Goal: Information Seeking & Learning: Learn about a topic

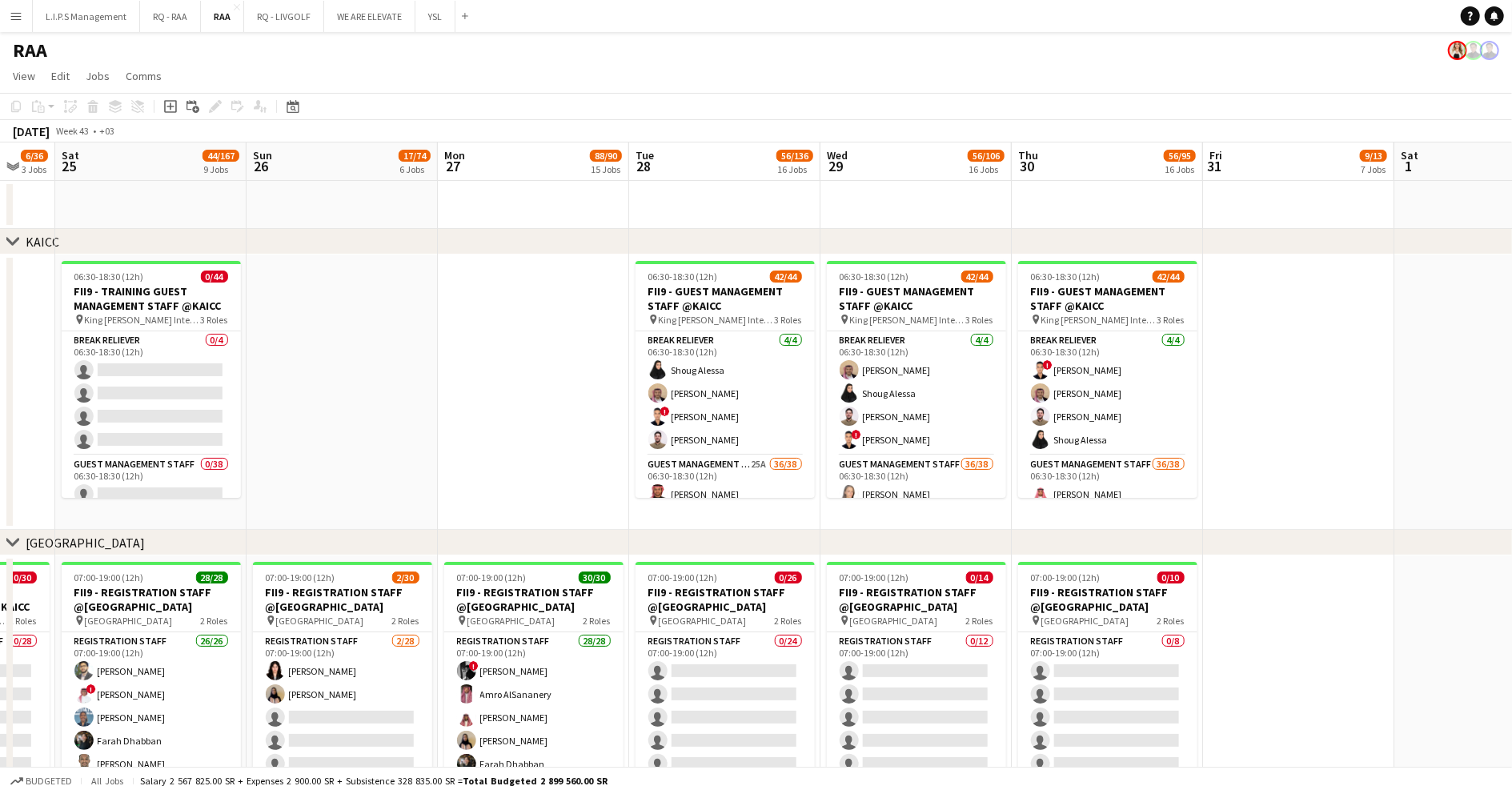
click at [433, 405] on app-date-cell at bounding box center [342, 392] width 192 height 276
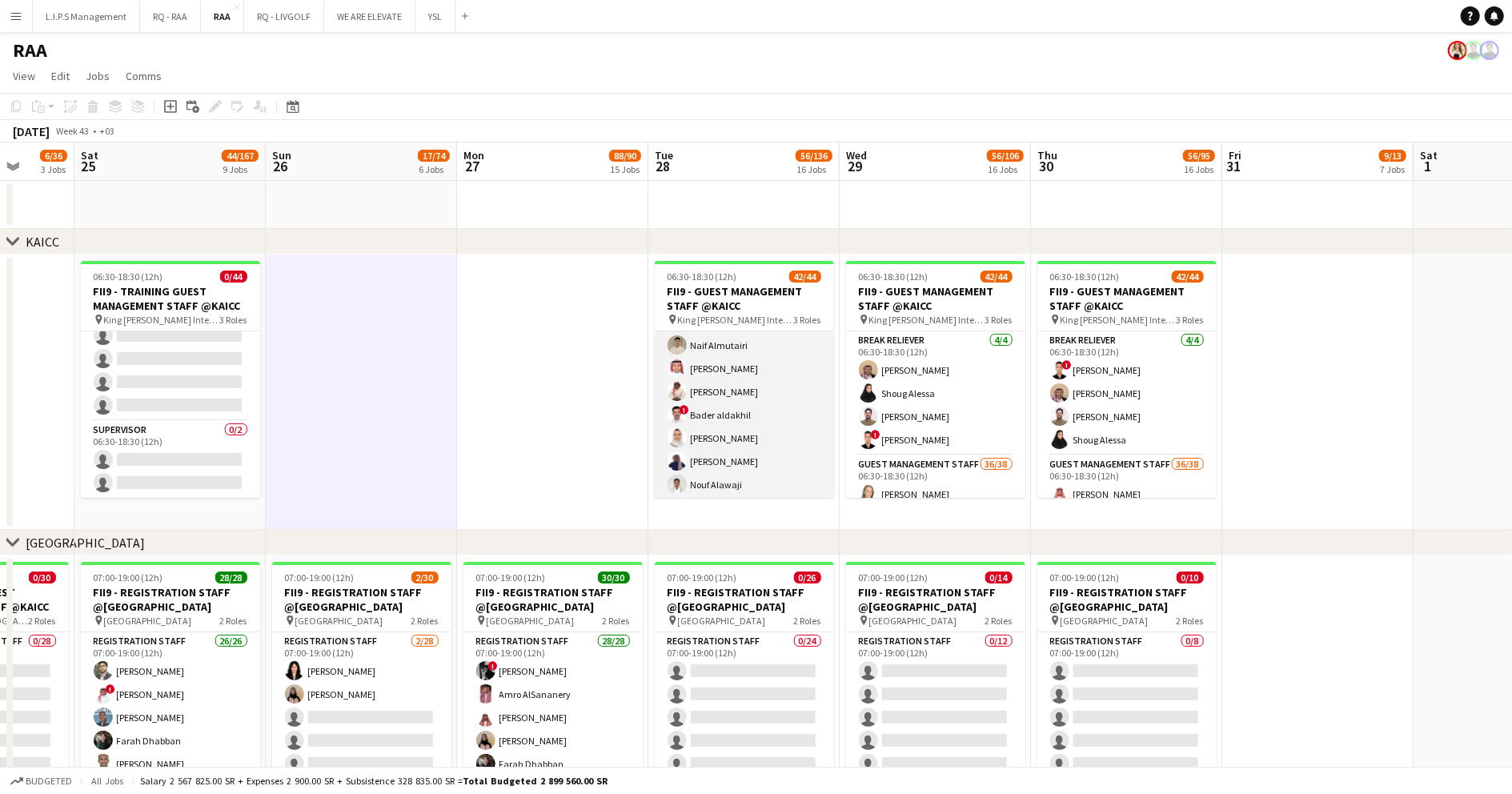
scroll to position [947, 0]
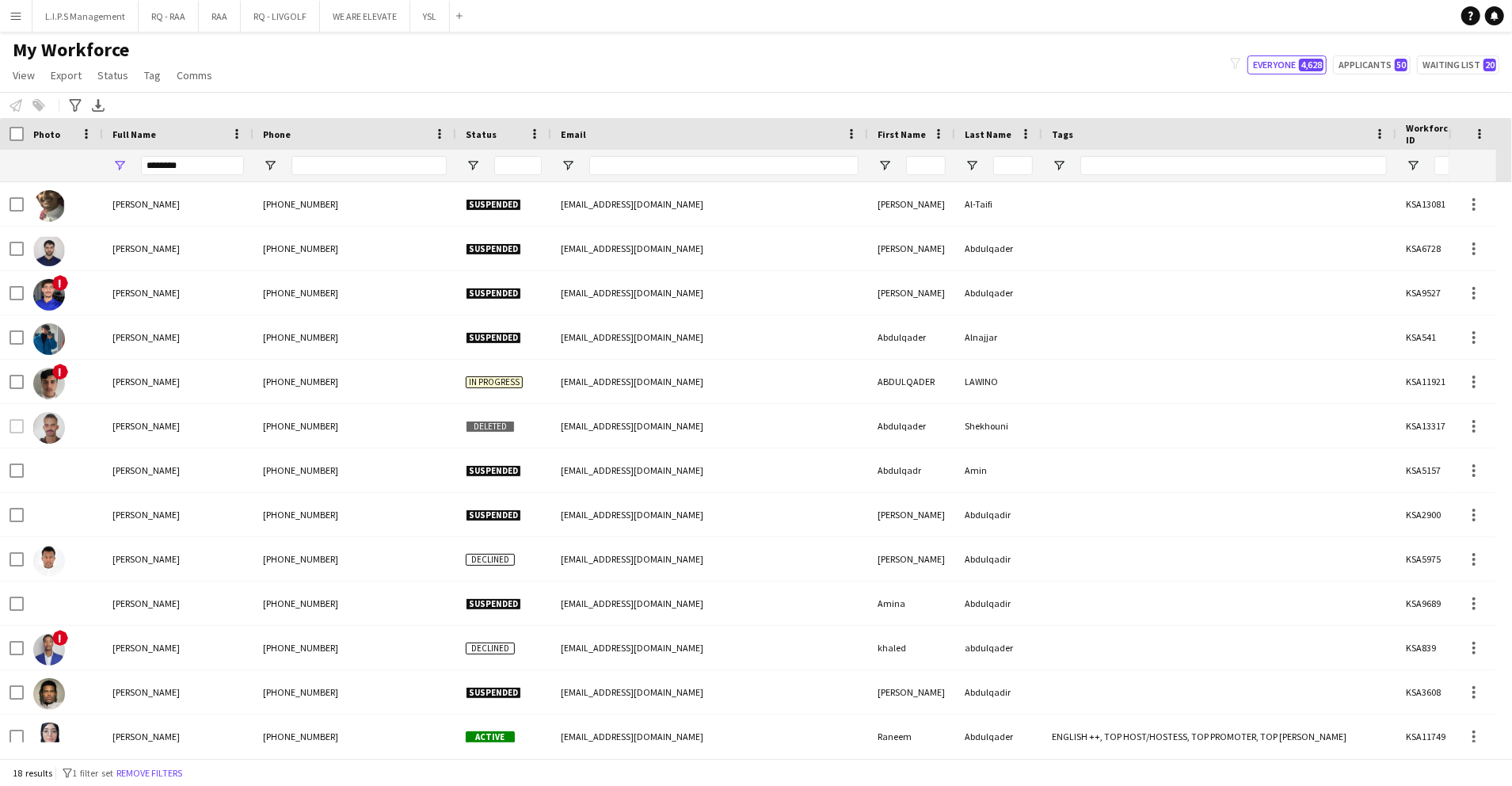
click at [22, 18] on button "Menu" at bounding box center [15, 15] width 32 height 32
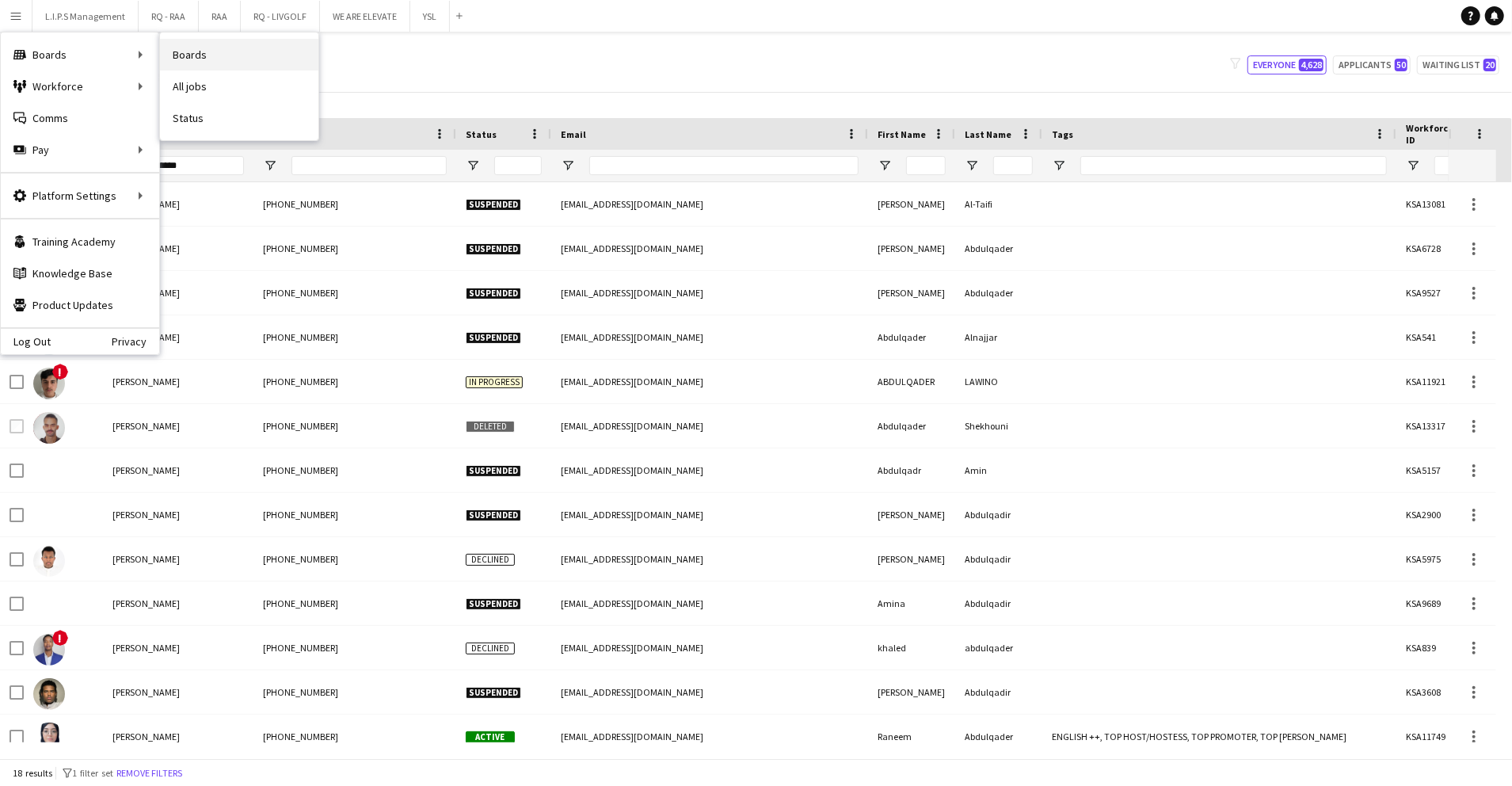
click at [208, 53] on link "Boards" at bounding box center [238, 55] width 158 height 32
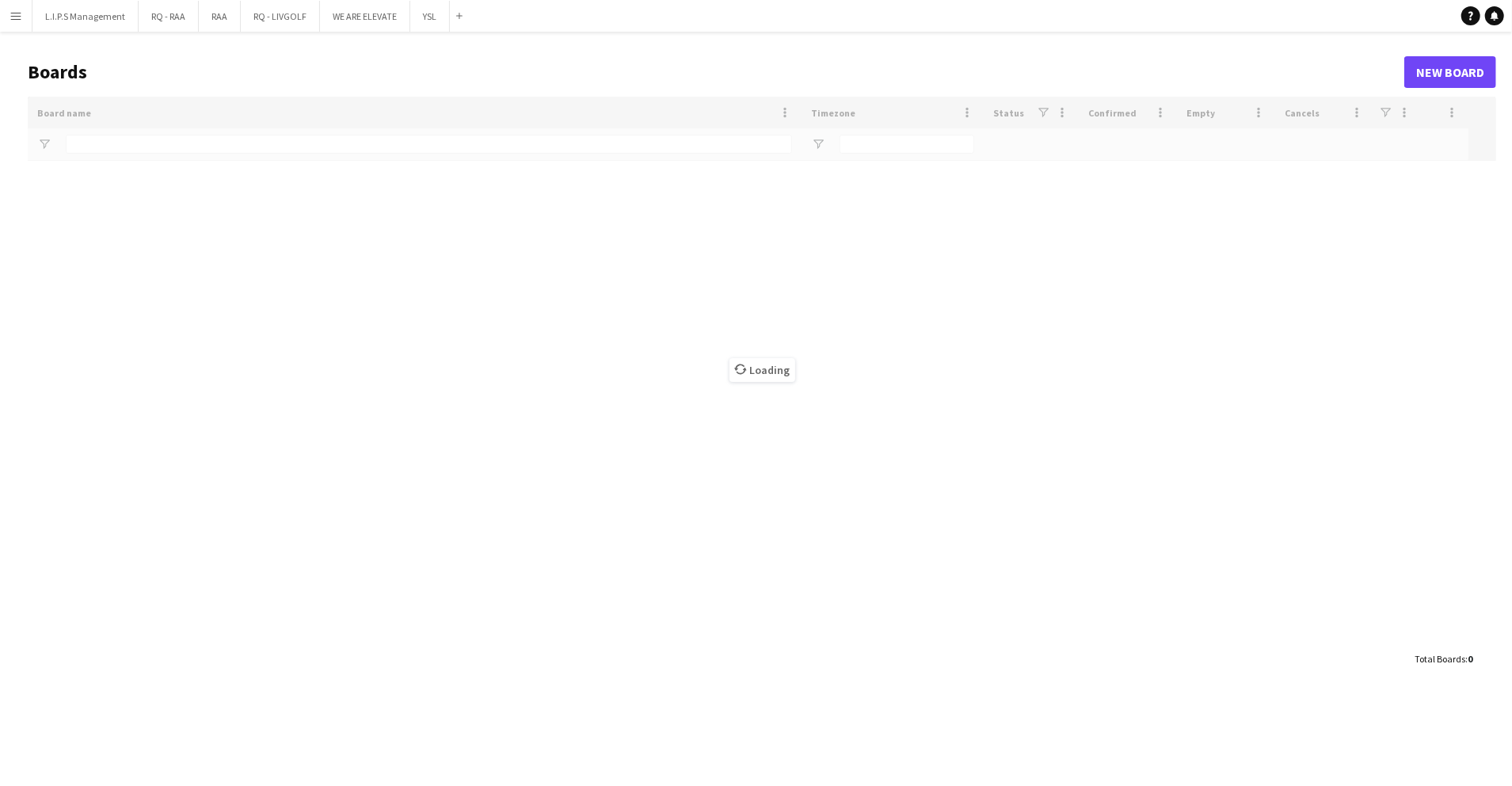
type input "***"
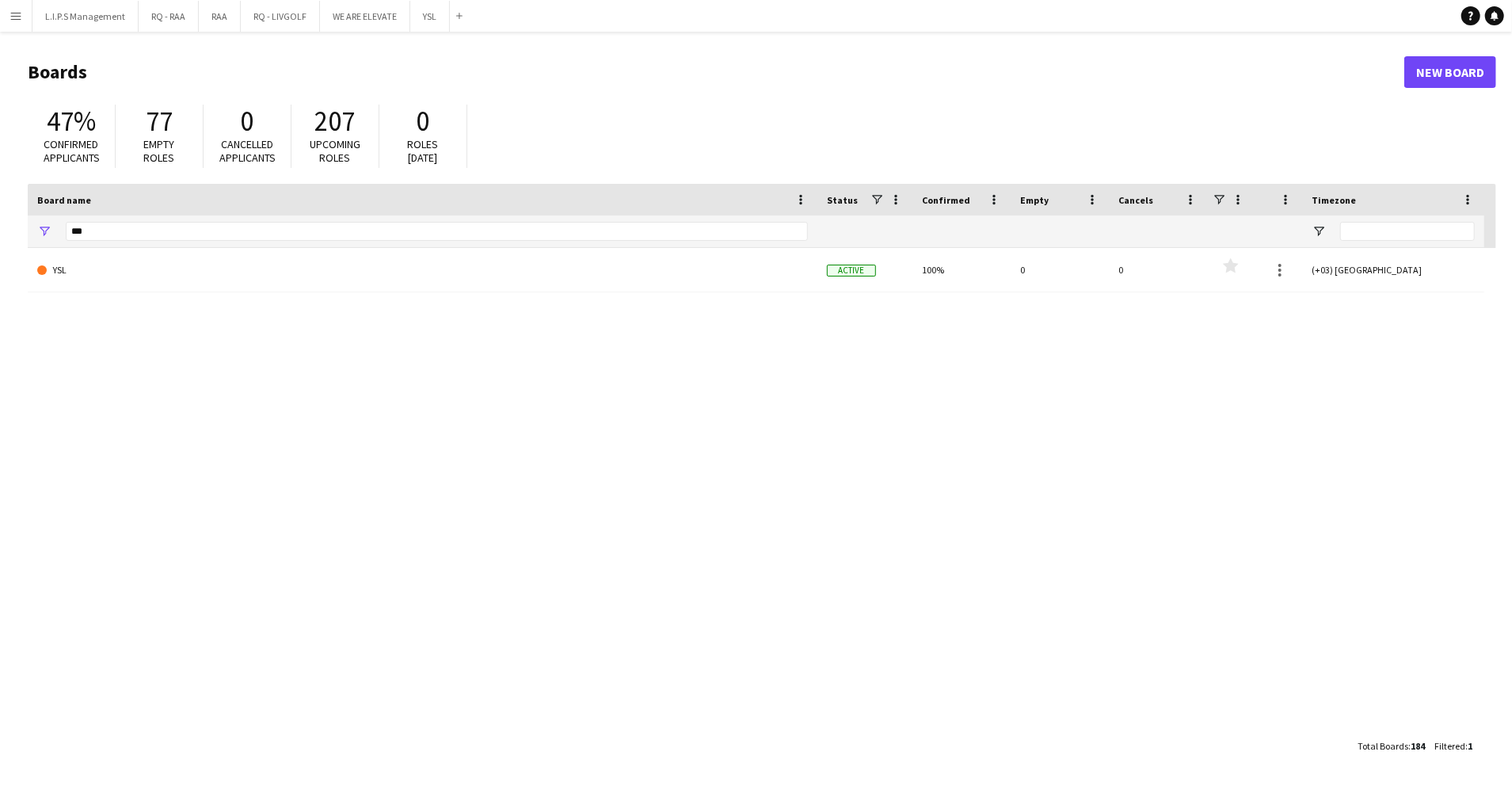
click at [26, 17] on button "Menu" at bounding box center [15, 15] width 32 height 32
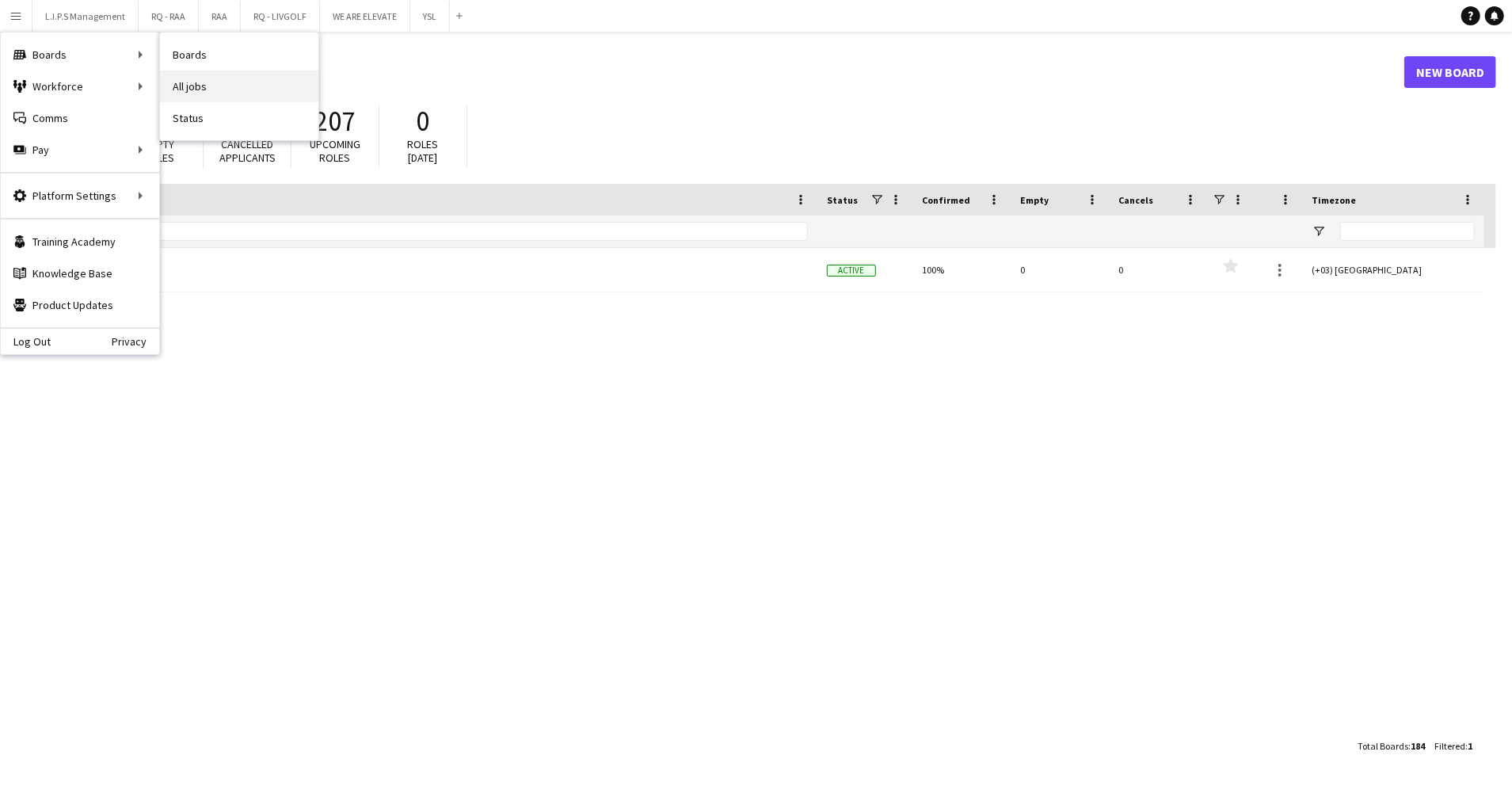
click at [220, 92] on link "All jobs" at bounding box center [238, 86] width 158 height 32
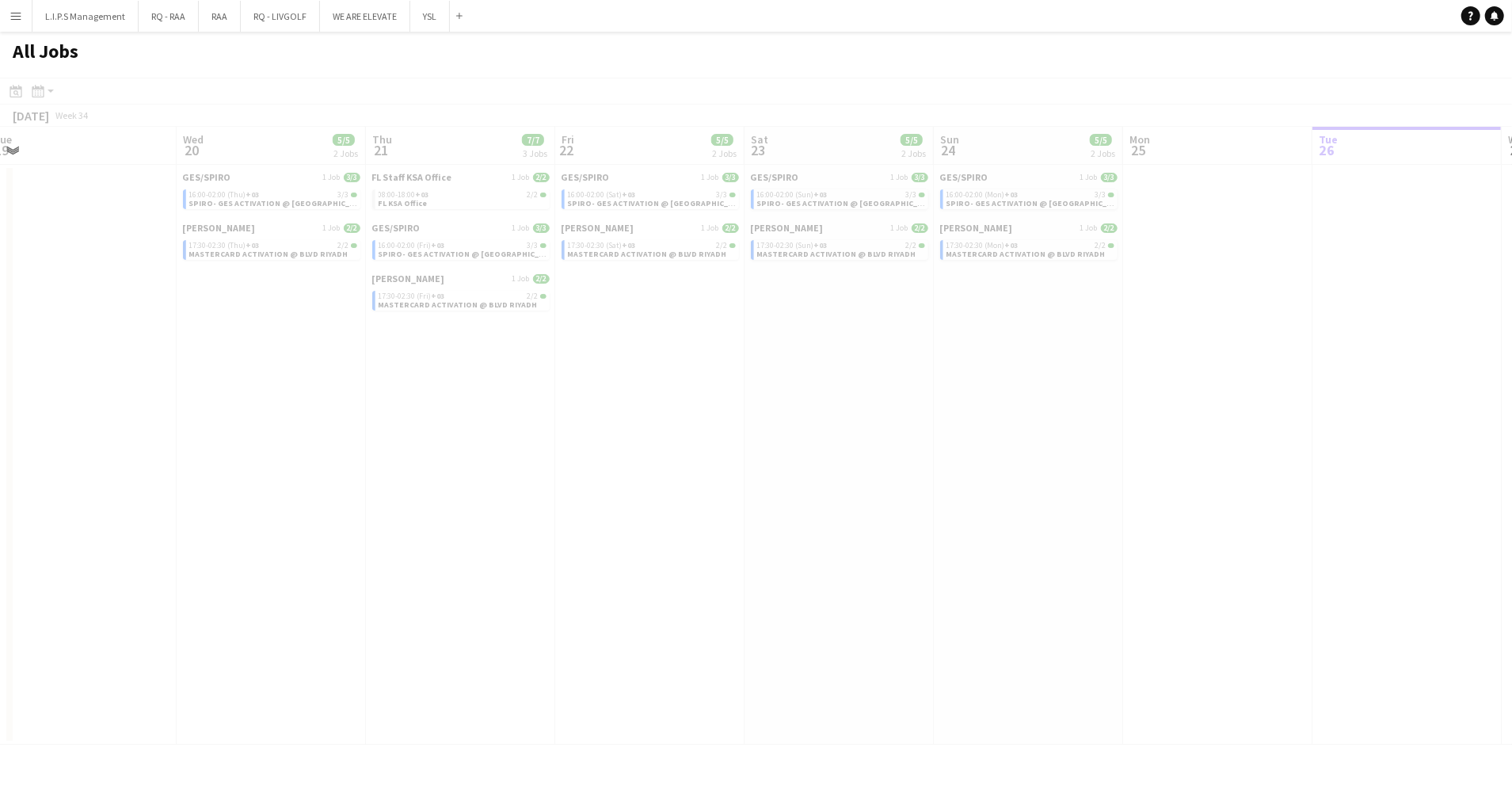
scroll to position [0, 406]
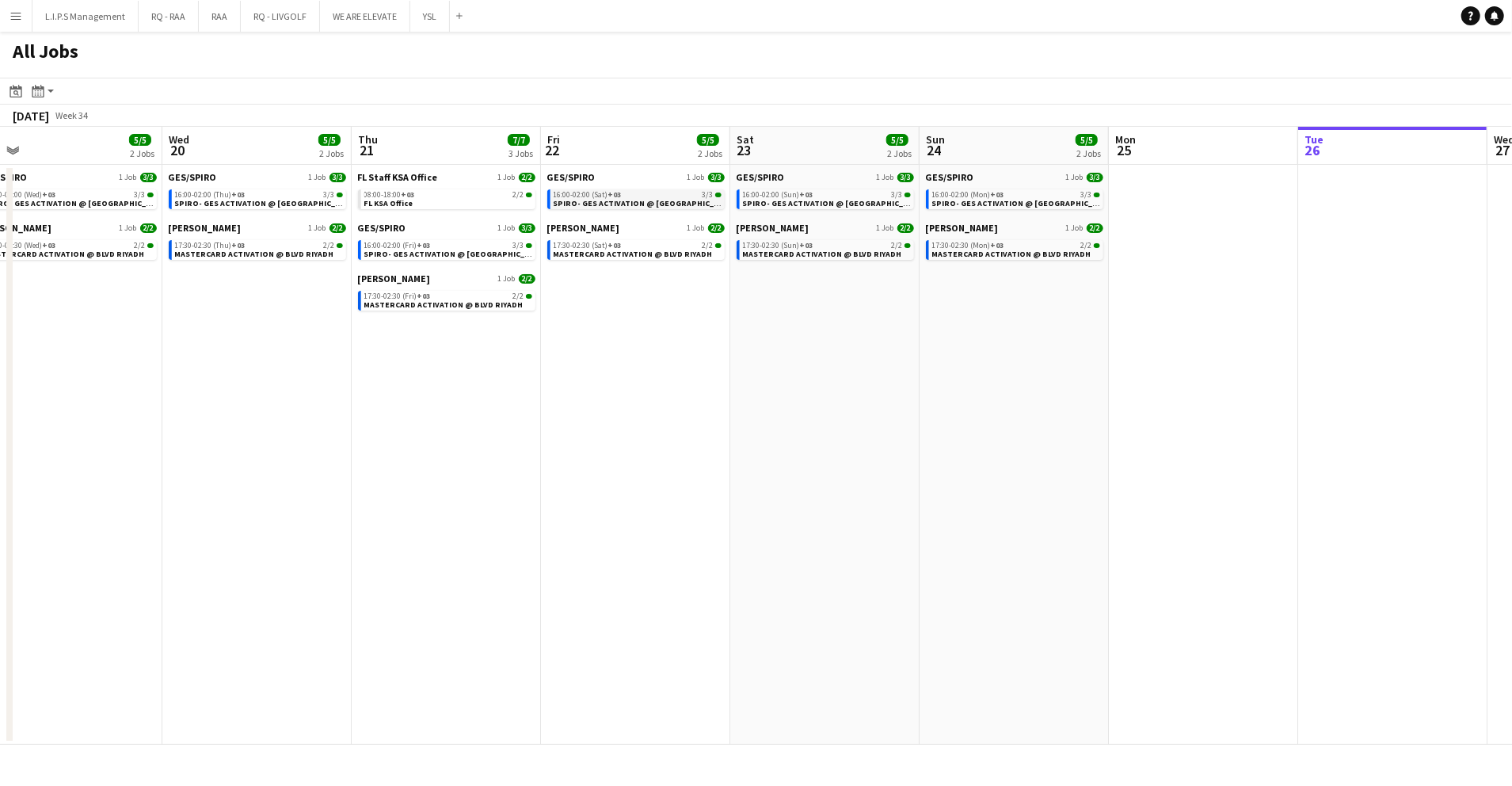
click at [697, 203] on span "SPIRO- GES ACTIVATION @ [GEOGRAPHIC_DATA]" at bounding box center [644, 203] width 183 height 11
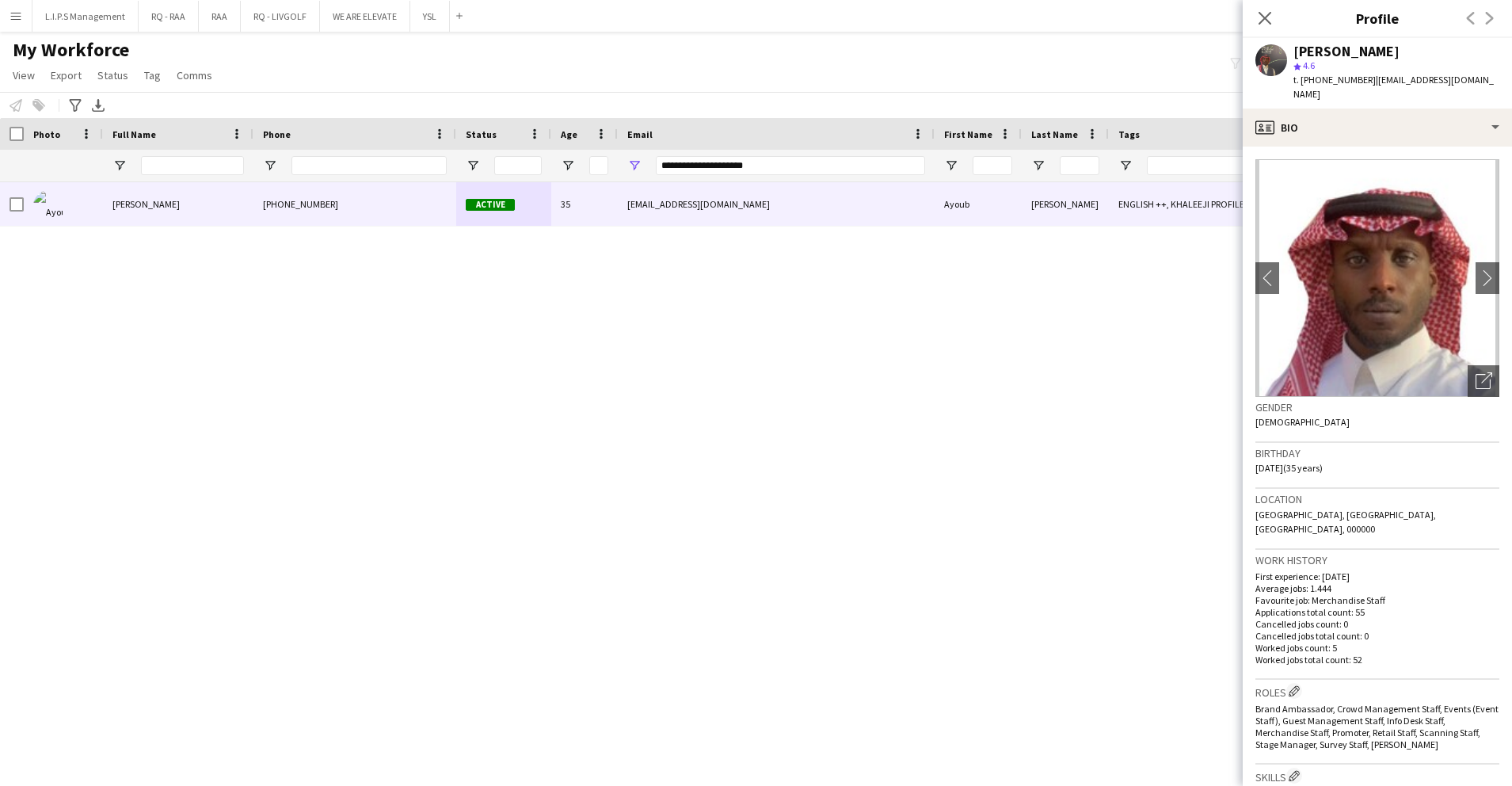
click at [508, 140] on div "Workforce Details Photo Full Name 1" at bounding box center [1103, 149] width 2206 height 64
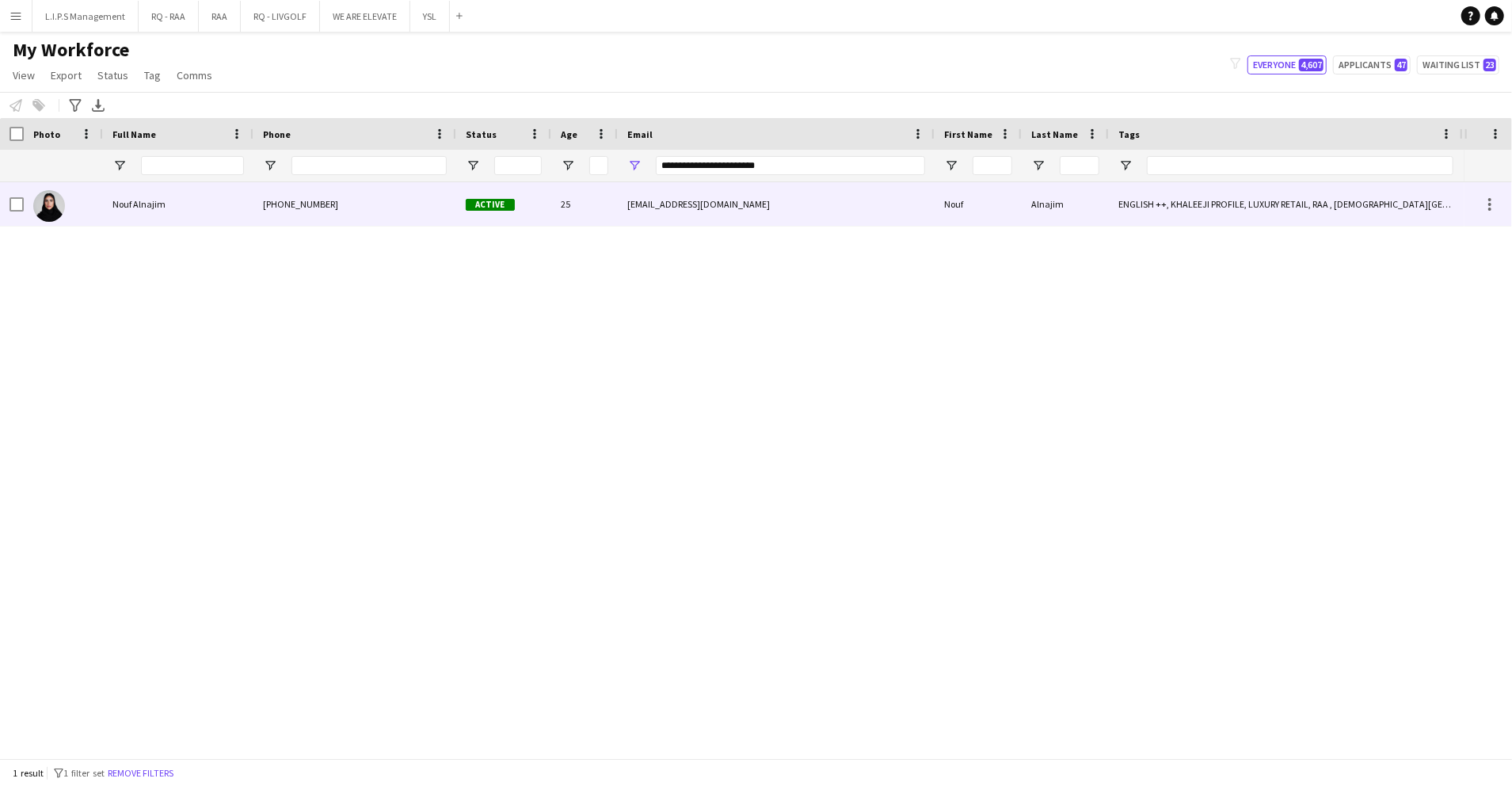
click at [576, 203] on div "25" at bounding box center [584, 203] width 66 height 43
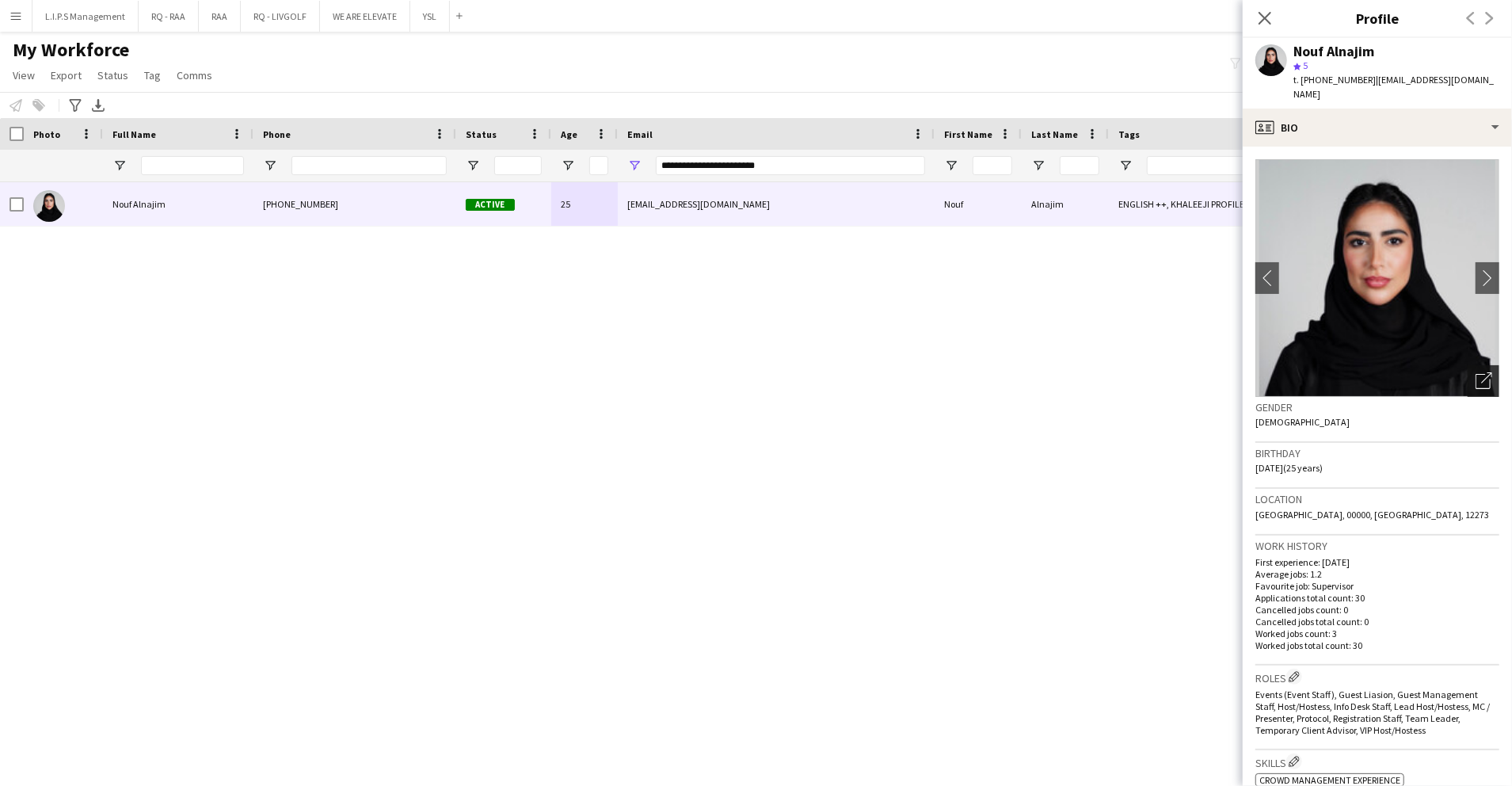
click at [1476, 372] on icon "Open photos pop-in" at bounding box center [1483, 380] width 16 height 16
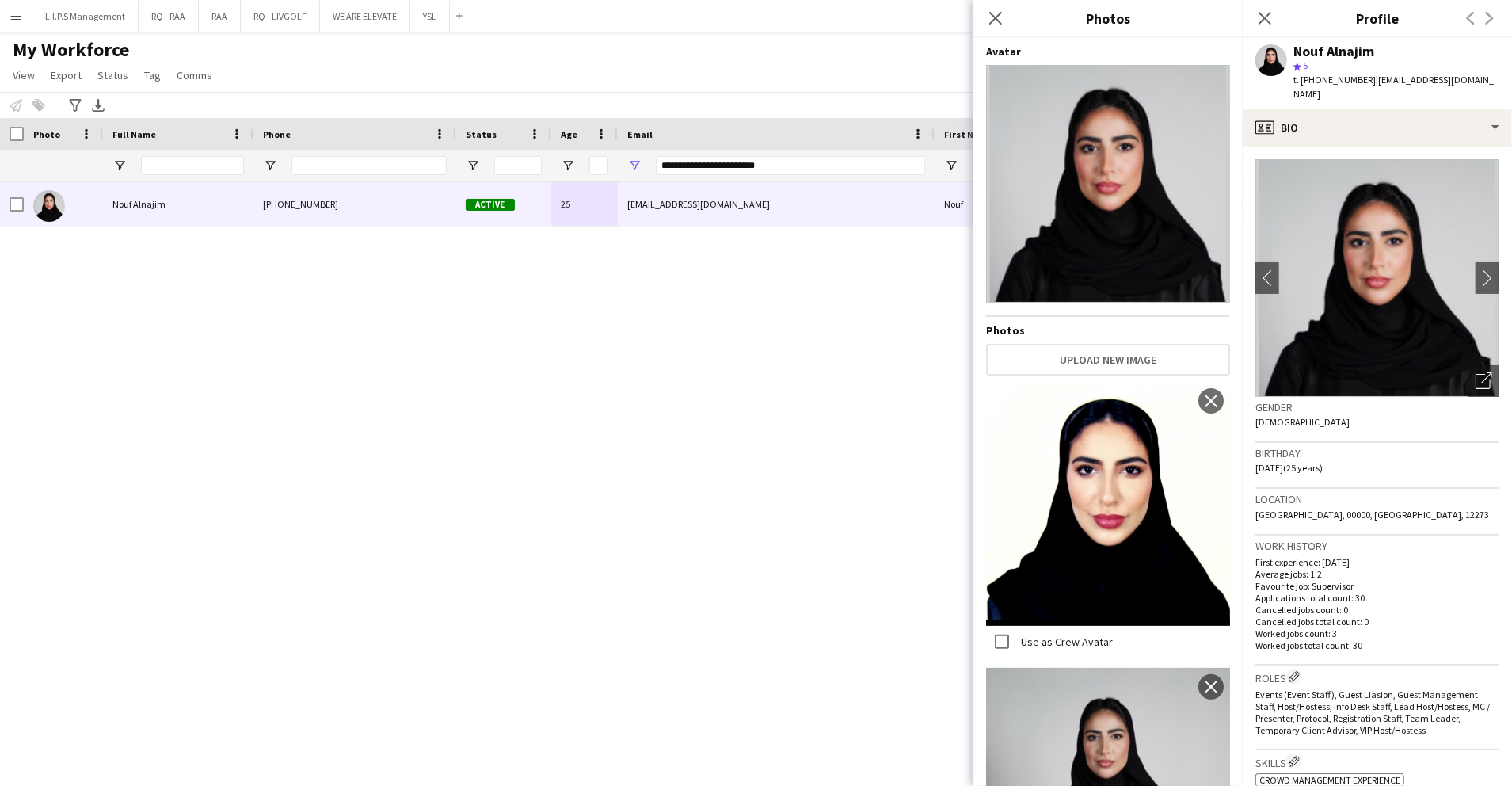
click at [1347, 46] on div "Nouf Alnajim" at bounding box center [1334, 51] width 80 height 14
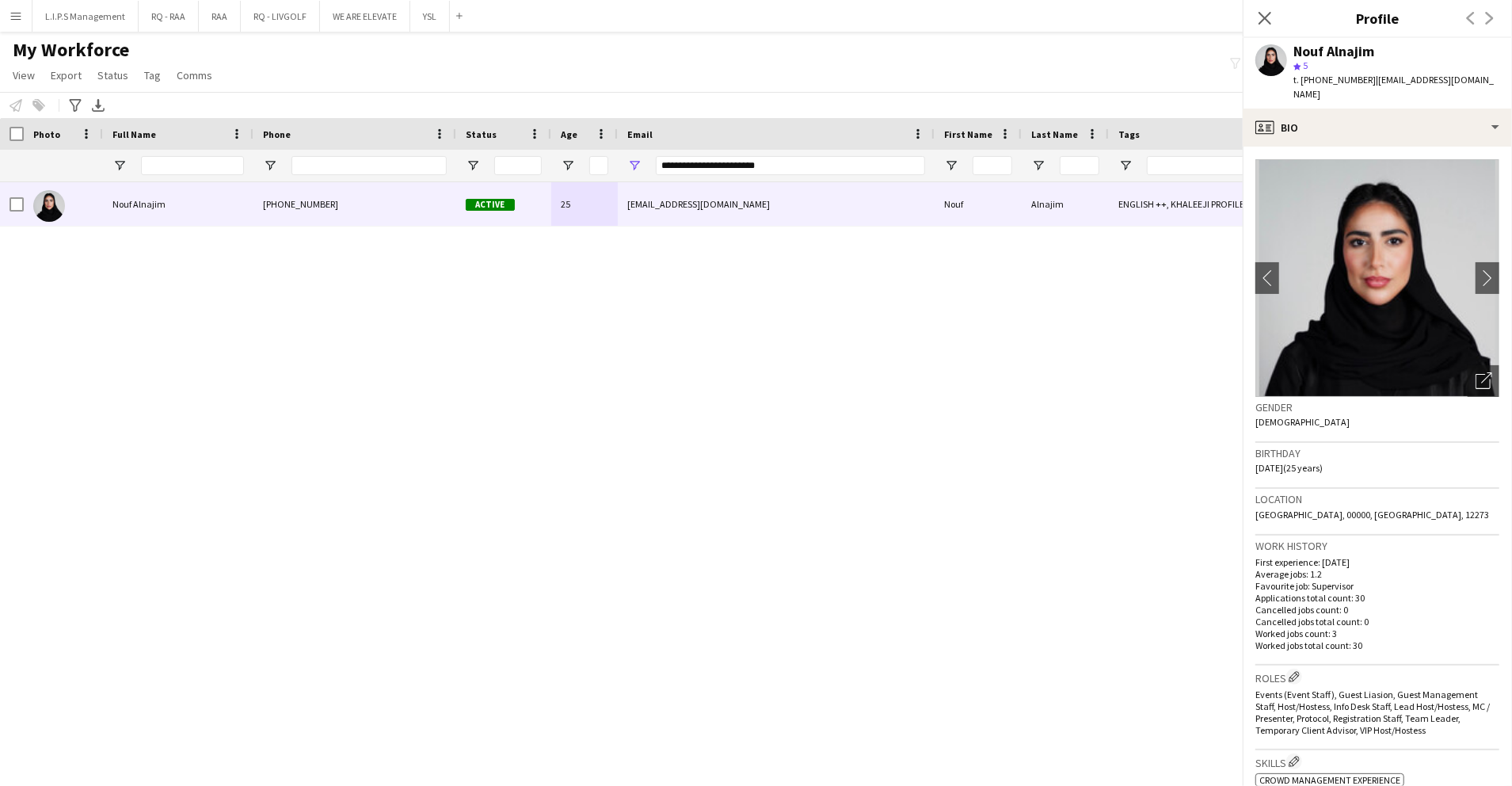
click at [1347, 46] on div "Nouf Alnajim" at bounding box center [1334, 51] width 80 height 14
copy div "Nouf Alnajim"
click at [1476, 373] on icon at bounding box center [1483, 381] width 15 height 15
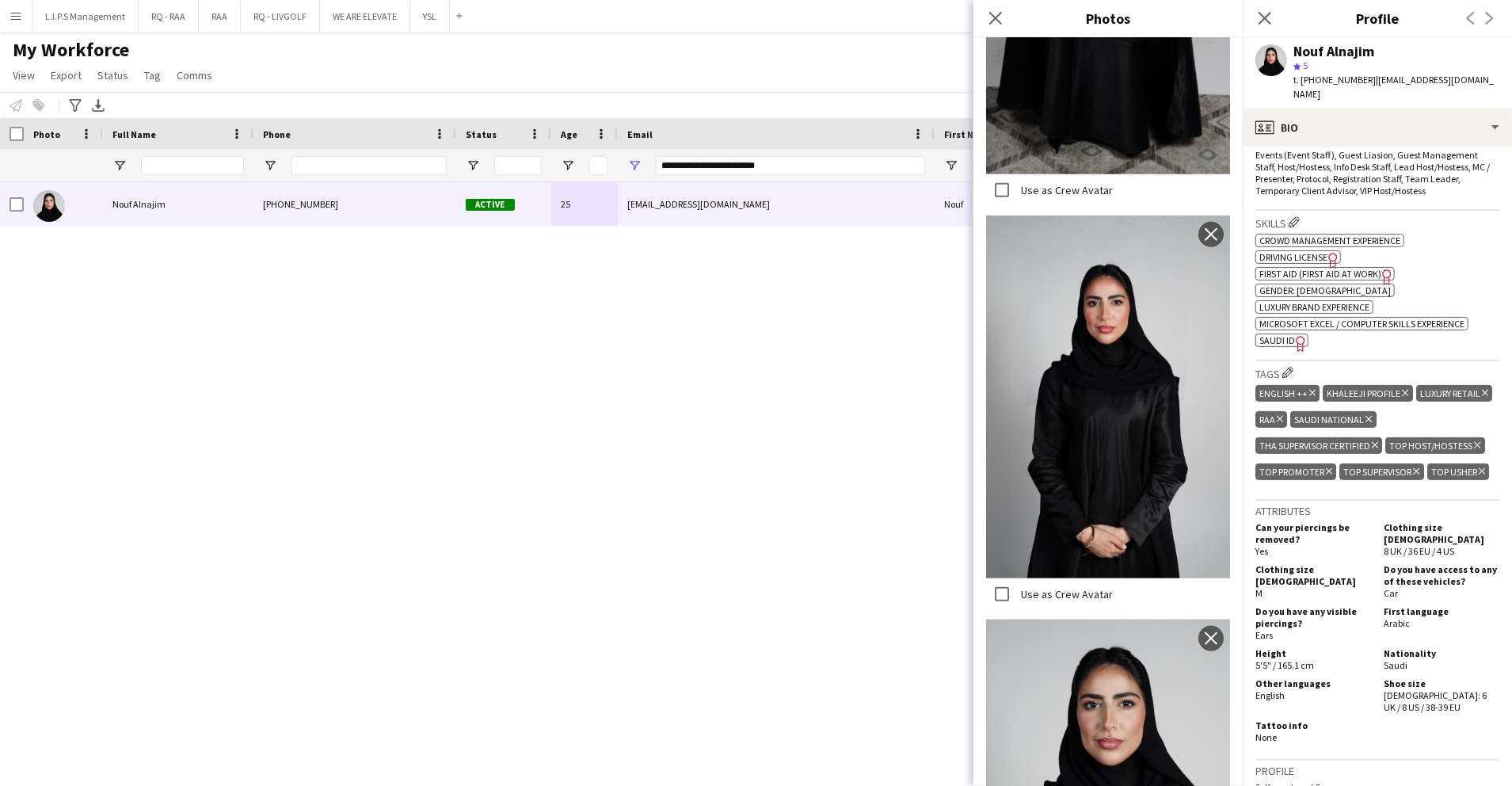
scroll to position [598, 0]
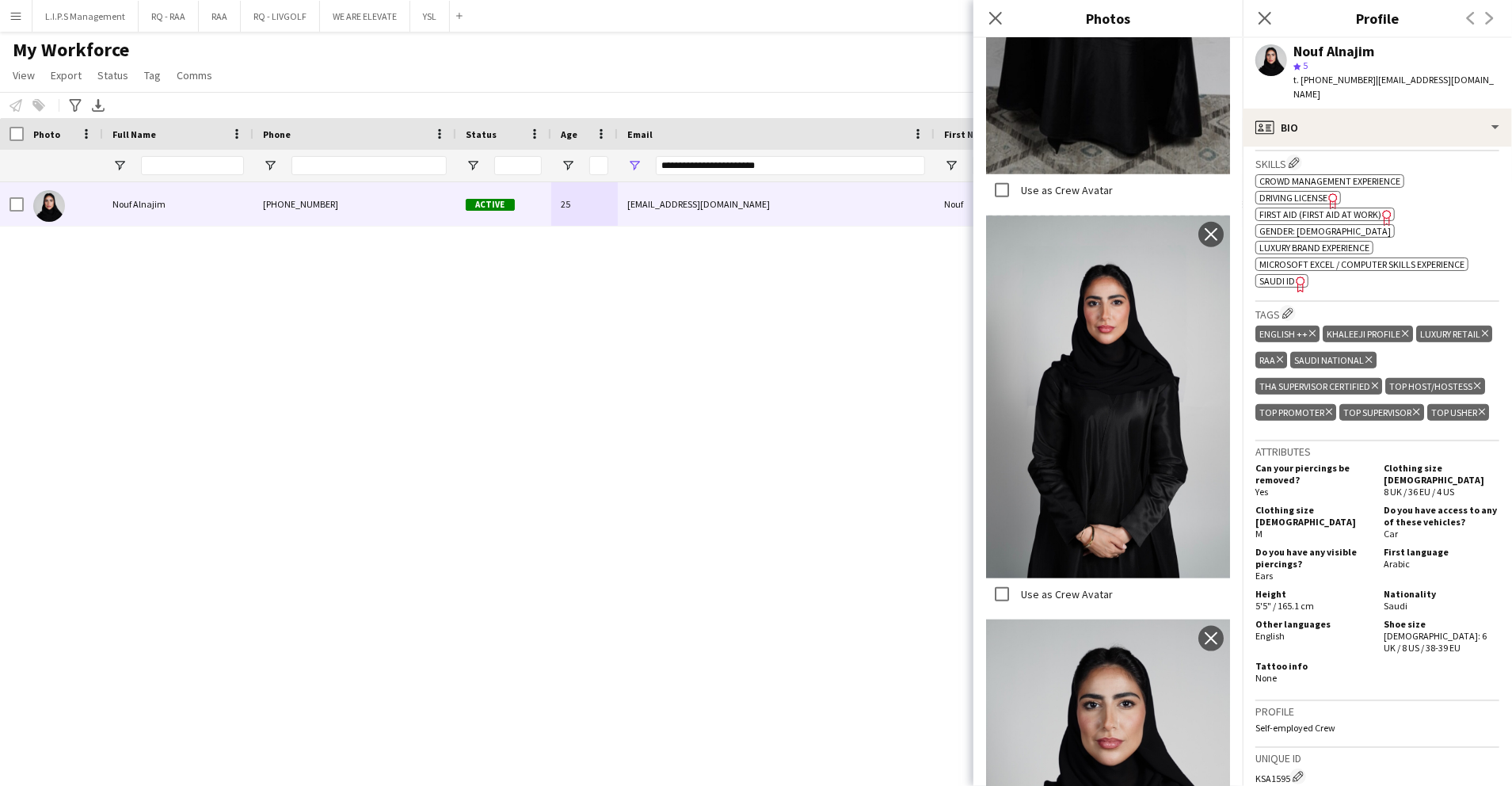
click at [1413, 279] on div "Skills Edit crew company skills ok-circled2 background Layer 1 cross-circle-red…" at bounding box center [1377, 226] width 244 height 150
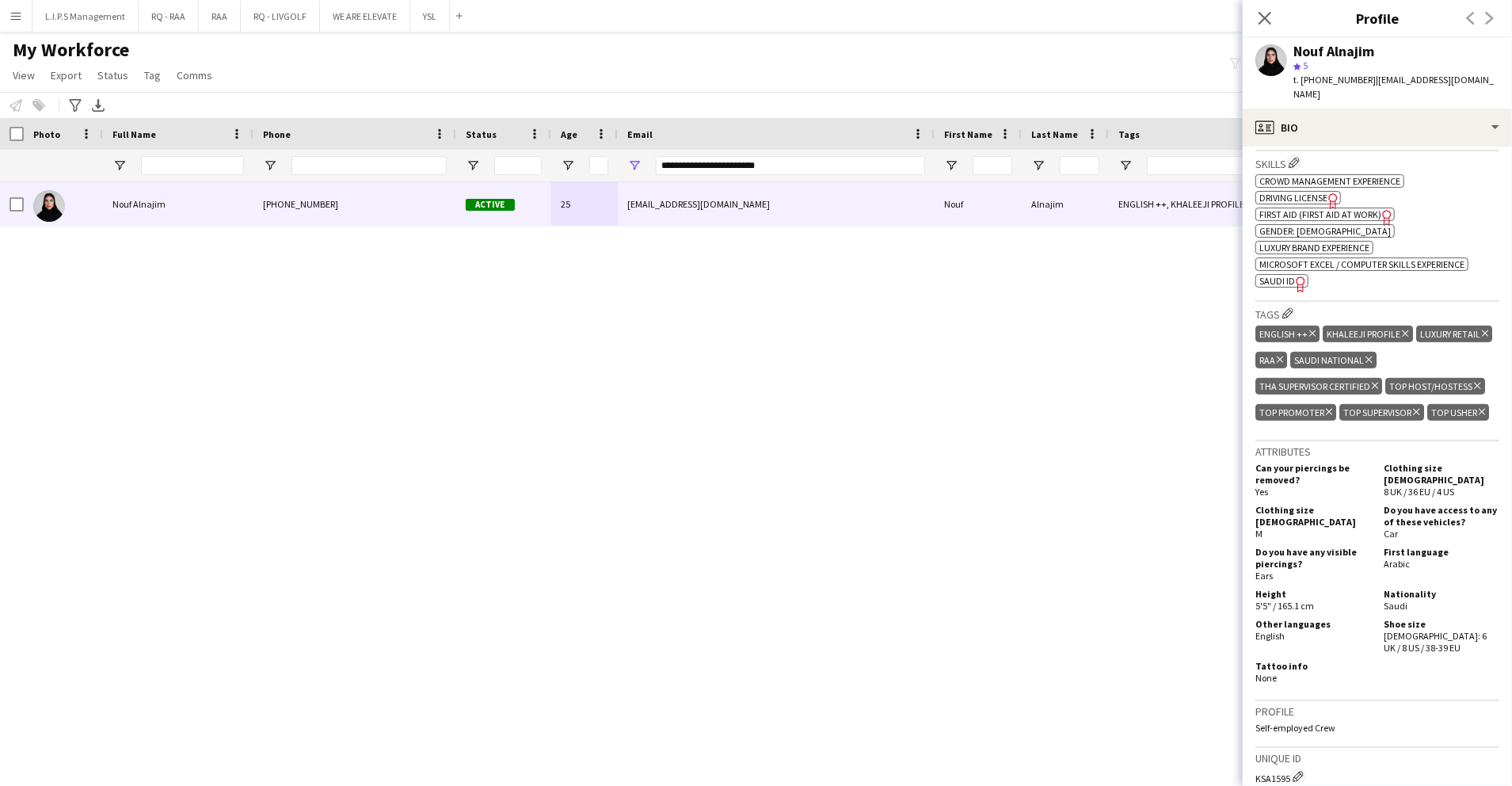
click at [1286, 275] on span "SAUDI ID" at bounding box center [1276, 281] width 35 height 11
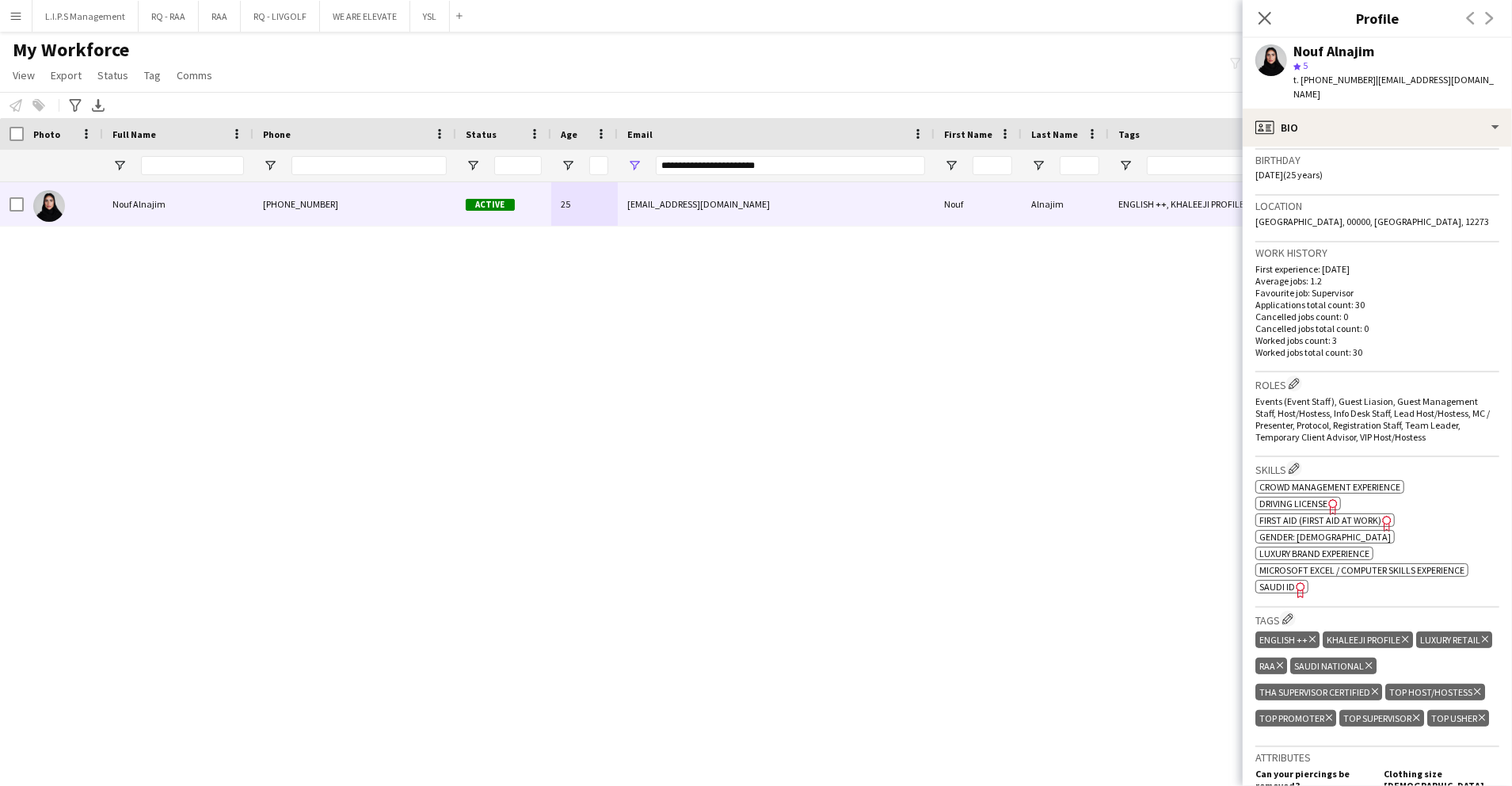
scroll to position [292, 0]
drag, startPoint x: 839, startPoint y: 155, endPoint x: 596, endPoint y: 150, distance: 243.1
click at [596, 150] on div at bounding box center [1103, 165] width 2206 height 32
paste input "Email Filter Input"
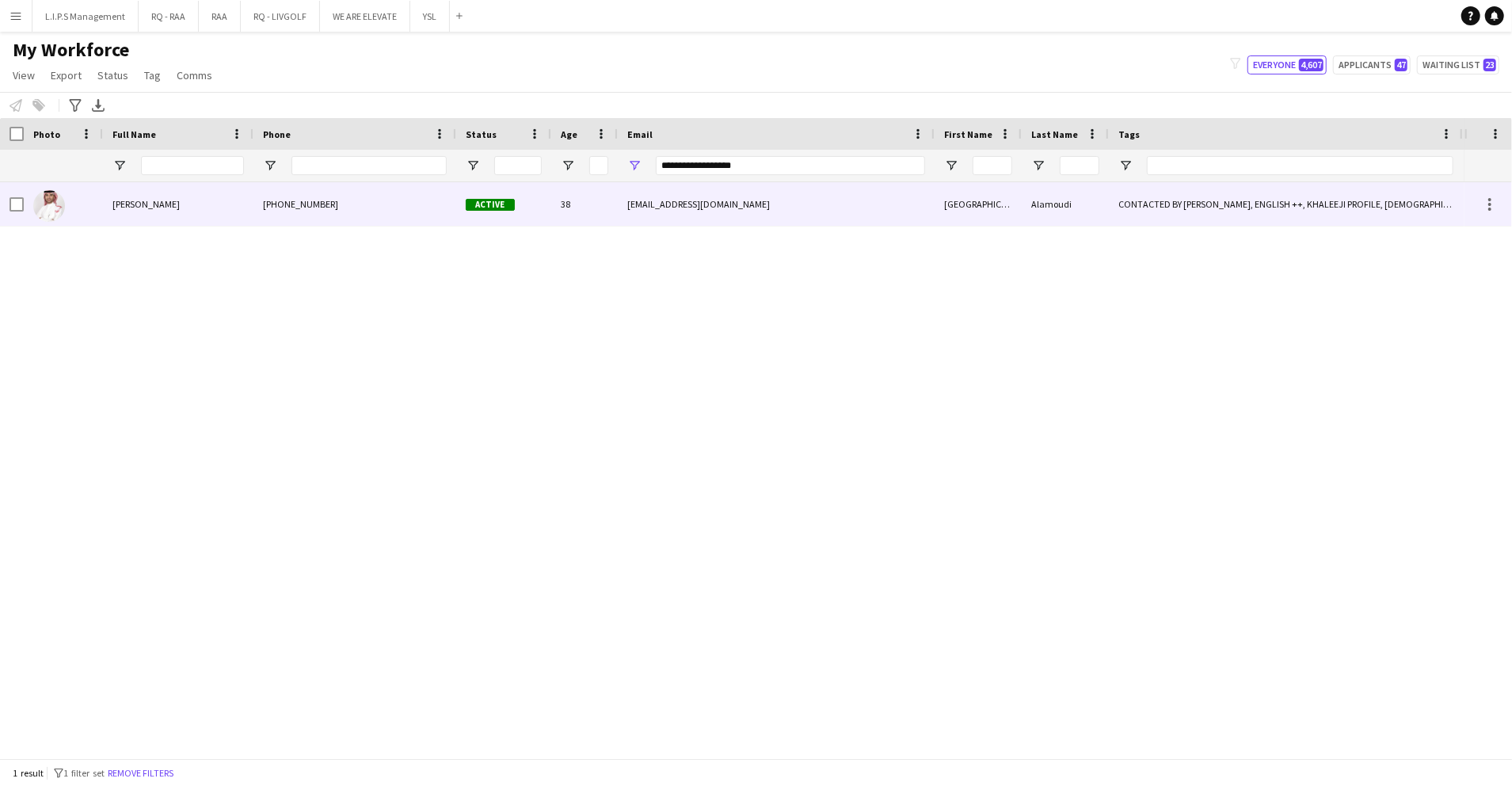
click at [580, 204] on div "38" at bounding box center [584, 203] width 66 height 43
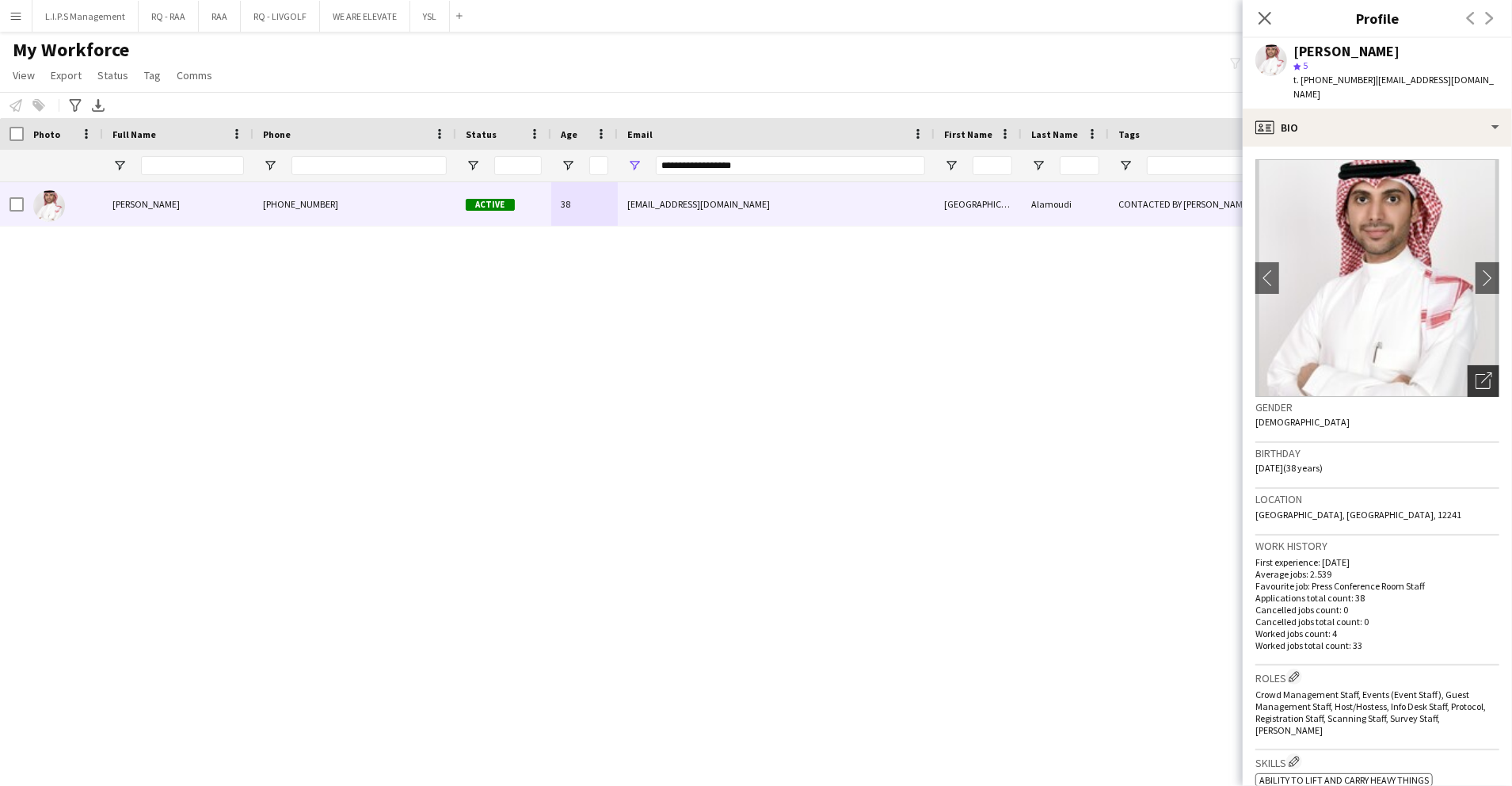
click at [1468, 366] on div "Open photos pop-in" at bounding box center [1483, 380] width 32 height 32
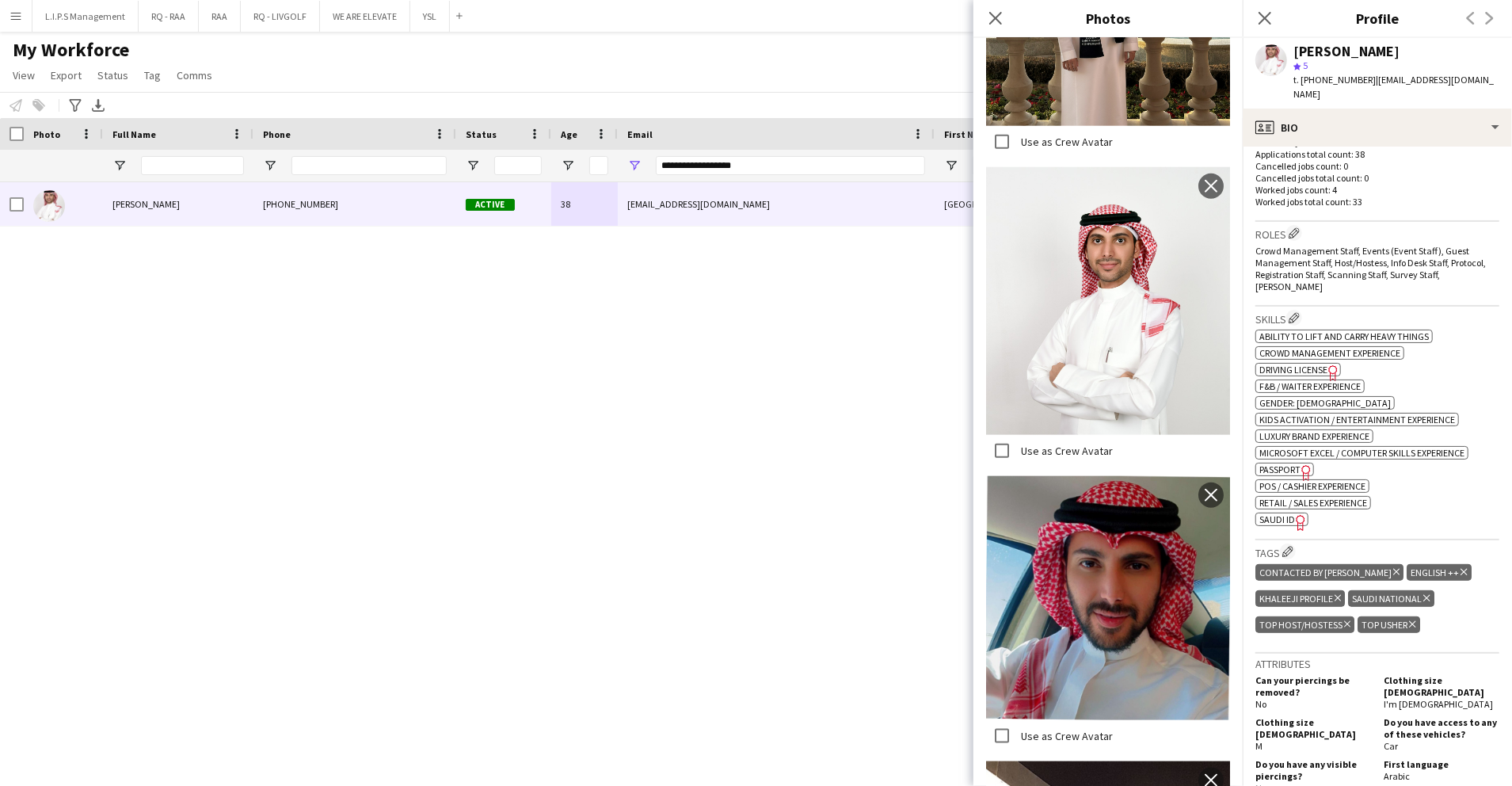
scroll to position [444, 0]
click at [1424, 446] on span "Microsoft Excel / Computer skills experience" at bounding box center [1362, 452] width 205 height 11
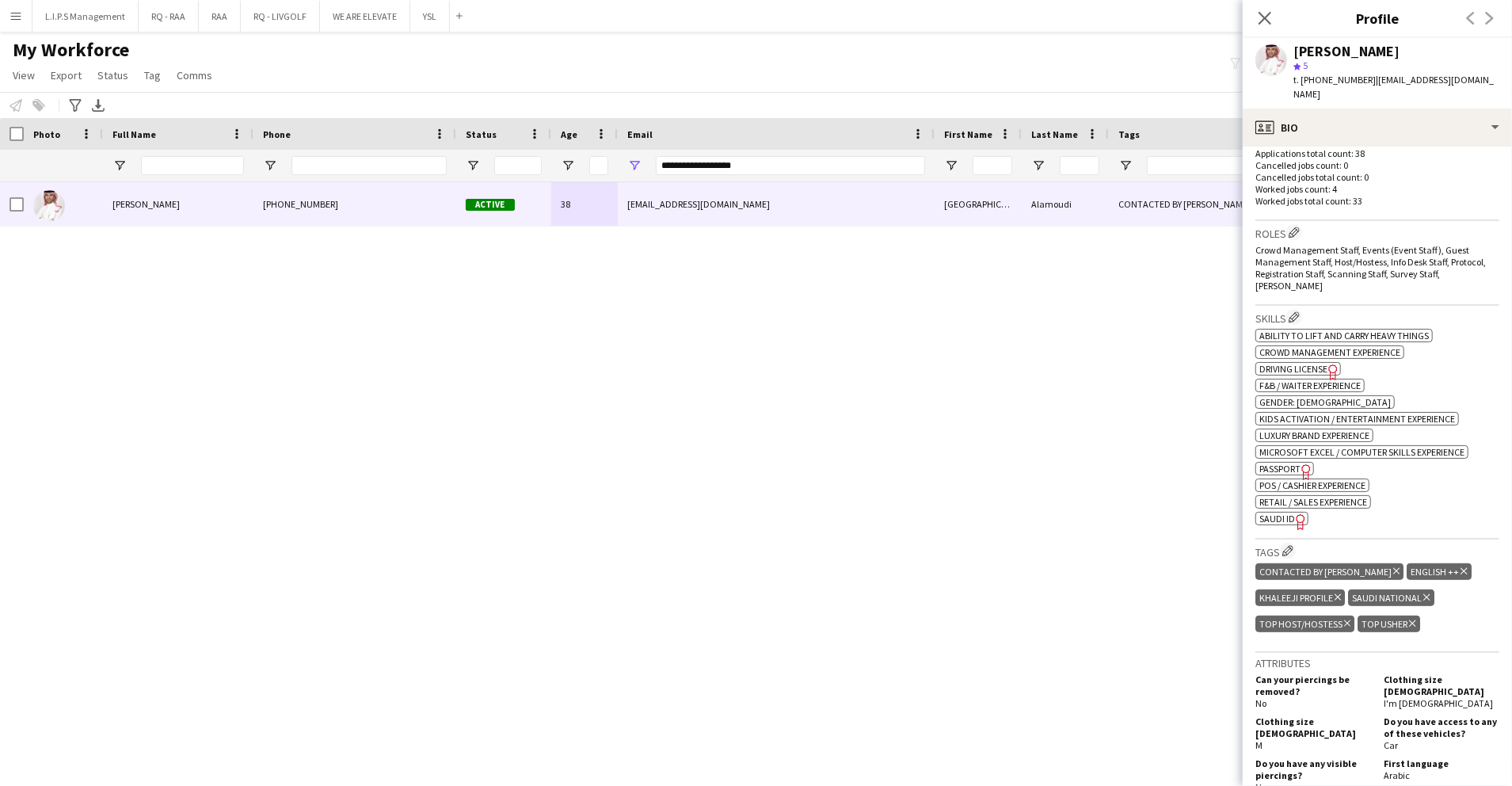
click at [1258, 511] on app-spec-pill "ok-circled2 background Layer 1 cross-circle-red background Layer 1 SAUDI ID Fre…" at bounding box center [1281, 518] width 53 height 13
click at [1484, 108] on div "profile Bio" at bounding box center [1377, 127] width 269 height 38
click at [1418, 319] on div "Feedback Feedback" at bounding box center [1422, 321] width 157 height 32
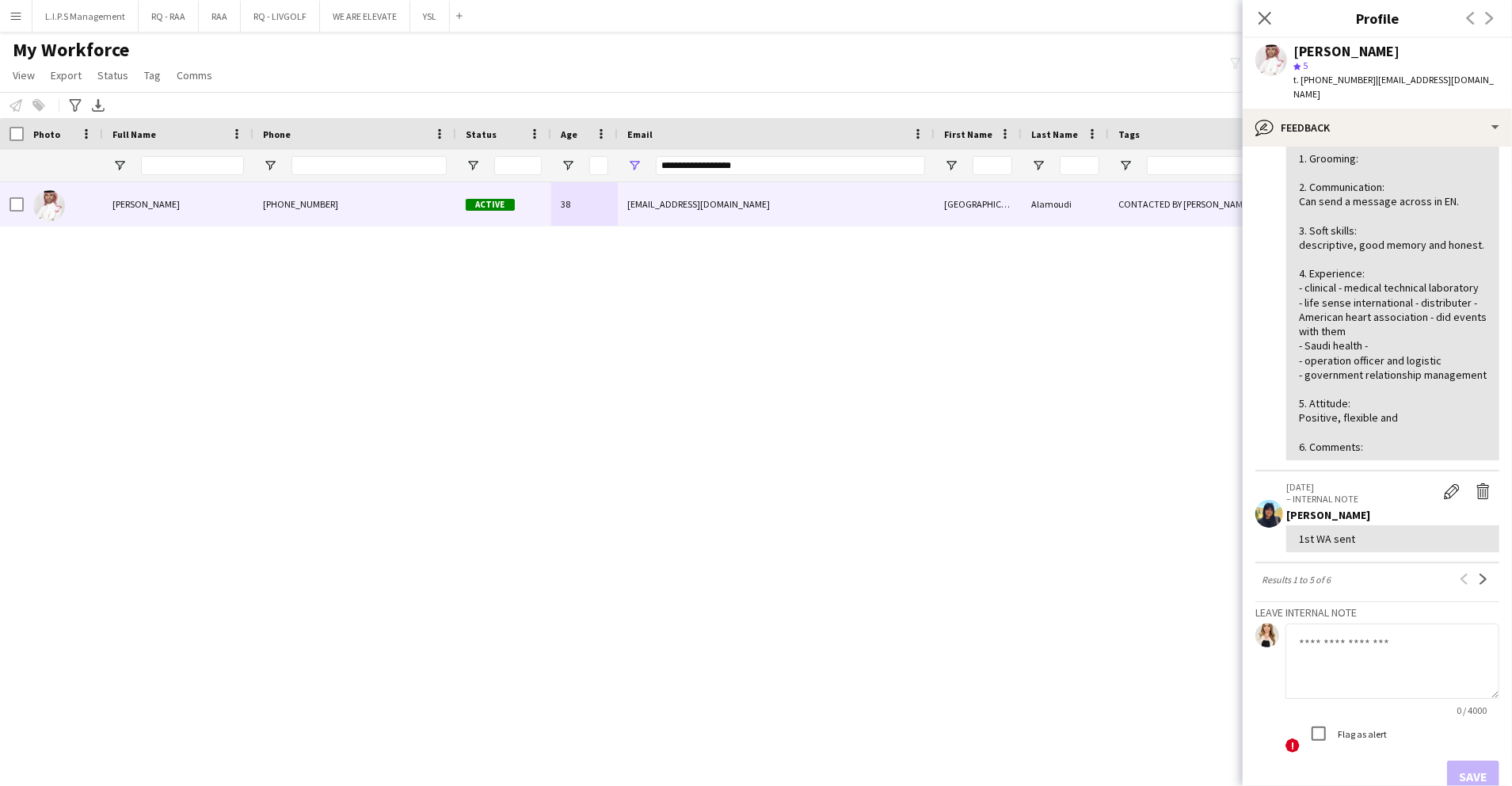
scroll to position [537, 0]
click at [1478, 581] on app-icon "Next" at bounding box center [1484, 576] width 11 height 11
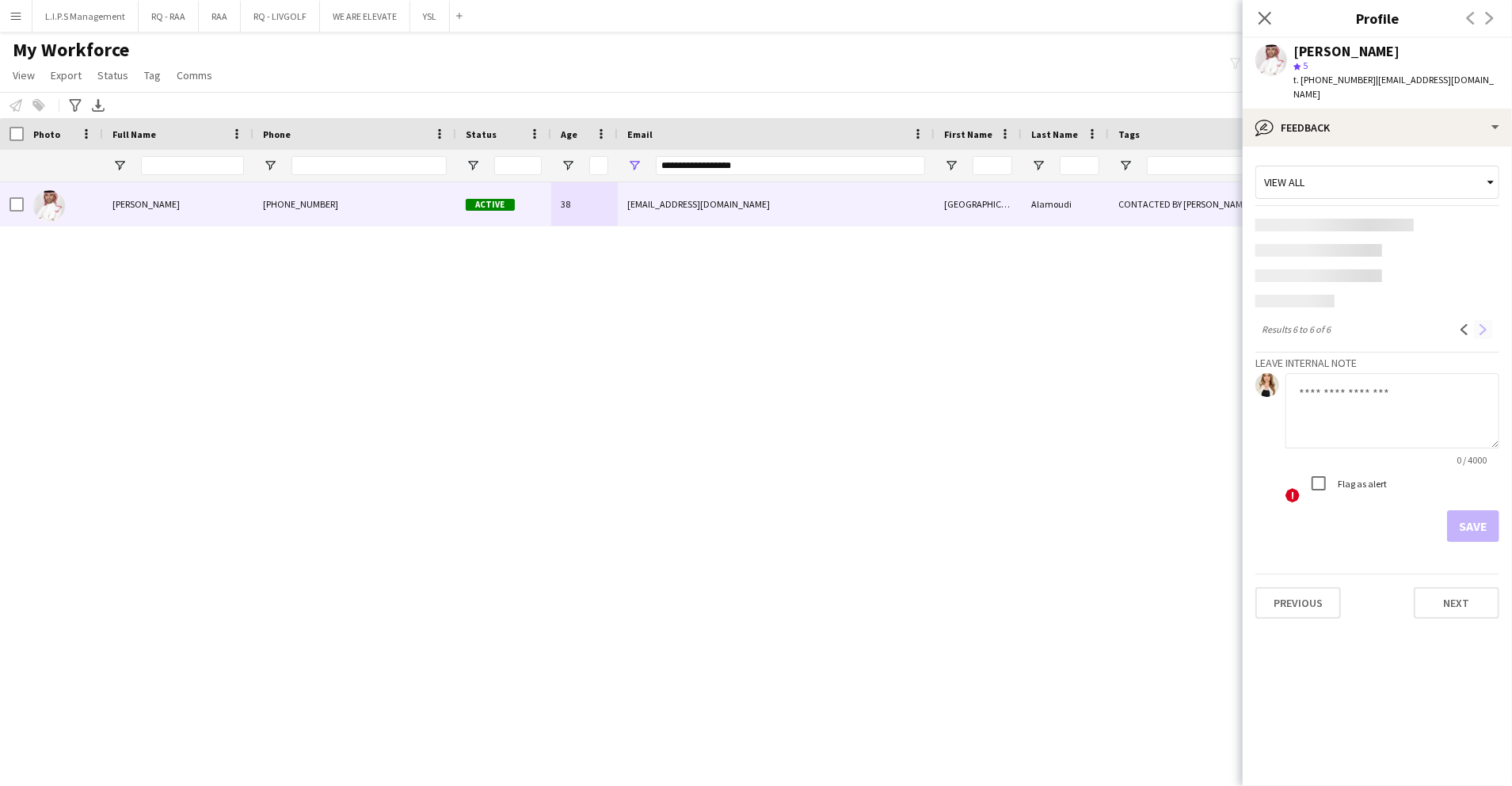
scroll to position [0, 0]
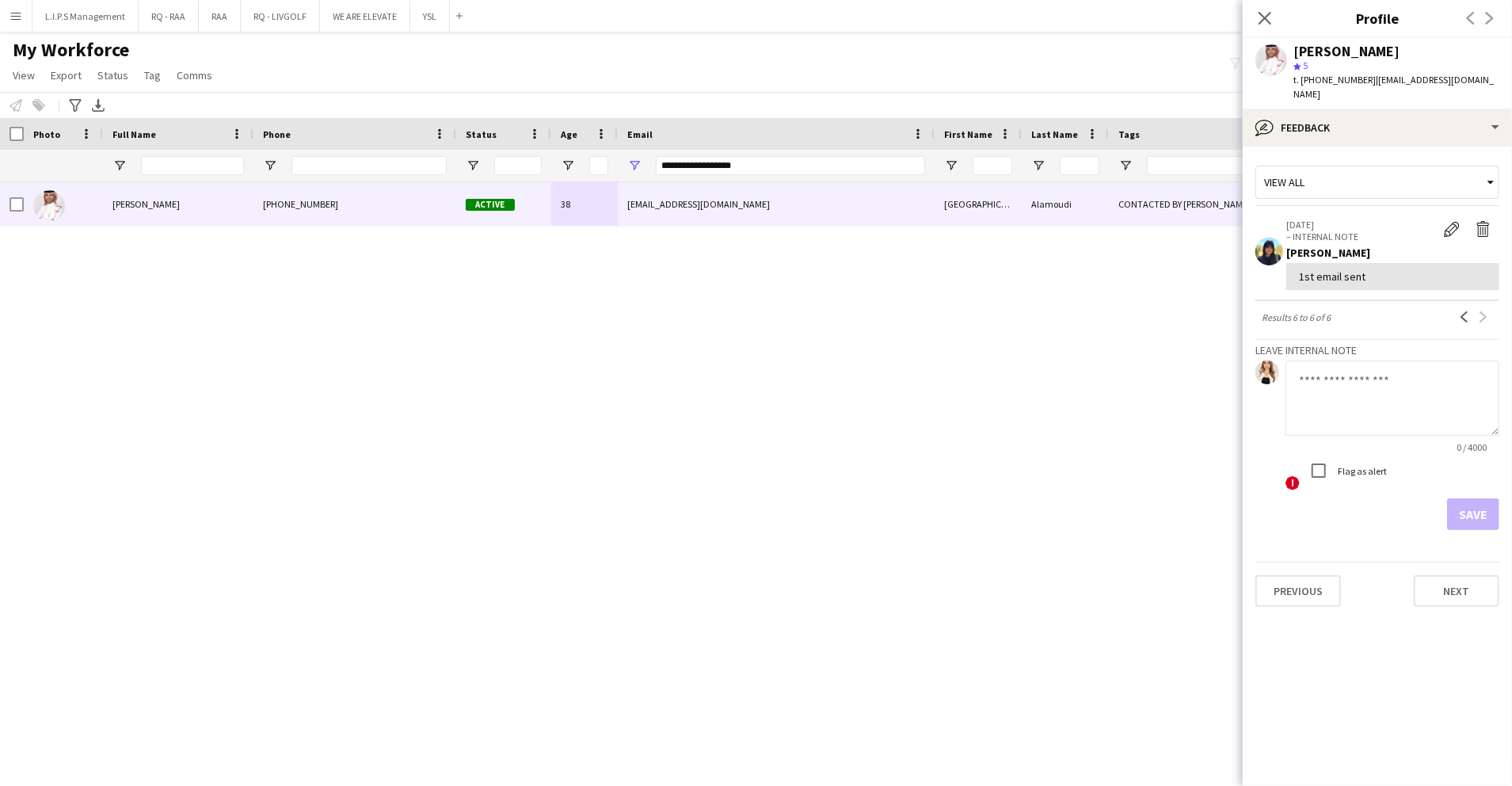
click at [1341, 51] on div "Riyadh Alamoudi" at bounding box center [1346, 51] width 106 height 14
drag, startPoint x: 1341, startPoint y: 51, endPoint x: 1321, endPoint y: 54, distance: 20.2
click at [1321, 54] on div "Riyadh Alamoudi" at bounding box center [1346, 51] width 106 height 14
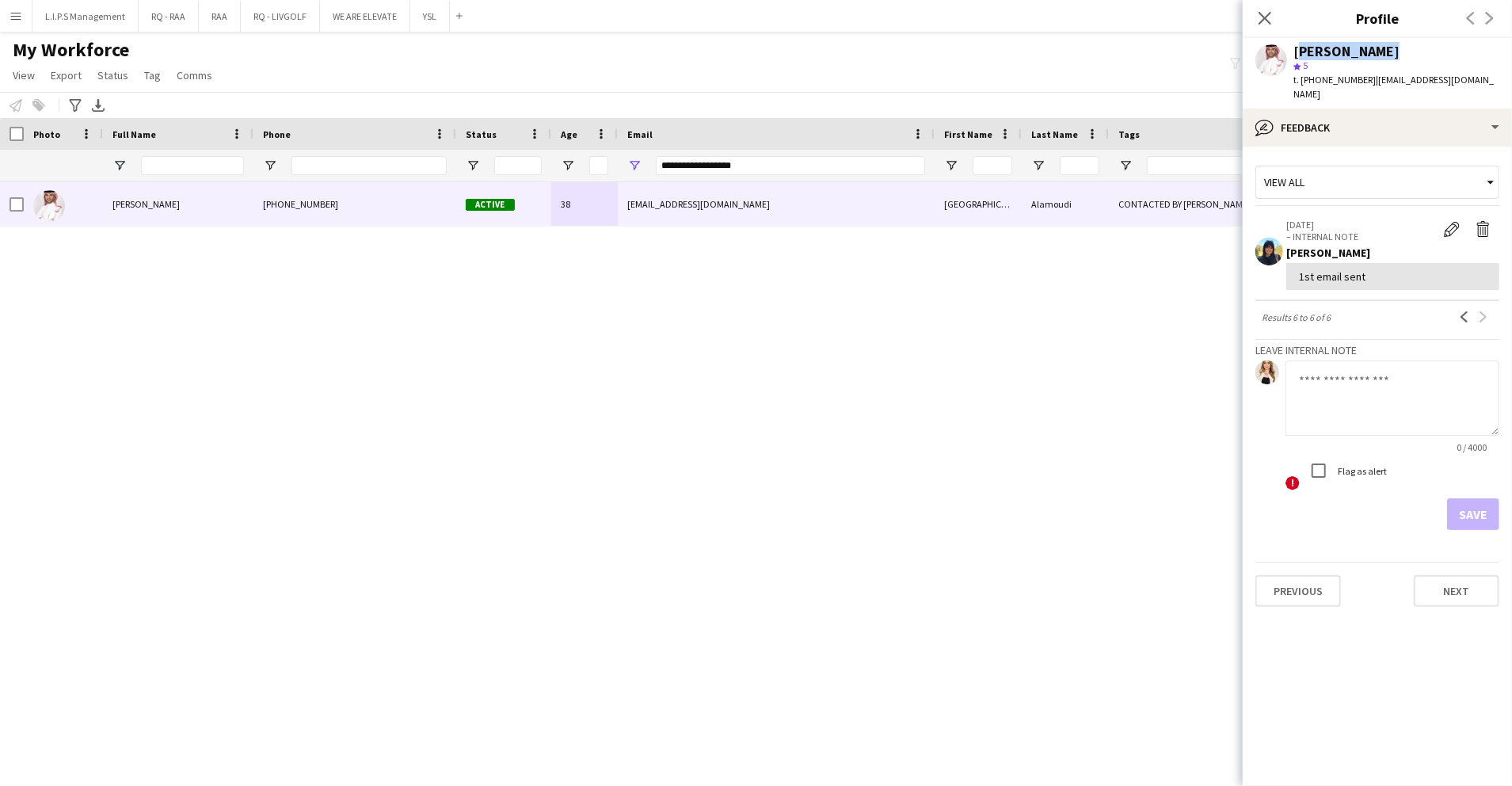
click at [1321, 54] on div "Riyadh Alamoudi" at bounding box center [1346, 51] width 106 height 14
copy div "Riyadh Alamoudi"
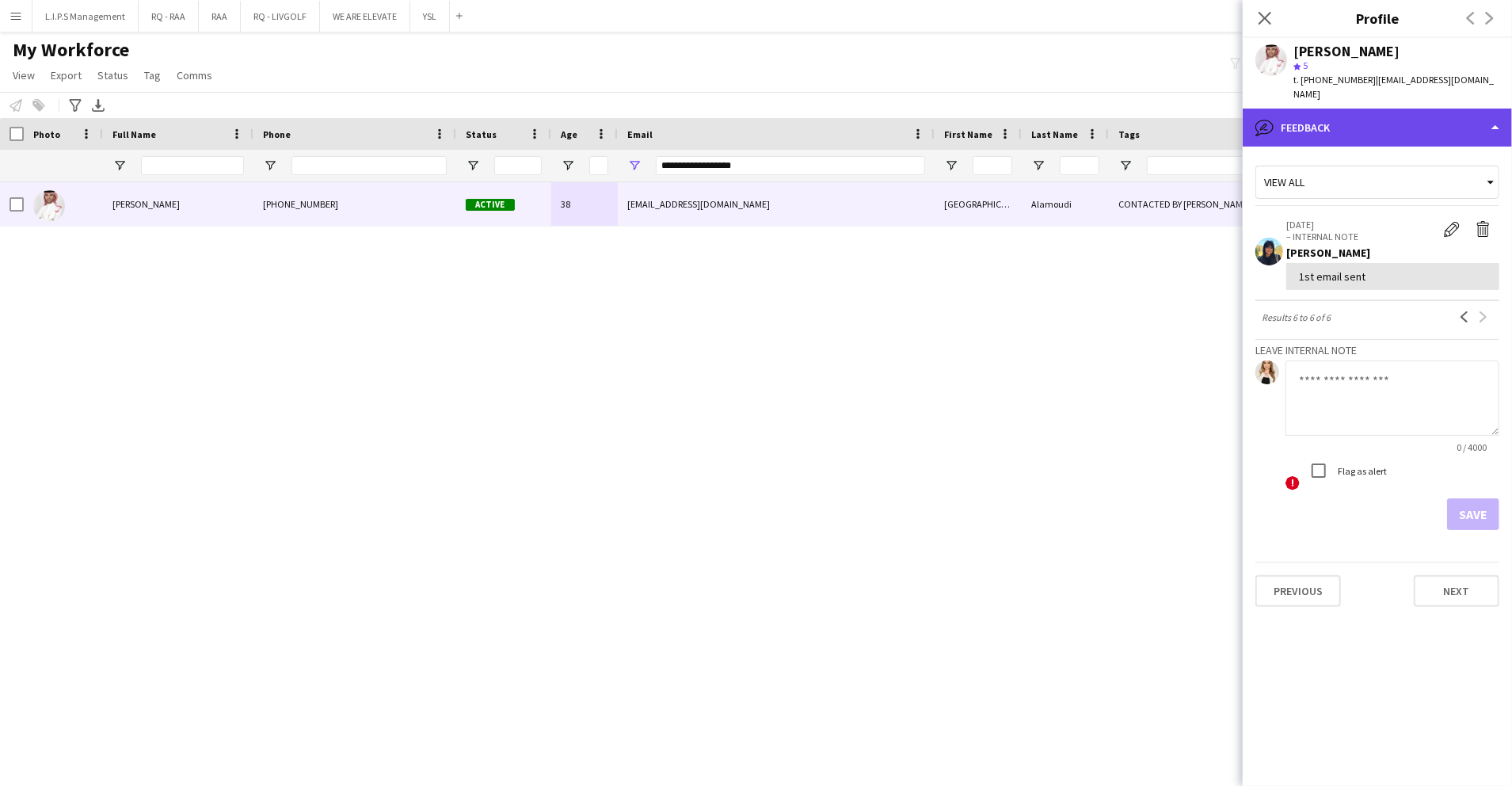
click at [1355, 117] on div "bubble-pencil Feedback" at bounding box center [1377, 127] width 269 height 38
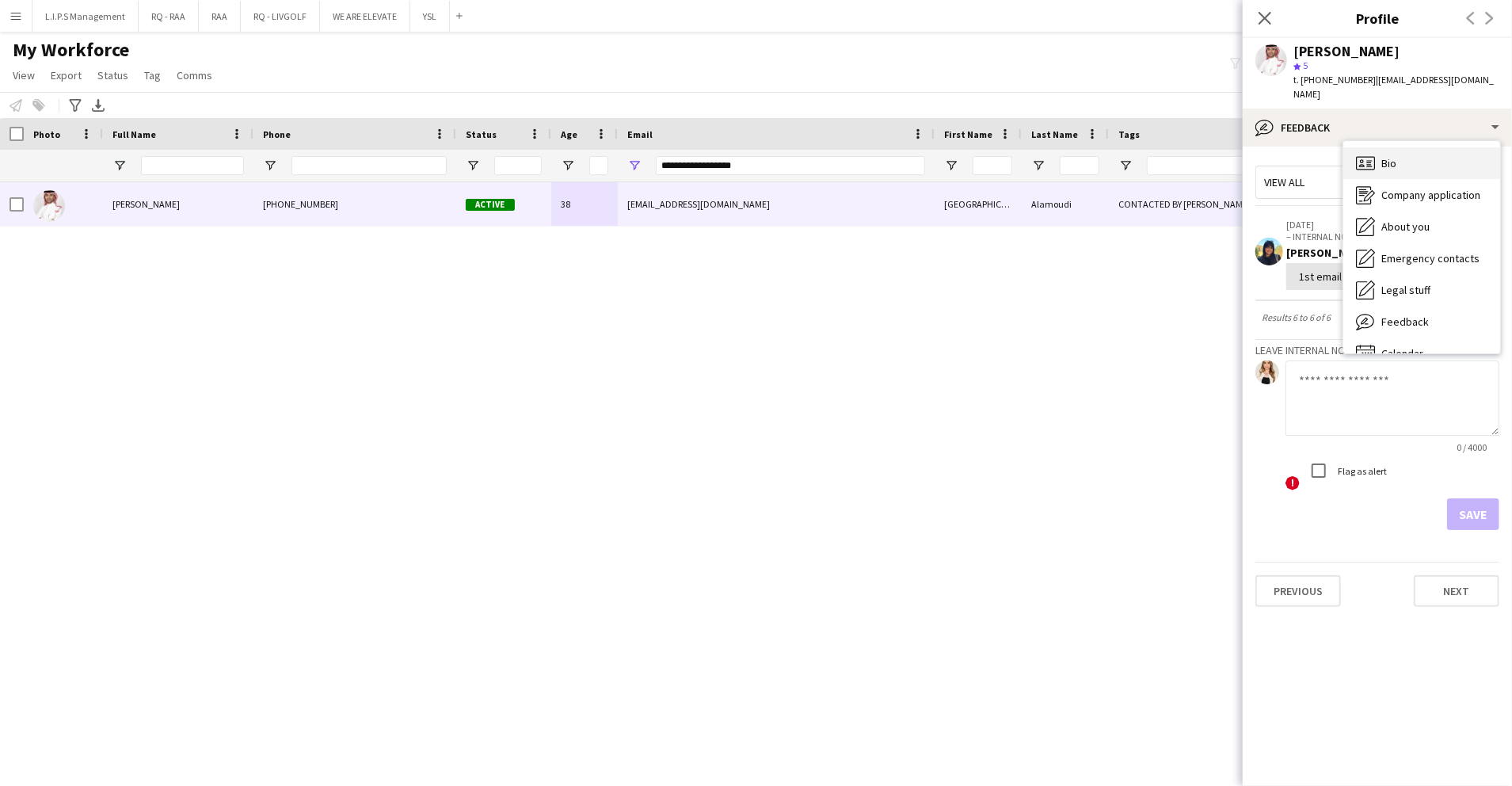
click at [1382, 156] on span "Bio" at bounding box center [1389, 163] width 15 height 14
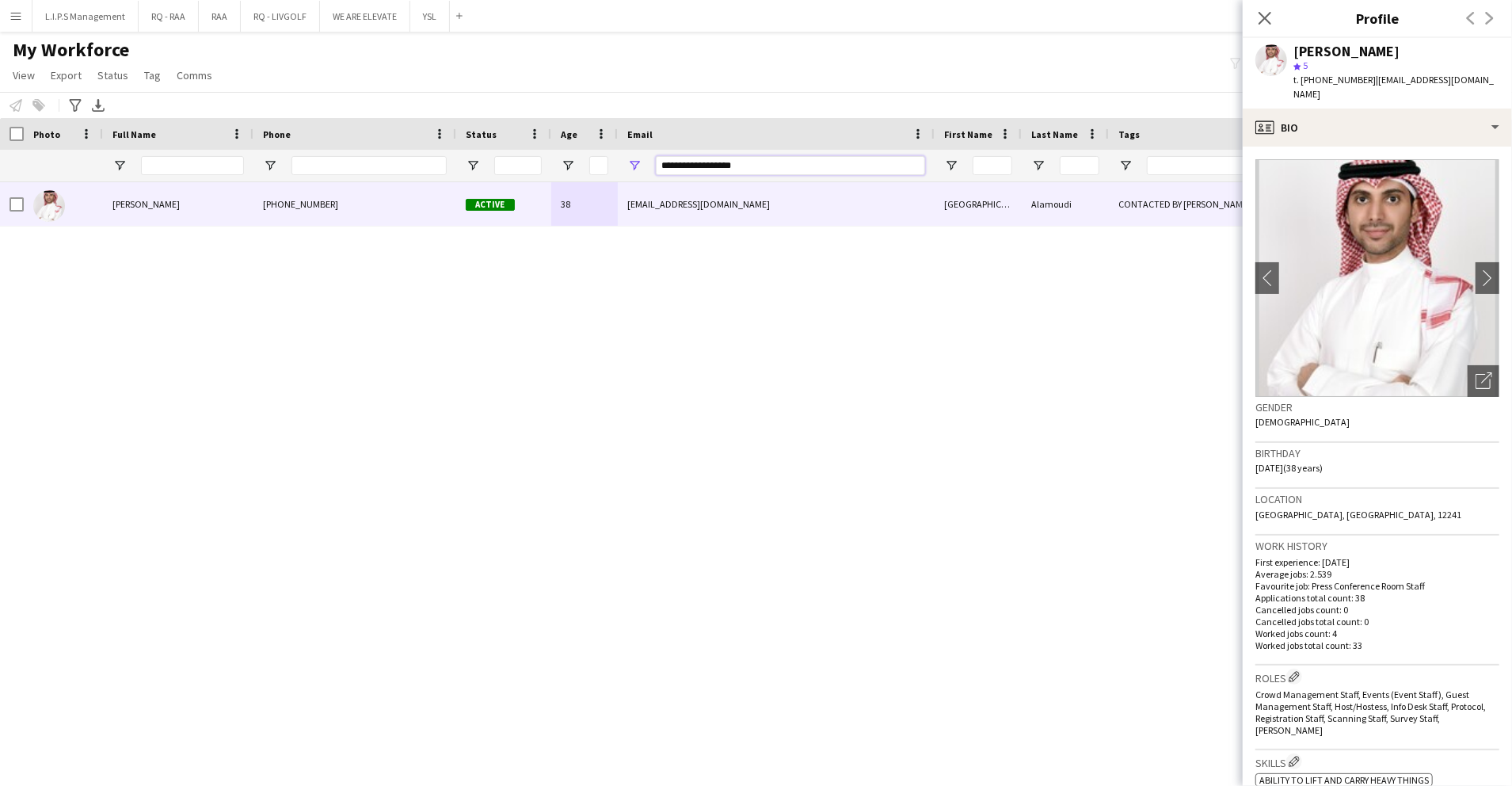
drag, startPoint x: 777, startPoint y: 162, endPoint x: 605, endPoint y: 162, distance: 172.0
click at [605, 162] on div at bounding box center [1103, 165] width 2206 height 32
paste input "*****"
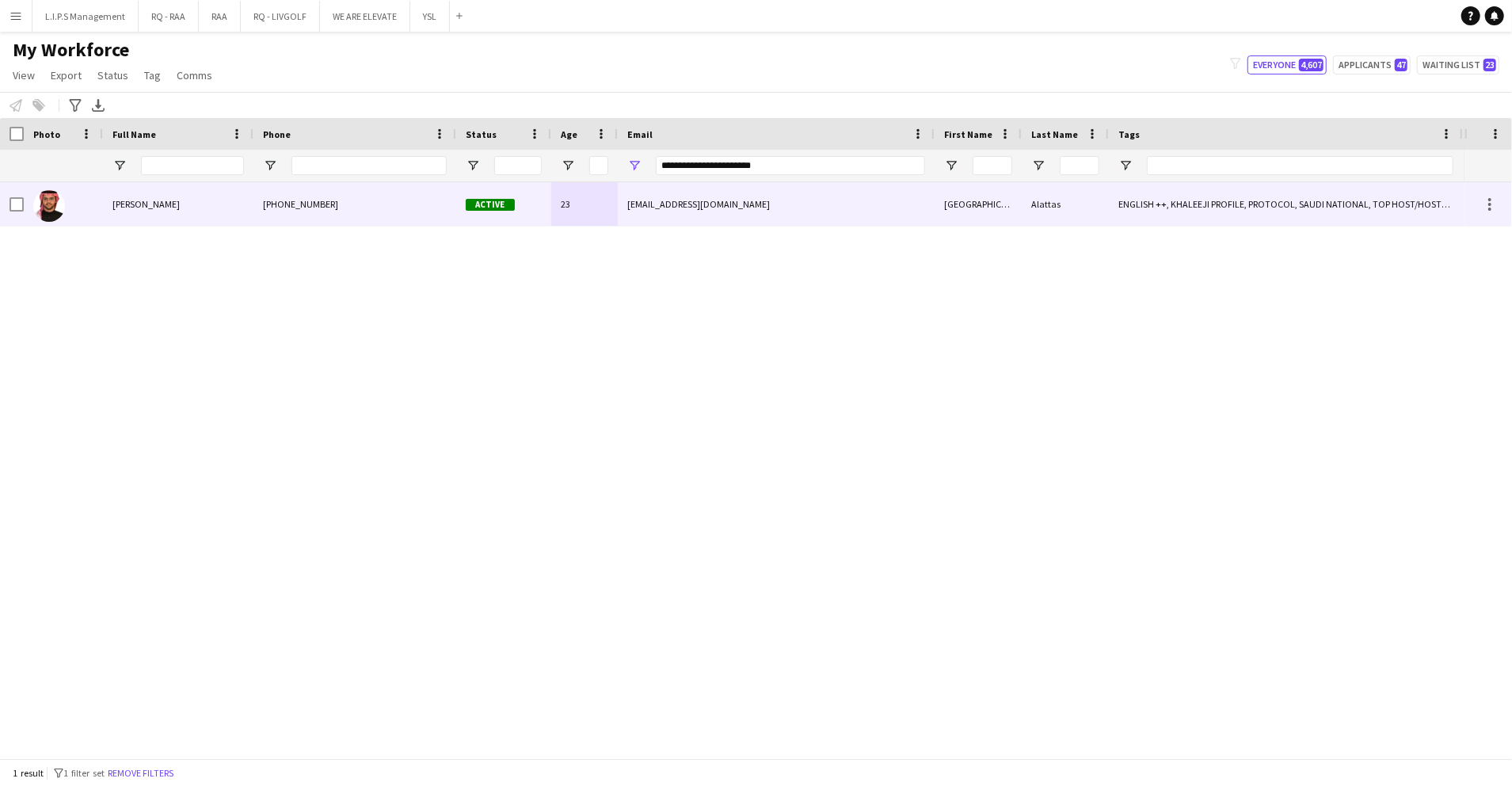
click at [617, 201] on div "23" at bounding box center [584, 203] width 66 height 43
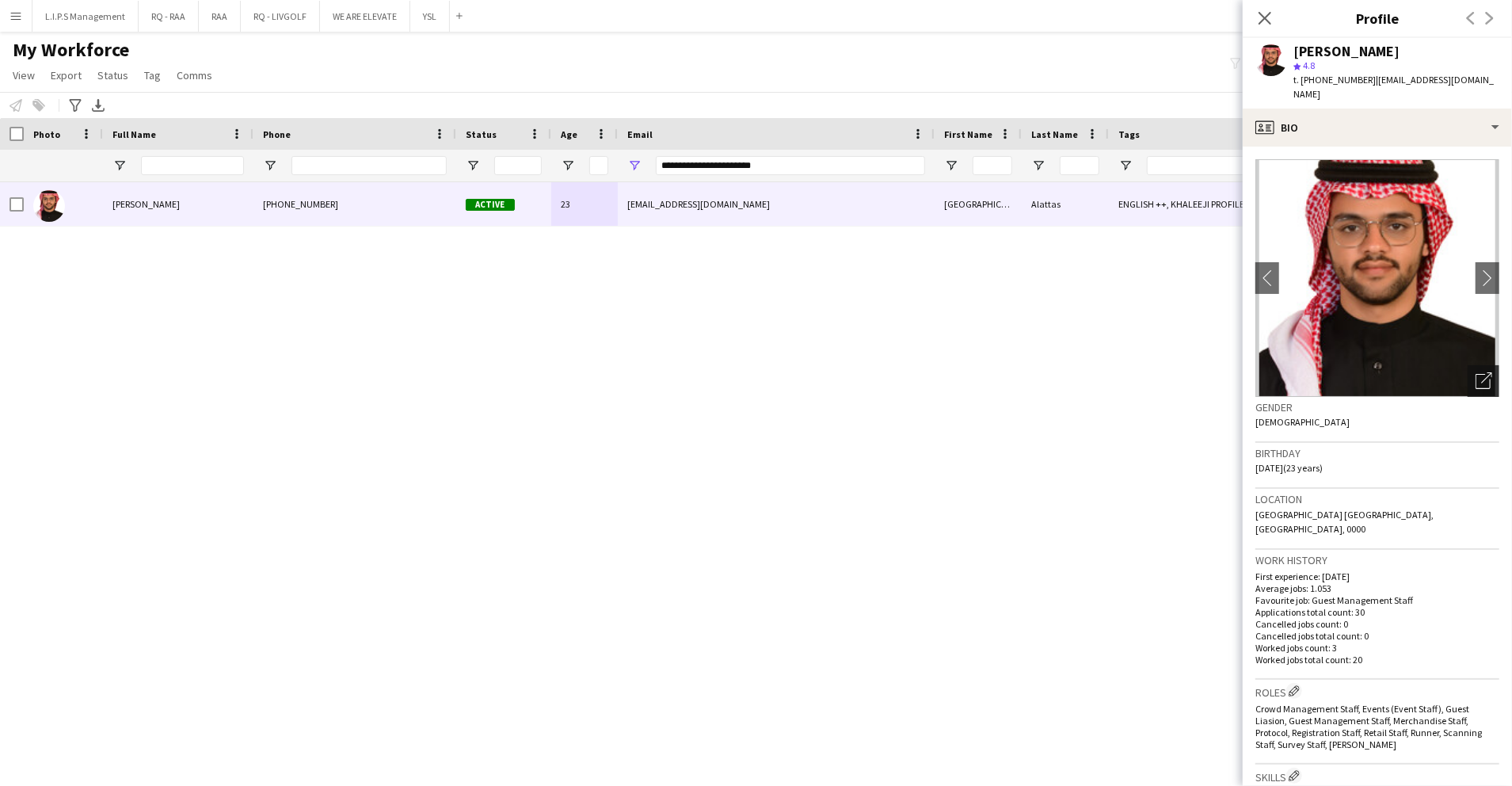
click at [1477, 371] on div "Open photos pop-in" at bounding box center [1483, 380] width 32 height 32
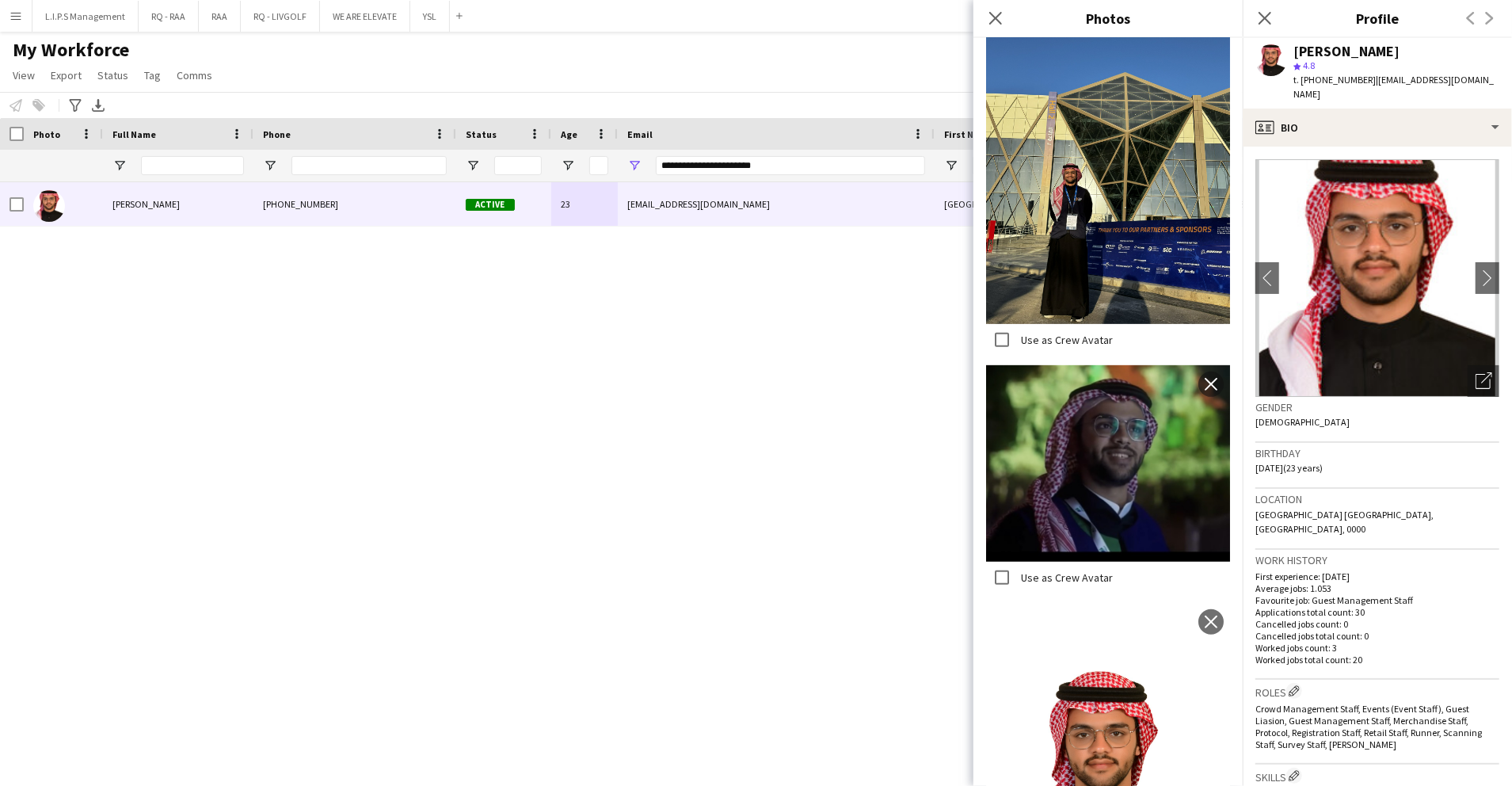
scroll to position [879, 0]
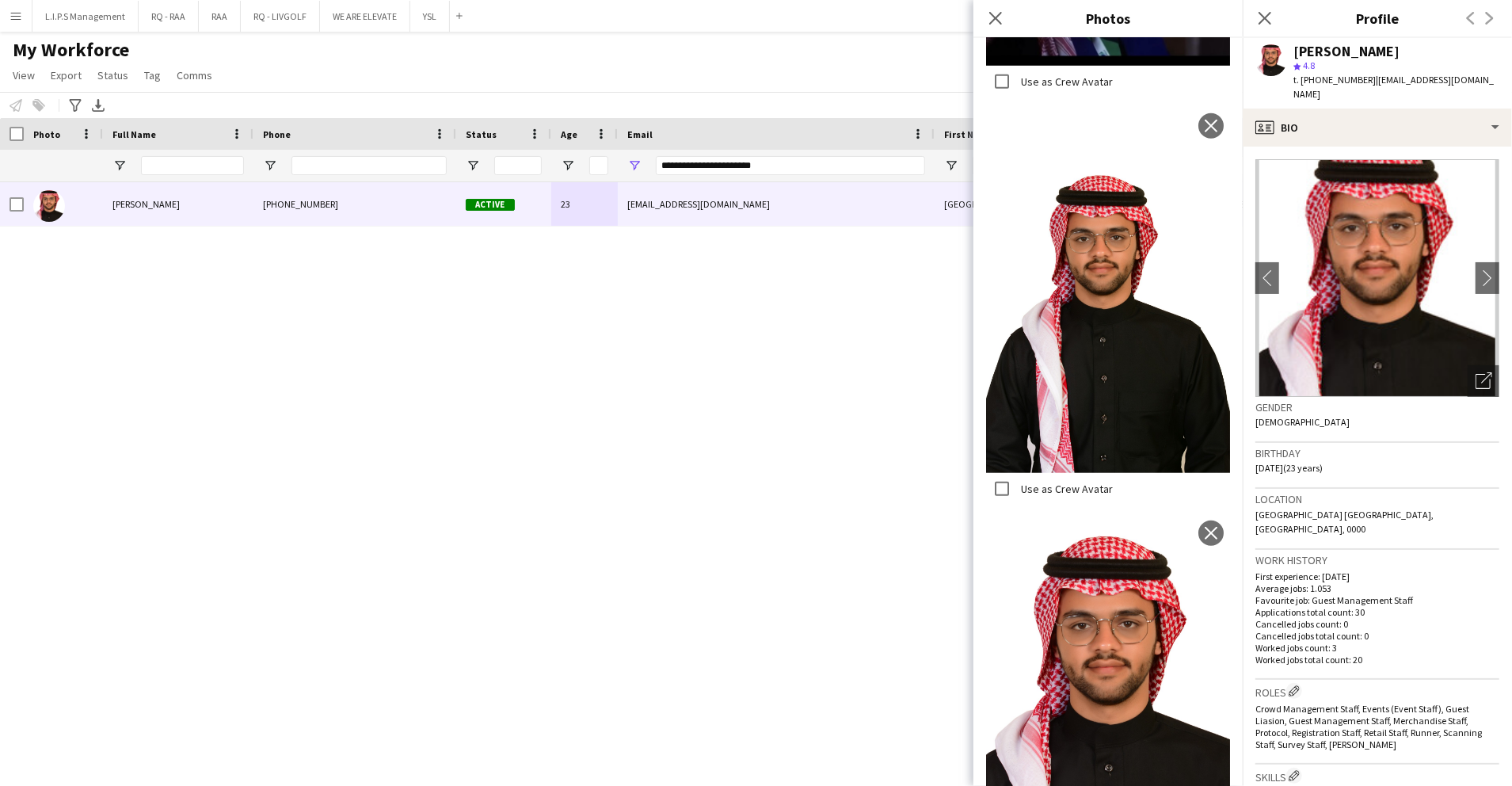
click at [1450, 426] on div "Gender Male" at bounding box center [1377, 419] width 244 height 46
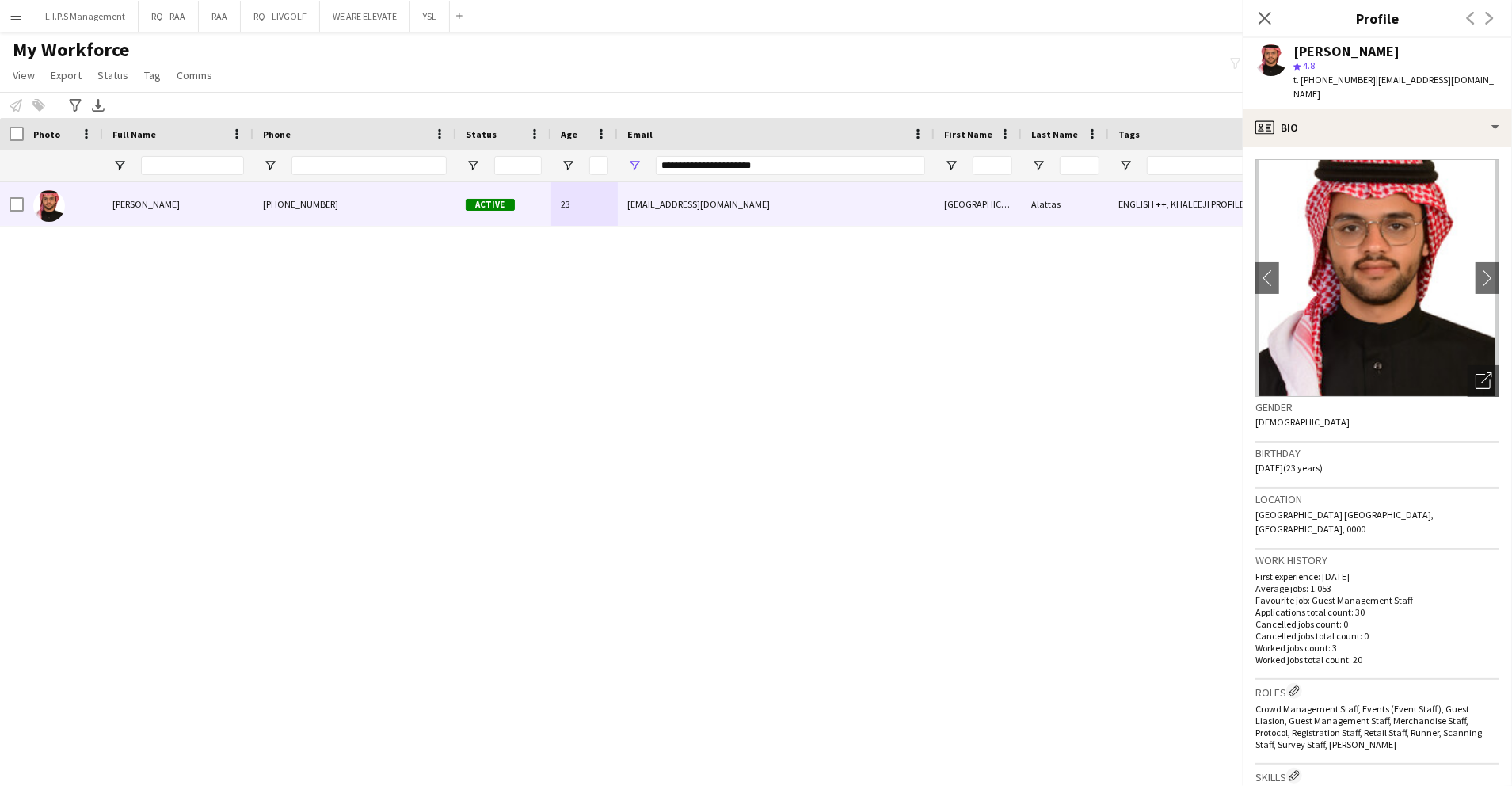
scroll to position [510, 0]
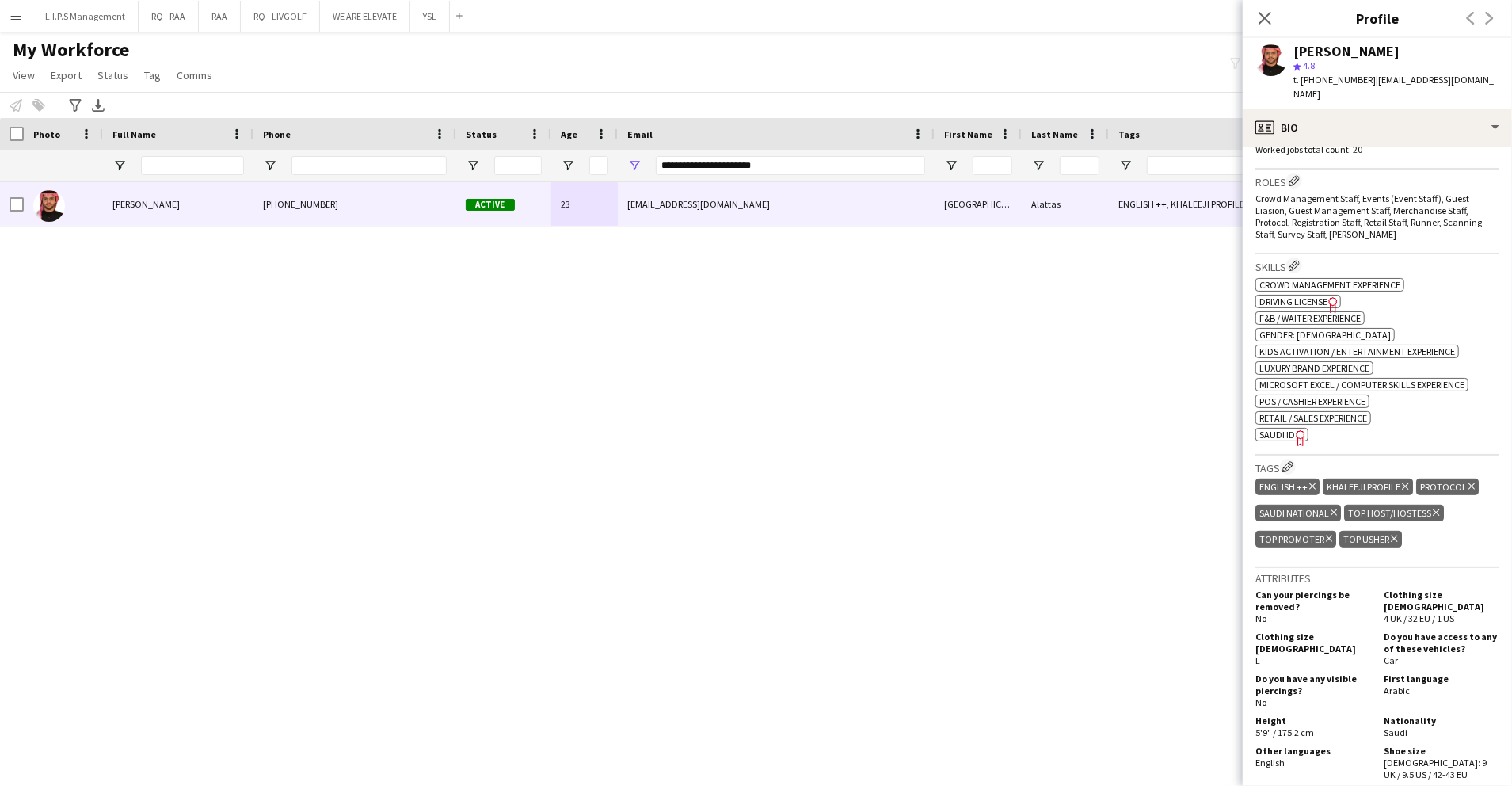
click at [1281, 429] on span "SAUDI ID" at bounding box center [1276, 435] width 35 height 11
click at [1327, 48] on div "Turki Alattas" at bounding box center [1346, 51] width 106 height 14
copy div "Turki Alattas"
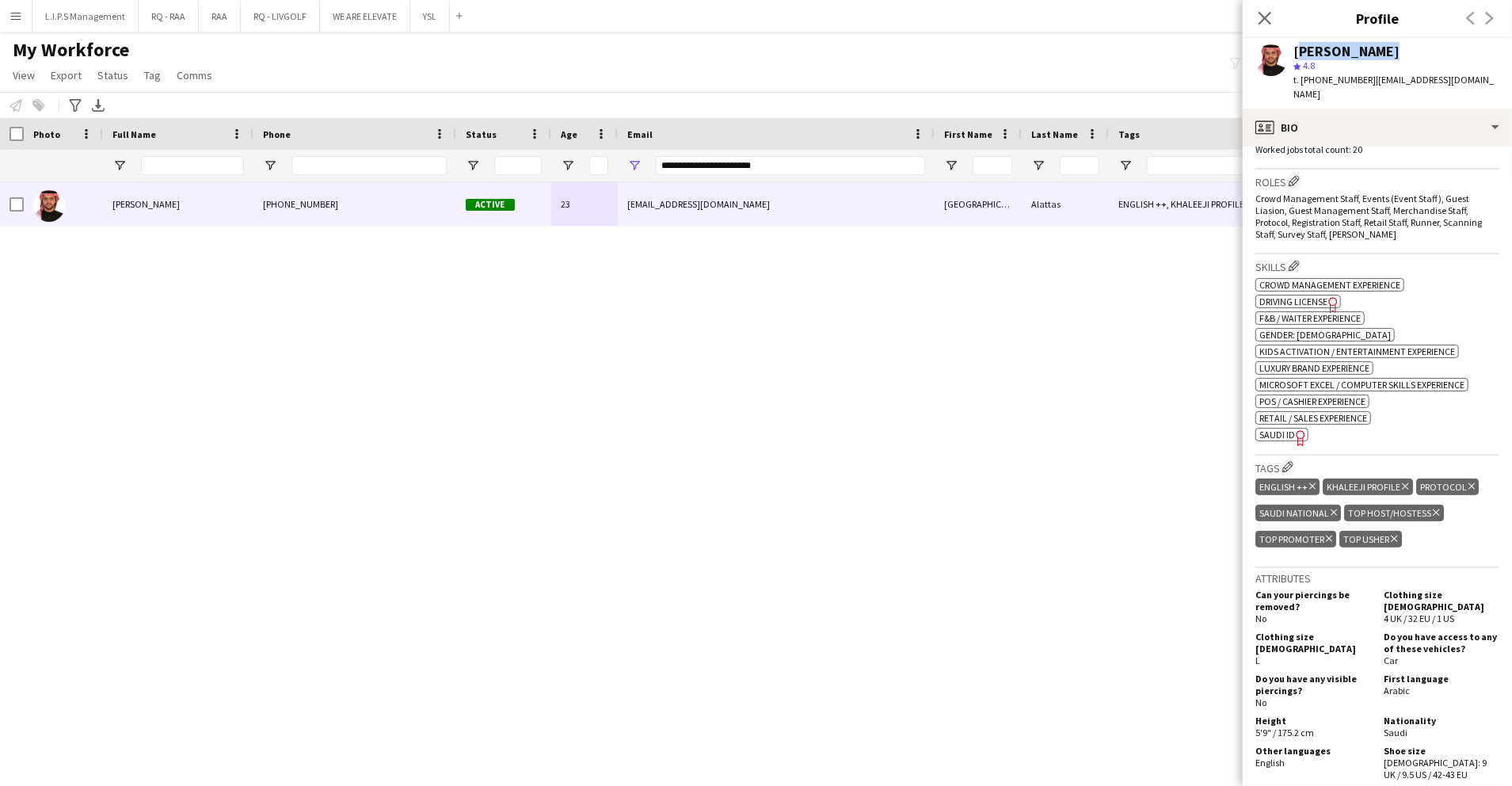
scroll to position [0, 0]
drag, startPoint x: 824, startPoint y: 168, endPoint x: 436, endPoint y: 138, distance: 389.2
click at [436, 138] on div "Workforce Details Photo Full Name 1" at bounding box center [1103, 149] width 2206 height 64
paste input "Email Filter Input"
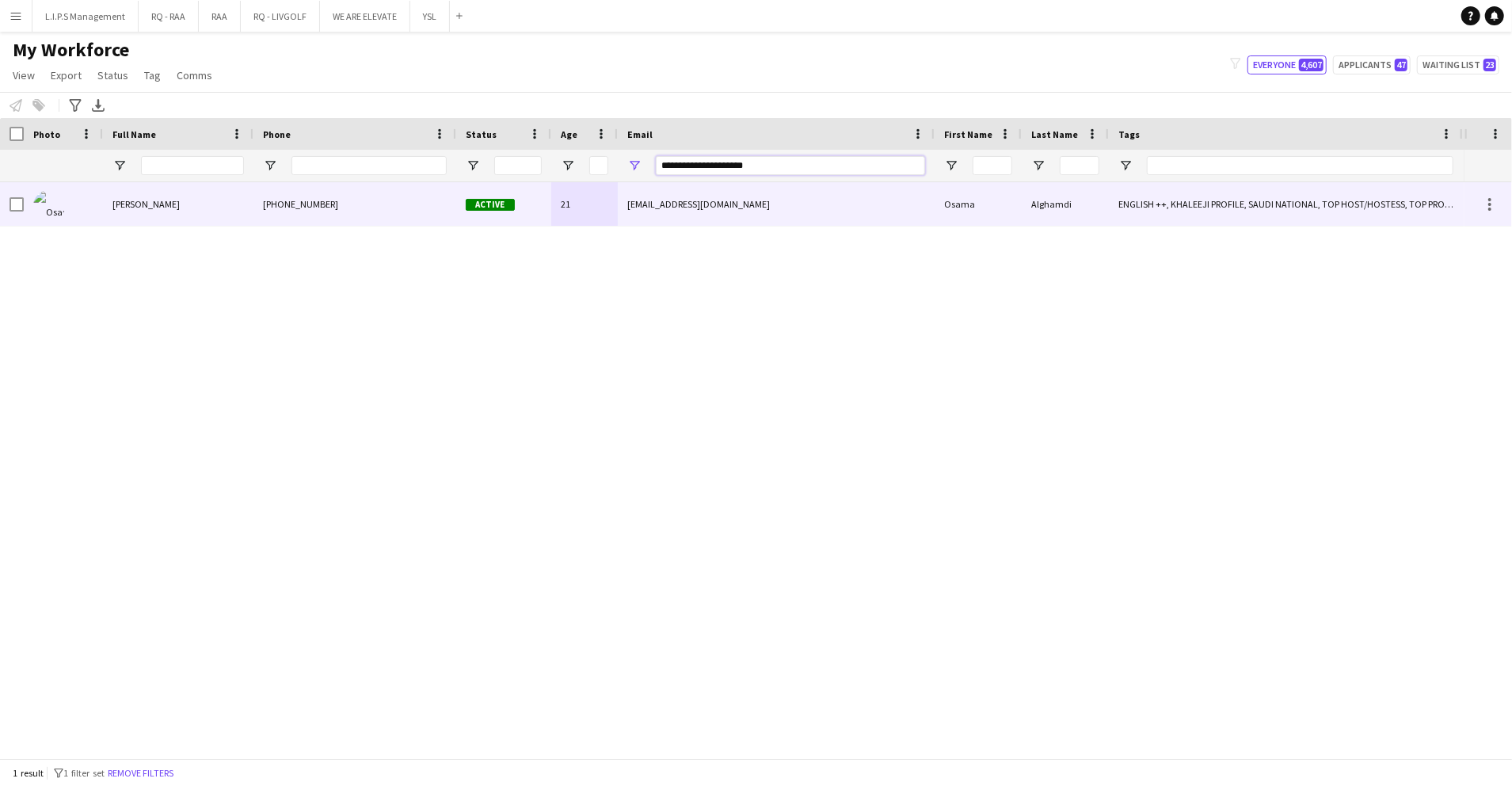
type input "**********"
click at [509, 199] on span "Active" at bounding box center [489, 205] width 49 height 11
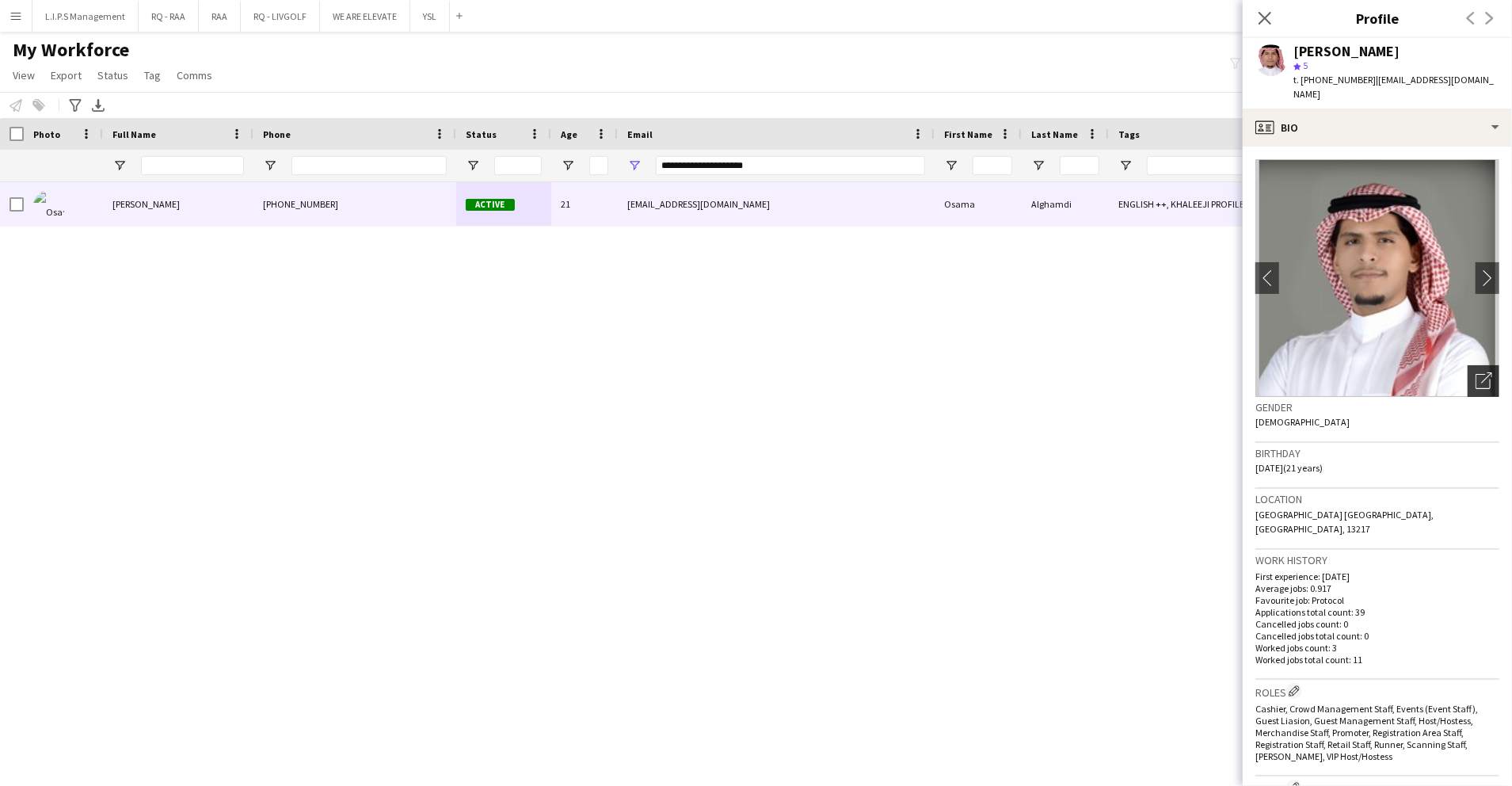
click at [1476, 372] on icon "Open photos pop-in" at bounding box center [1483, 380] width 16 height 16
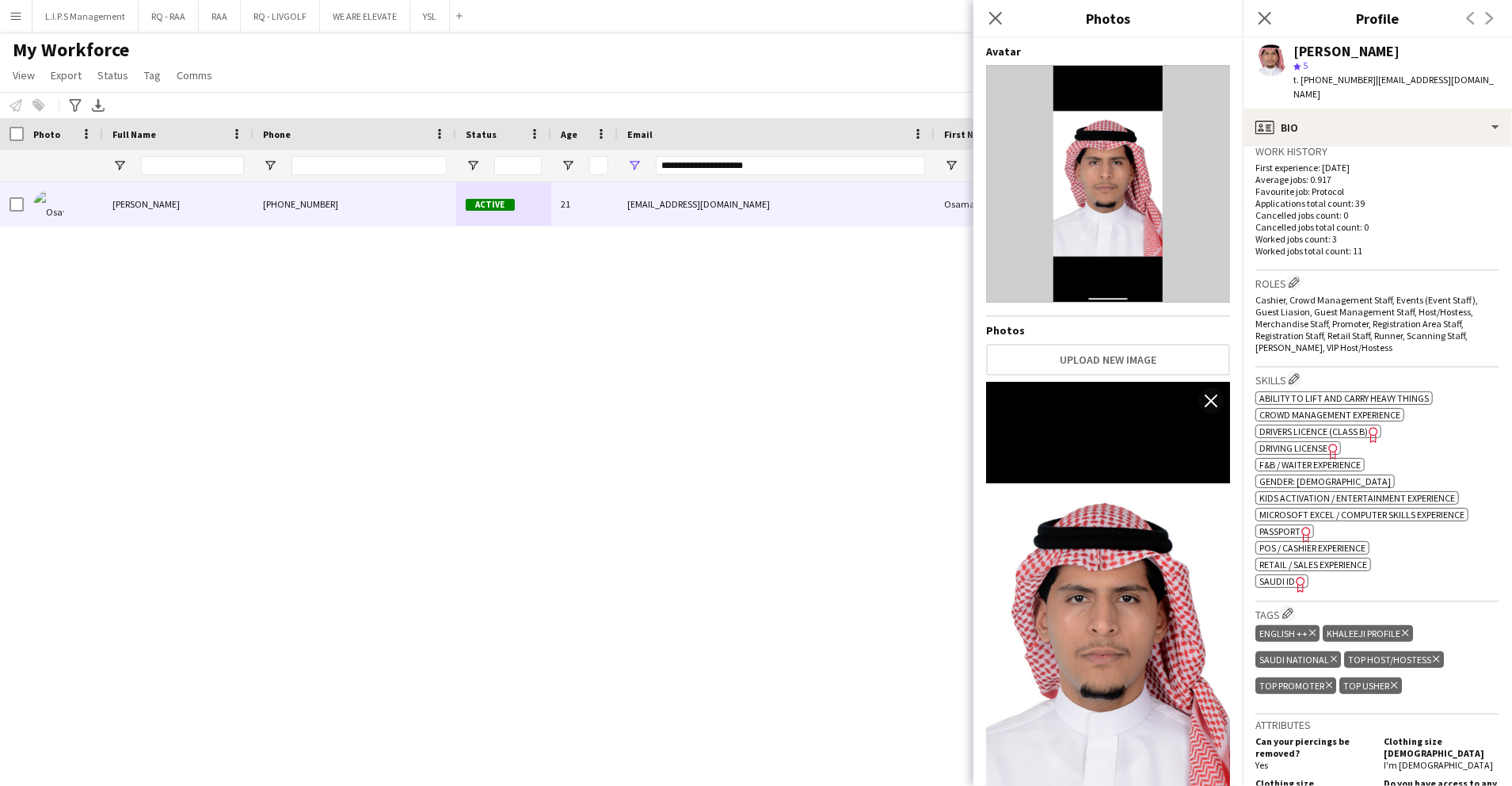
scroll to position [410, 0]
click at [1271, 574] on span "SAUDI ID" at bounding box center [1276, 580] width 35 height 11
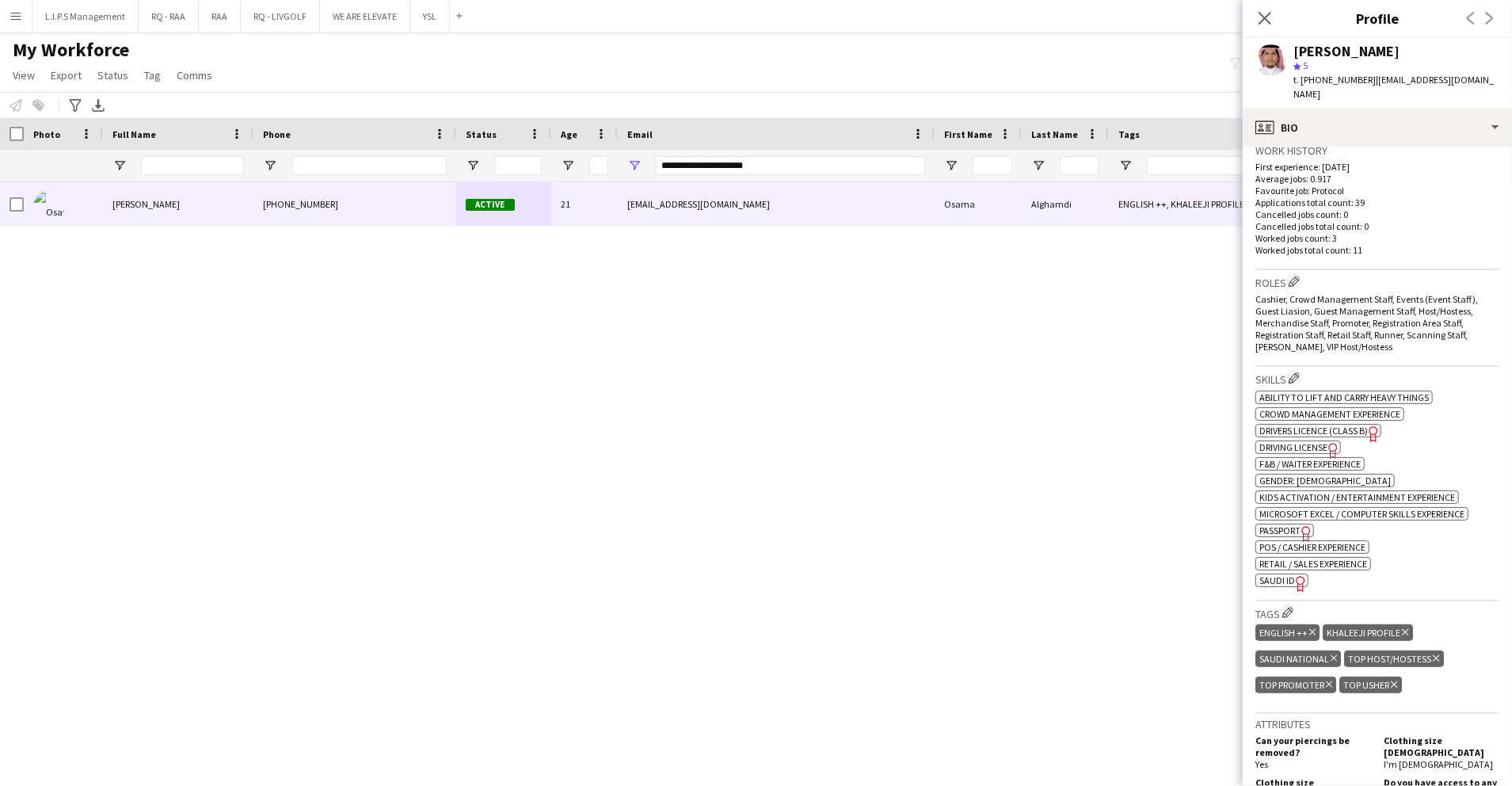
click at [1364, 47] on div "Osama Alghamdi" at bounding box center [1346, 51] width 106 height 14
copy div "Osama Alghamdi"
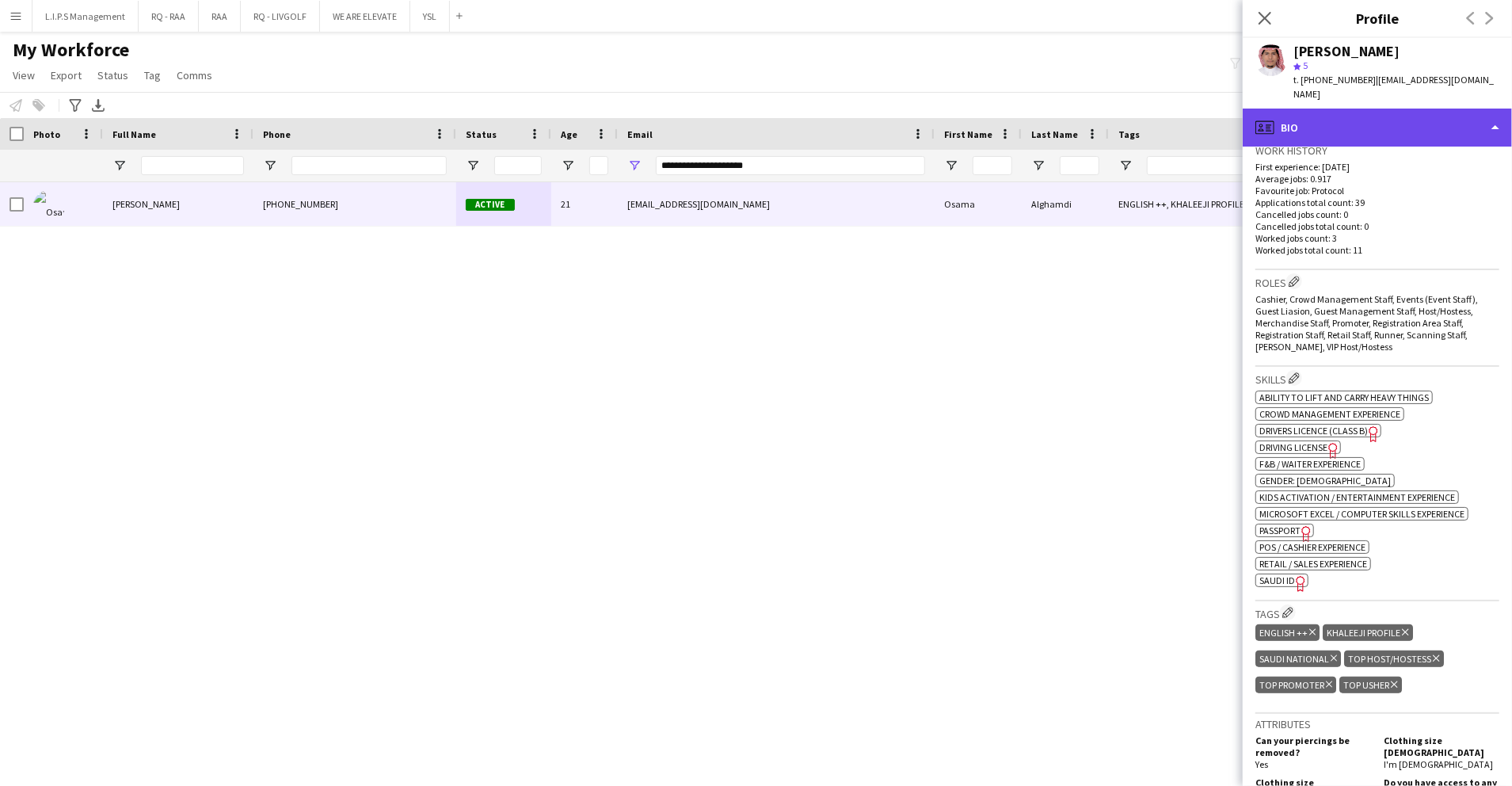
drag, startPoint x: 1364, startPoint y: 47, endPoint x: 1307, endPoint y: 103, distance: 79.9
click at [1307, 108] on div "profile Bio" at bounding box center [1377, 127] width 269 height 38
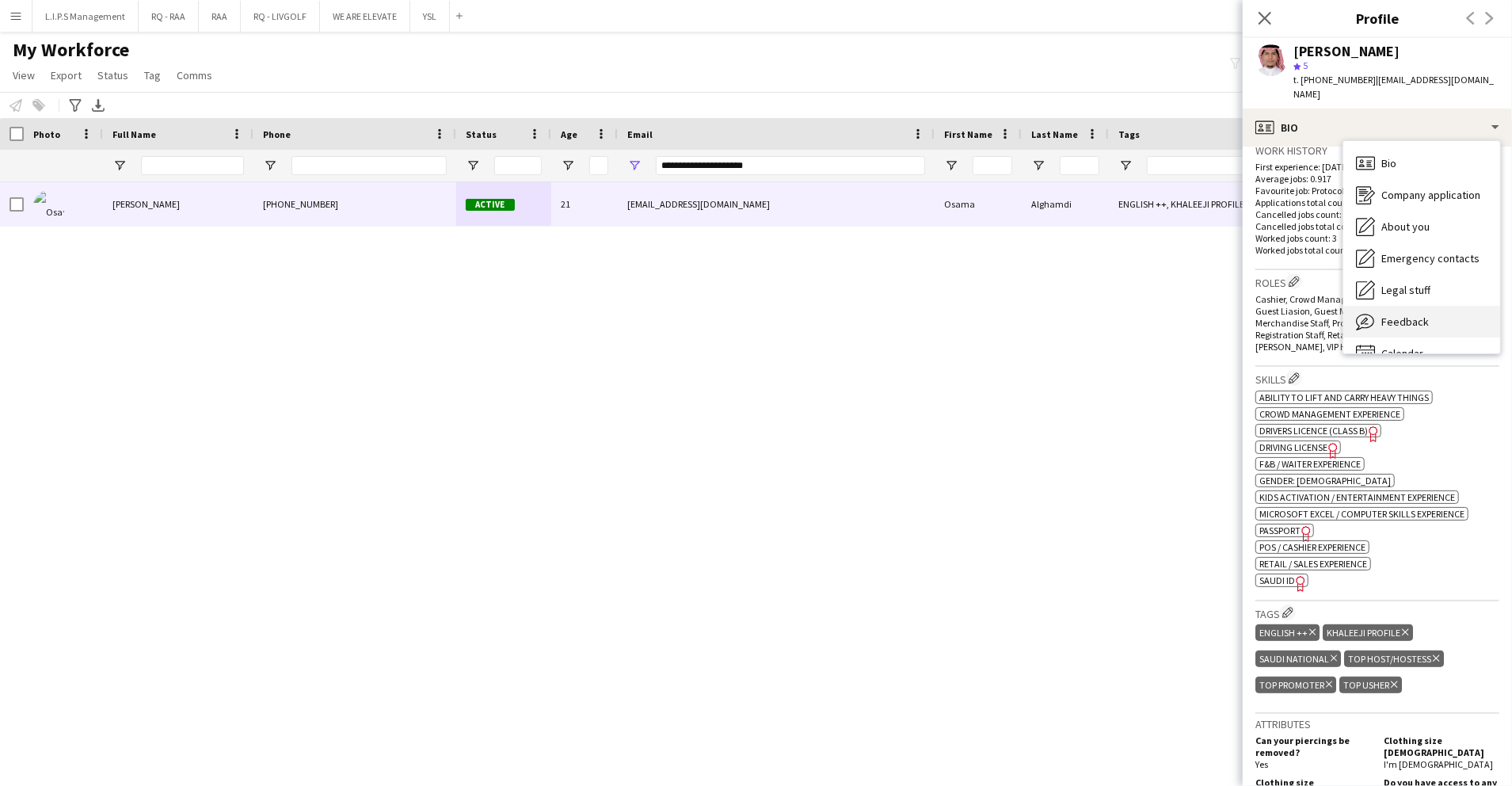
click at [1431, 320] on div "Feedback Feedback" at bounding box center [1422, 321] width 157 height 32
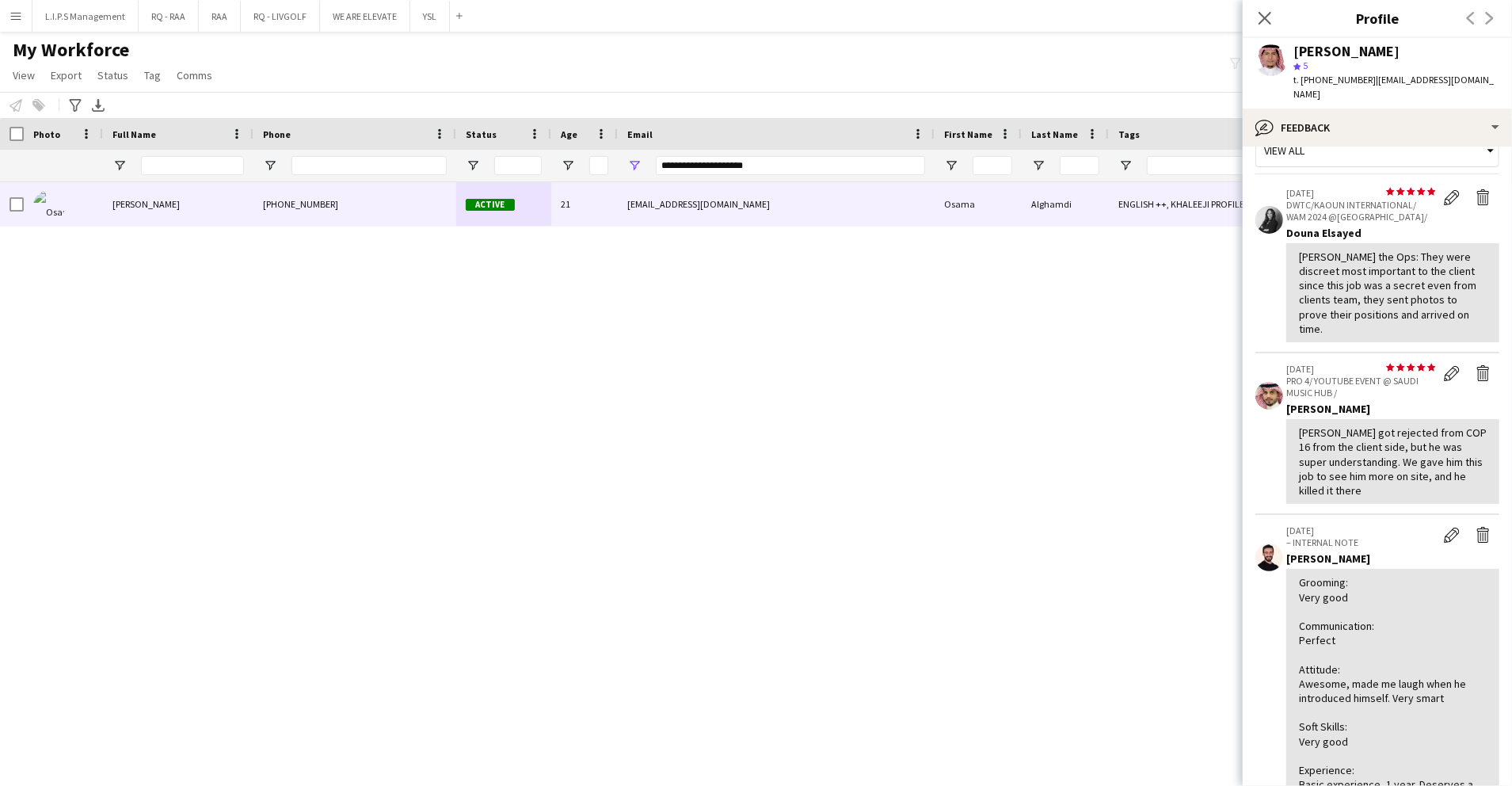
scroll to position [17, 0]
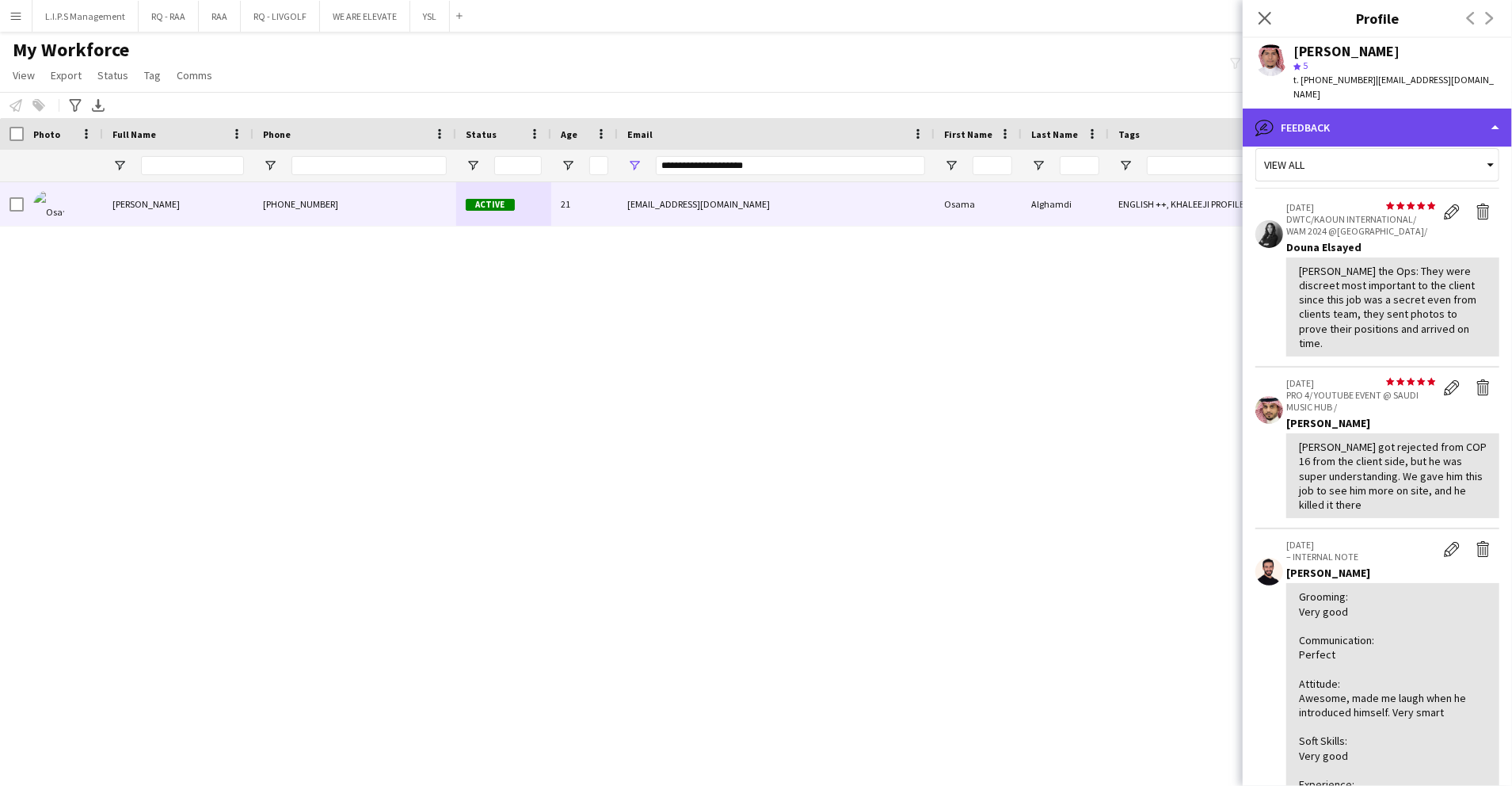
click at [1383, 108] on div "bubble-pencil Feedback" at bounding box center [1377, 127] width 269 height 38
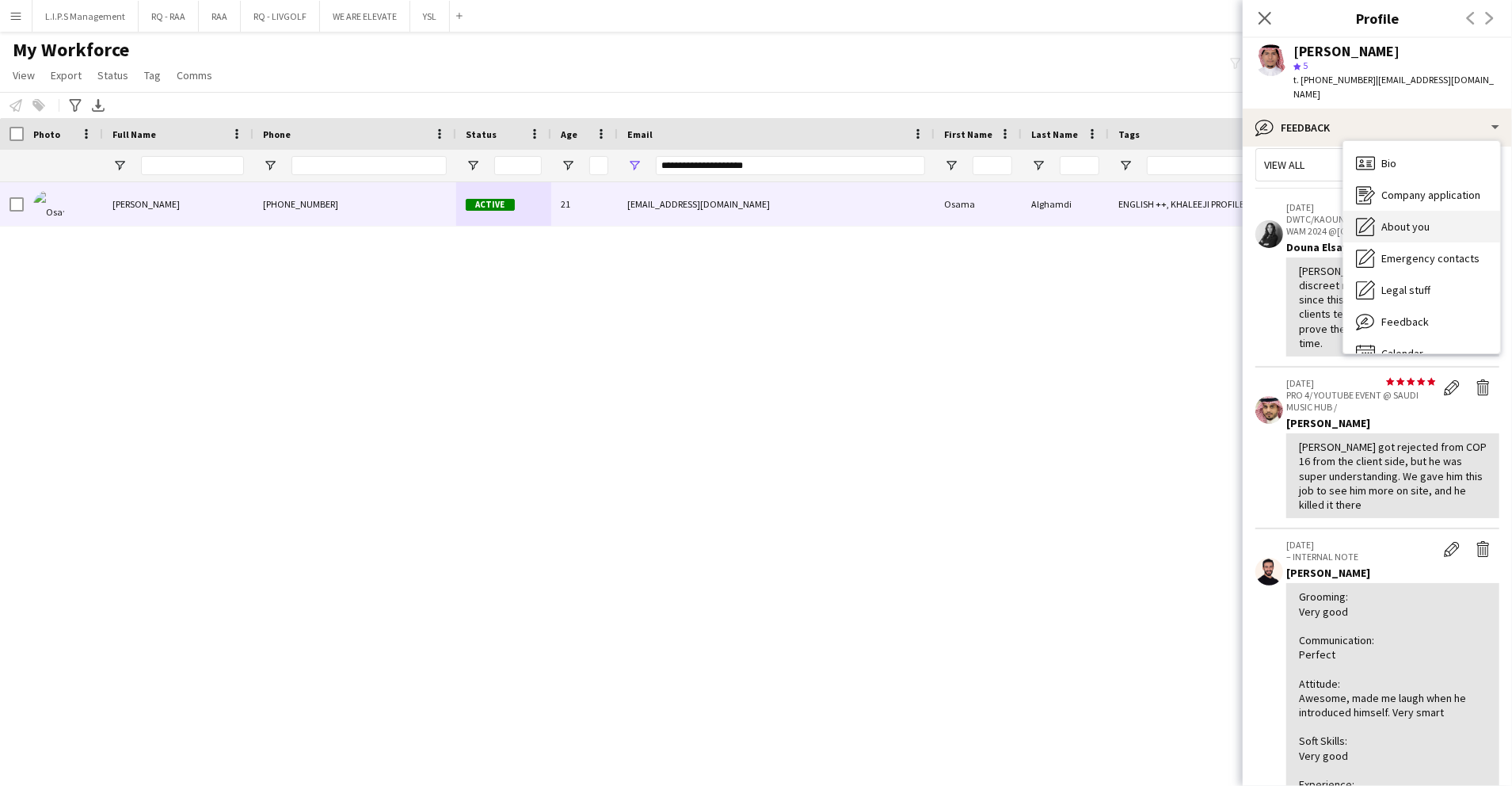
click at [1423, 211] on div "About you About you" at bounding box center [1422, 226] width 157 height 32
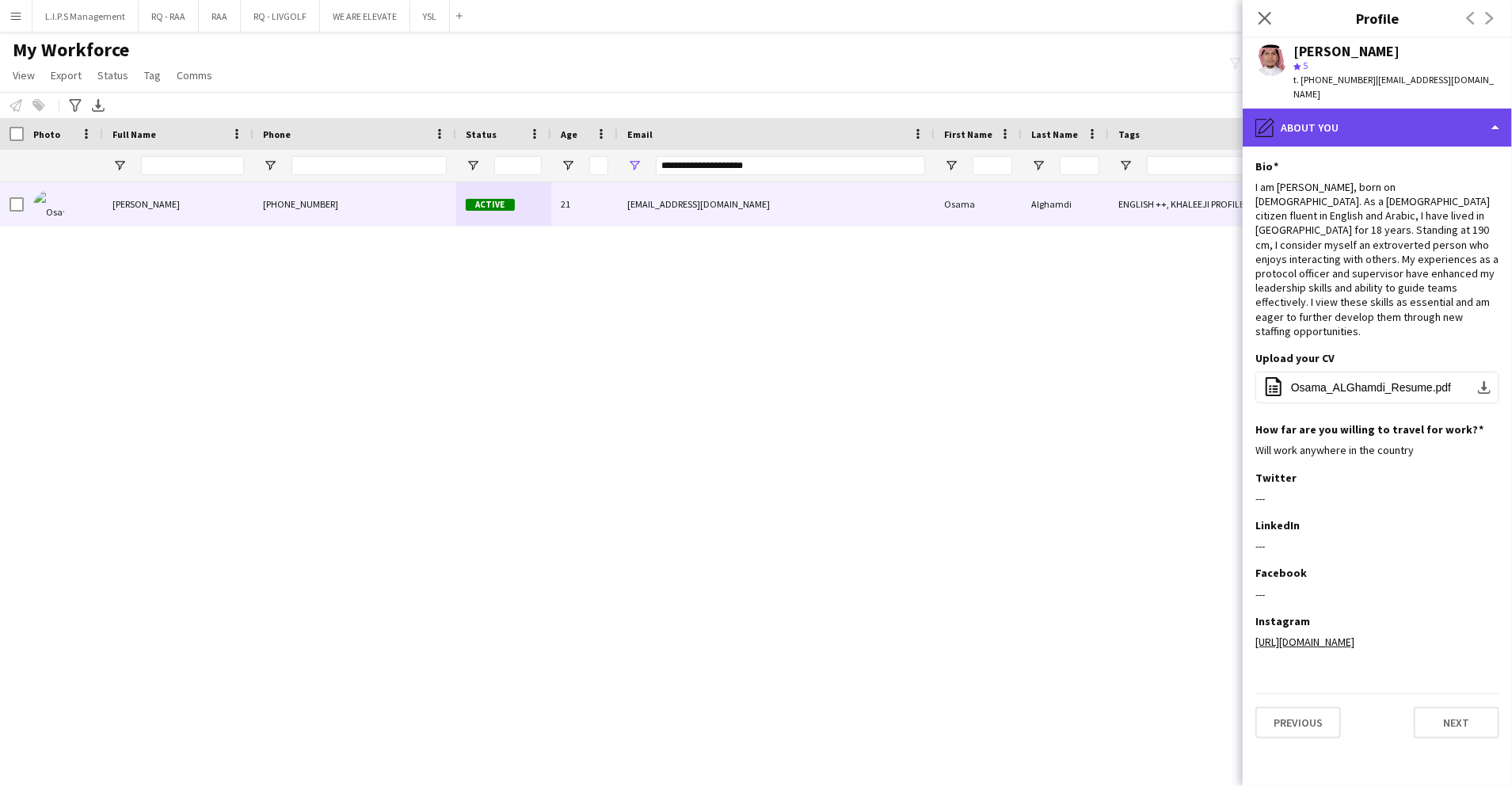
click at [1457, 124] on div "pencil4 About you" at bounding box center [1377, 127] width 269 height 38
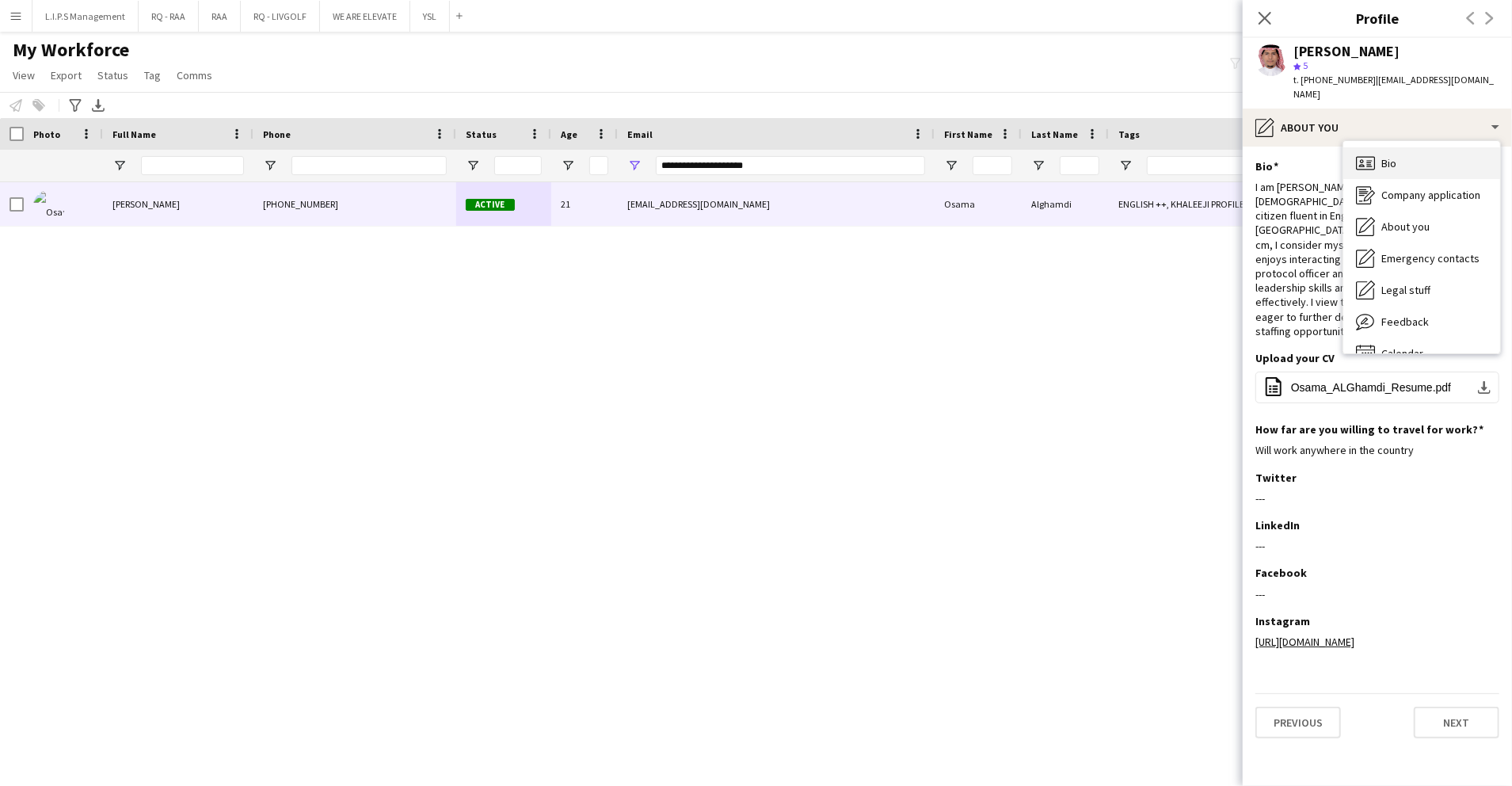
click at [1446, 147] on div "Bio Bio" at bounding box center [1422, 163] width 157 height 32
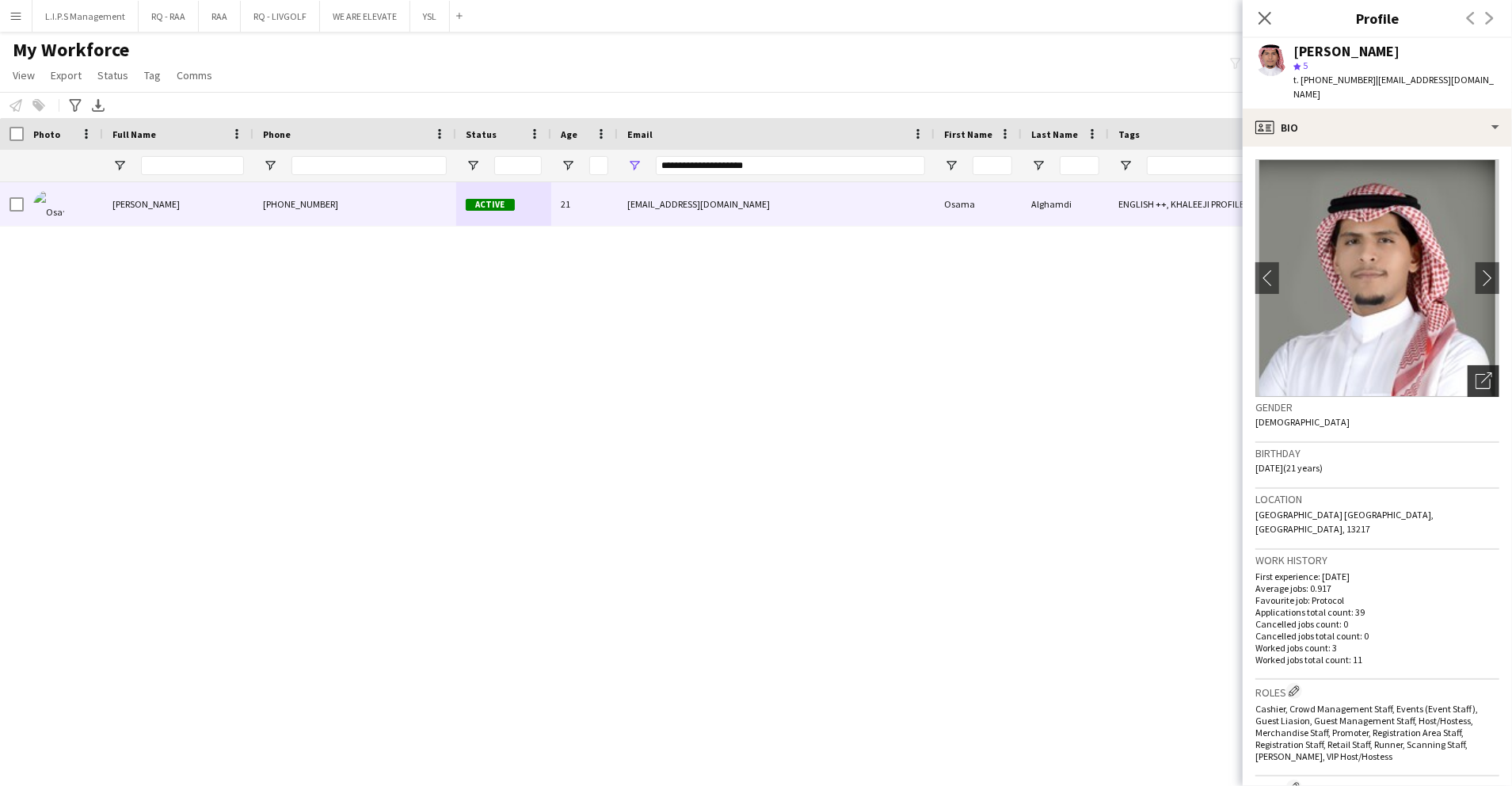
click at [1468, 365] on div "Open photos pop-in" at bounding box center [1483, 380] width 32 height 32
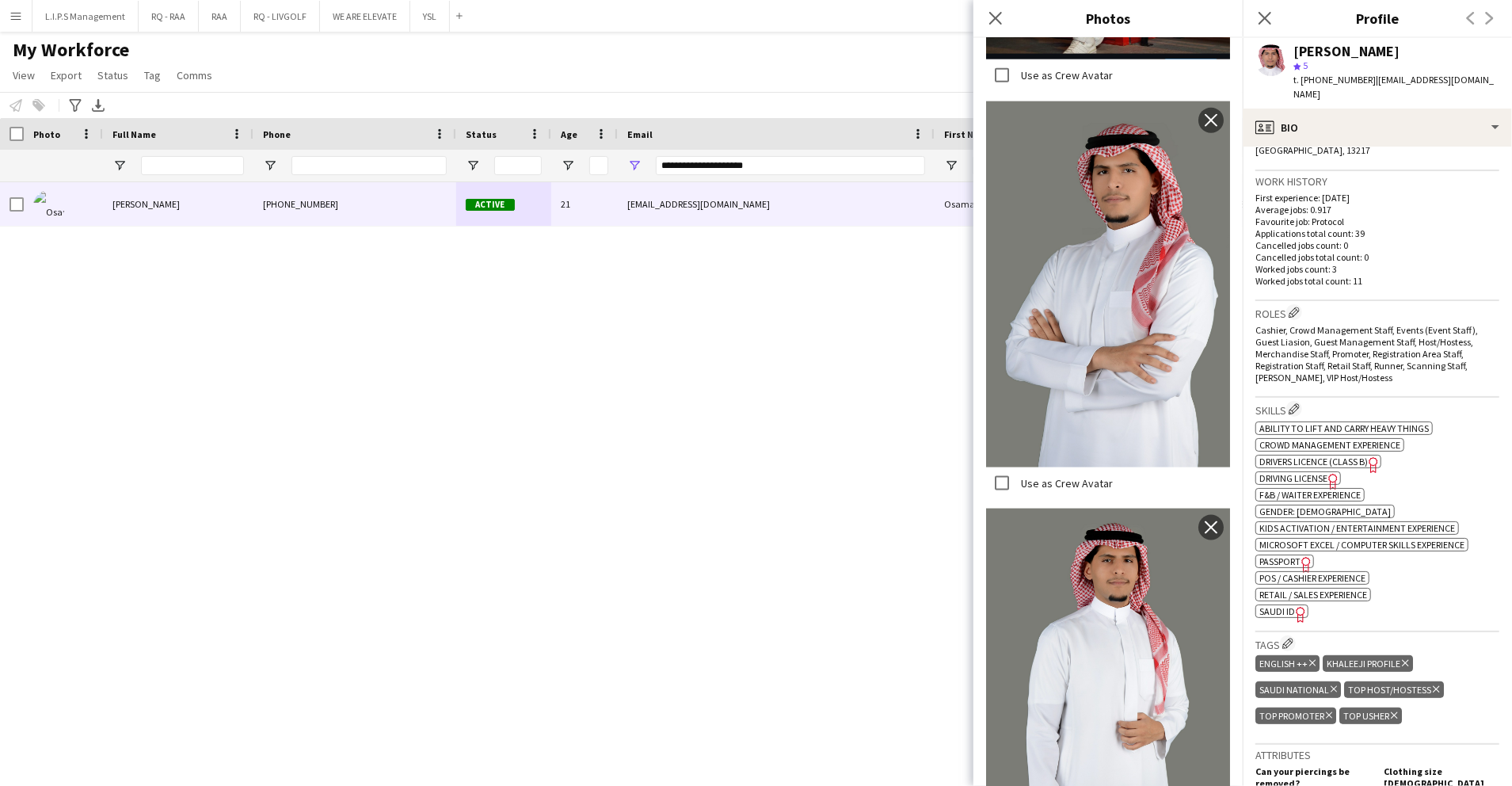
scroll to position [378, 0]
click at [1412, 124] on div "profile Bio" at bounding box center [1377, 127] width 269 height 38
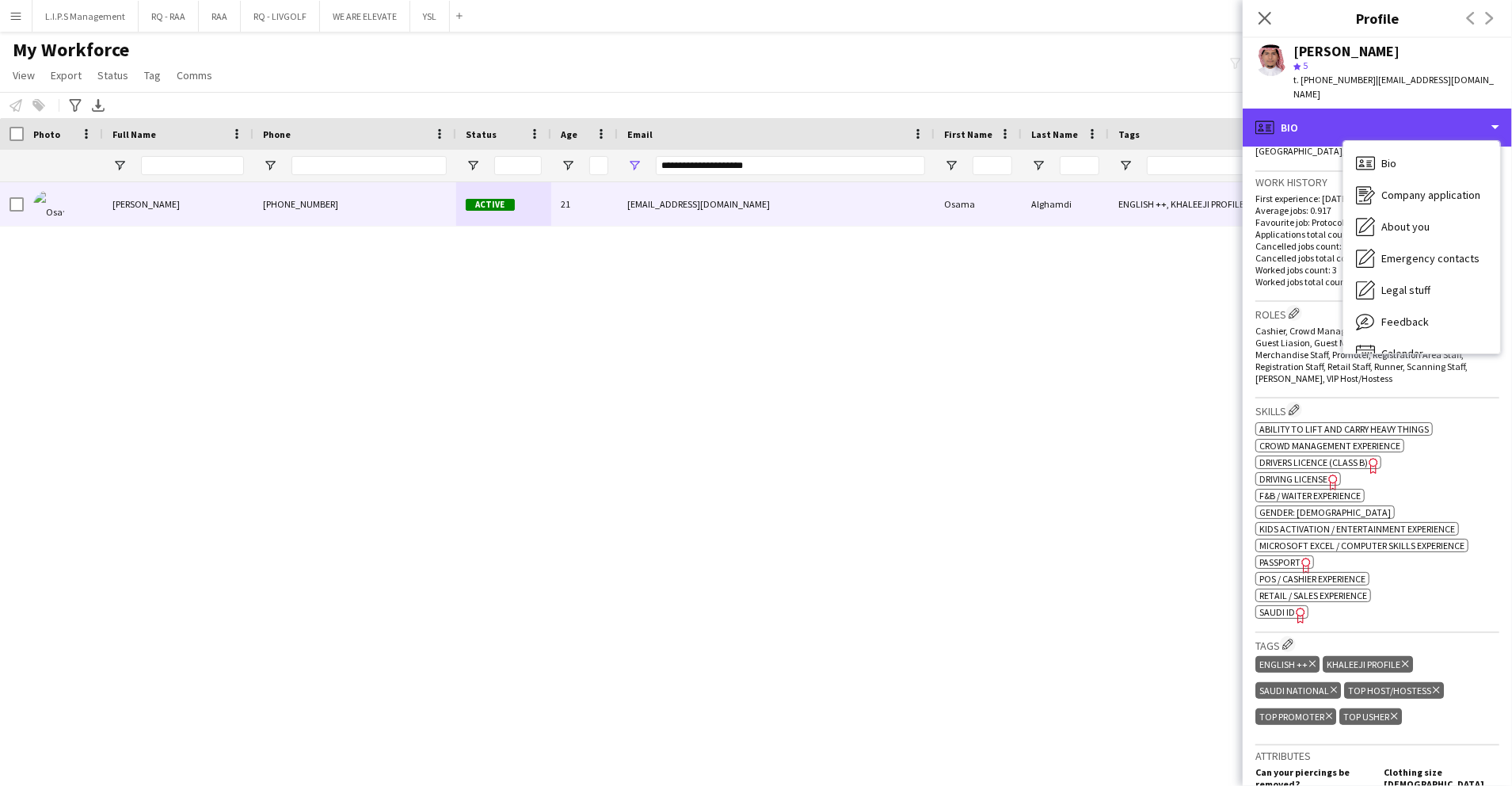
scroll to position [53, 0]
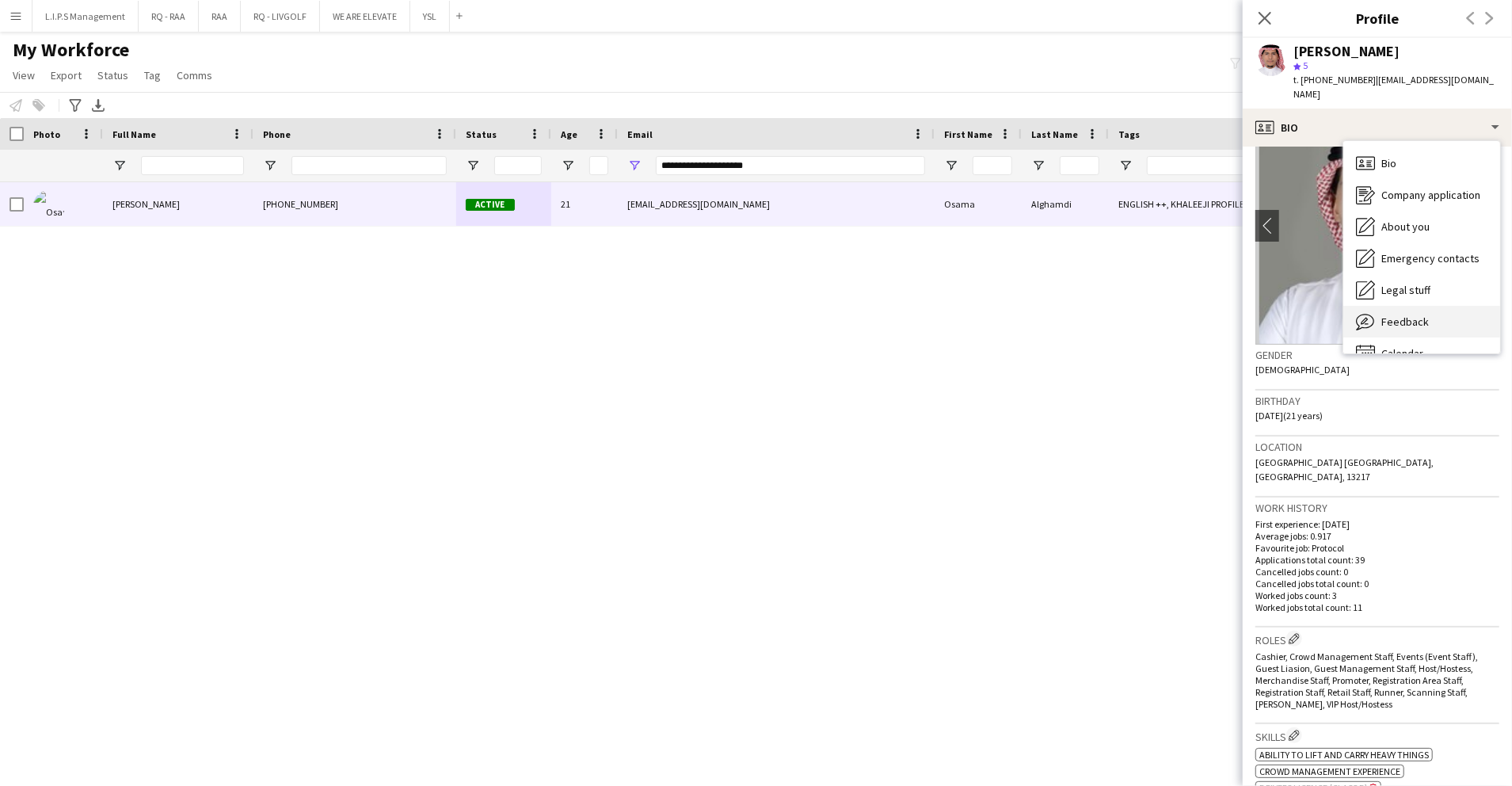
click at [1411, 314] on span "Feedback" at bounding box center [1406, 321] width 48 height 14
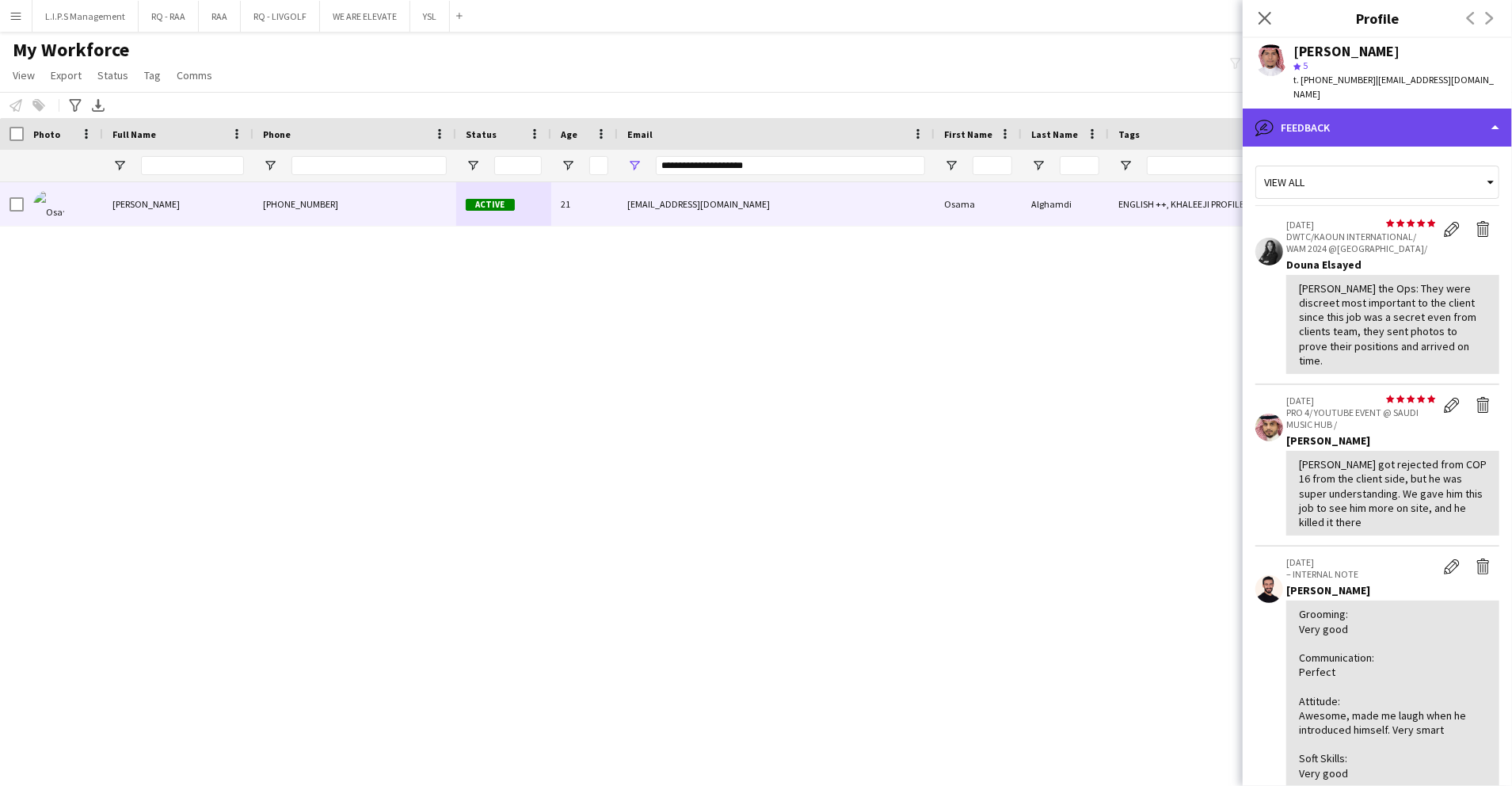
click at [1484, 124] on div "bubble-pencil Feedback" at bounding box center [1377, 127] width 269 height 38
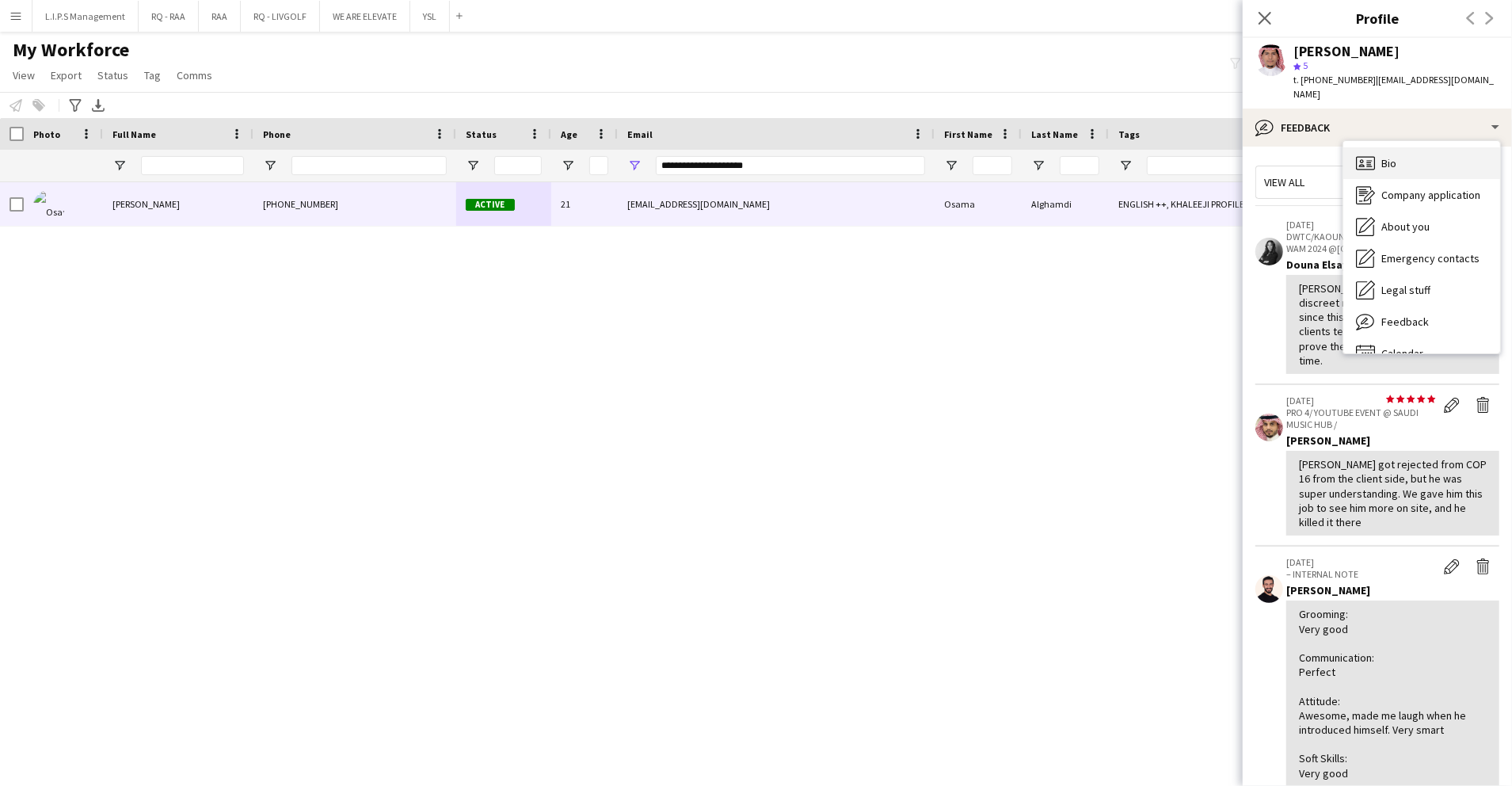
click at [1465, 147] on div "Bio Bio" at bounding box center [1422, 163] width 157 height 32
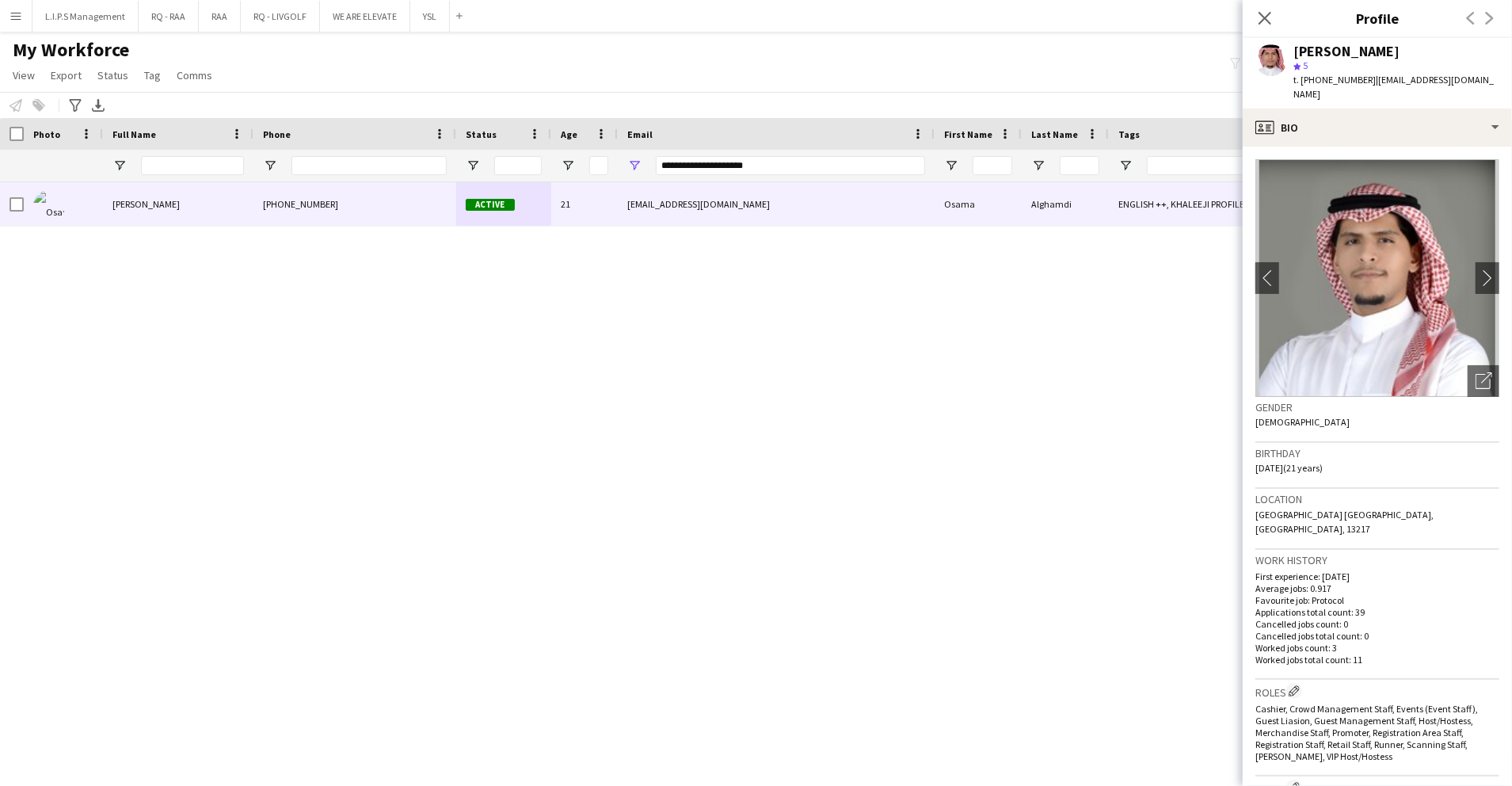
click at [1477, 396] on div "Gender Male" at bounding box center [1377, 419] width 244 height 46
click at [1476, 372] on icon "Open photos pop-in" at bounding box center [1483, 380] width 16 height 16
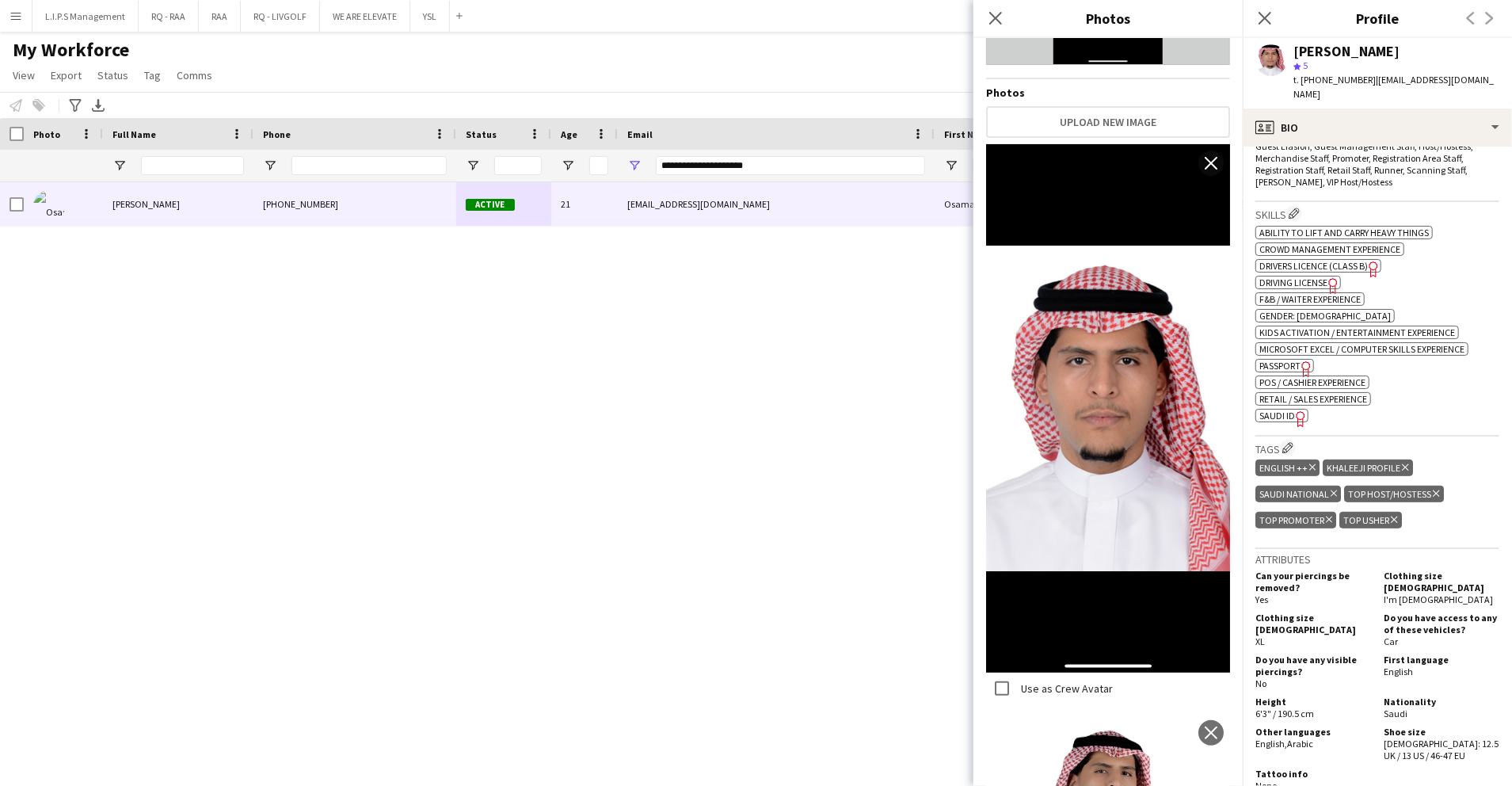
scroll to position [575, 0]
click at [1419, 373] on div "ok-circled2 background Layer 1 cross-circle-red background Layer 1 Ability to l…" at bounding box center [1377, 322] width 244 height 199
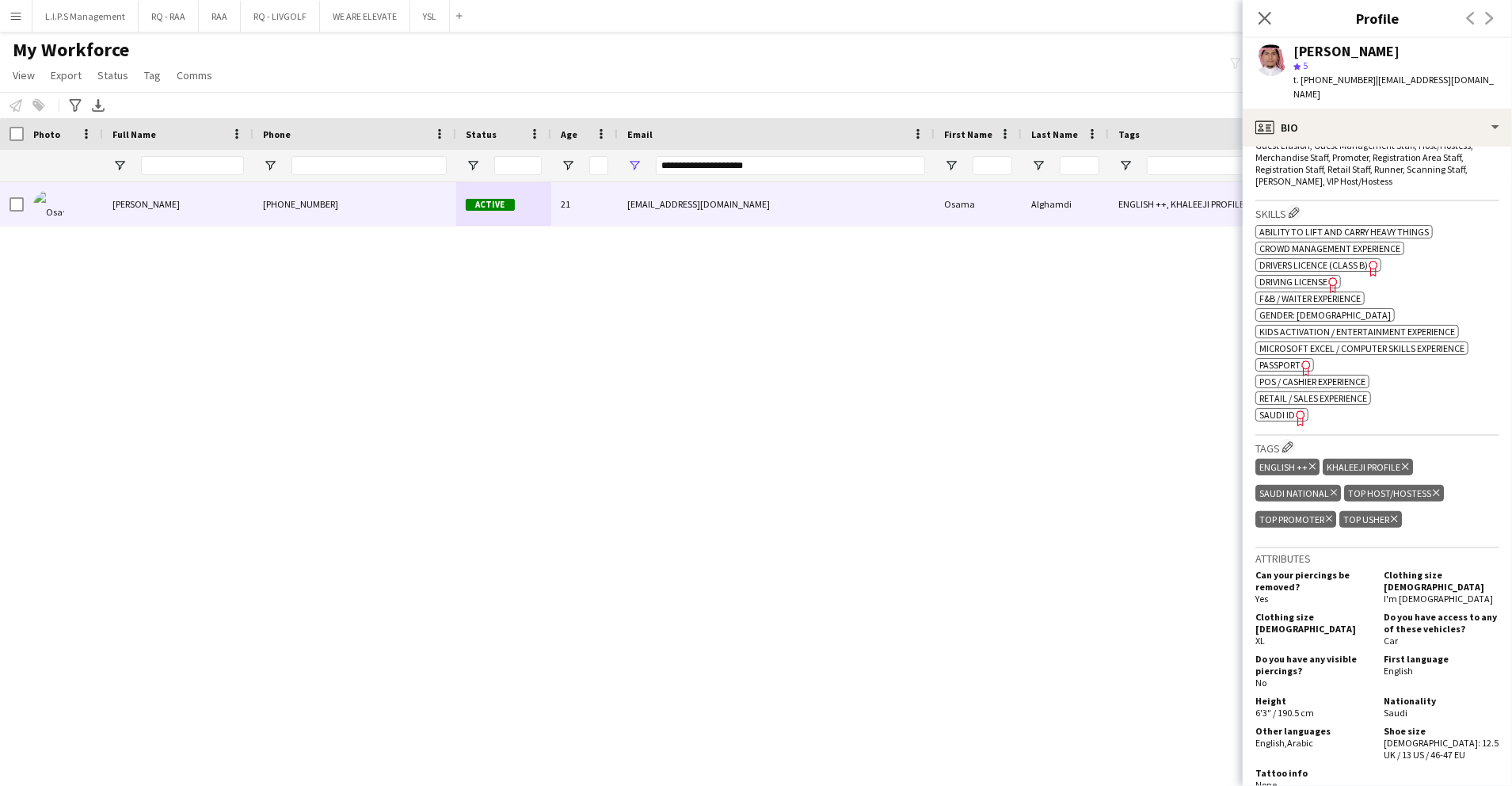
click at [1298, 410] on icon "Freelancer has uploaded a photo validation of skill. Click to see" at bounding box center [1300, 417] width 16 height 16
click at [412, 155] on div at bounding box center [369, 165] width 155 height 32
paste input "**********"
click at [415, 162] on input "**********" at bounding box center [369, 166] width 155 height 19
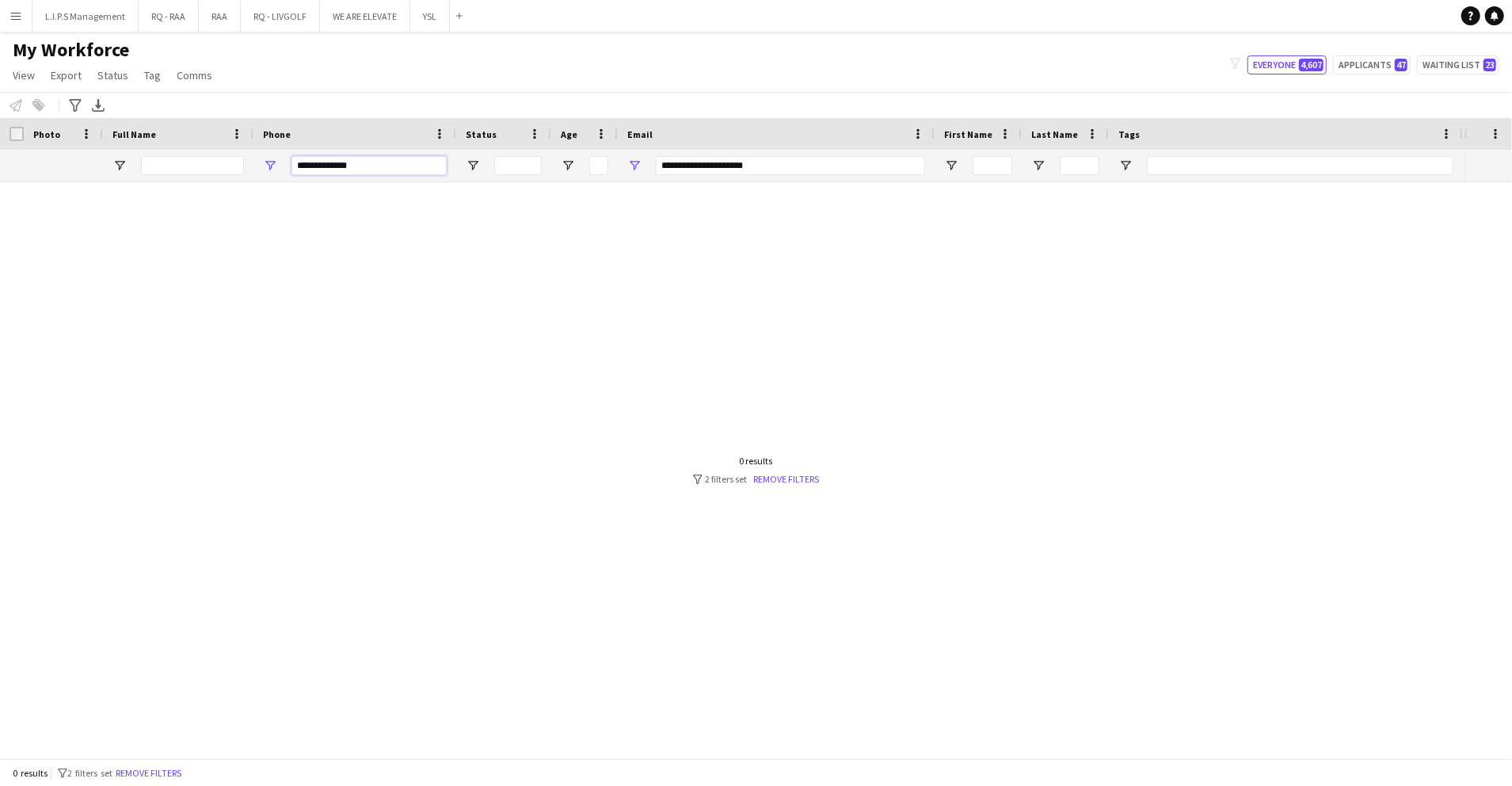
type input "**********"
drag, startPoint x: 843, startPoint y: 156, endPoint x: 507, endPoint y: 131, distance: 336.9
click at [507, 131] on div "Workforce Details Photo Full Name 1" at bounding box center [1103, 149] width 2206 height 64
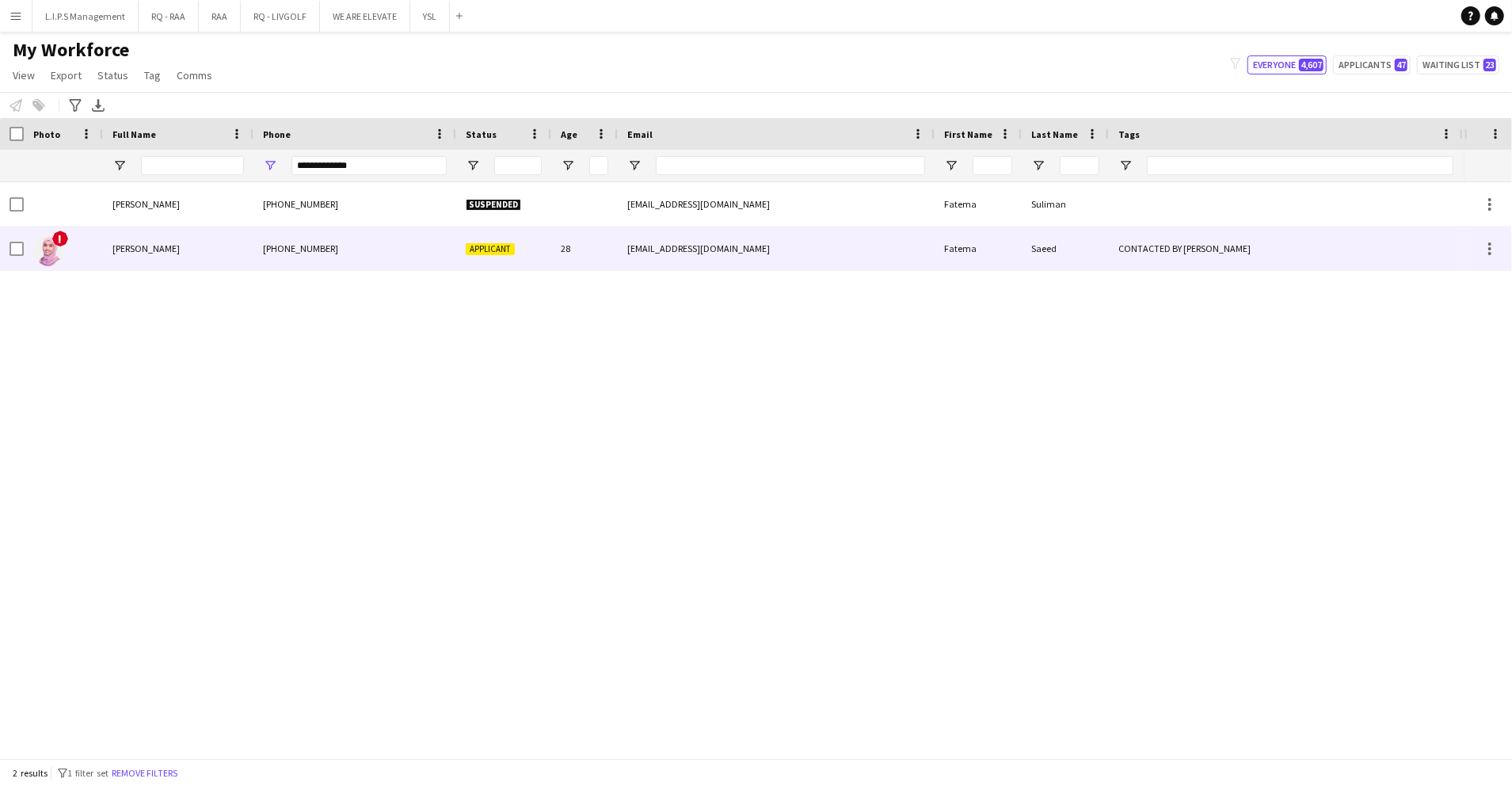
click at [506, 249] on span "Applicant" at bounding box center [489, 249] width 49 height 11
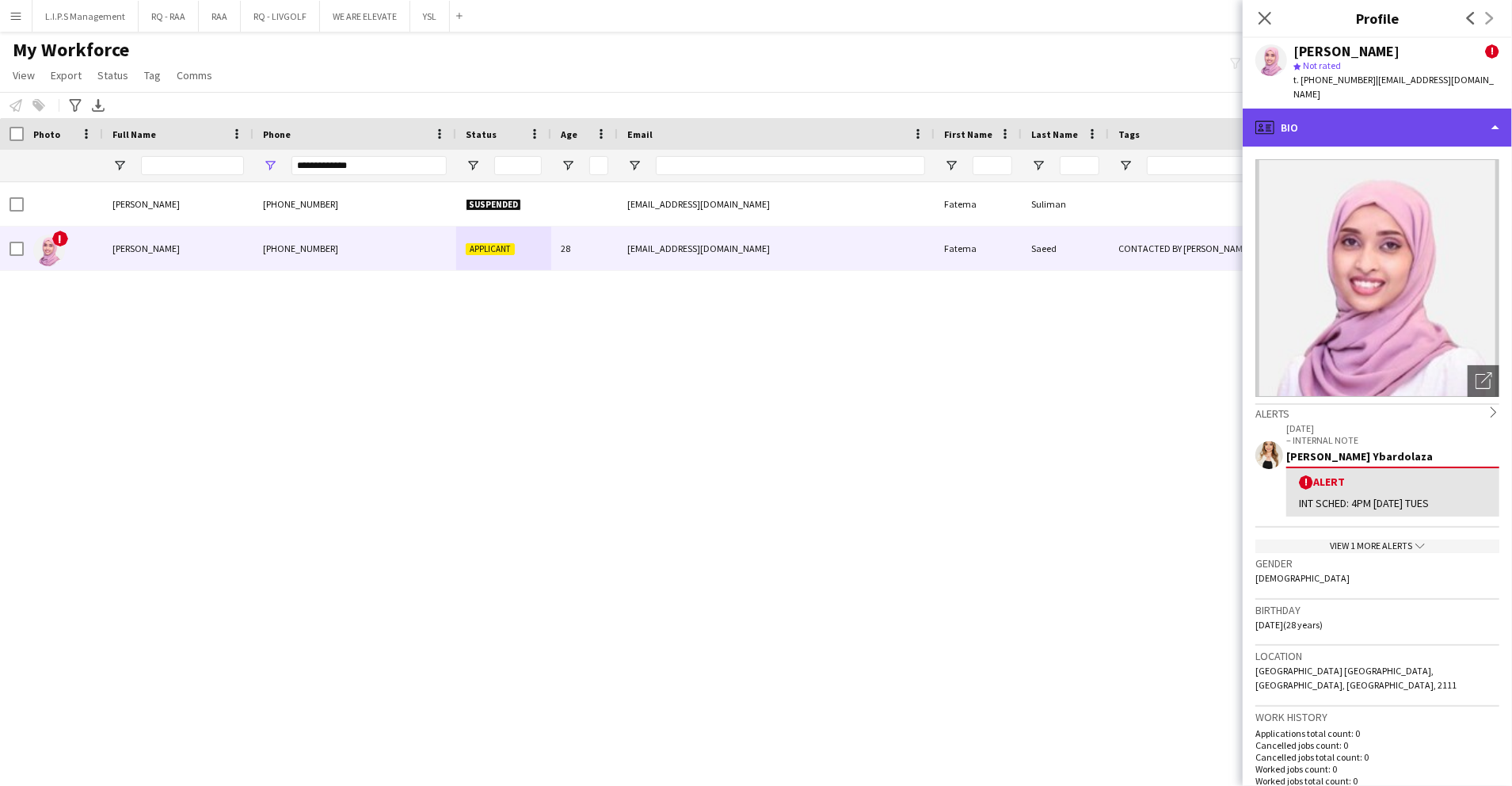
click at [1398, 112] on div "profile Bio" at bounding box center [1377, 127] width 269 height 38
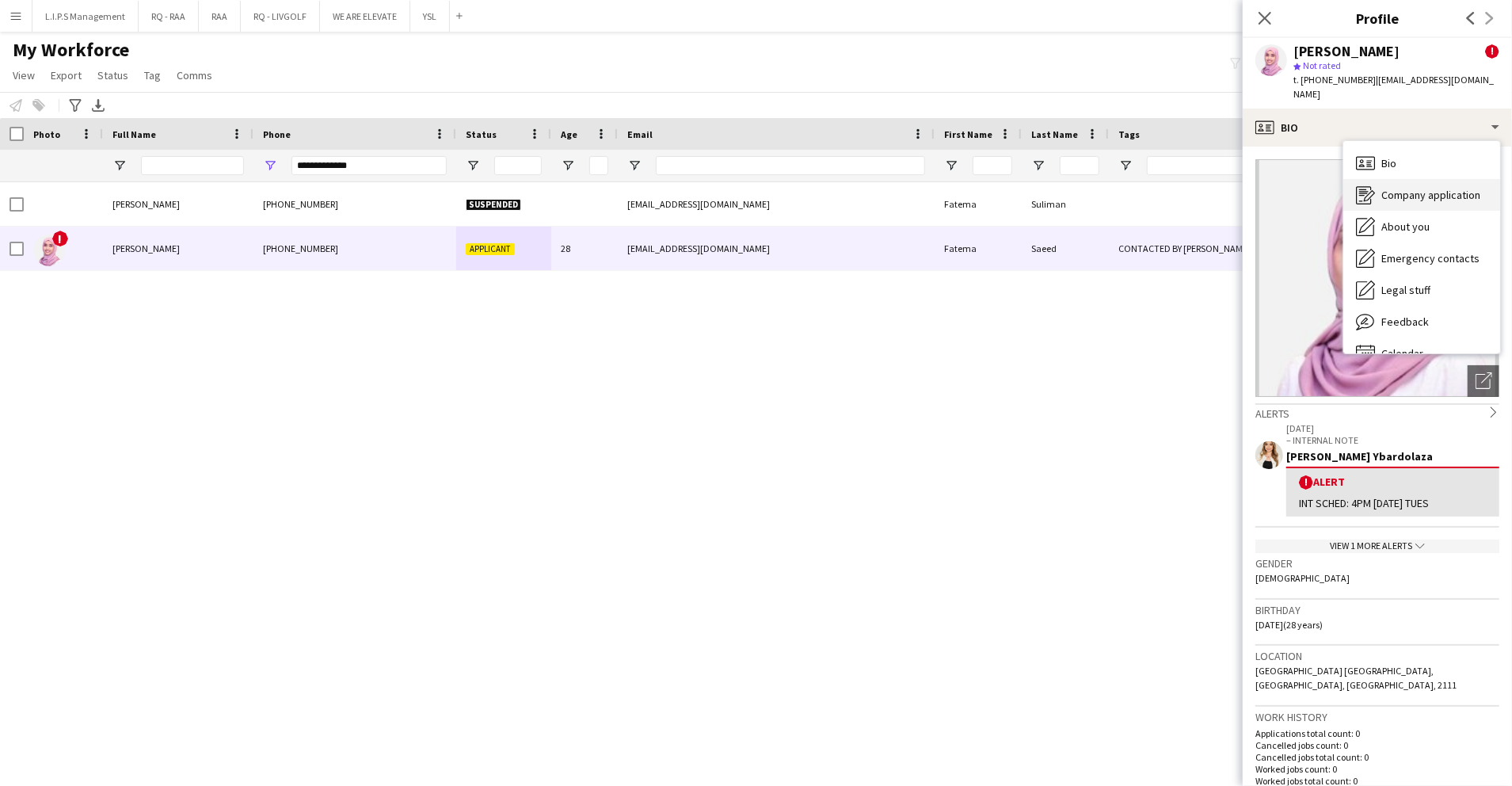
click at [1433, 188] on span "Company application" at bounding box center [1431, 194] width 99 height 14
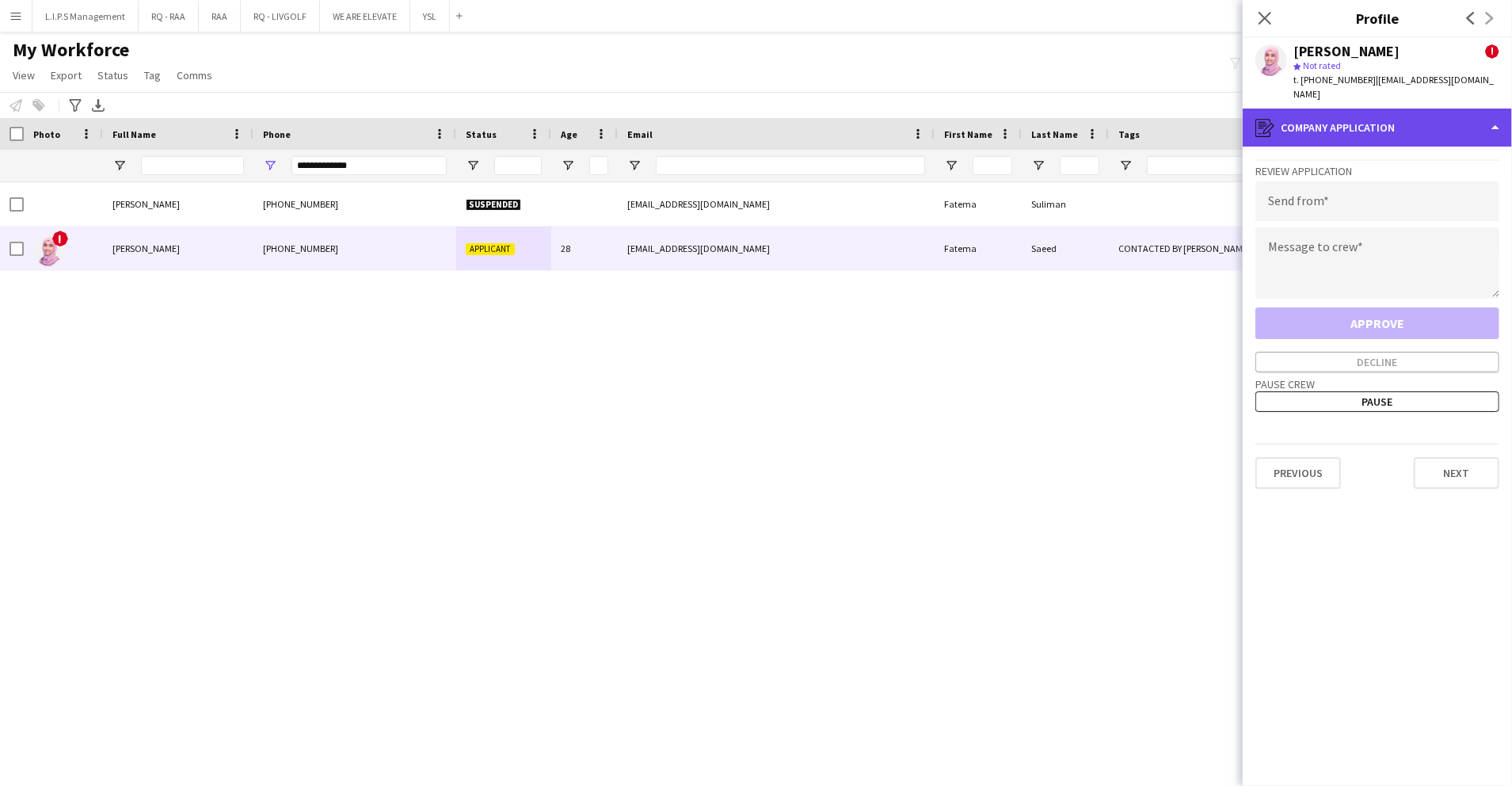
click at [1391, 116] on div "register Company application" at bounding box center [1377, 127] width 269 height 38
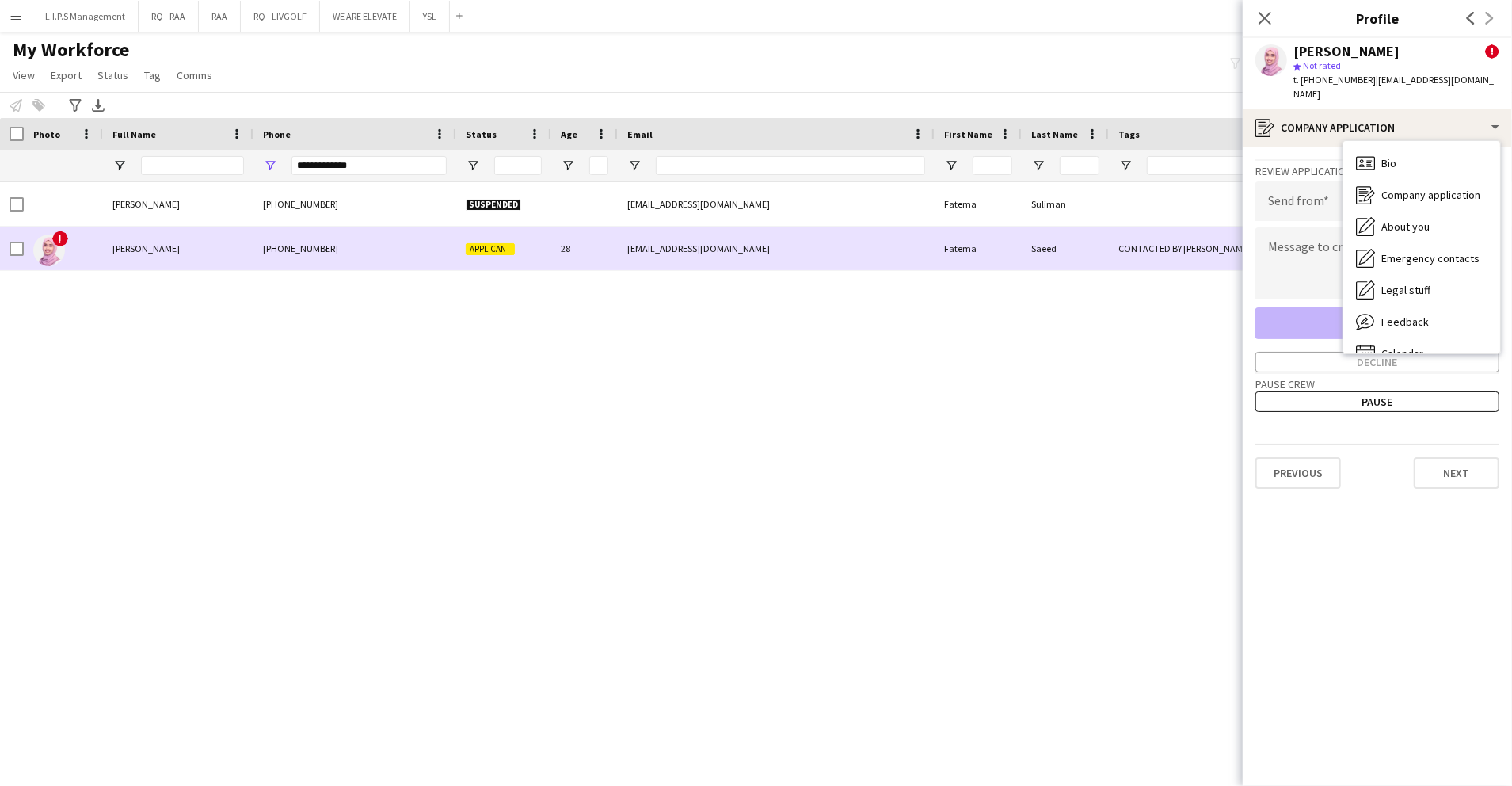
click at [1038, 257] on div "Saeed" at bounding box center [1065, 248] width 87 height 43
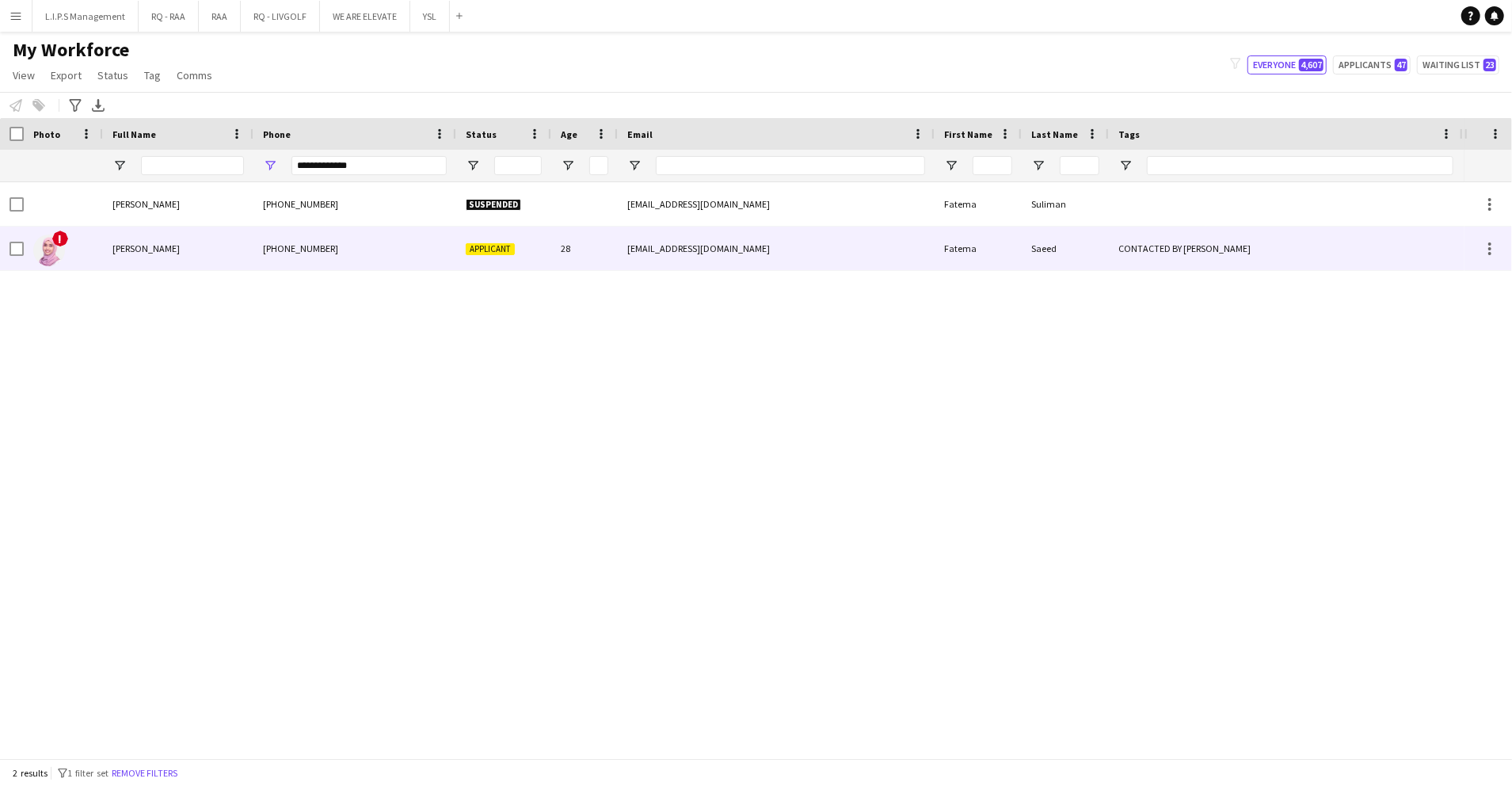
click at [1038, 257] on div "Saeed" at bounding box center [1065, 248] width 87 height 43
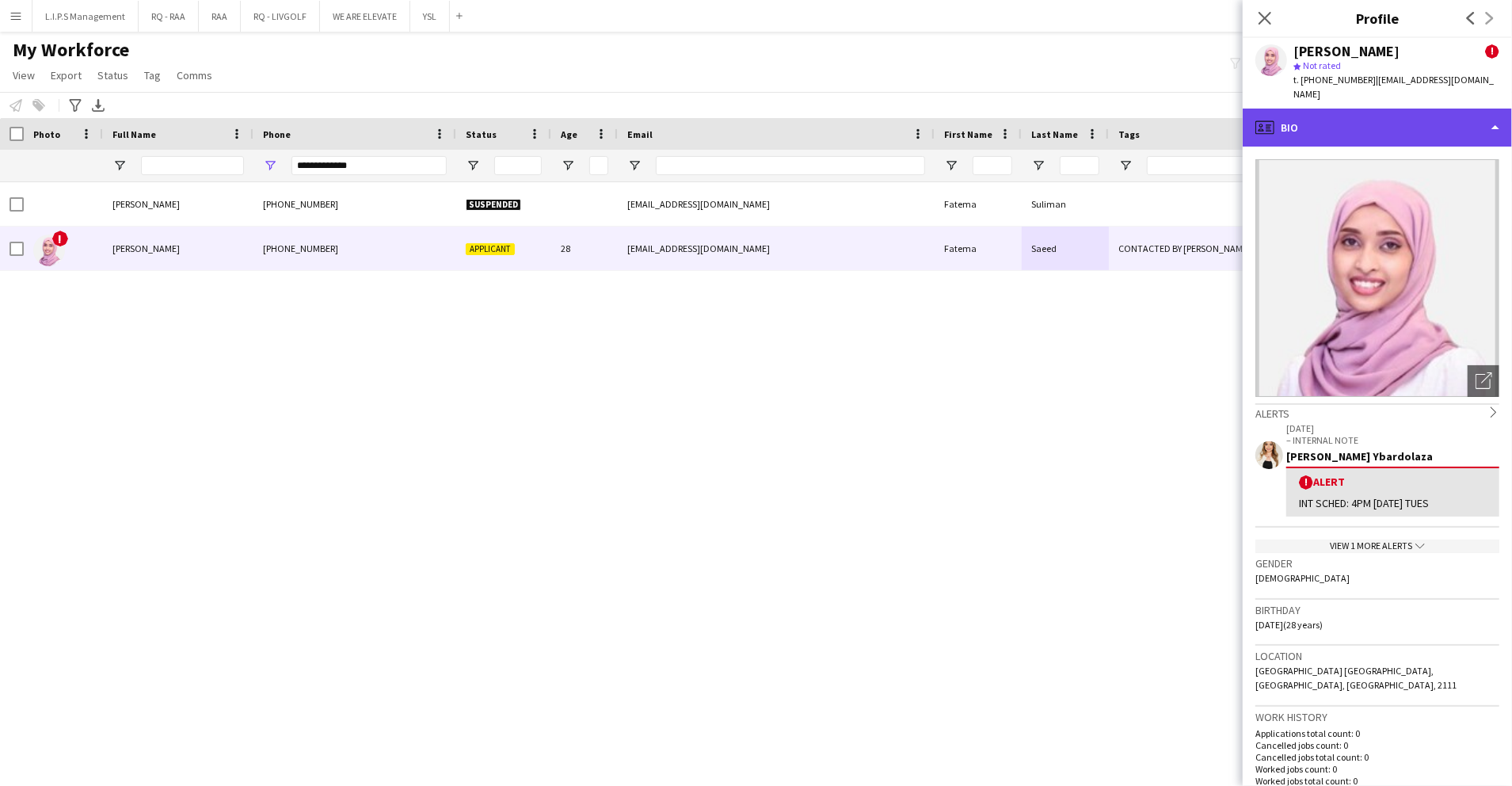
click at [1413, 121] on div "profile Bio" at bounding box center [1377, 127] width 269 height 38
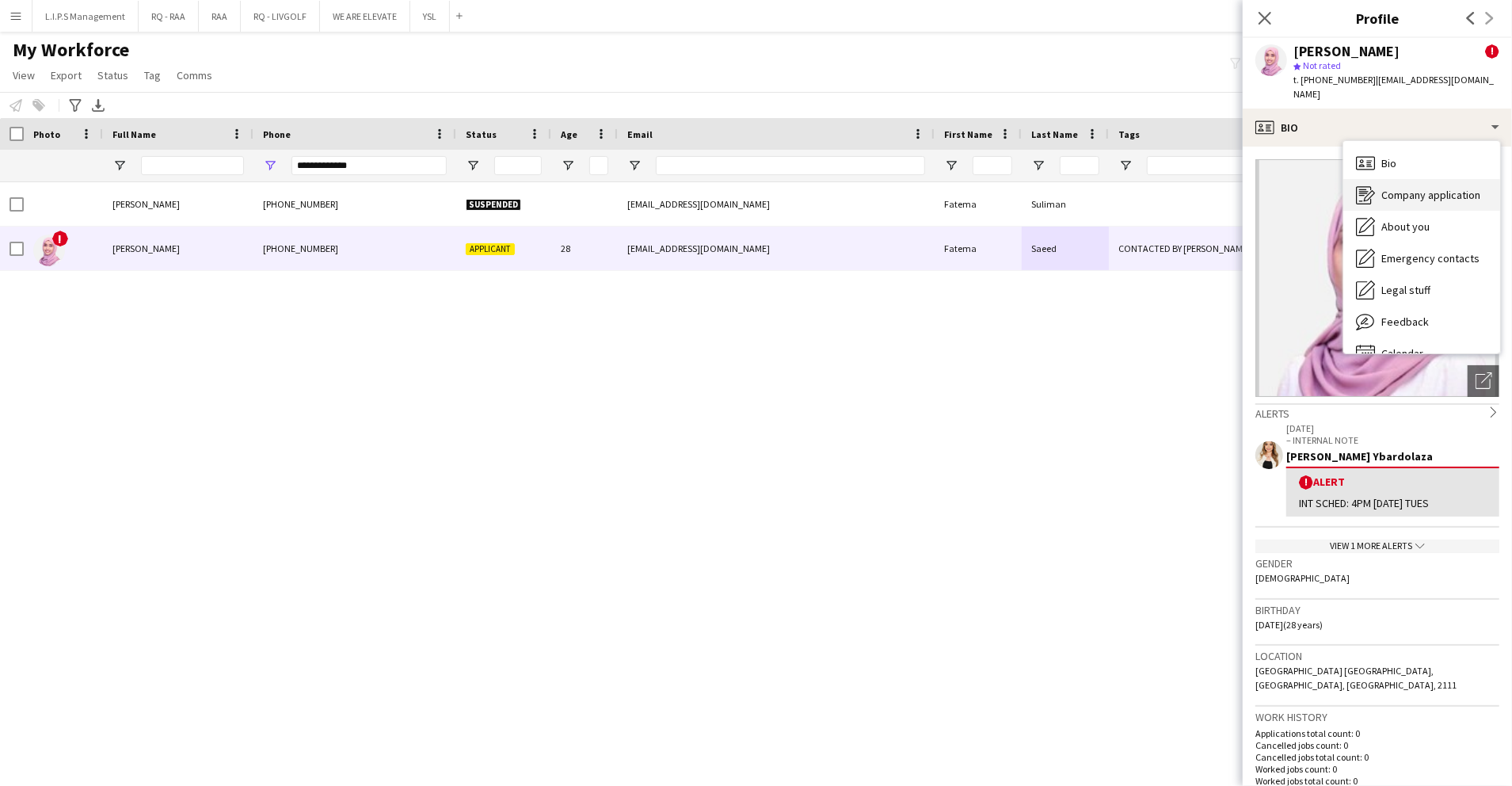
click at [1433, 188] on span "Company application" at bounding box center [1431, 194] width 99 height 14
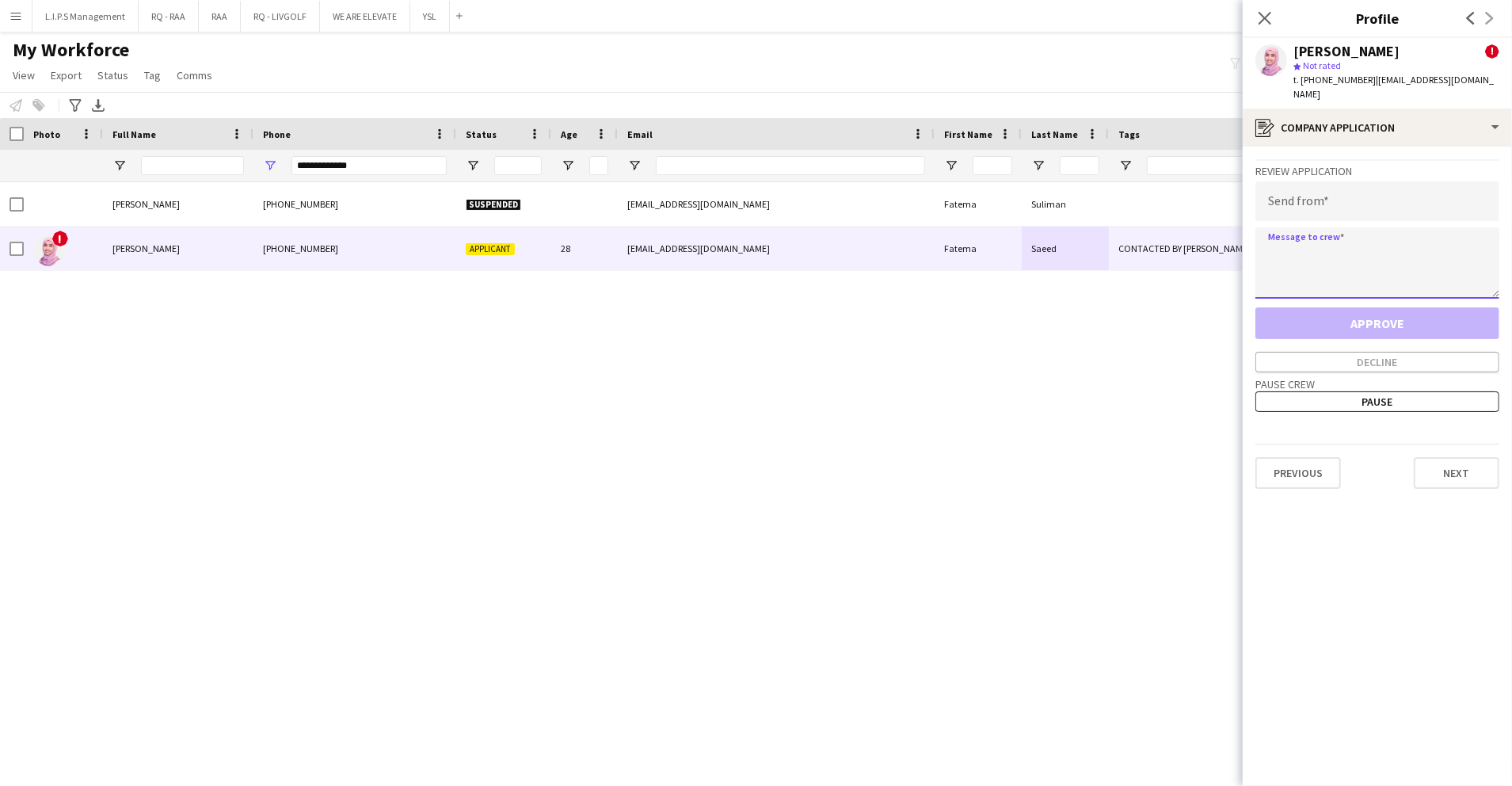
click at [1418, 227] on textarea at bounding box center [1377, 262] width 244 height 71
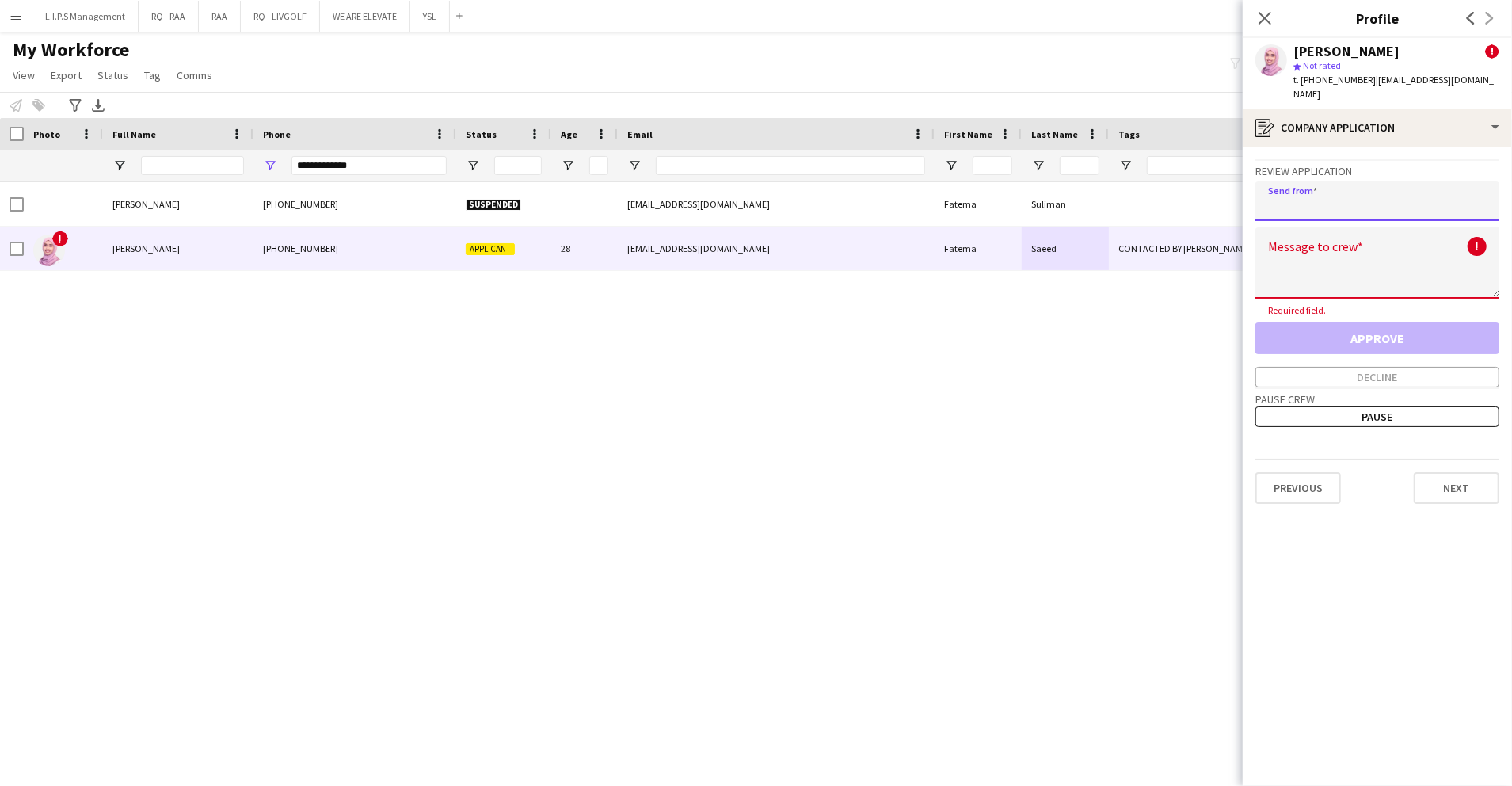
click at [1429, 189] on input "email" at bounding box center [1377, 200] width 244 height 39
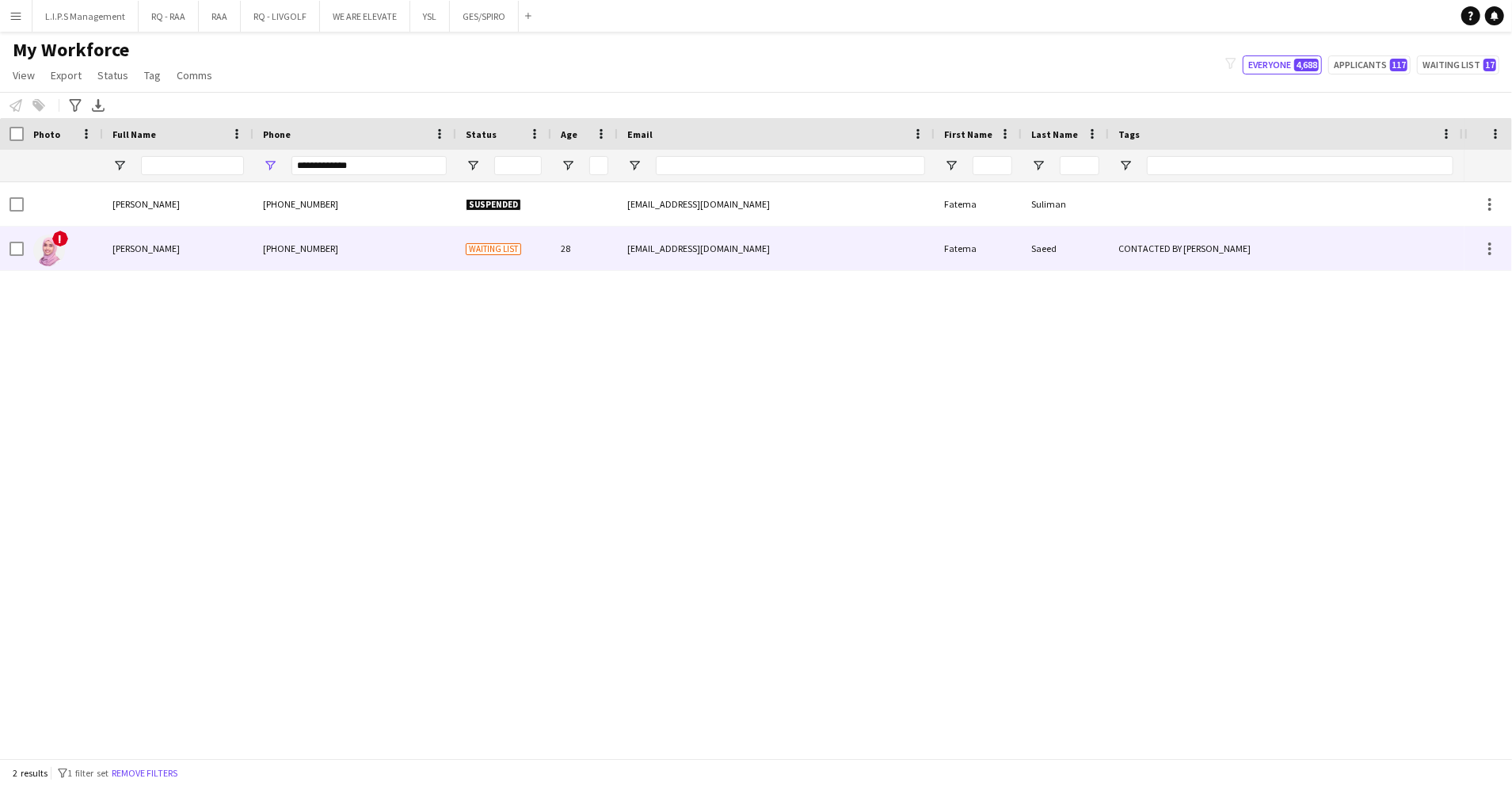
click at [418, 241] on div "[PHONE_NUMBER]" at bounding box center [355, 248] width 203 height 43
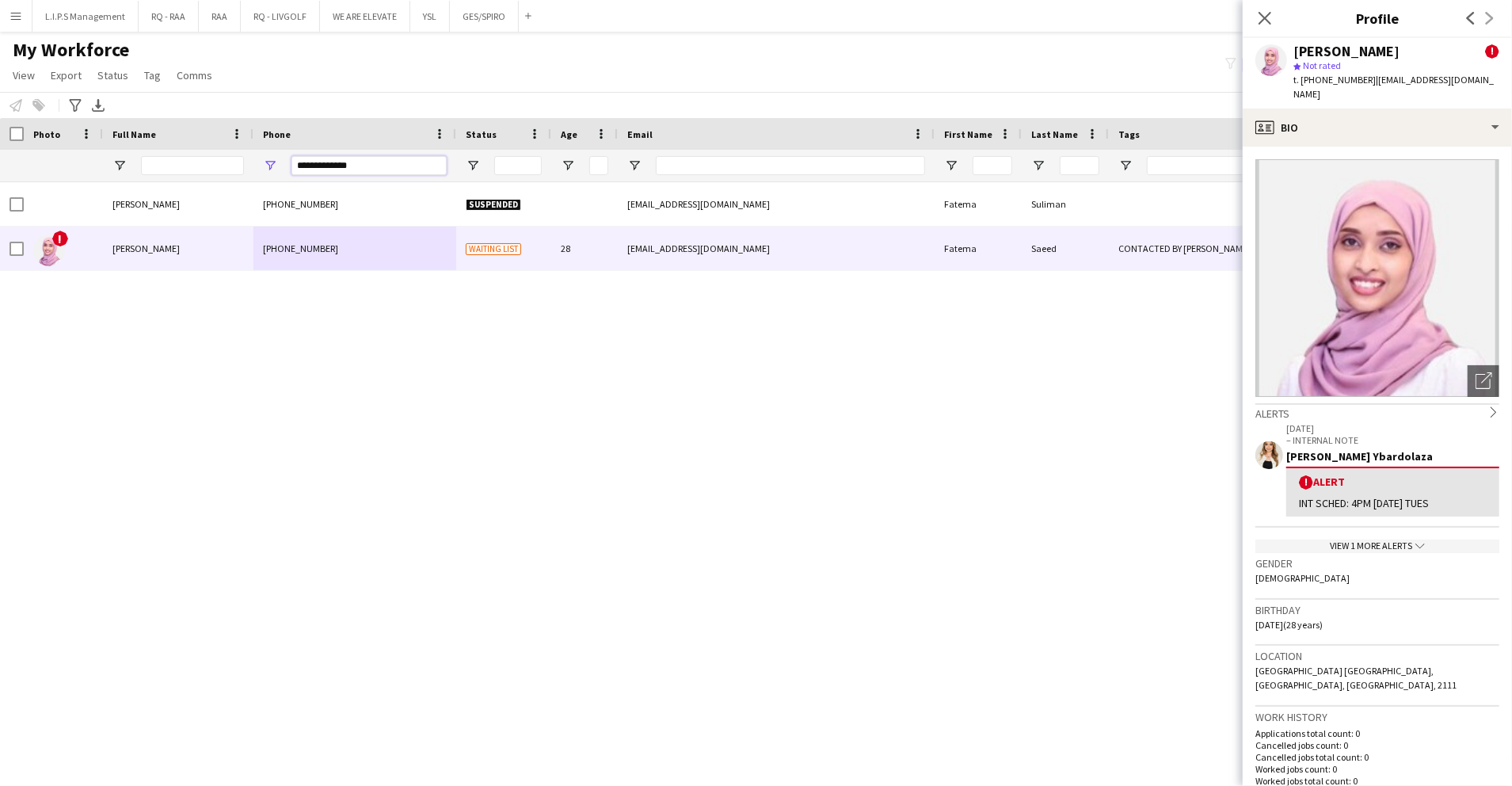
drag, startPoint x: 373, startPoint y: 169, endPoint x: 110, endPoint y: 146, distance: 264.0
click at [110, 146] on div "Workforce Details Photo Full Name 1" at bounding box center [1103, 149] width 2206 height 64
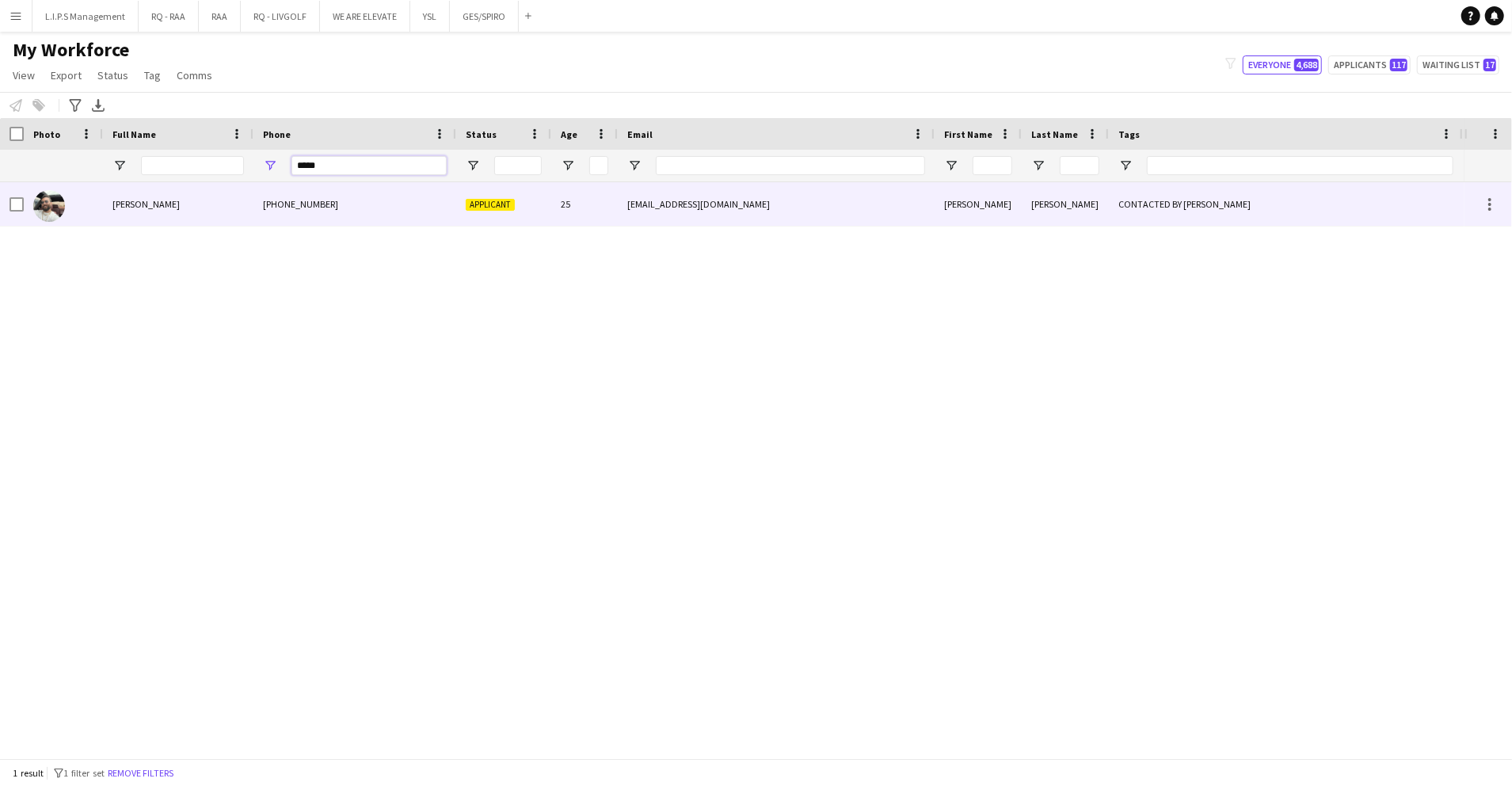
type input "*****"
click at [419, 213] on div "[PHONE_NUMBER]" at bounding box center [355, 203] width 203 height 43
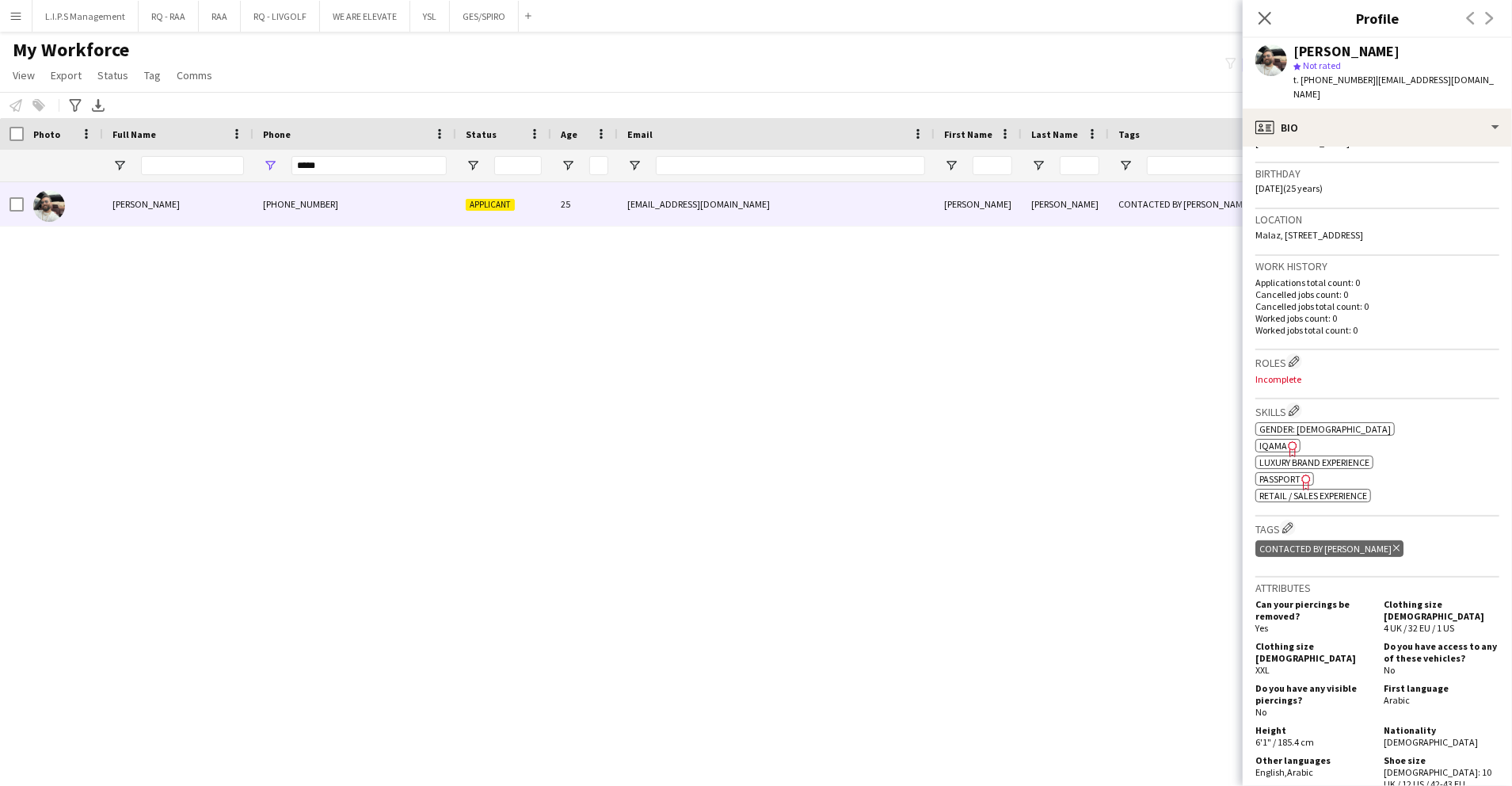
scroll to position [368, 0]
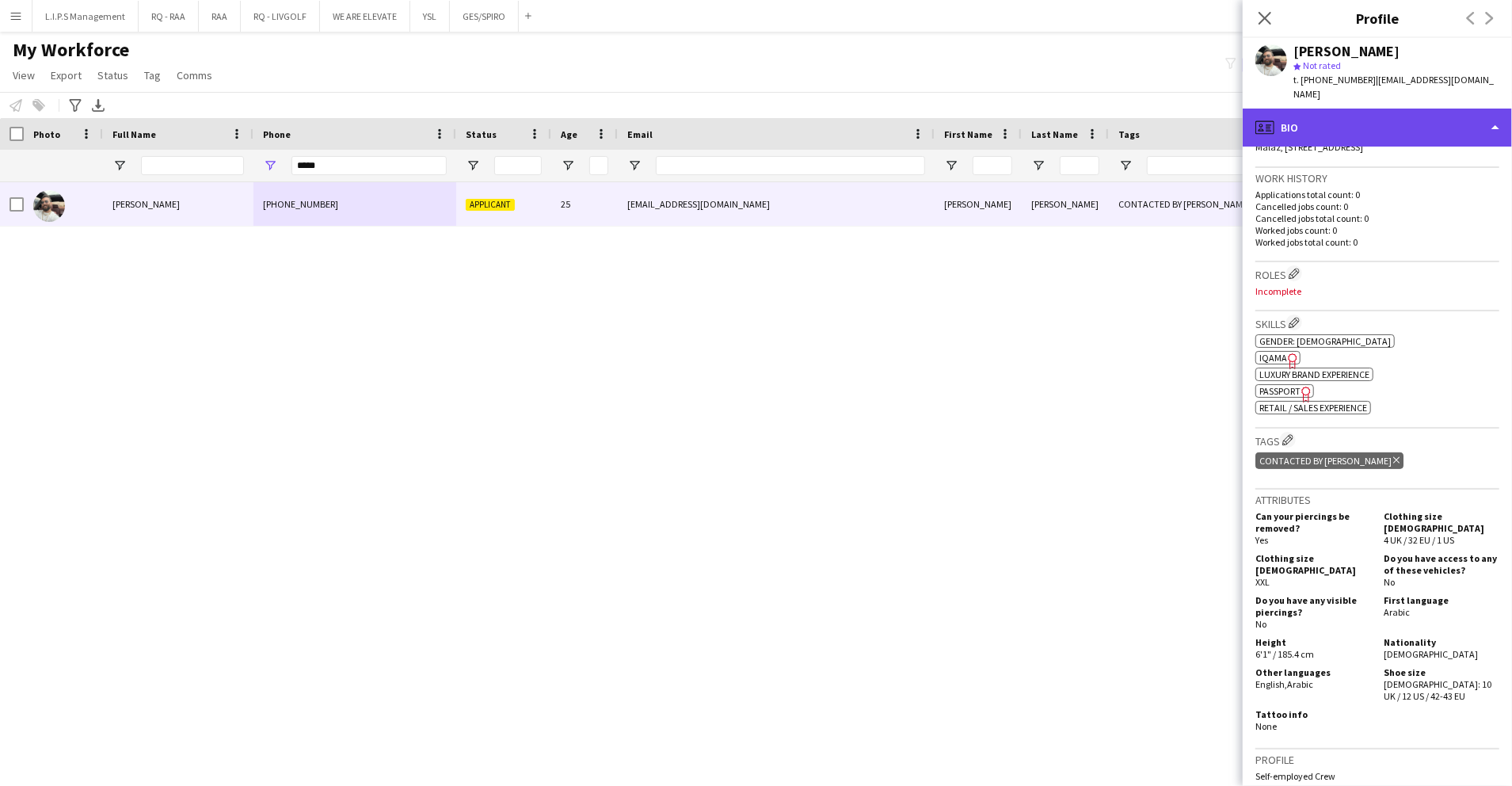
click at [1396, 108] on div "profile Bio" at bounding box center [1377, 127] width 269 height 38
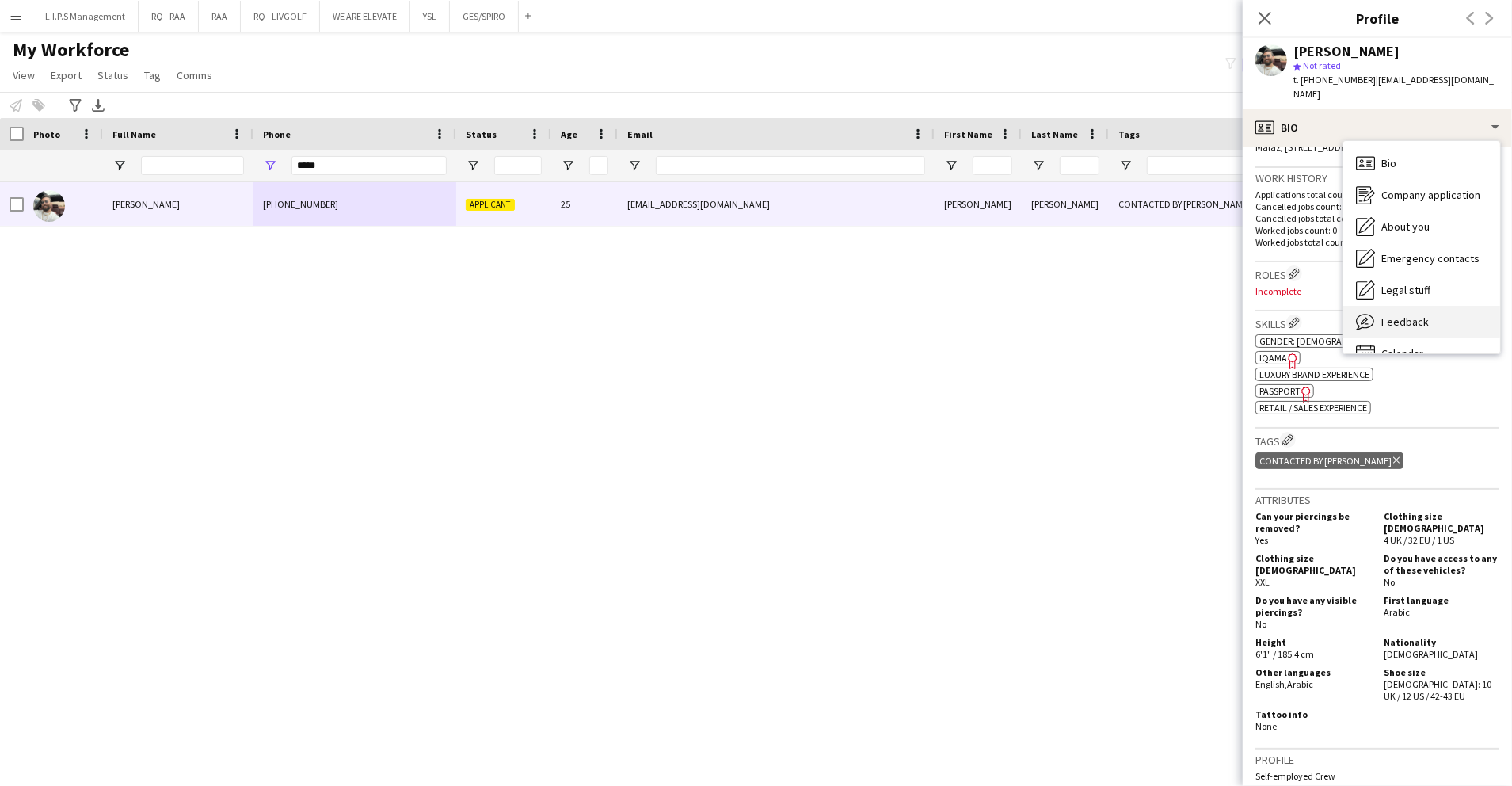
click at [1407, 314] on span "Feedback" at bounding box center [1406, 321] width 48 height 14
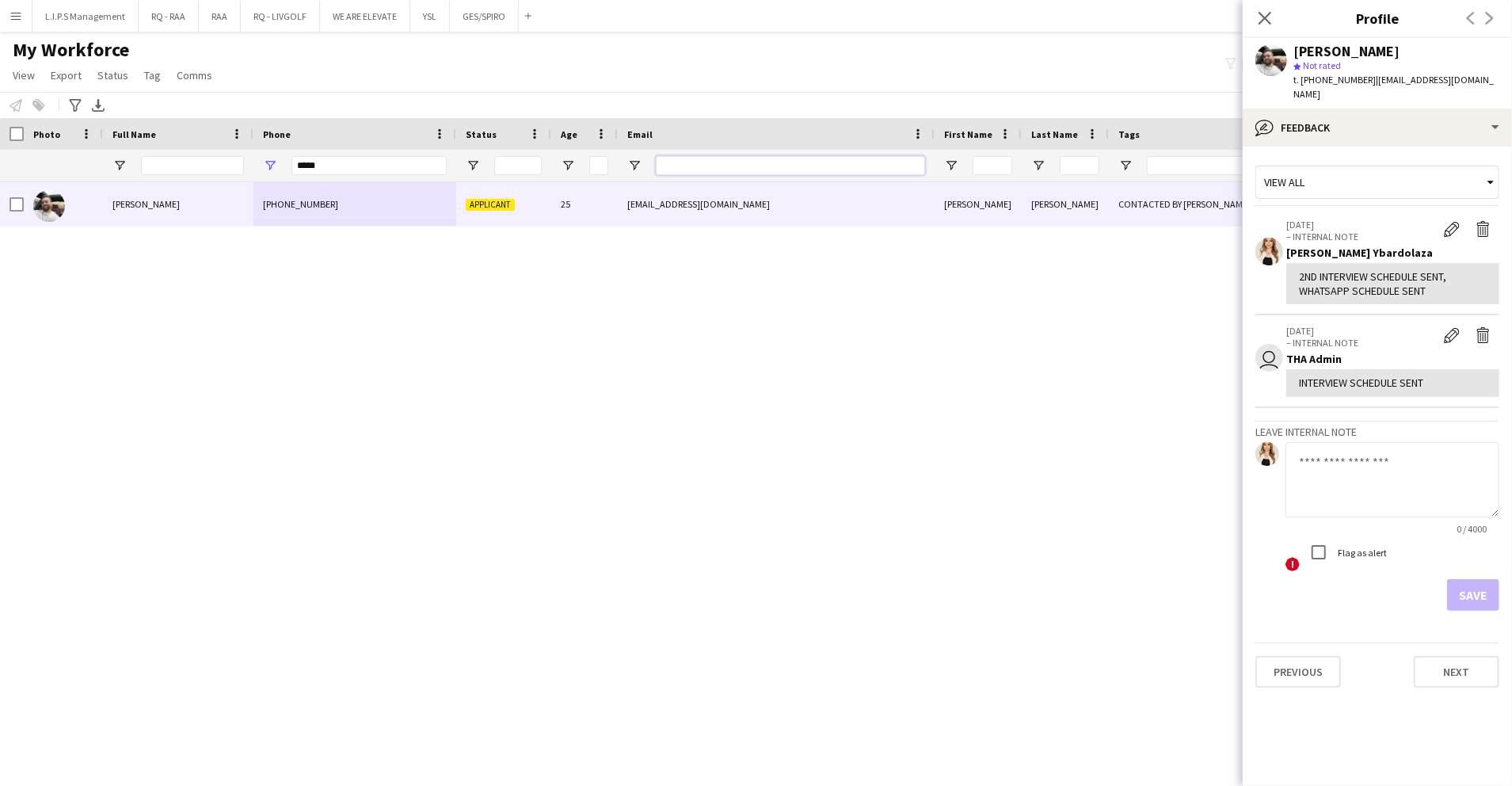
click at [688, 168] on input "Email Filter Input" at bounding box center [790, 166] width 269 height 19
paste input "**********"
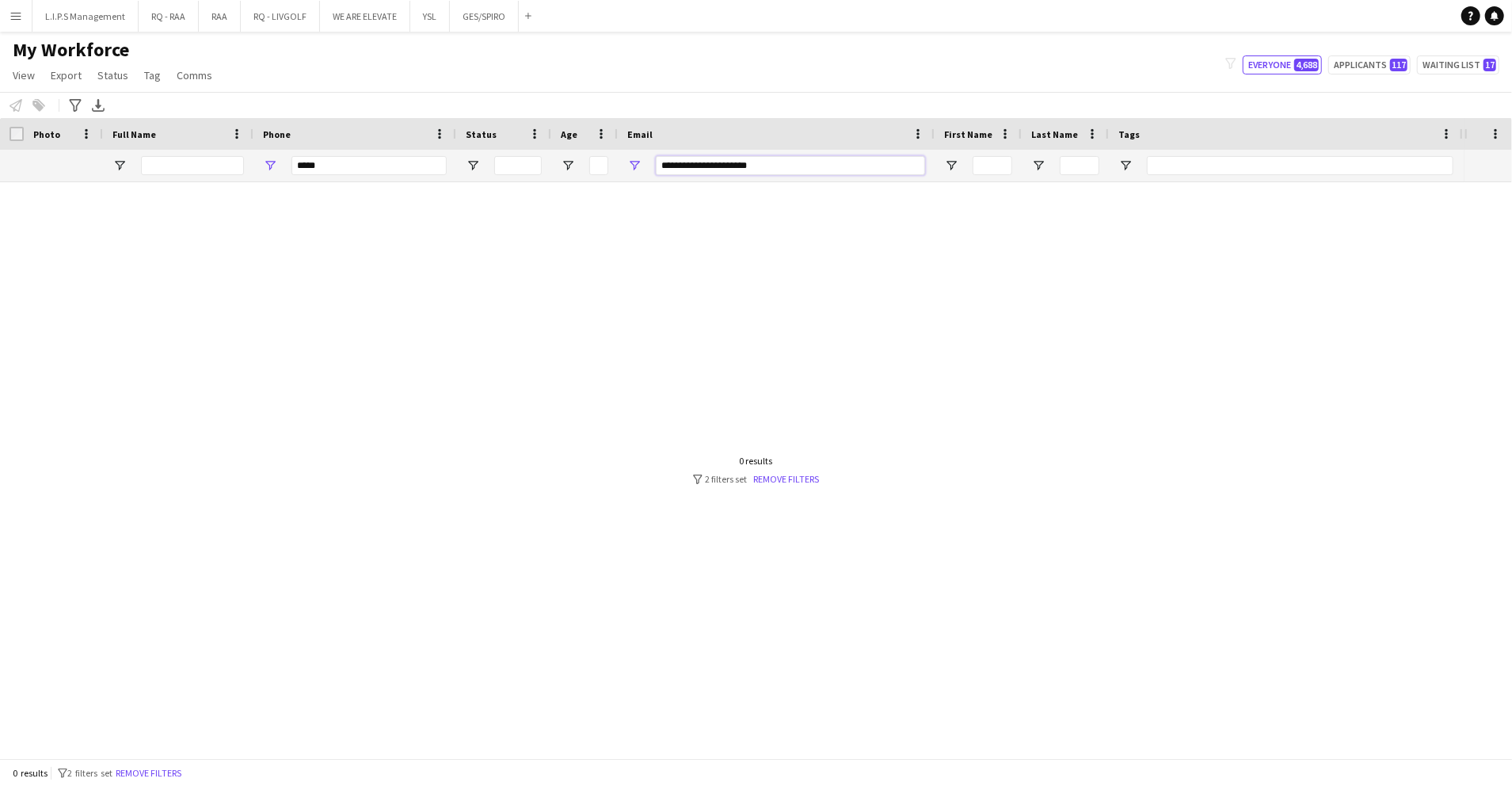
type input "**********"
drag, startPoint x: 365, startPoint y: 163, endPoint x: 103, endPoint y: 90, distance: 272.0
click at [103, 90] on main "My Workforce View Views Default view Basic Export View TAGS Test New view Updat…" at bounding box center [756, 397] width 1512 height 732
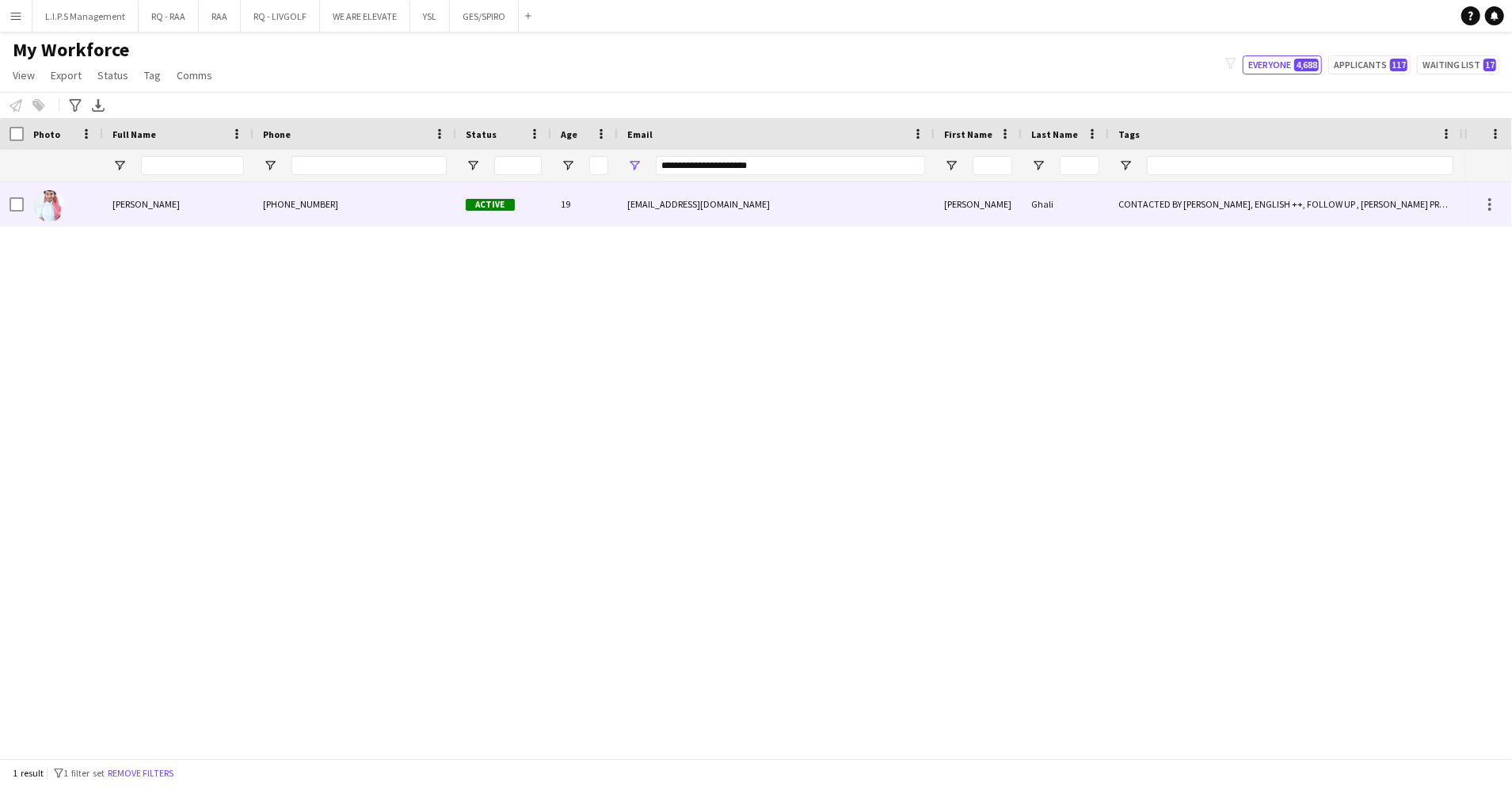
click at [1293, 213] on div "CONTACTED BY [PERSON_NAME], ENGLISH ++, FOLLOW UP , [PERSON_NAME] PROFILE, PROT…" at bounding box center [1286, 203] width 354 height 43
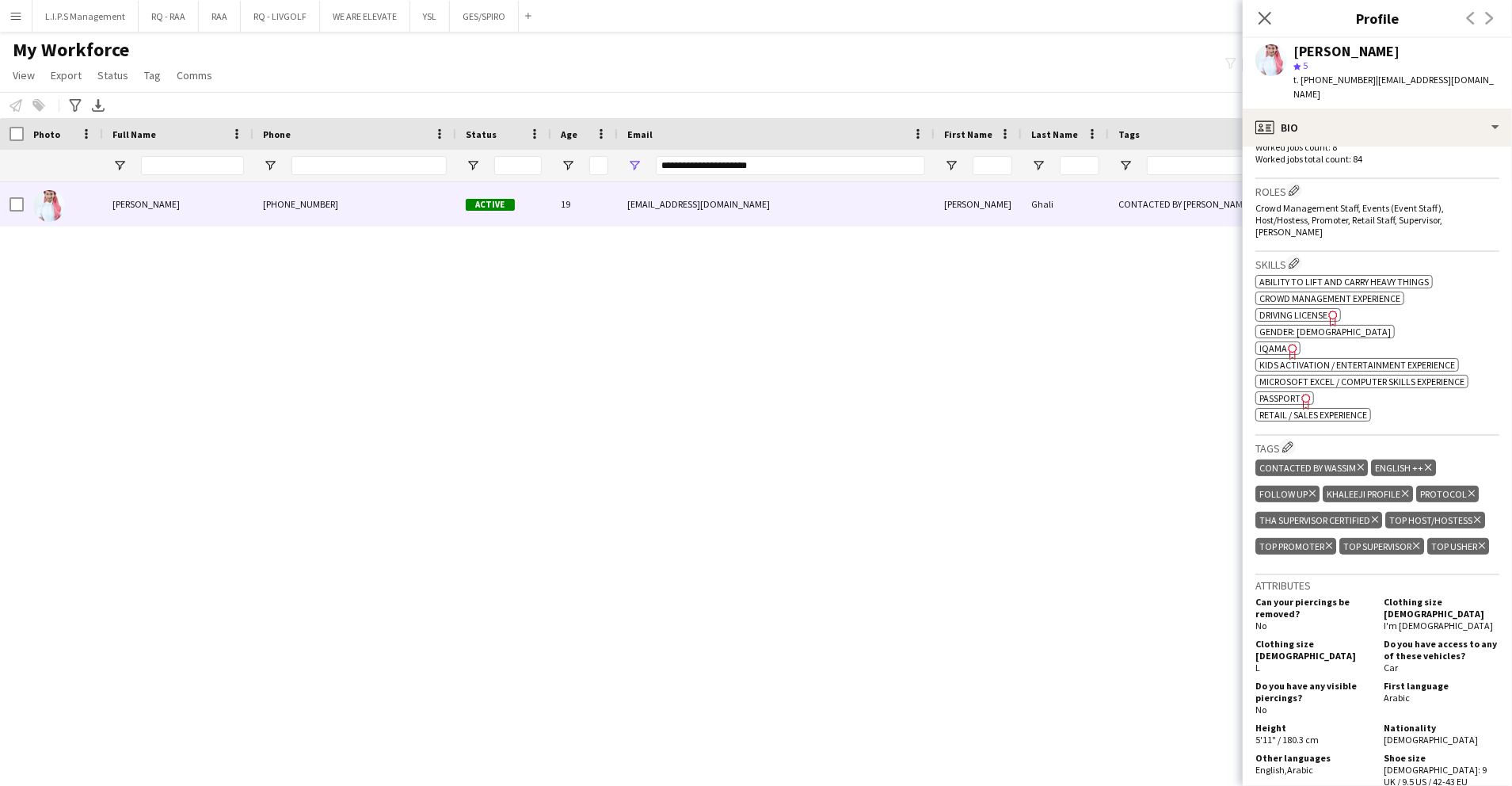
scroll to position [488, 0]
click at [1266, 341] on span "IQAMA" at bounding box center [1273, 347] width 28 height 11
drag, startPoint x: 800, startPoint y: 167, endPoint x: 504, endPoint y: 157, distance: 296.2
click at [504, 157] on div at bounding box center [1103, 165] width 2206 height 32
paste input "Email Filter Input"
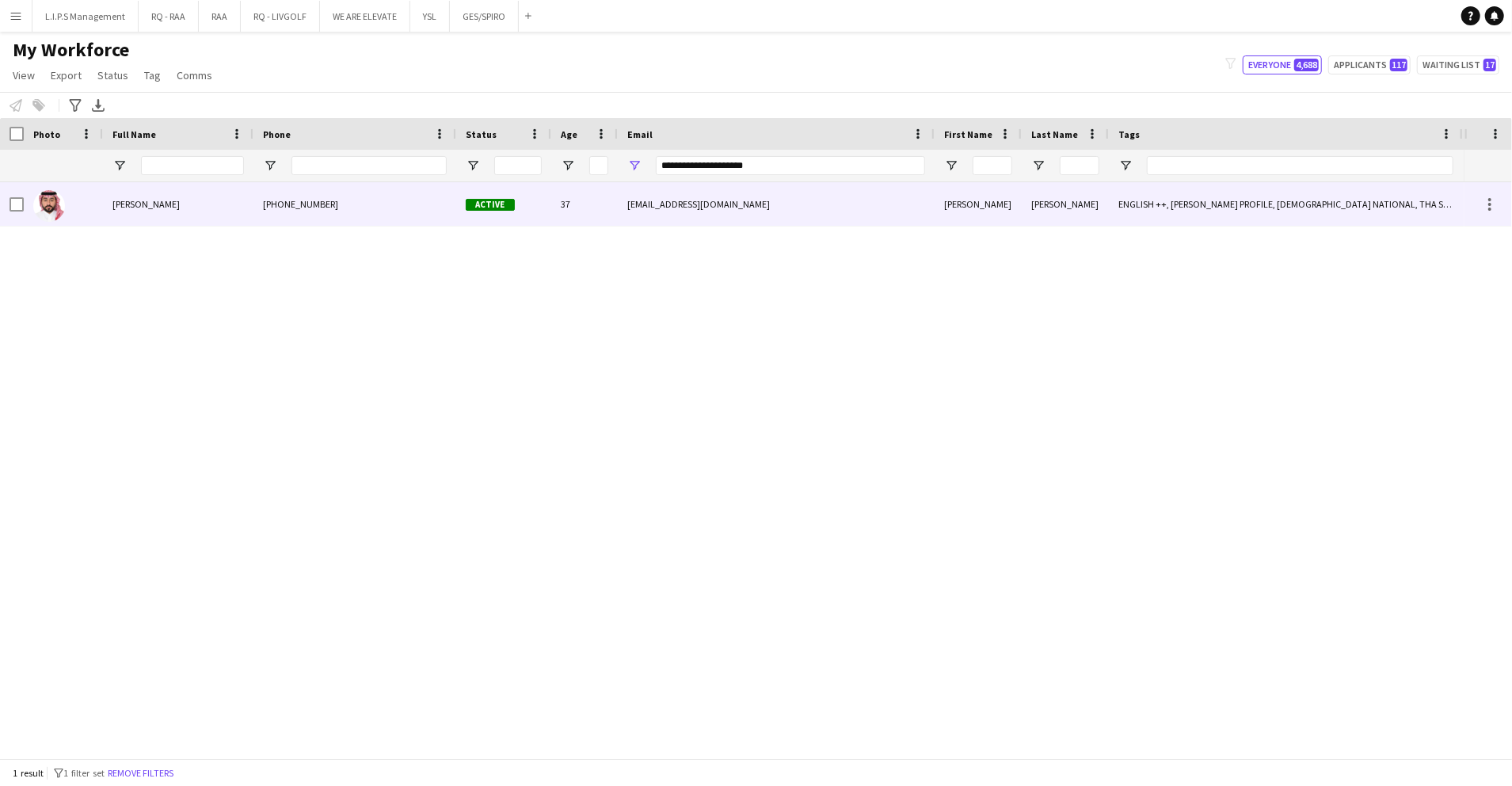
click at [546, 209] on div "Active" at bounding box center [503, 203] width 95 height 43
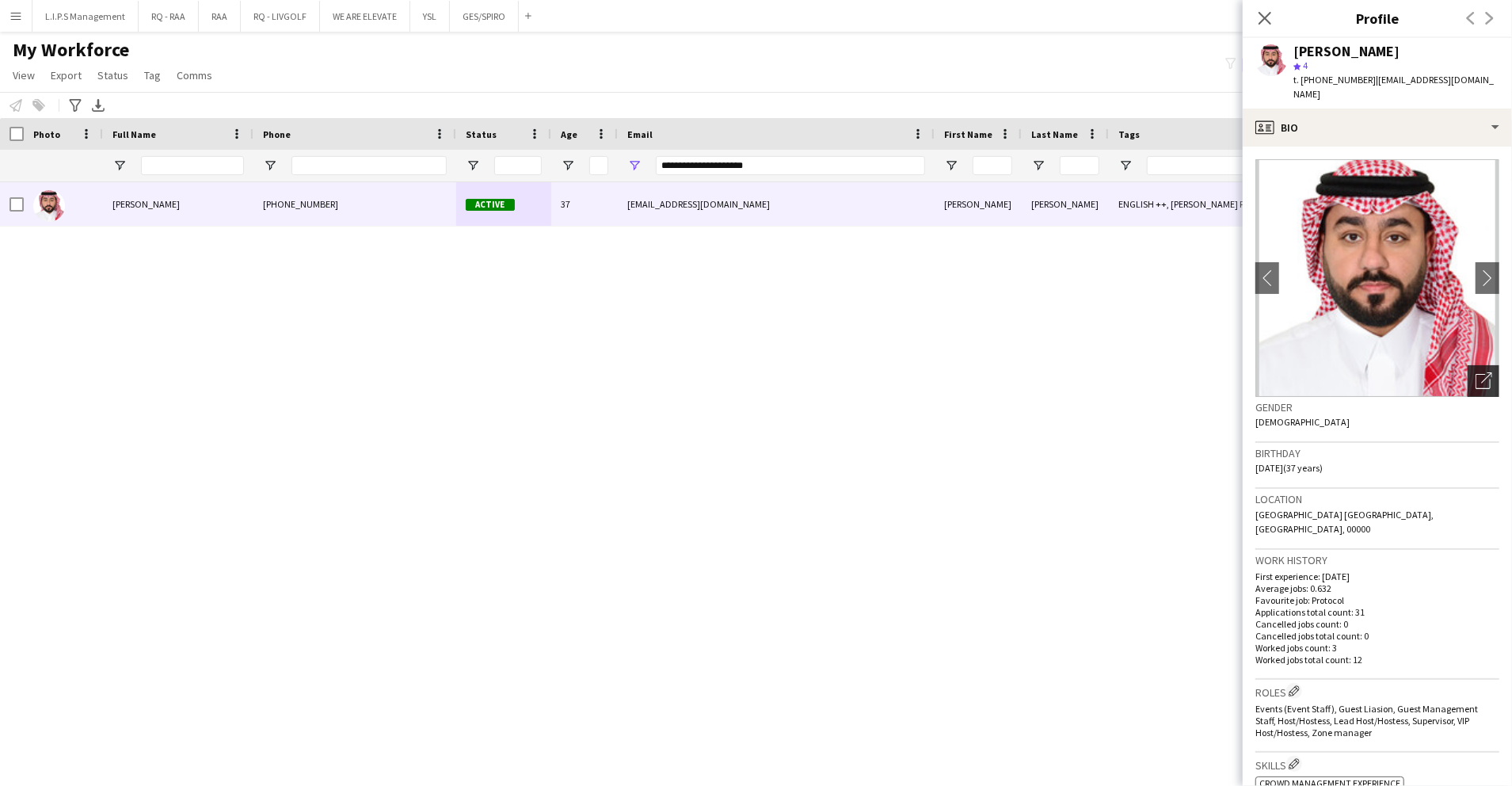
click at [1476, 372] on icon "Open photos pop-in" at bounding box center [1483, 380] width 16 height 16
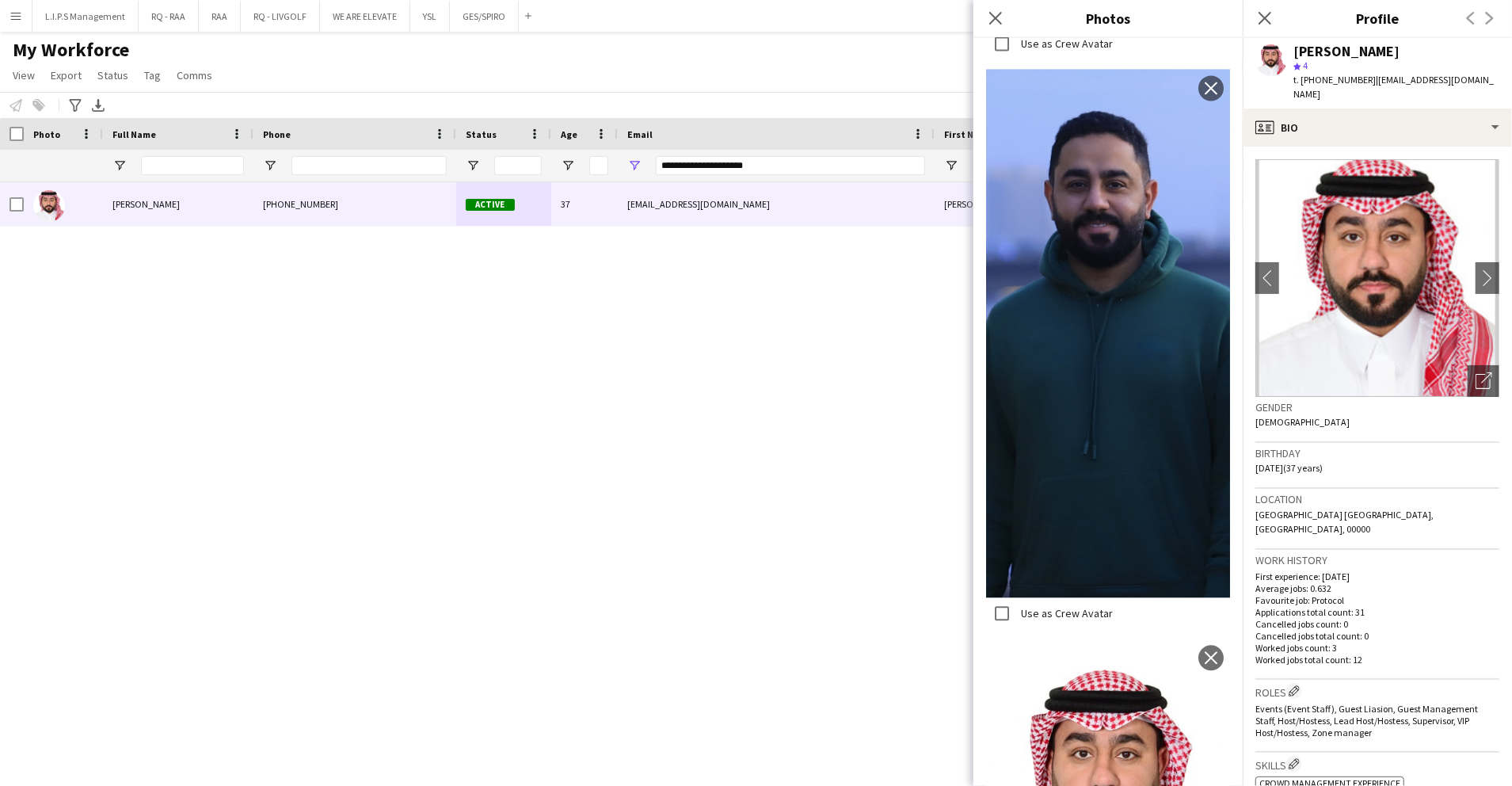
scroll to position [252, 0]
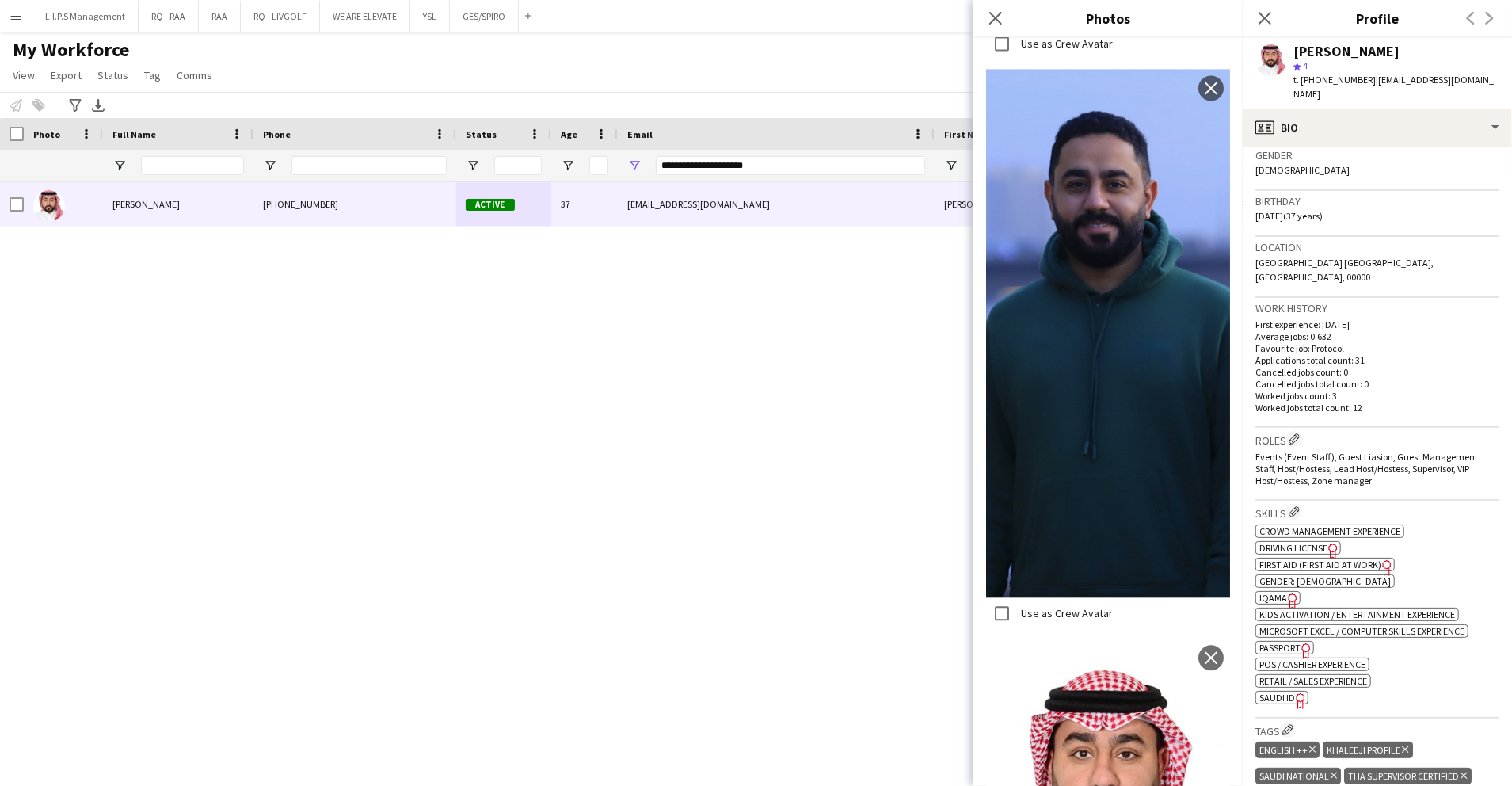
click at [1296, 692] on icon "Freelancer has uploaded a photo validation of skill. Click to see" at bounding box center [1300, 700] width 16 height 16
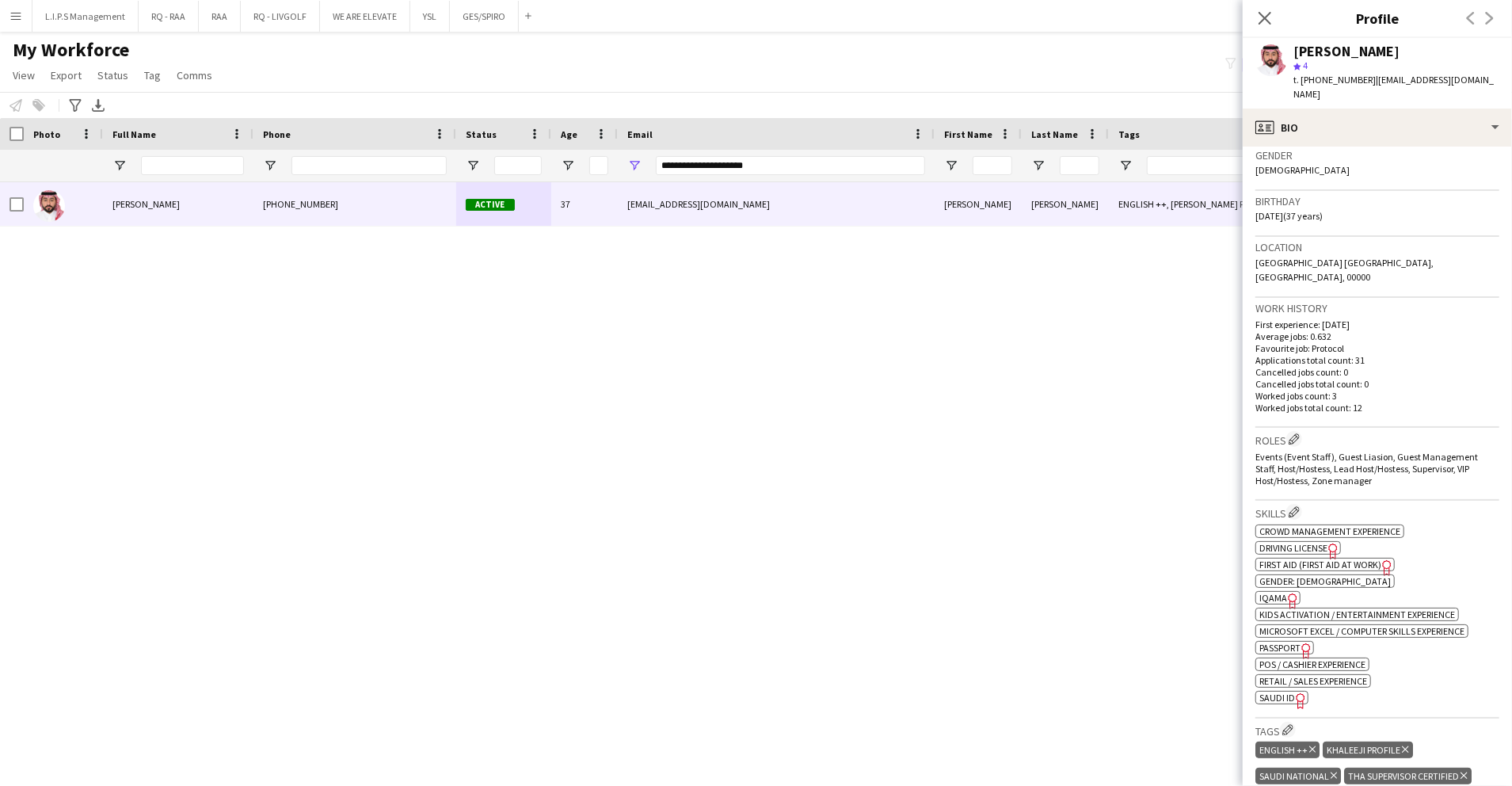
click at [1332, 87] on div "[PERSON_NAME] star 4 t. [PHONE_NUMBER] | [EMAIL_ADDRESS][DOMAIN_NAME]" at bounding box center [1377, 74] width 269 height 71
copy span "966510694911"
drag, startPoint x: 819, startPoint y: 163, endPoint x: 450, endPoint y: 128, distance: 370.7
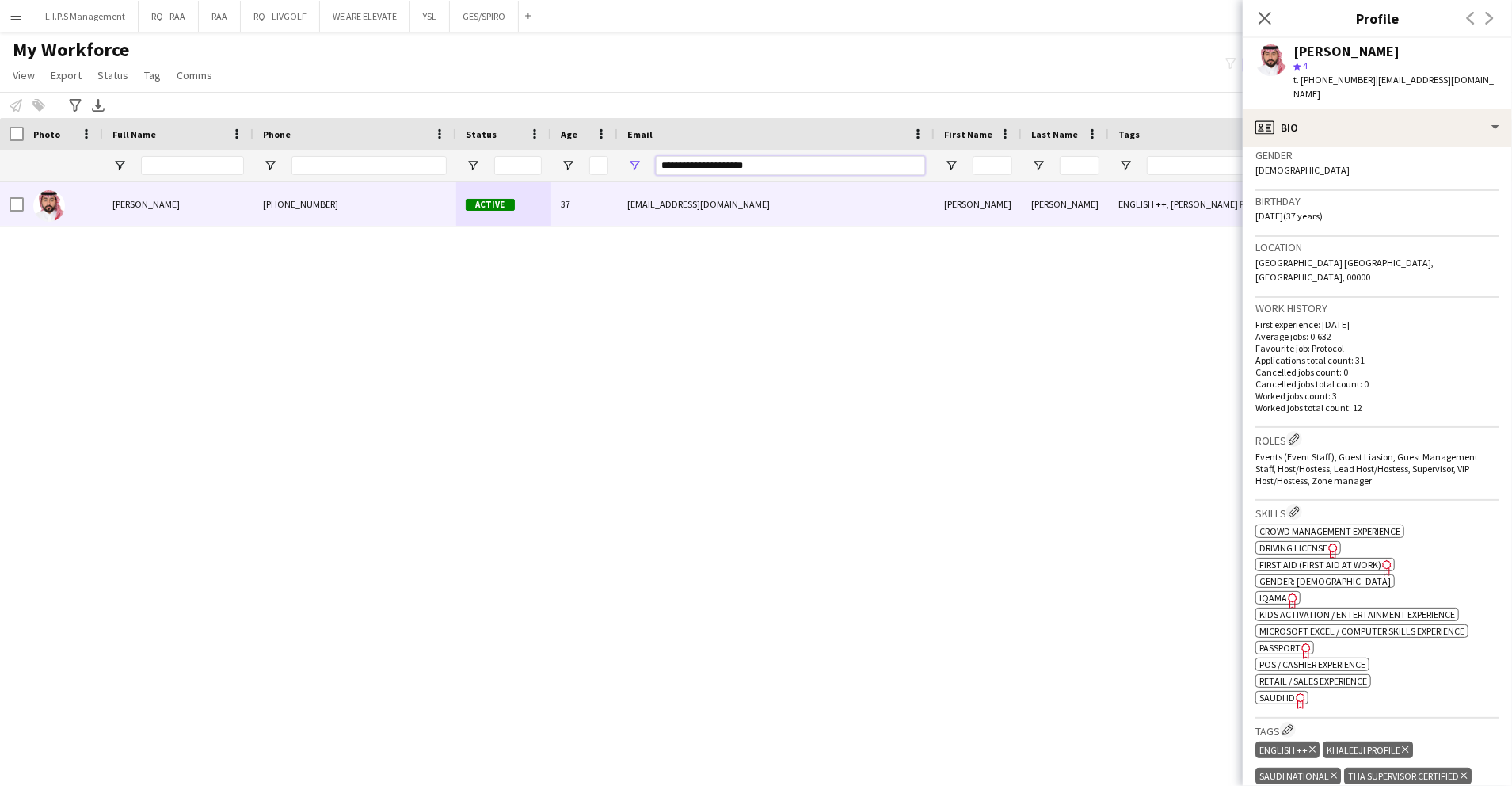
click at [450, 128] on div "Workforce Details Photo Full Name 1" at bounding box center [1103, 149] width 2206 height 64
paste input "***"
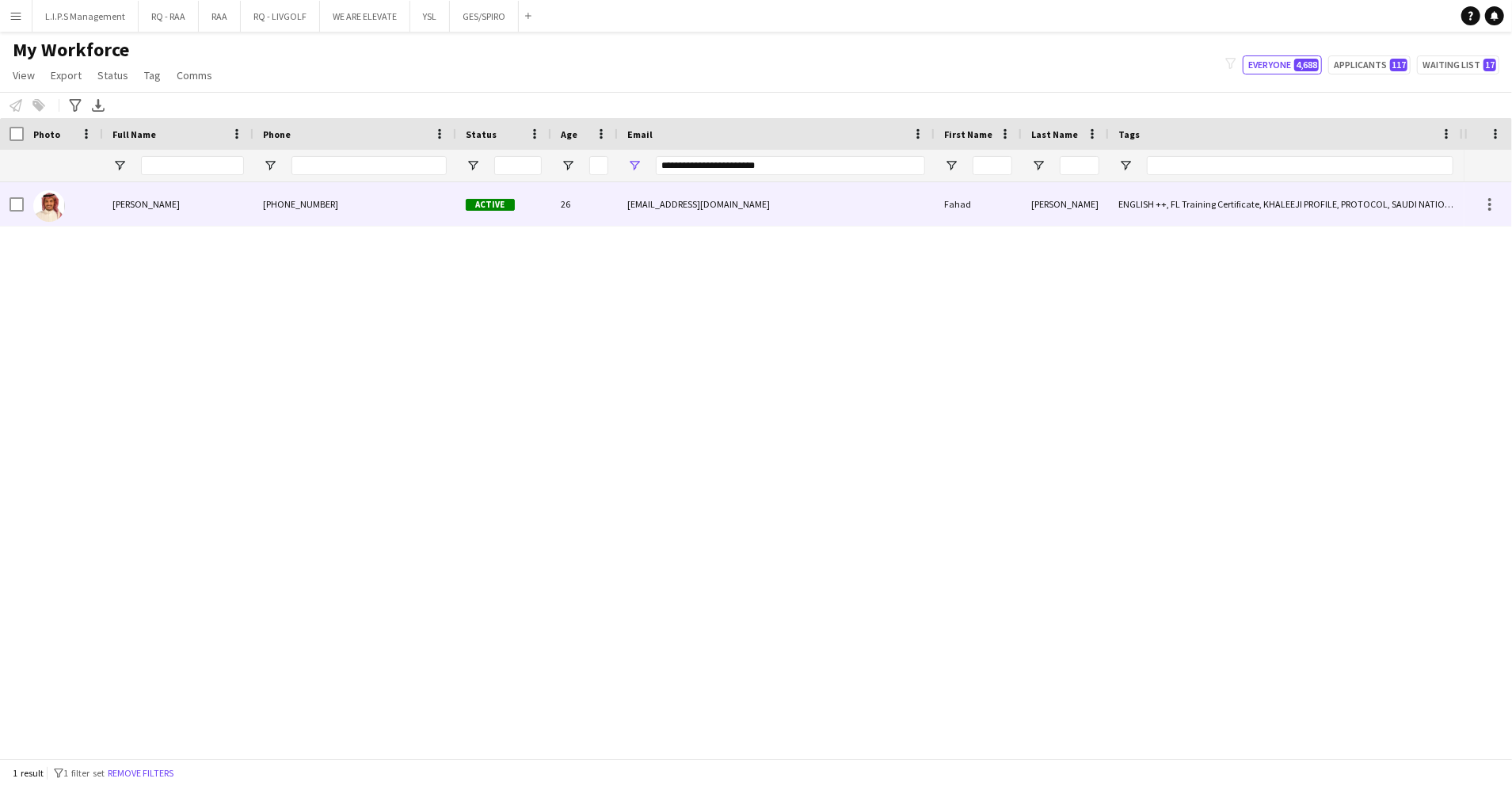
click at [479, 191] on div "Active" at bounding box center [503, 203] width 95 height 43
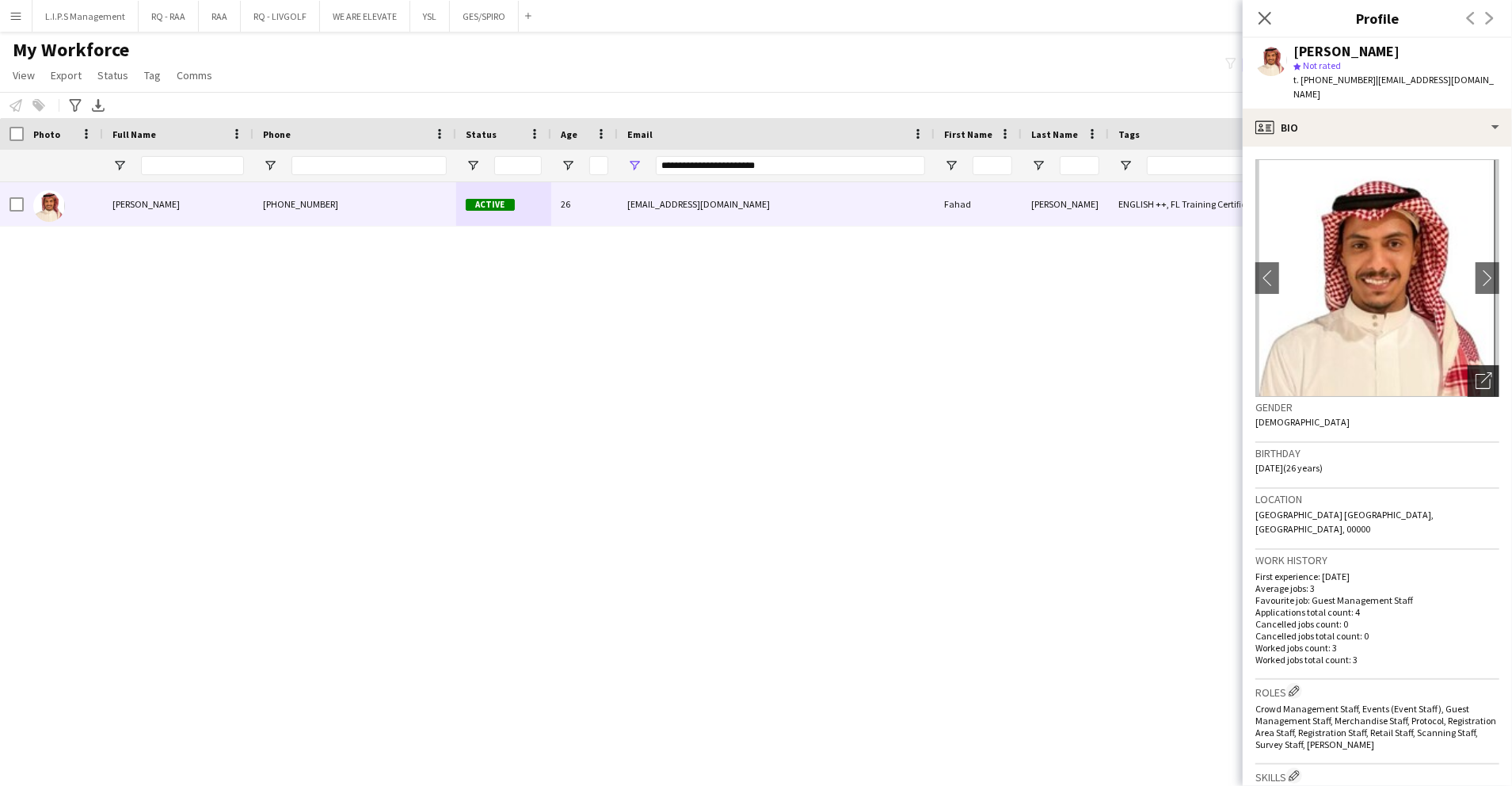
click at [1476, 372] on icon "Open photos pop-in" at bounding box center [1483, 380] width 16 height 16
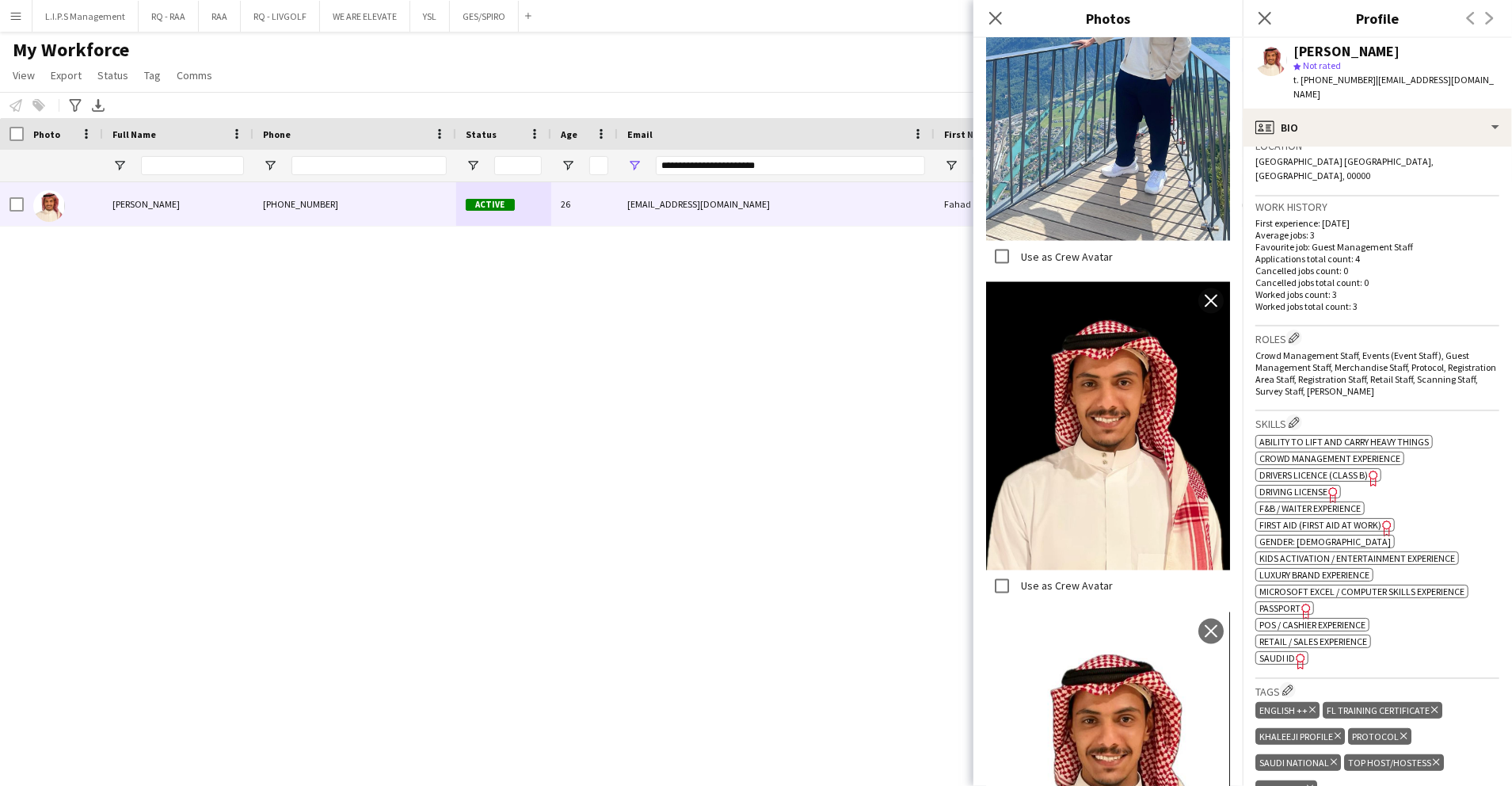
scroll to position [355, 0]
click at [1426, 597] on div "ok-circled2 background Layer 1 cross-circle-red background Layer 1 Ability to l…" at bounding box center [1377, 546] width 244 height 233
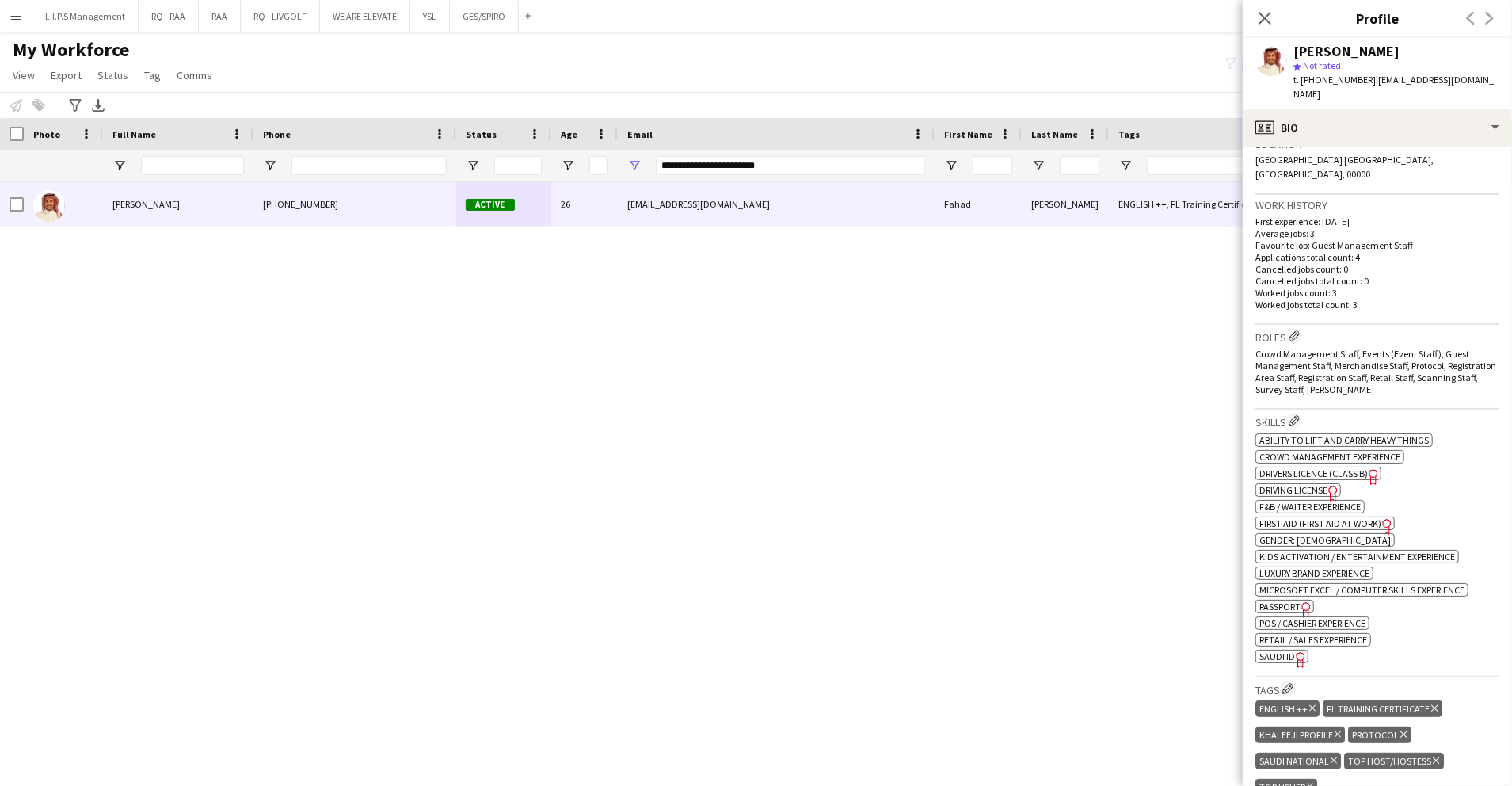
click at [1263, 650] on span "SAUDI ID" at bounding box center [1276, 656] width 35 height 11
click at [1341, 77] on span "t. [PHONE_NUMBER]" at bounding box center [1335, 79] width 82 height 11
copy span "966533626680"
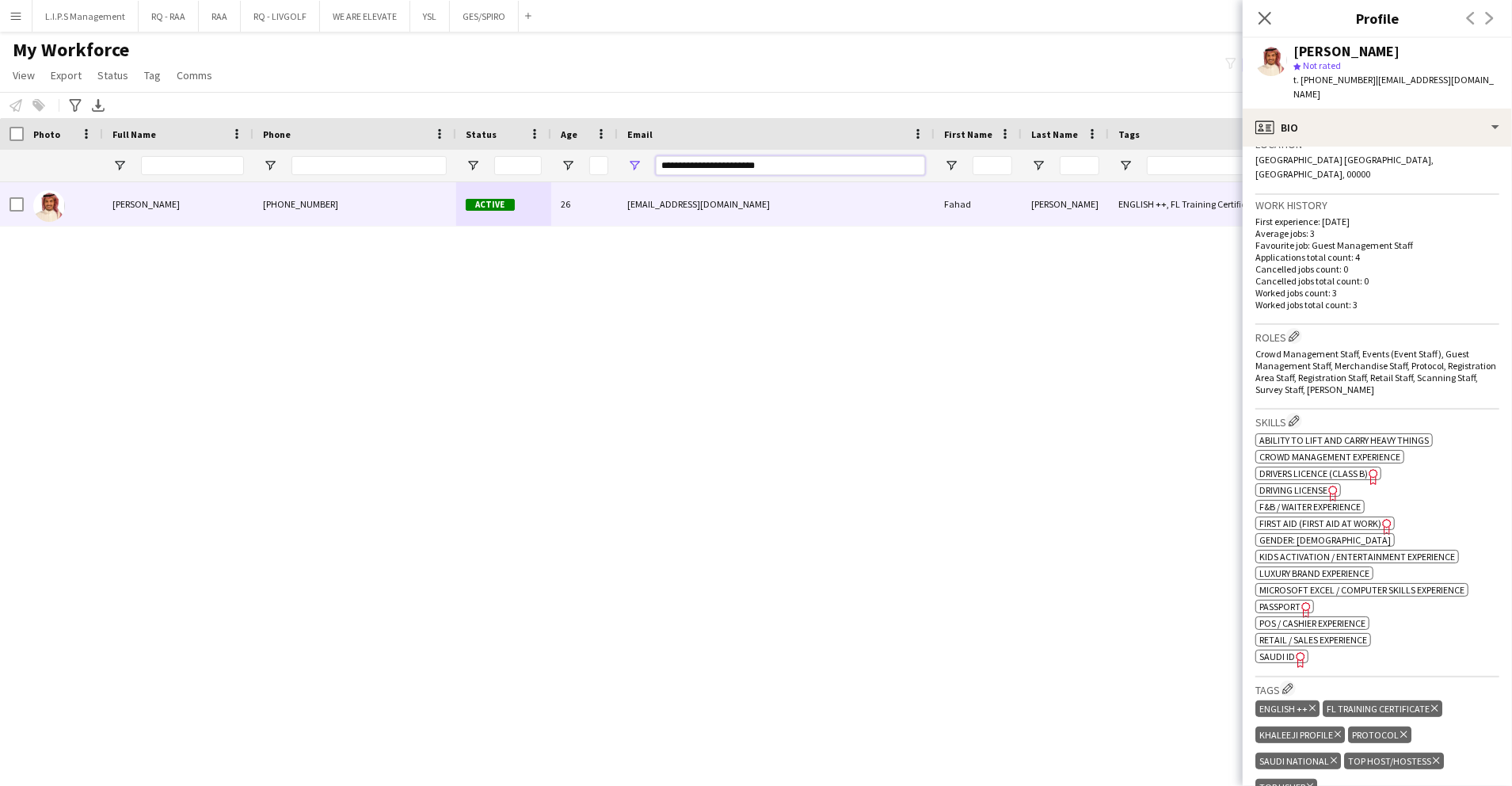
drag, startPoint x: 834, startPoint y: 165, endPoint x: 515, endPoint y: 168, distance: 319.0
click at [515, 168] on div at bounding box center [1103, 165] width 2206 height 32
paste input "Email Filter Input"
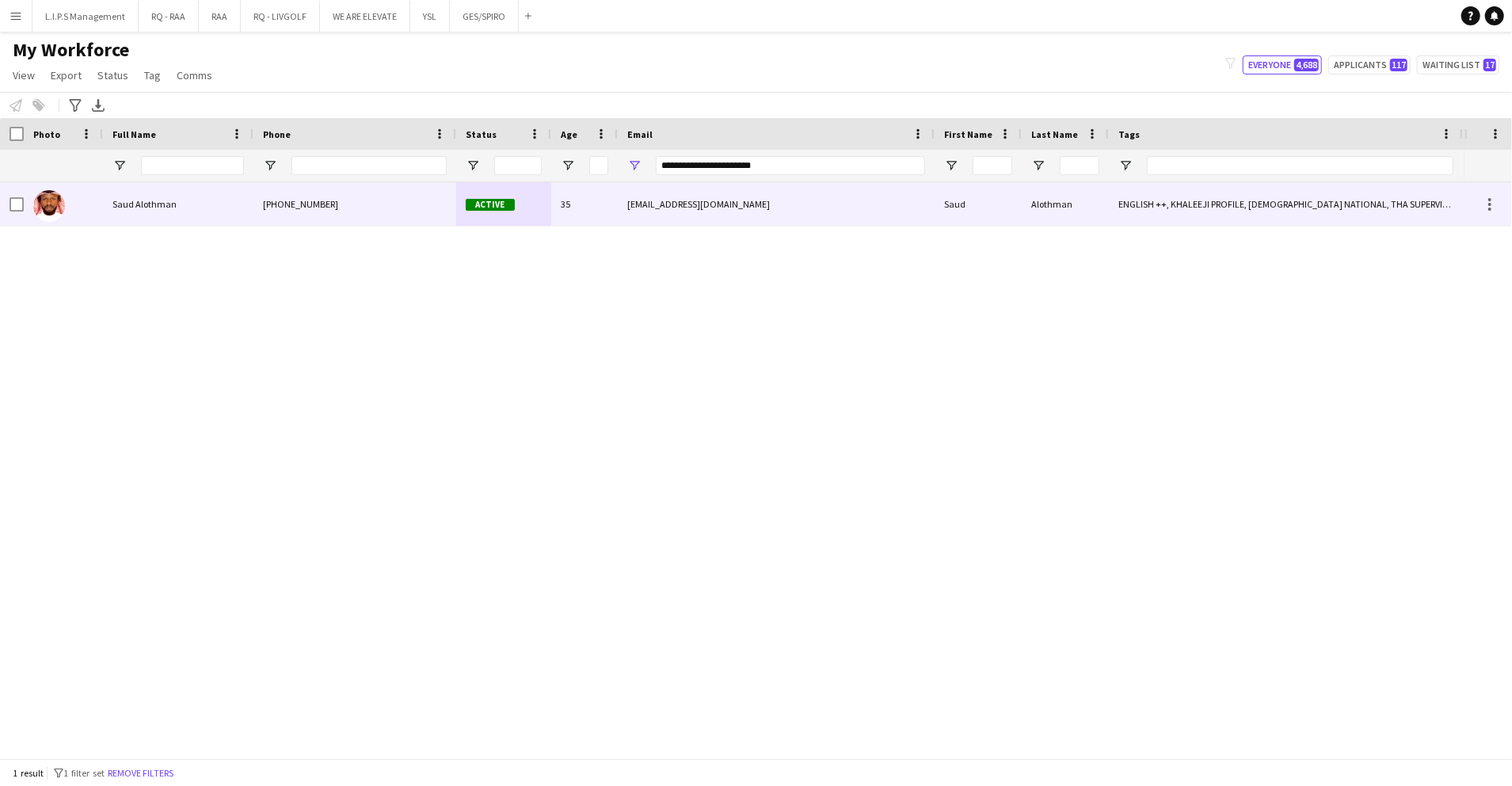
click at [519, 194] on div "Active" at bounding box center [503, 203] width 95 height 43
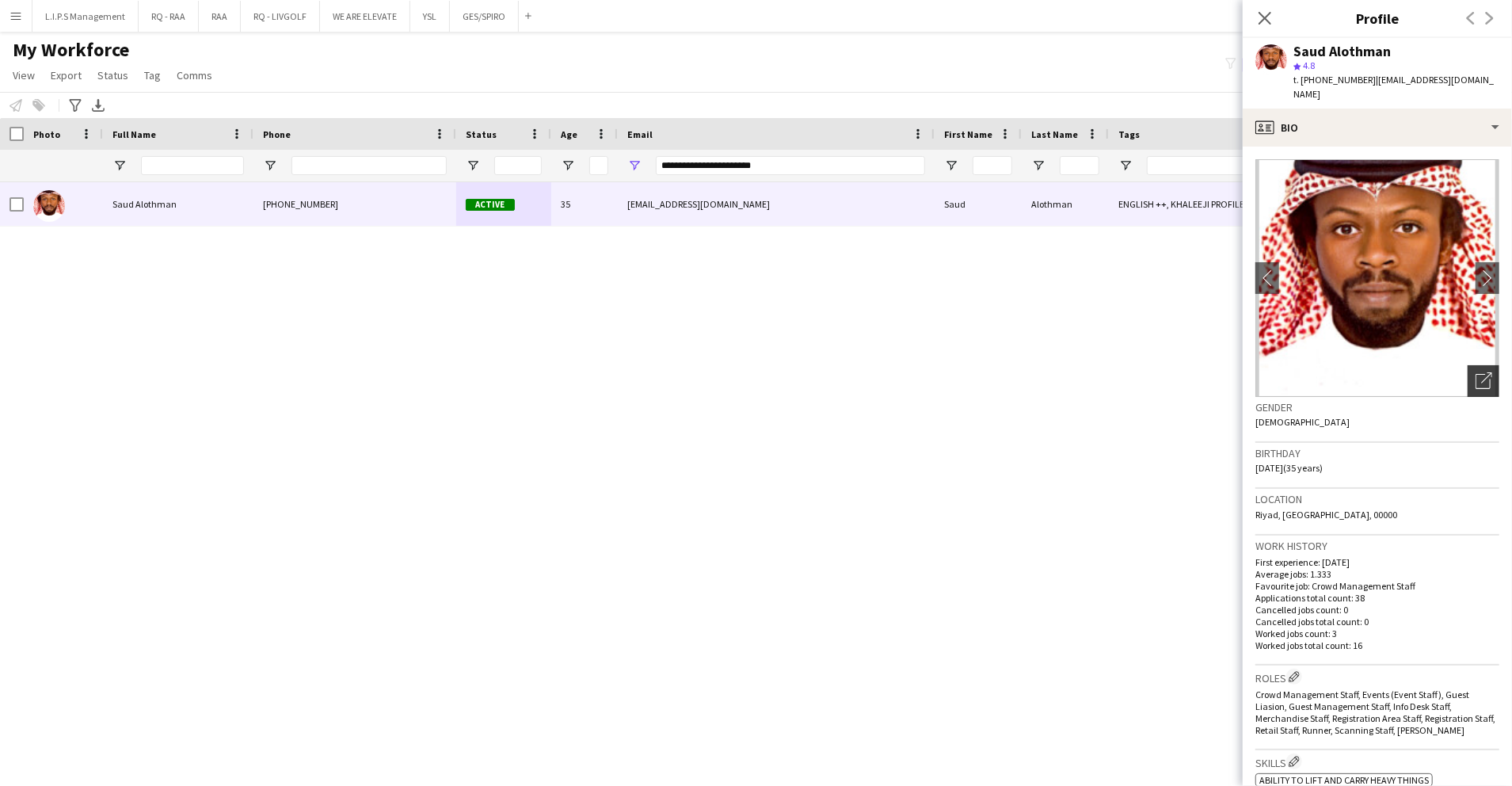
click at [1468, 378] on div "Open photos pop-in" at bounding box center [1483, 380] width 32 height 32
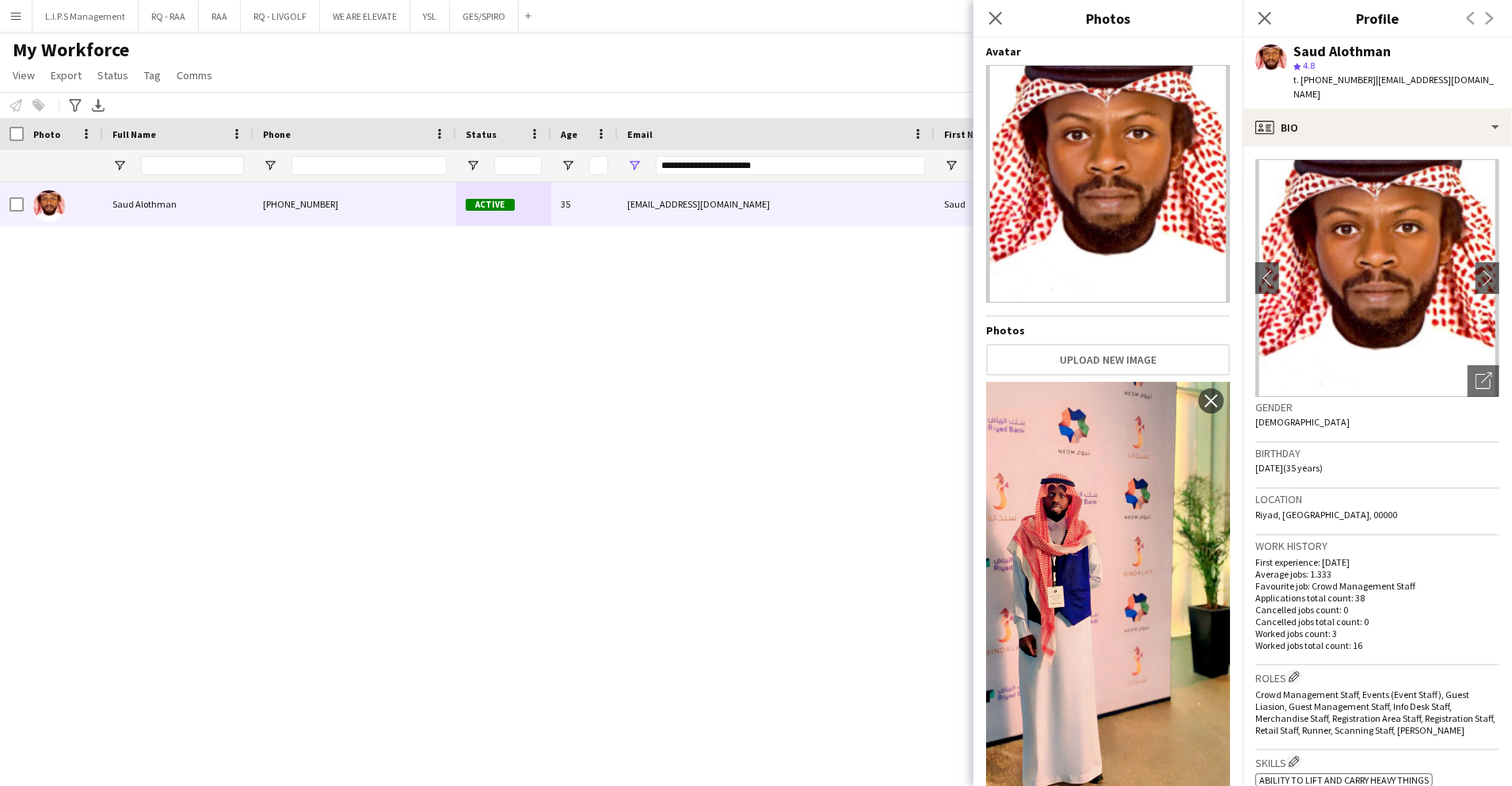
scroll to position [371, 0]
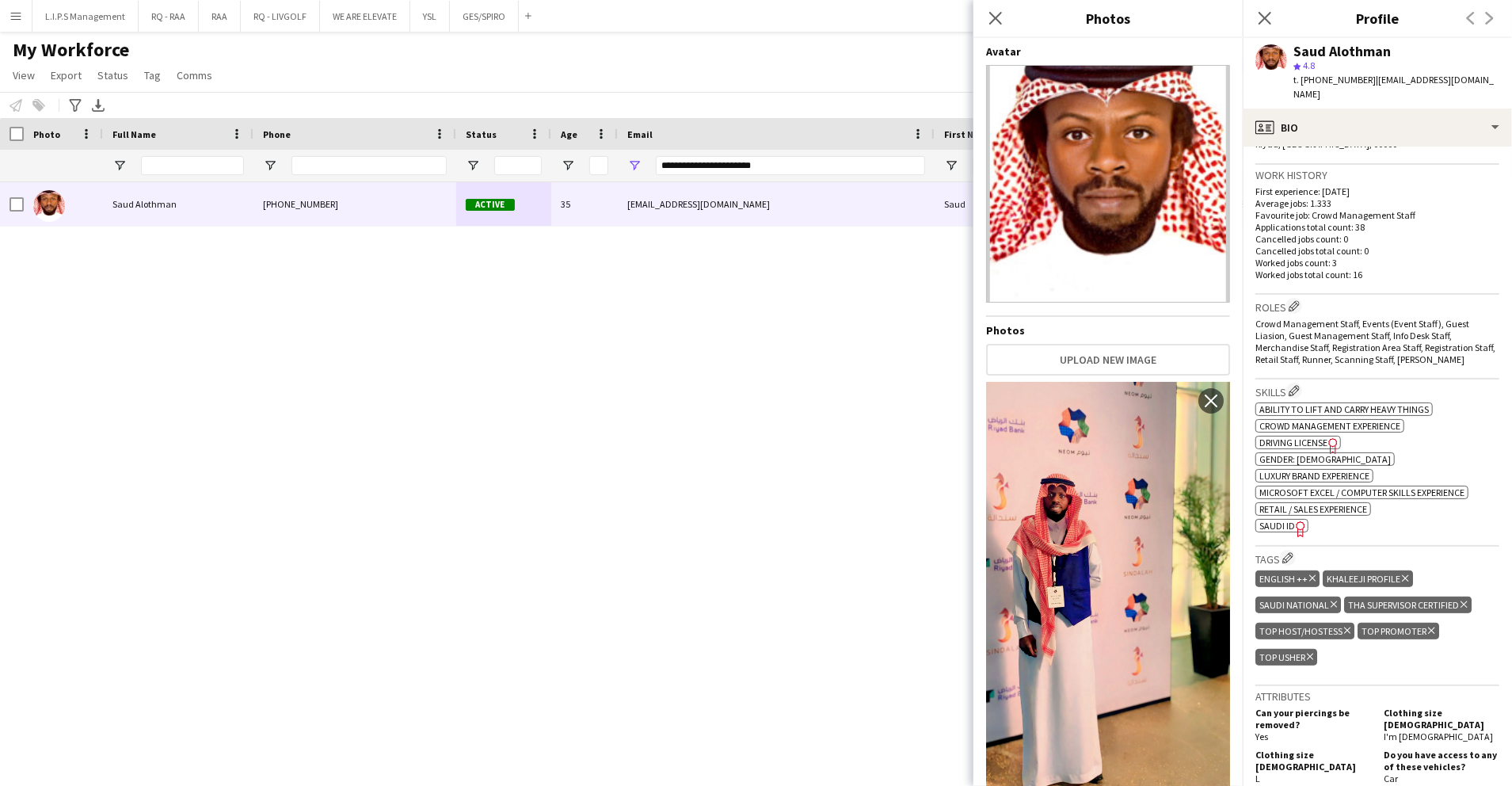
click at [1274, 520] on span "SAUDI ID" at bounding box center [1276, 526] width 35 height 11
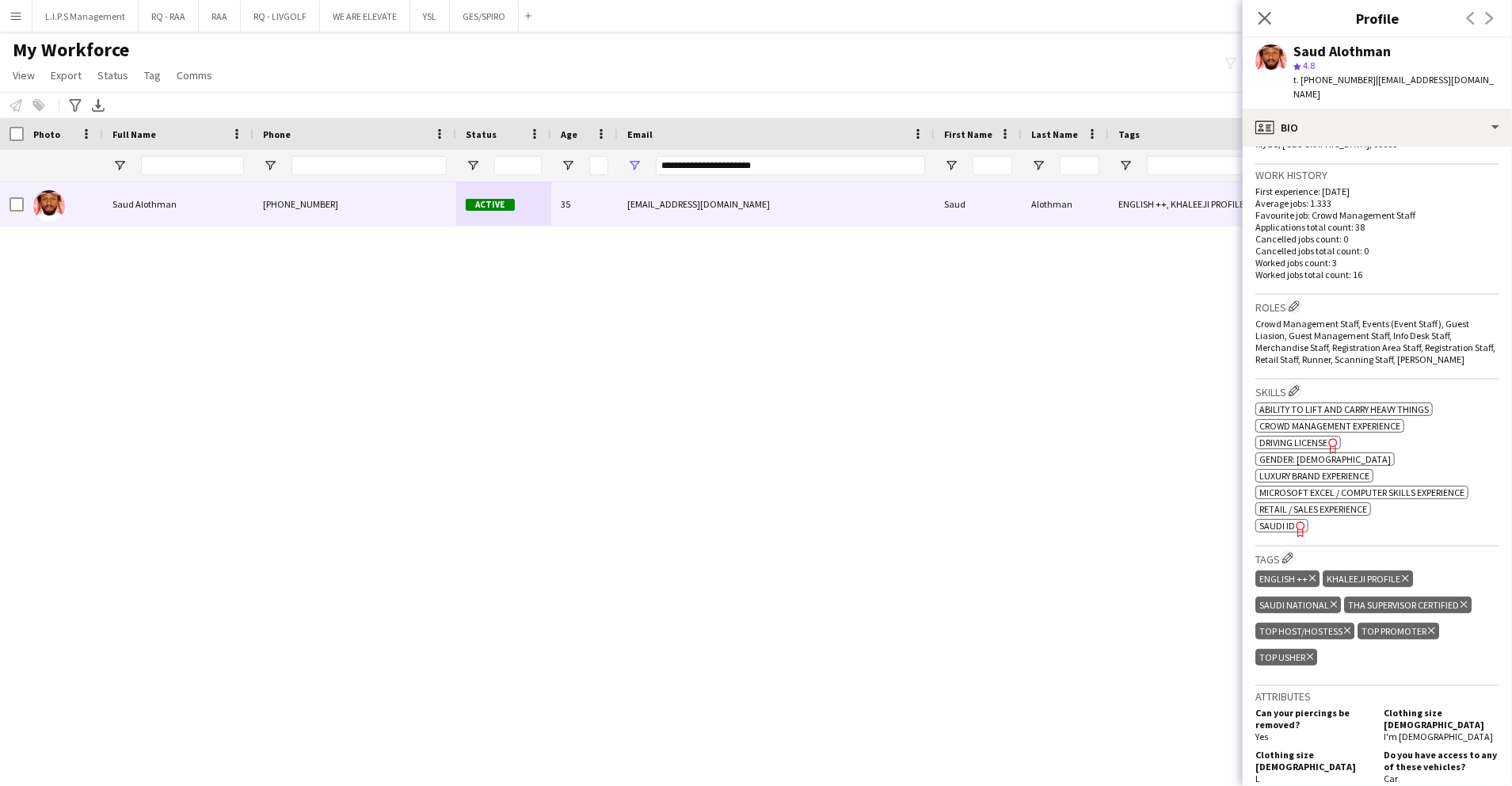
scroll to position [0, 0]
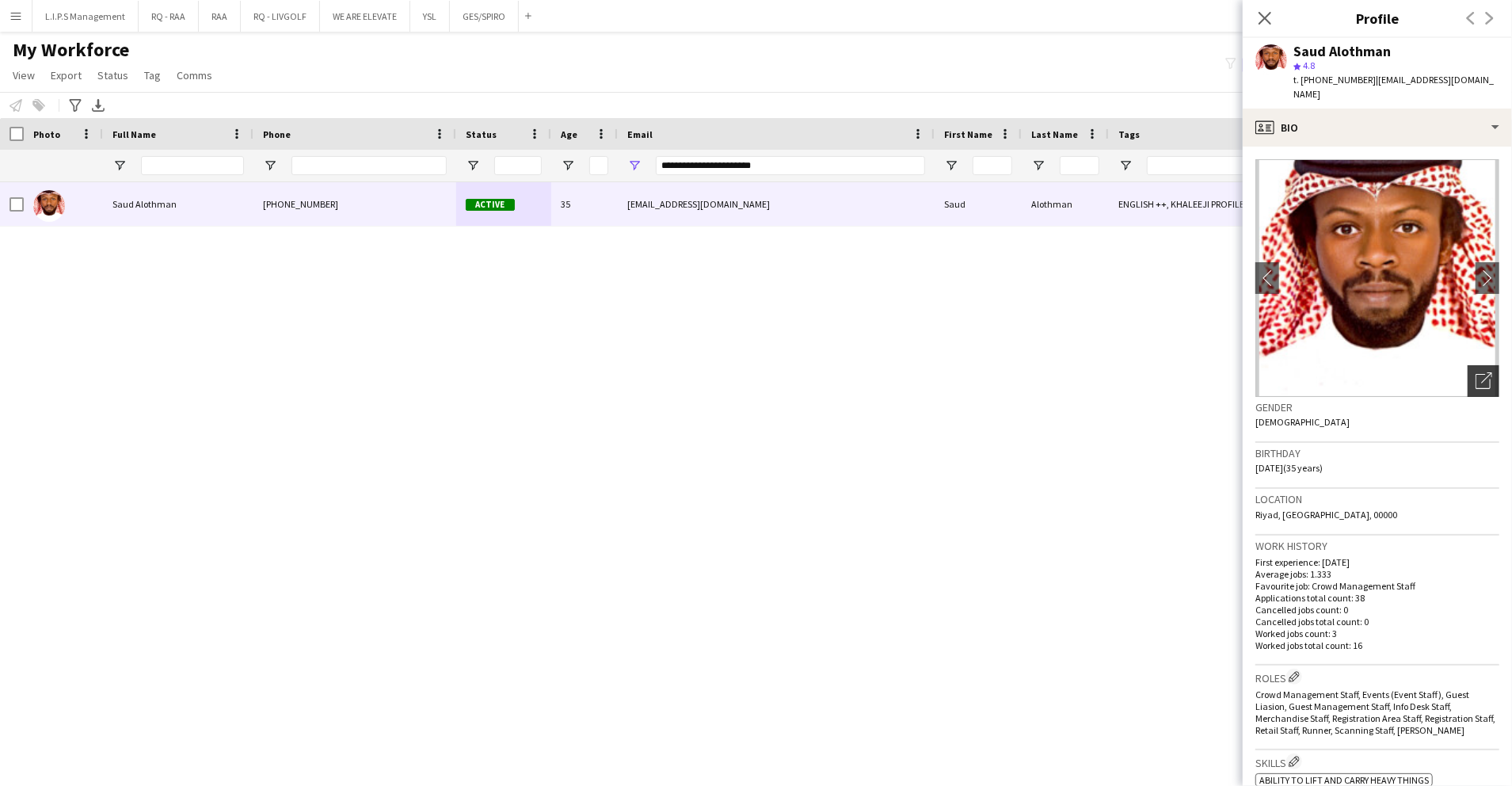
click at [1476, 372] on icon "Open photos pop-in" at bounding box center [1483, 380] width 16 height 16
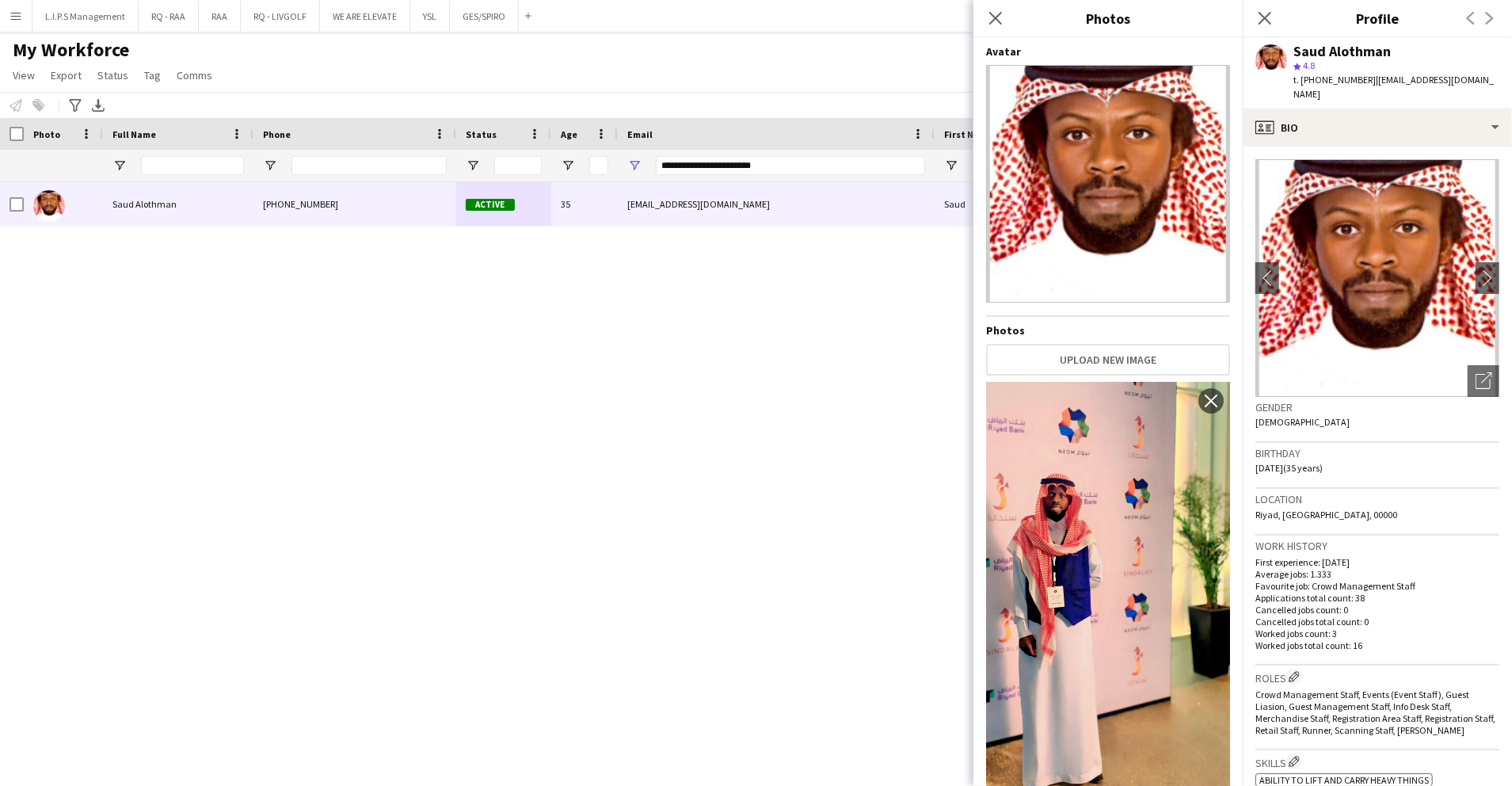
scroll to position [27, 0]
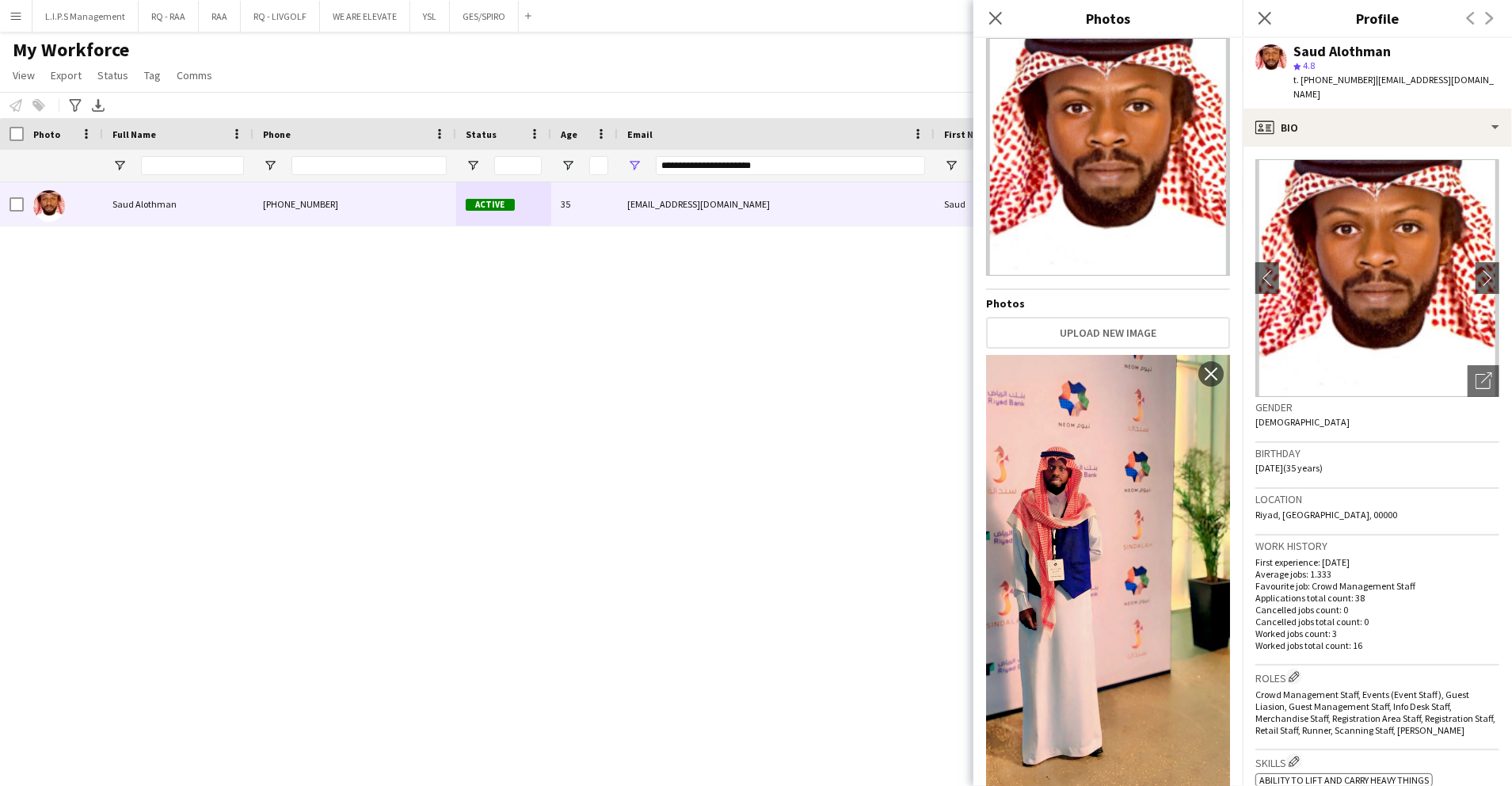
click at [1378, 58] on div "star 4.8" at bounding box center [1396, 65] width 206 height 14
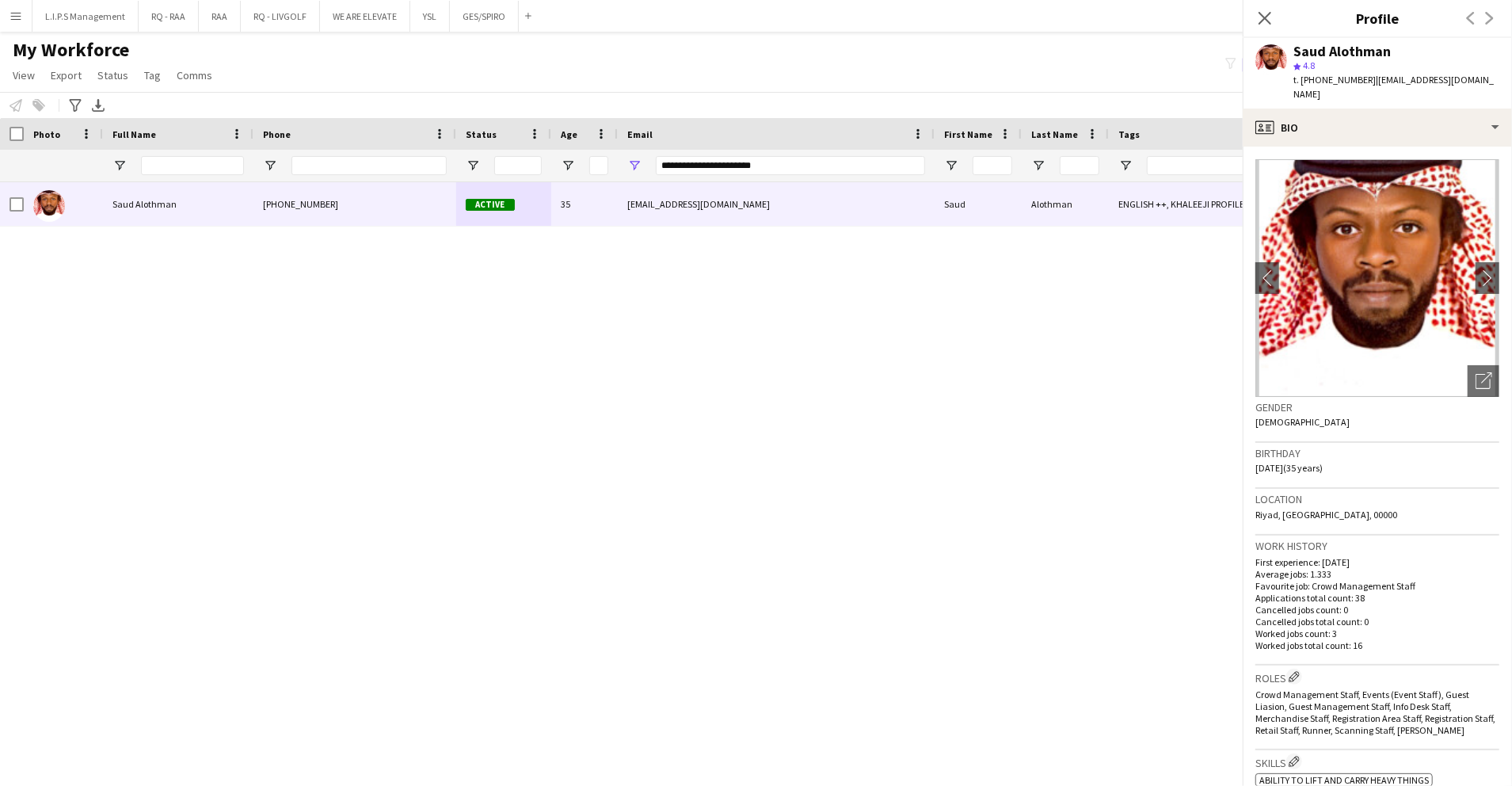
click at [1378, 58] on div "star 4.8" at bounding box center [1396, 65] width 206 height 14
drag, startPoint x: 1378, startPoint y: 58, endPoint x: 1340, endPoint y: 54, distance: 38.2
click at [1340, 54] on div "Saud Alothman" at bounding box center [1343, 51] width 98 height 14
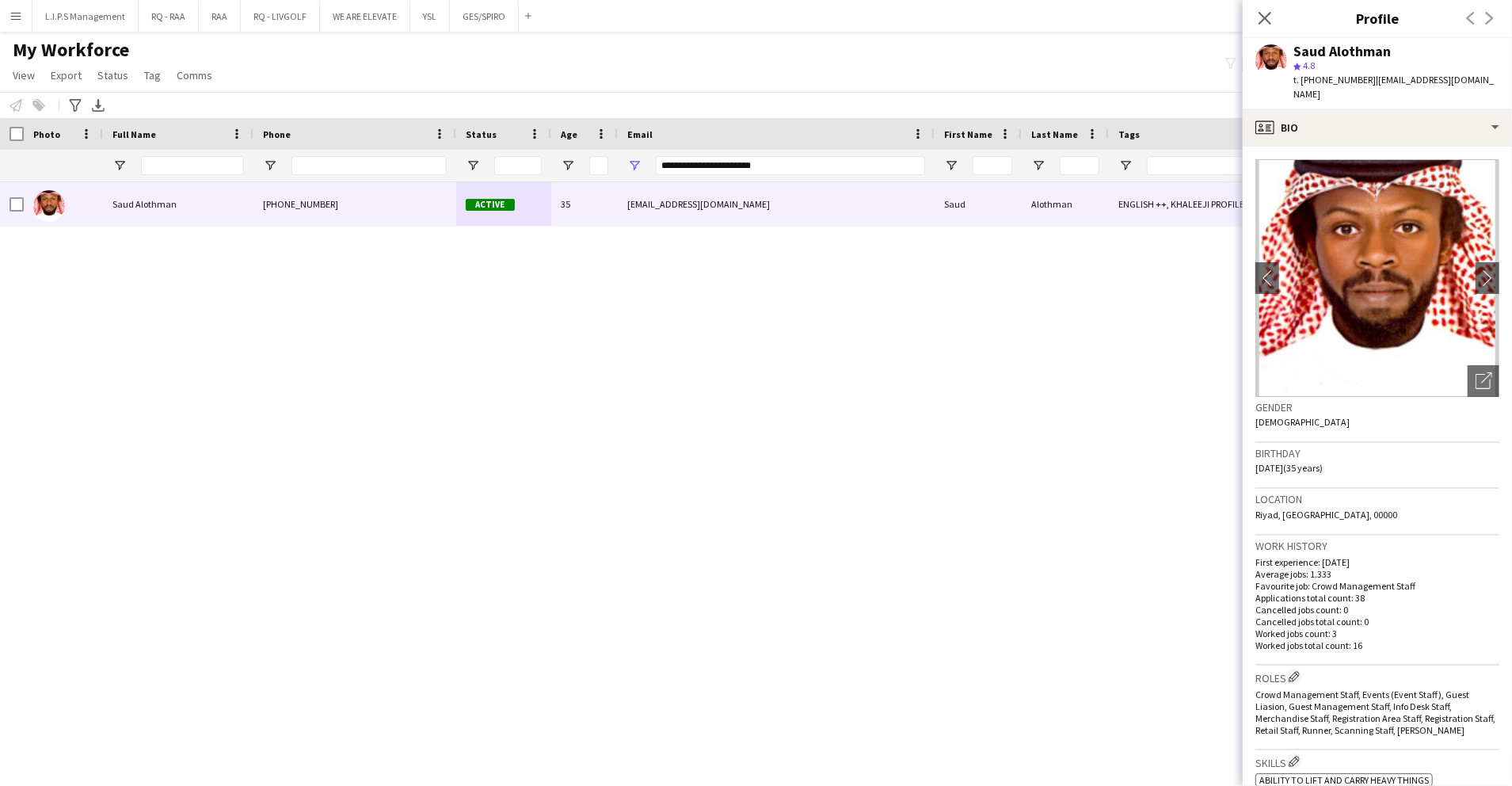
click at [1340, 54] on div "Saud Alothman" at bounding box center [1343, 51] width 98 height 14
copy div "Saud Alothman"
drag, startPoint x: 813, startPoint y: 167, endPoint x: 507, endPoint y: 153, distance: 306.3
click at [507, 153] on div at bounding box center [1103, 165] width 2206 height 32
paste input "*"
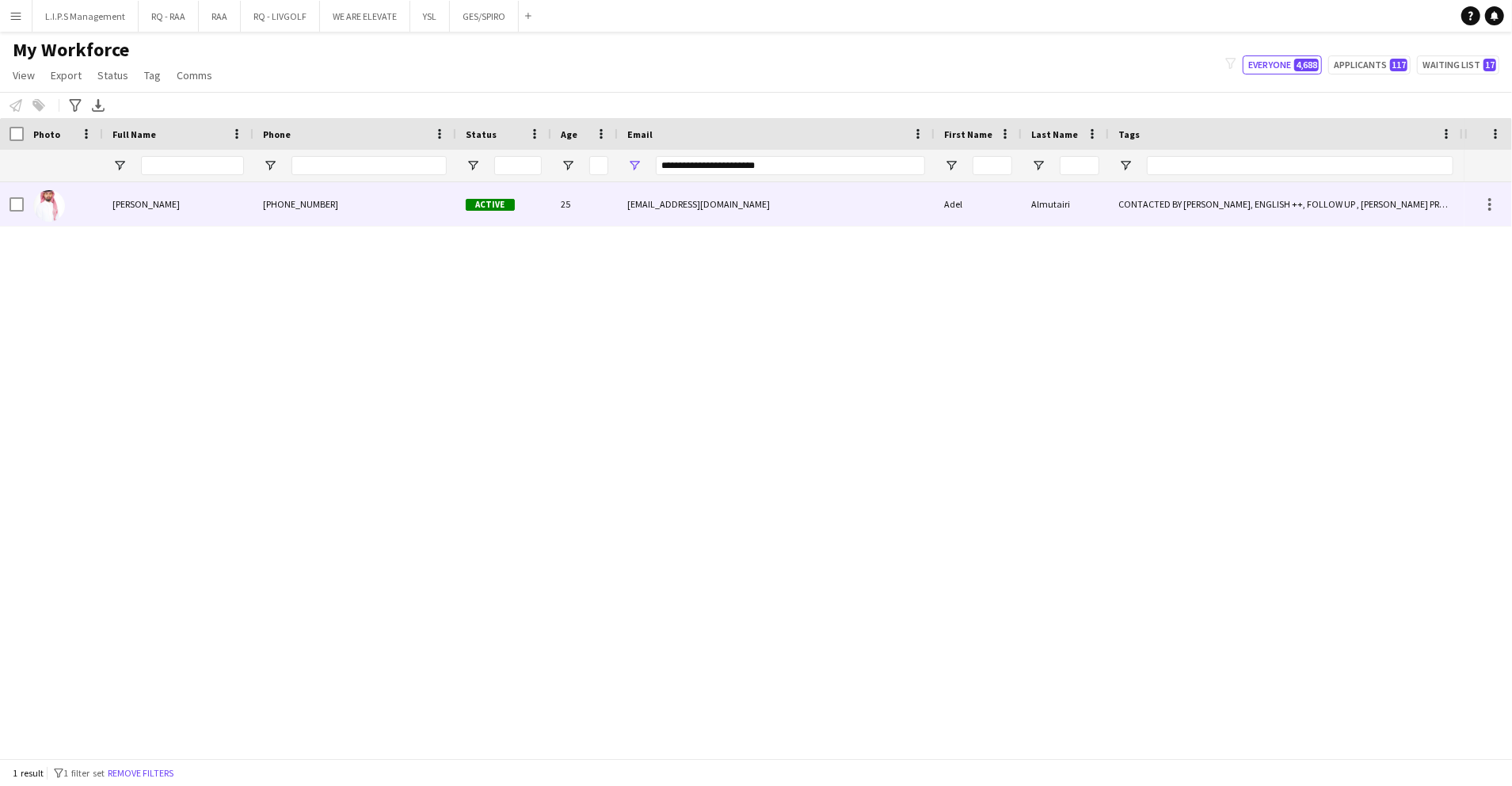
click at [530, 204] on div "Active" at bounding box center [503, 203] width 95 height 43
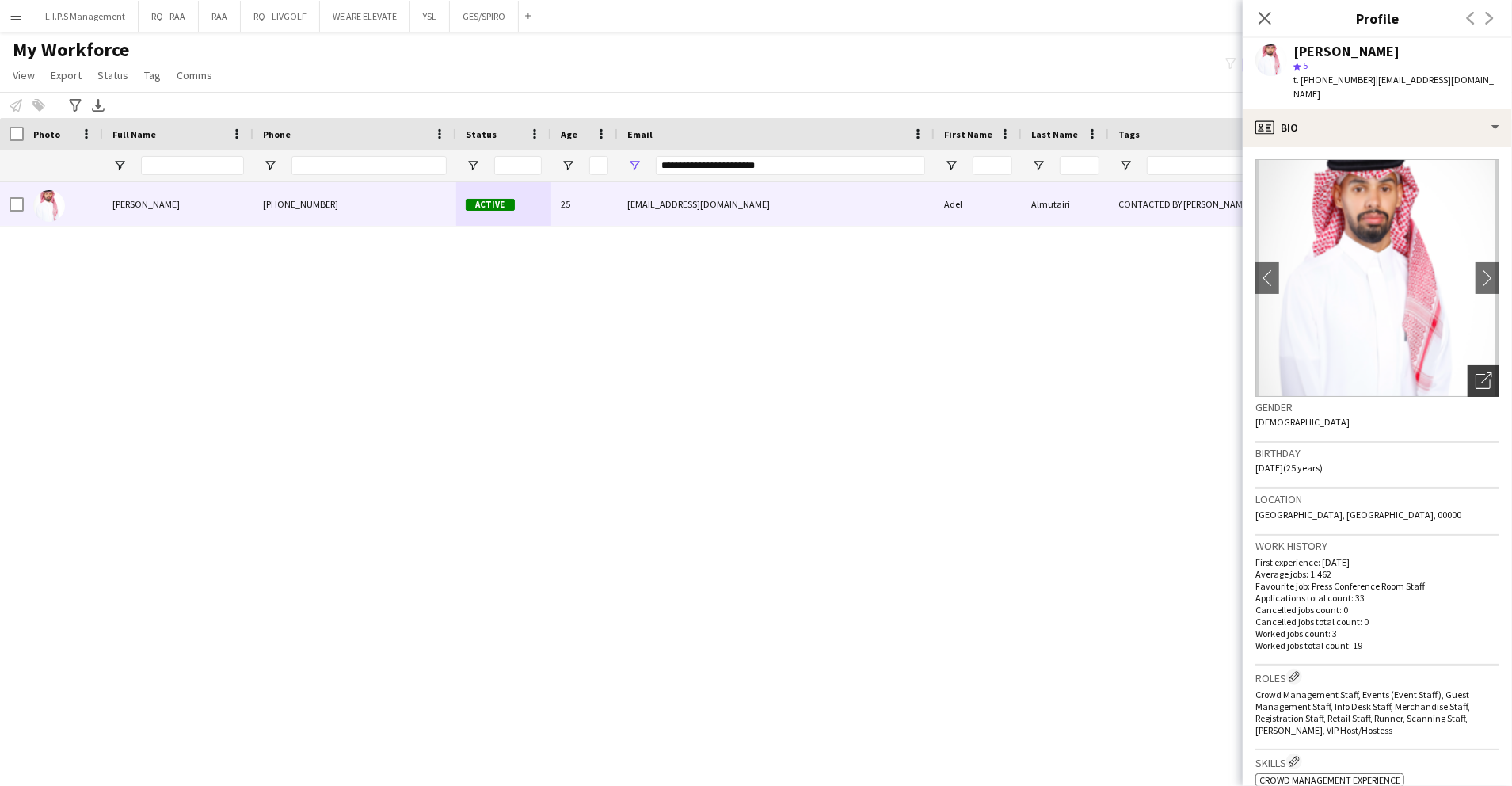
click at [1476, 373] on icon at bounding box center [1483, 381] width 15 height 15
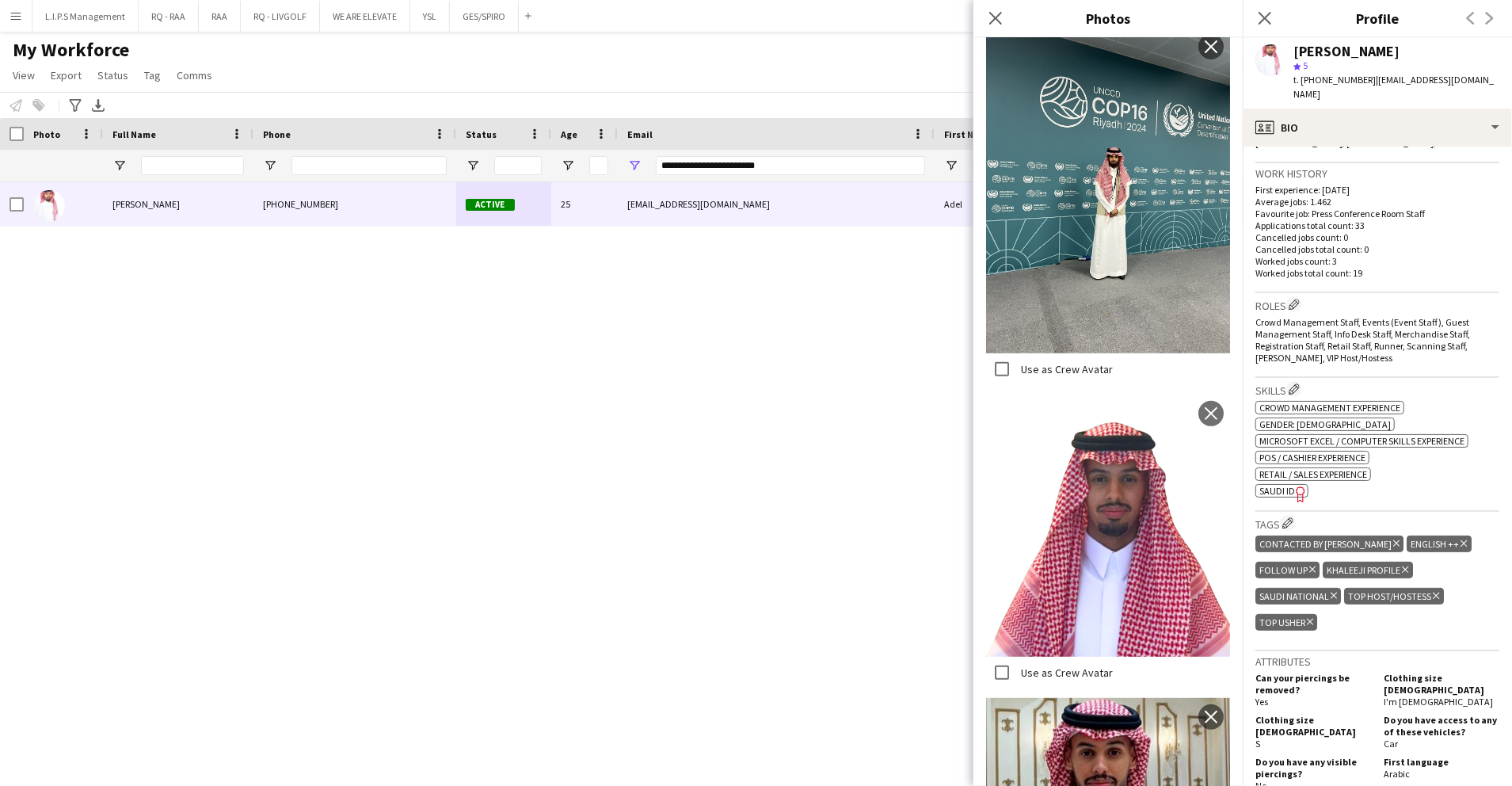
scroll to position [599, 0]
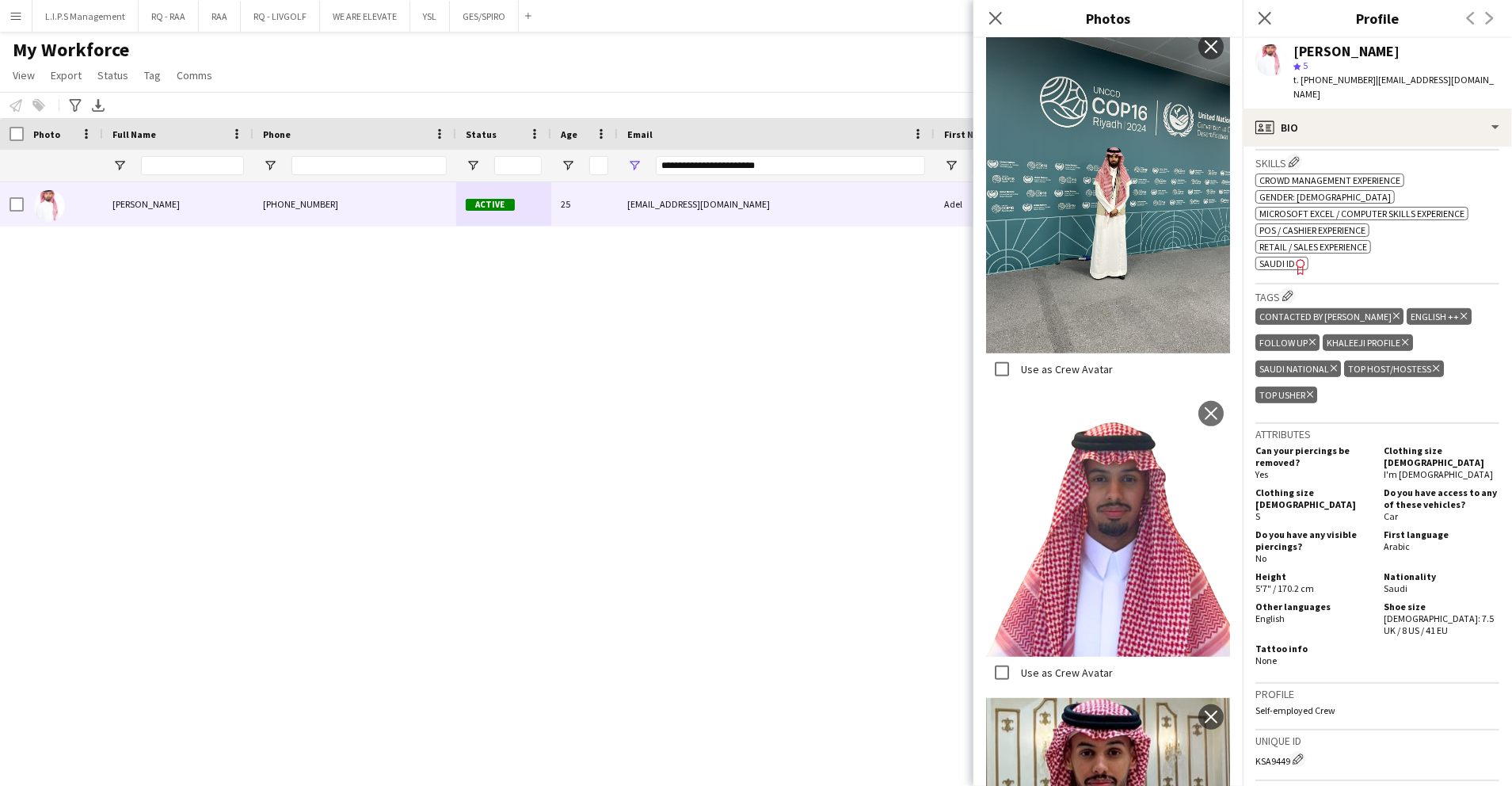
click at [1446, 287] on h3 "Tags Edit crew company tags" at bounding box center [1377, 295] width 244 height 16
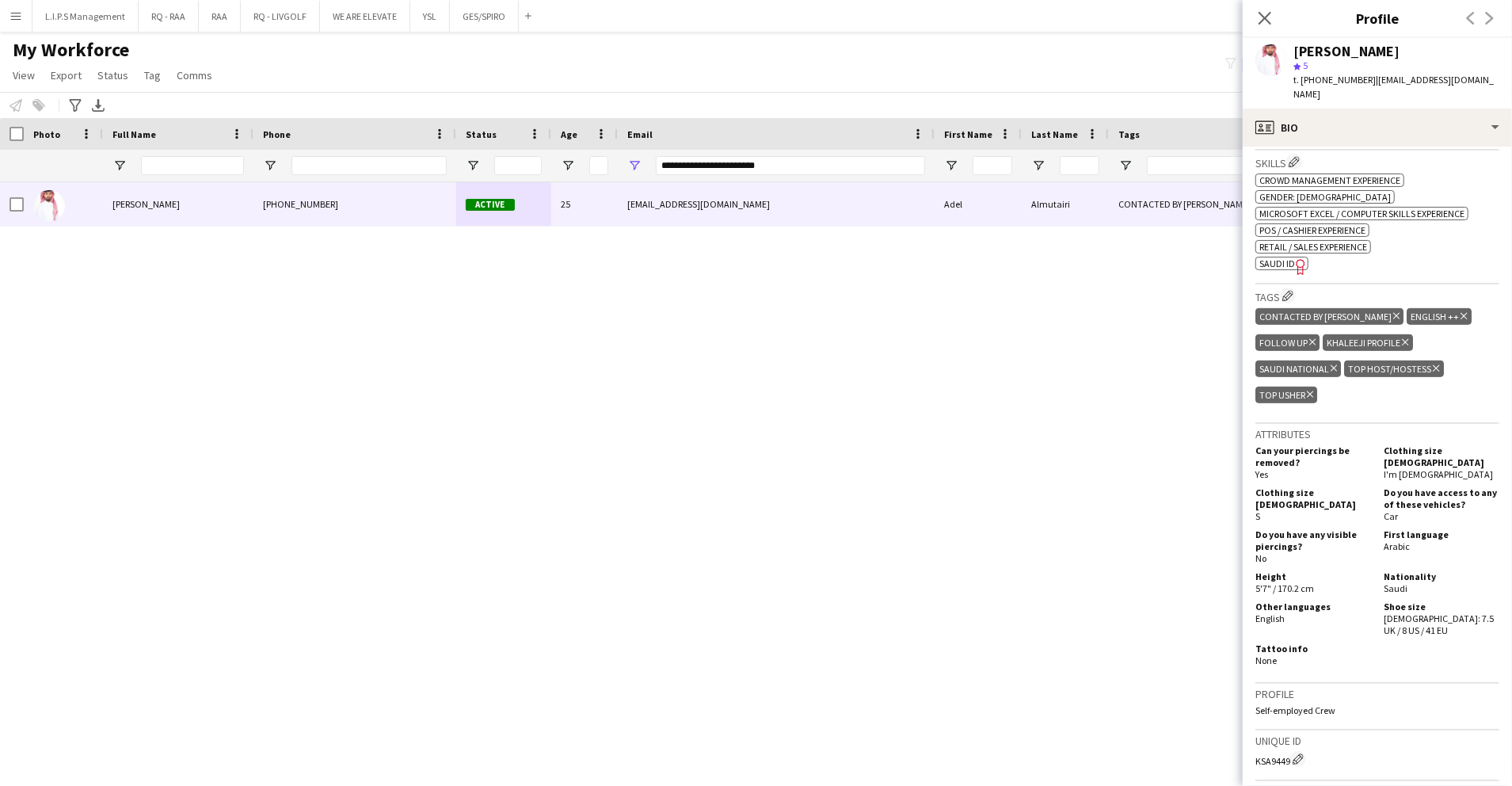
click at [1282, 258] on span "SAUDI ID" at bounding box center [1276, 263] width 35 height 11
click at [1323, 44] on div "[PERSON_NAME]" at bounding box center [1346, 51] width 106 height 14
copy div "[PERSON_NAME]"
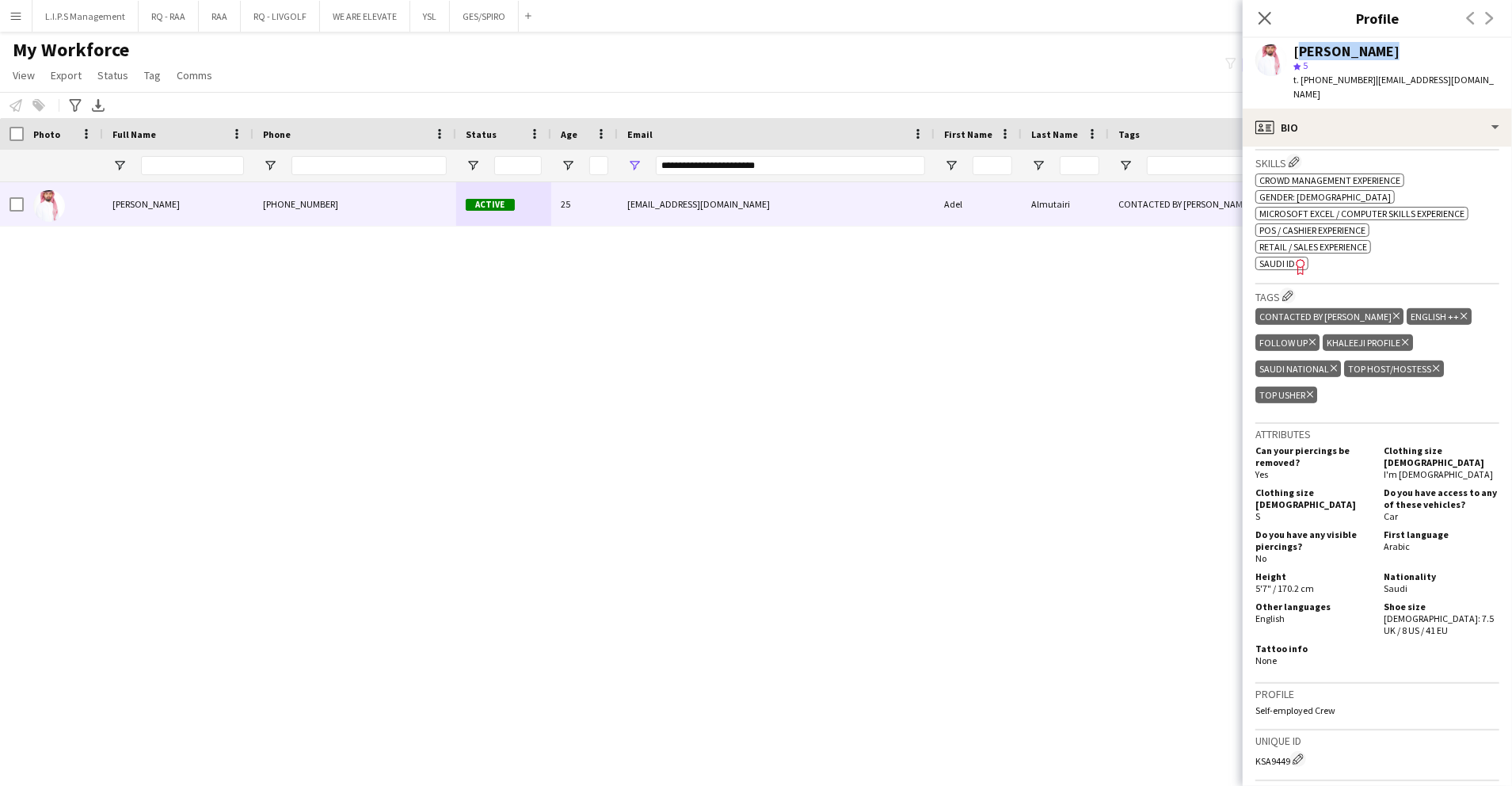
scroll to position [0, 0]
drag, startPoint x: 824, startPoint y: 157, endPoint x: 299, endPoint y: 135, distance: 525.5
click at [299, 135] on div "Workforce Details Photo Full Name 1" at bounding box center [1103, 149] width 2206 height 64
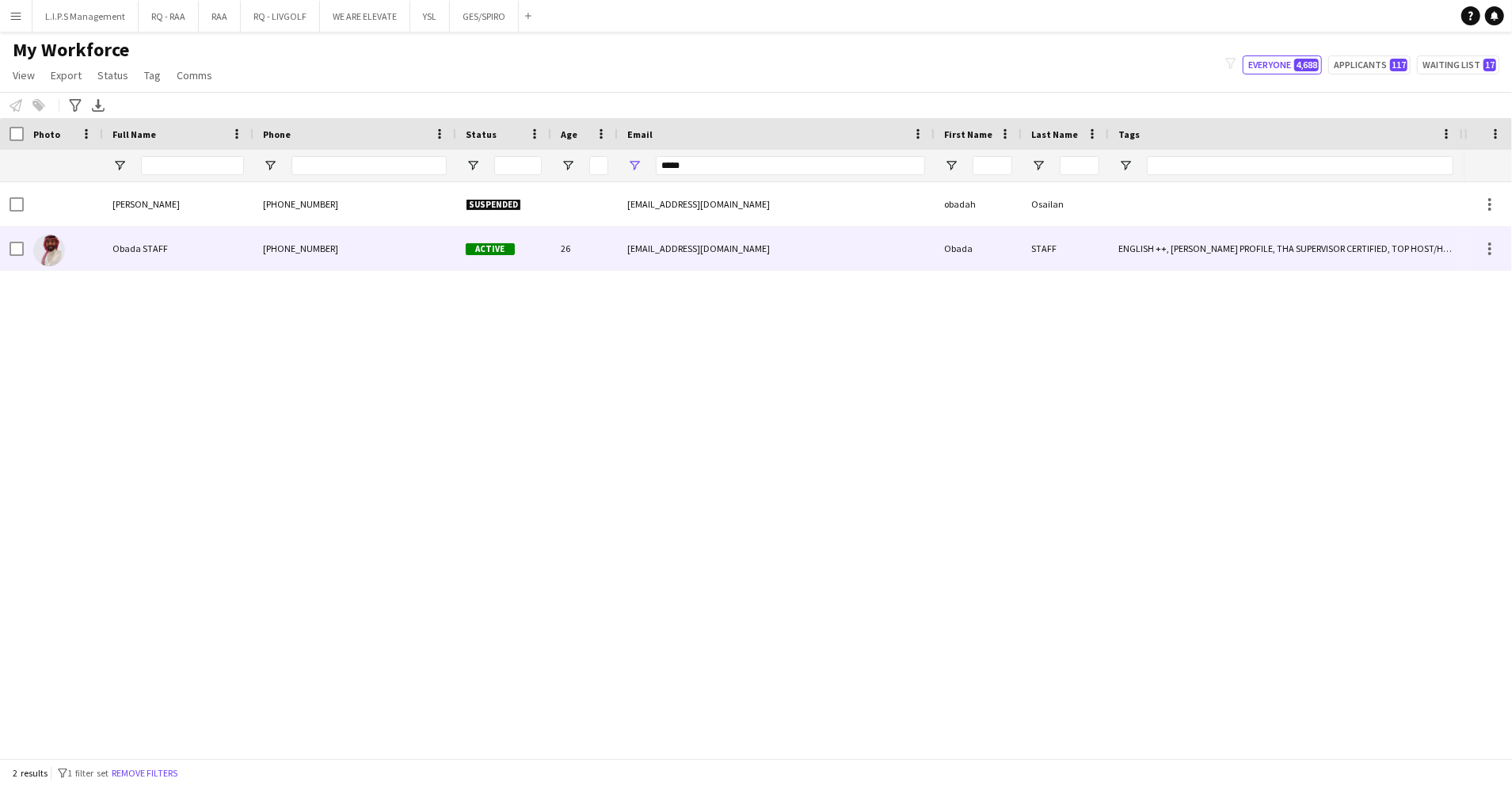
click at [323, 259] on div "[PHONE_NUMBER]" at bounding box center [355, 248] width 203 height 43
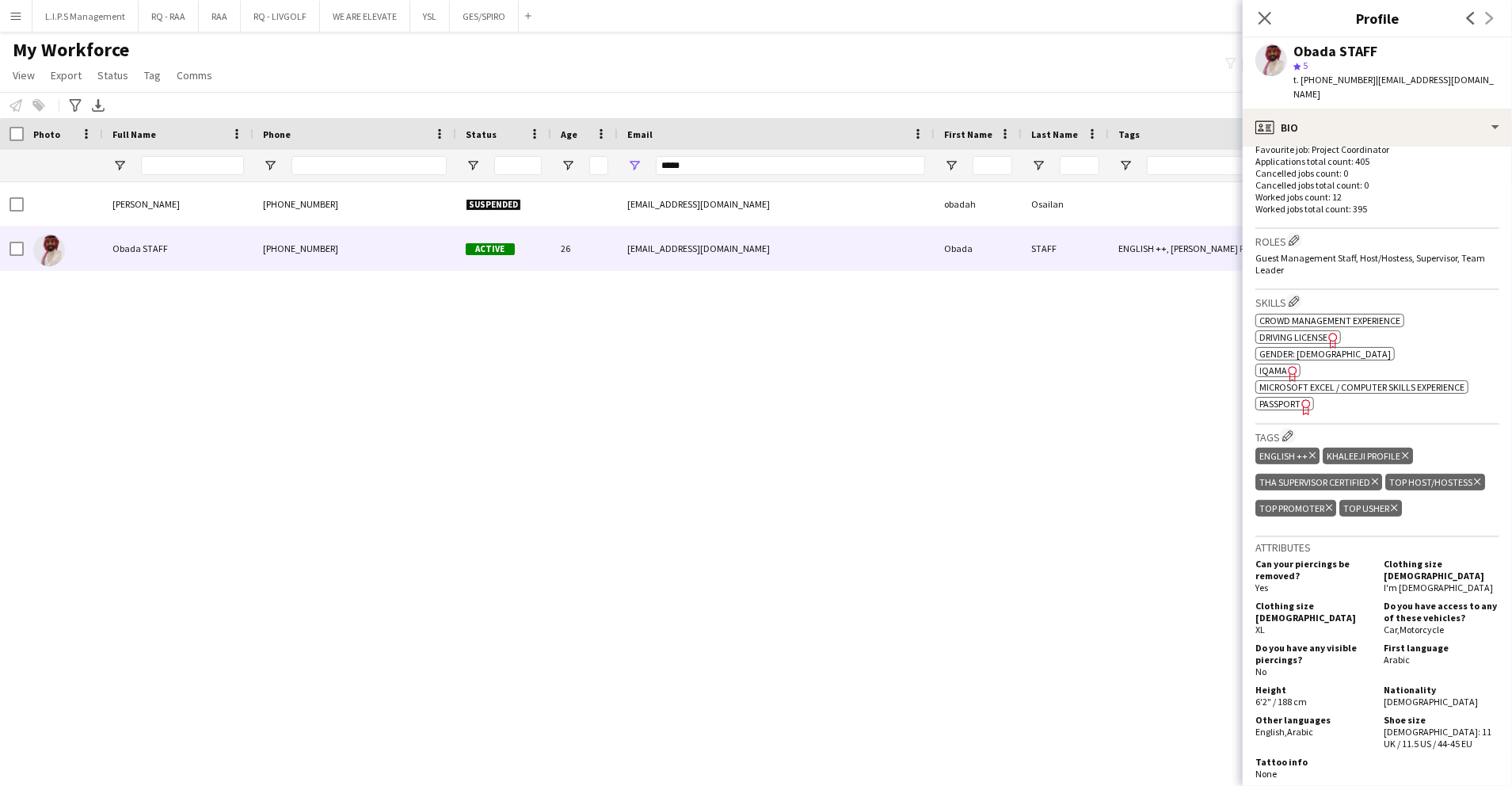
scroll to position [452, 0]
click at [1286, 365] on icon "Freelancer has uploaded a photo validation of skill. Click to see" at bounding box center [1293, 372] width 16 height 16
drag, startPoint x: 695, startPoint y: 174, endPoint x: 566, endPoint y: 160, distance: 129.8
click at [566, 160] on div at bounding box center [1103, 165] width 2206 height 32
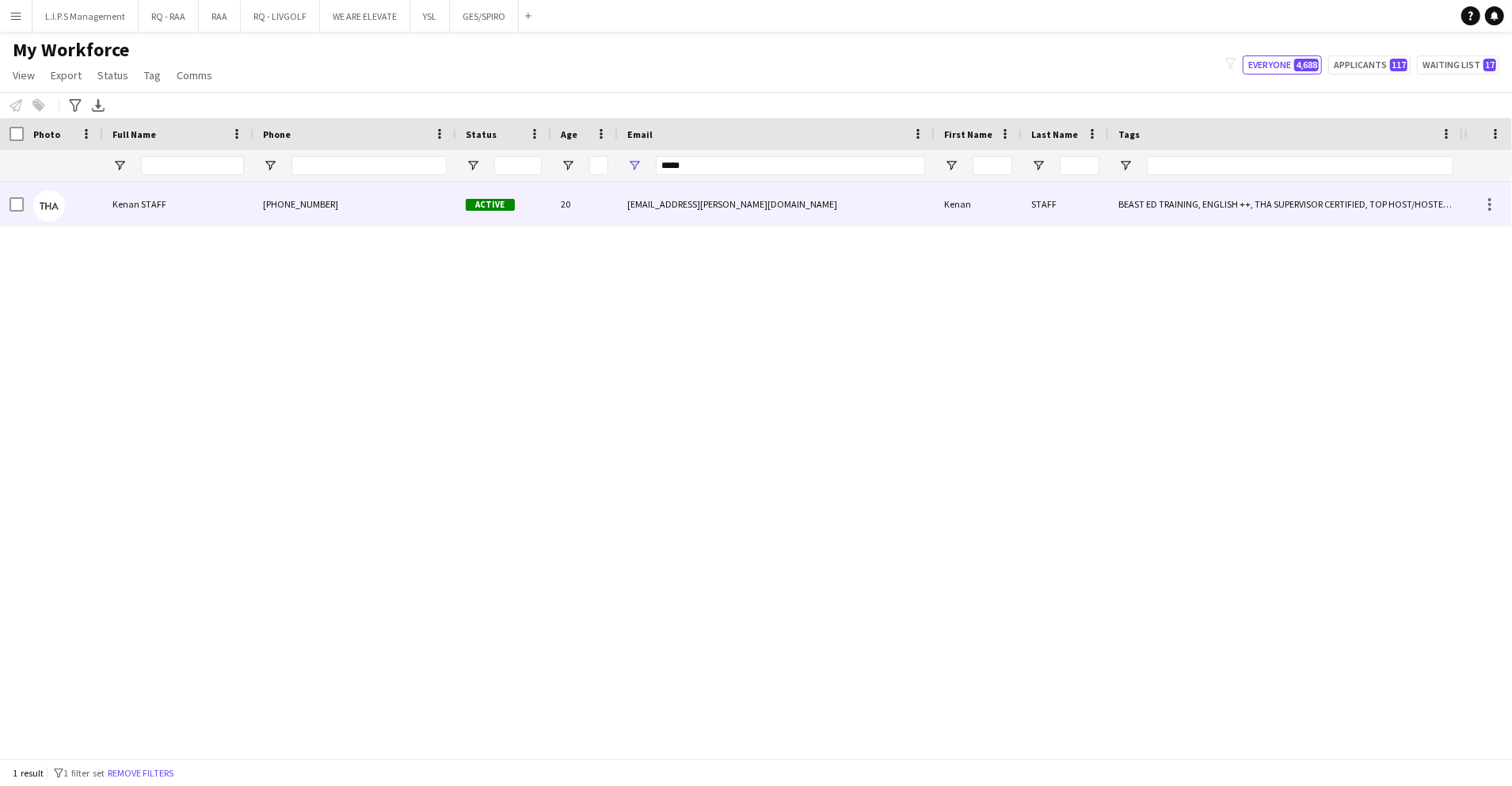
click at [593, 201] on div "20" at bounding box center [584, 203] width 66 height 43
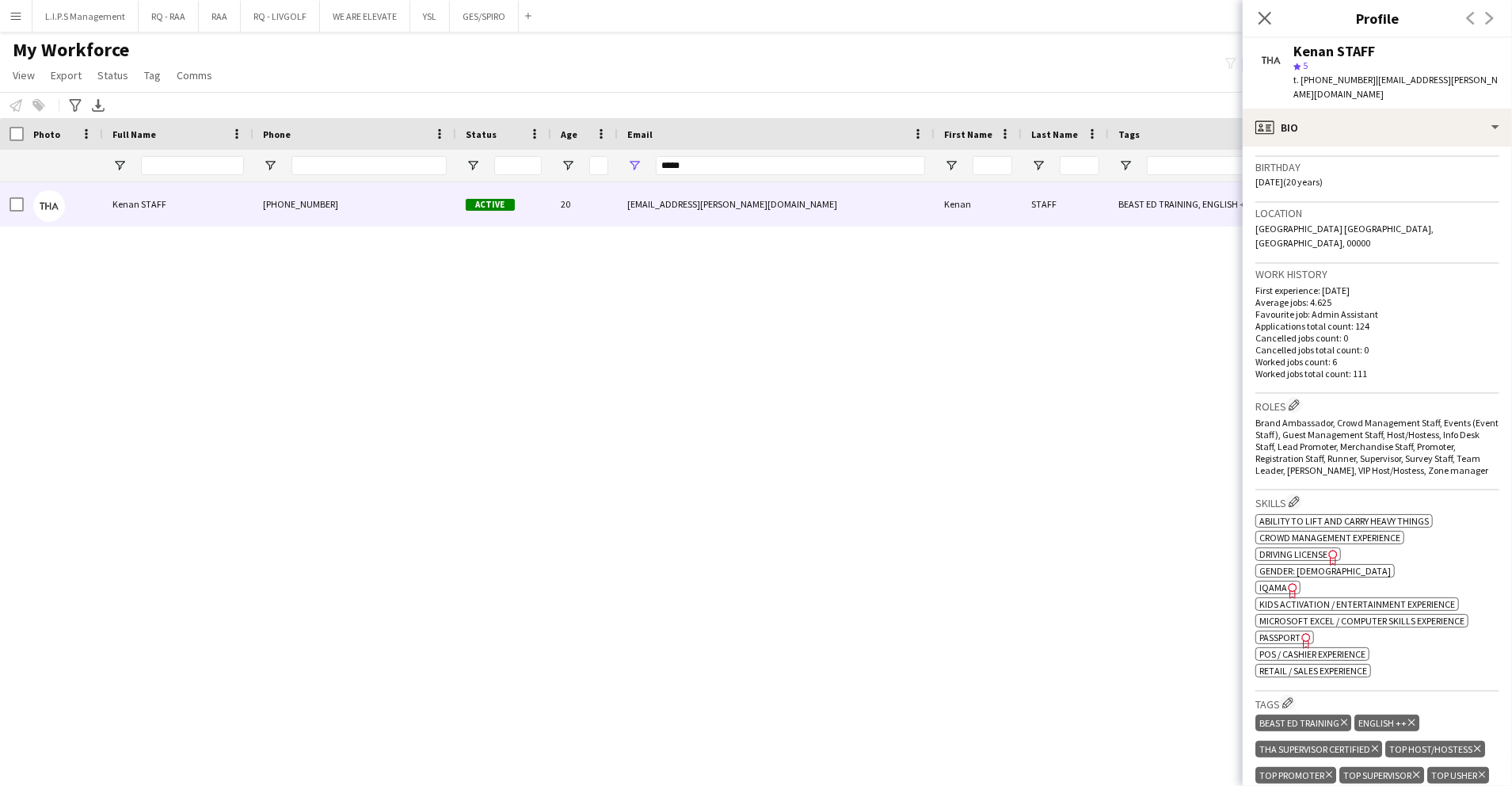
scroll to position [327, 0]
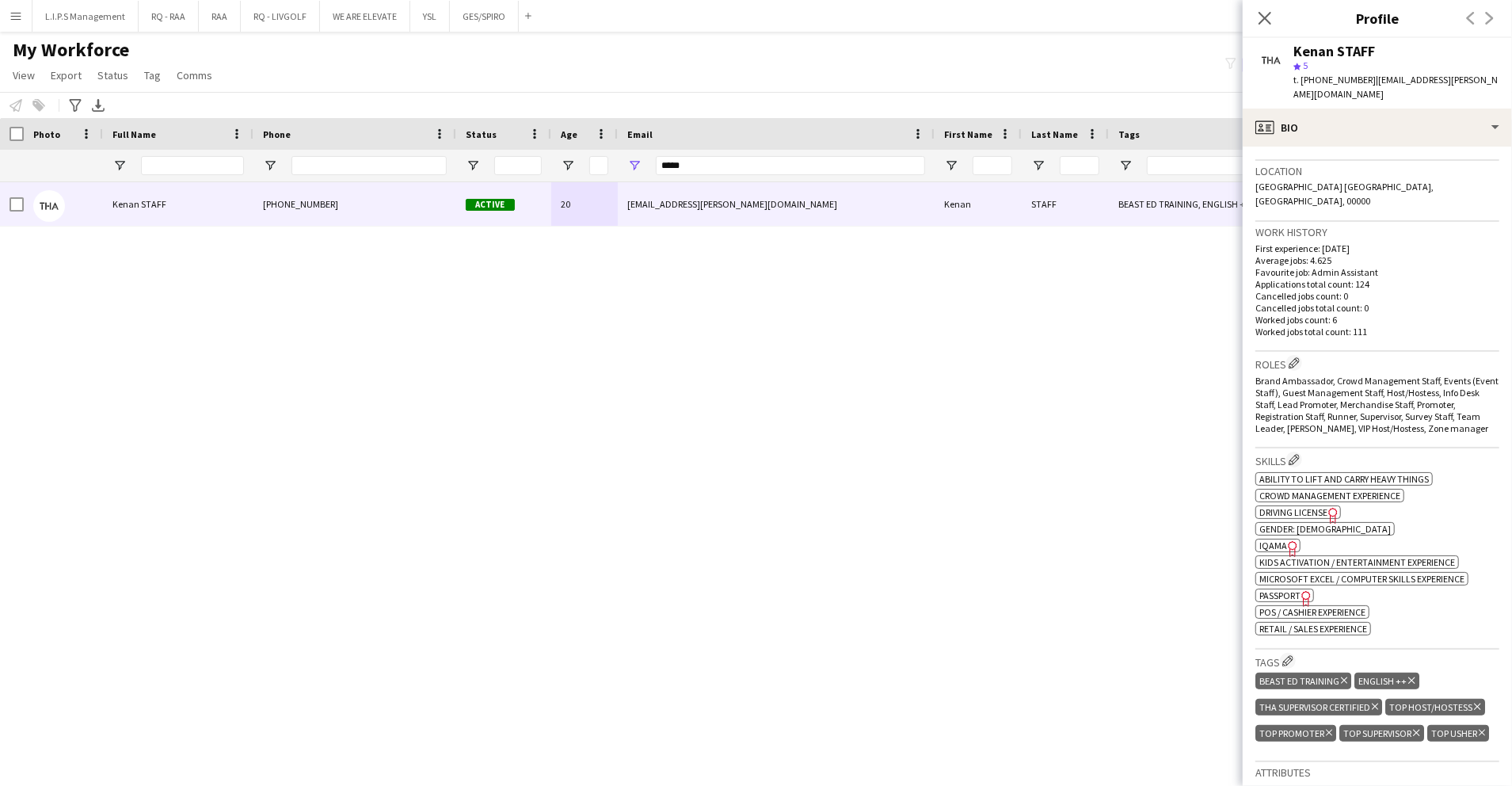
click at [1281, 539] on span "IQAMA" at bounding box center [1273, 545] width 28 height 11
drag, startPoint x: 729, startPoint y: 158, endPoint x: 571, endPoint y: 164, distance: 158.1
click at [571, 164] on div at bounding box center [1103, 165] width 2206 height 32
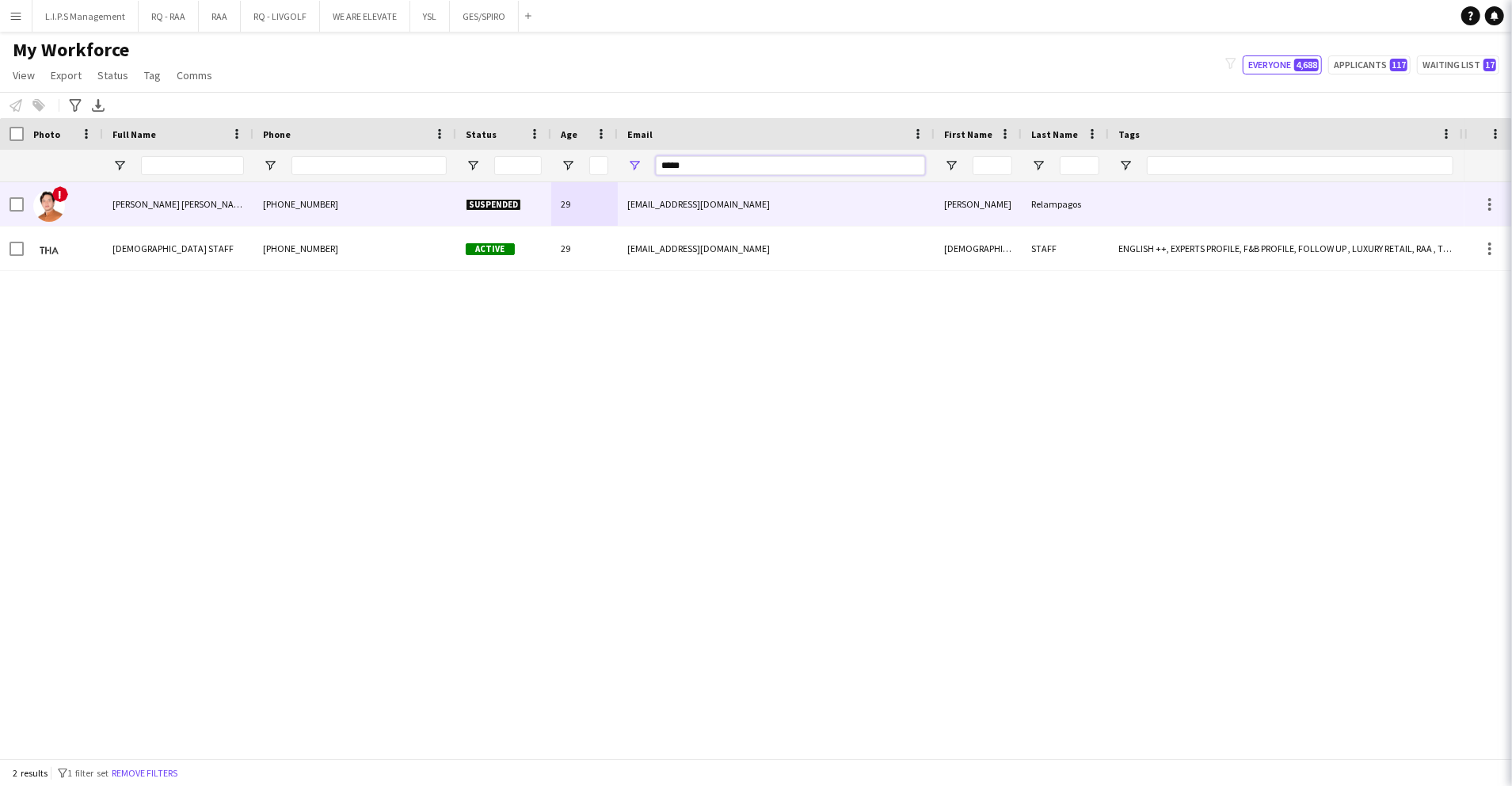
type input "*****"
click at [611, 217] on div "29" at bounding box center [584, 203] width 66 height 43
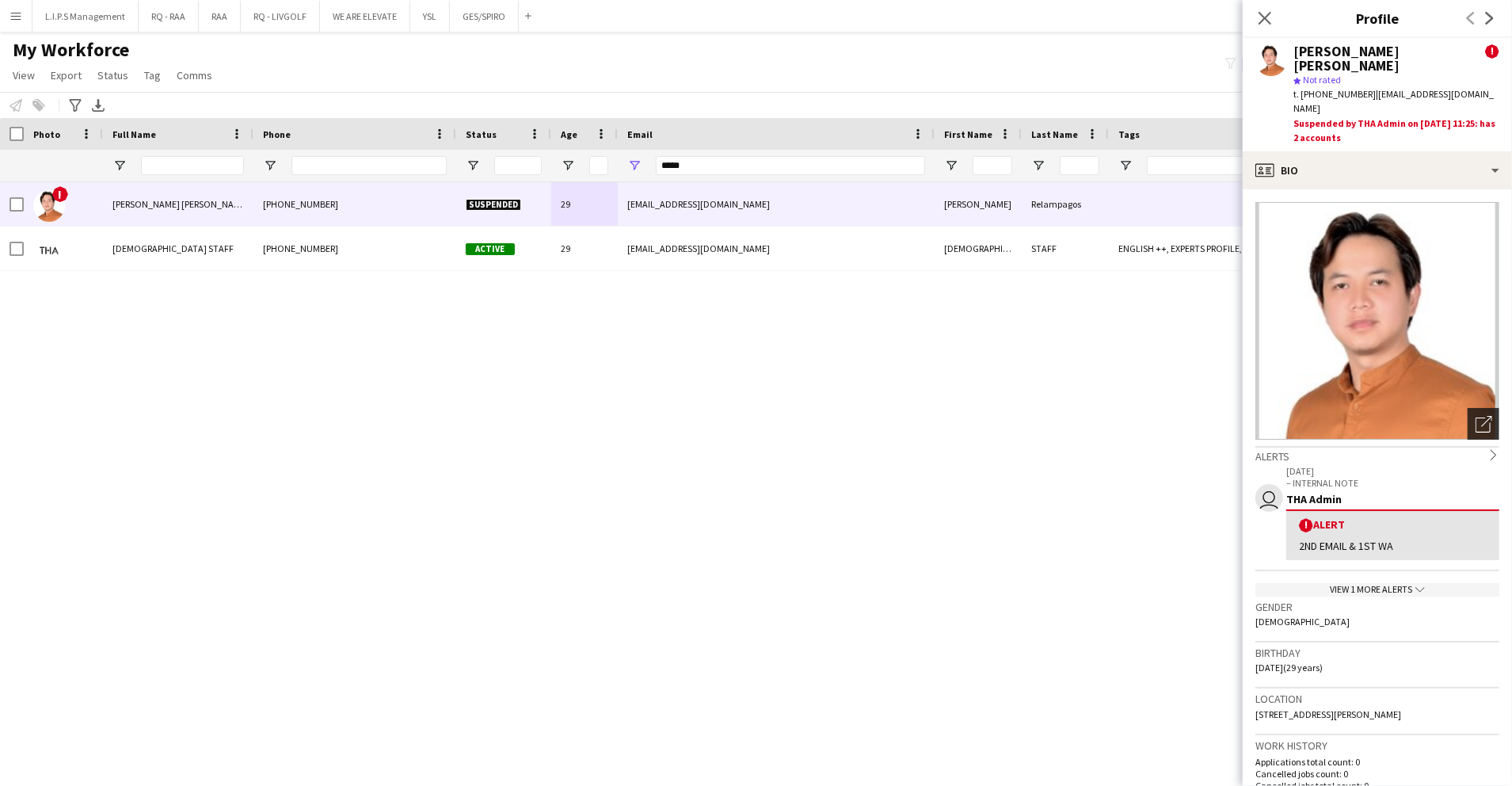
click at [1476, 415] on icon "Open photos pop-in" at bounding box center [1483, 423] width 16 height 16
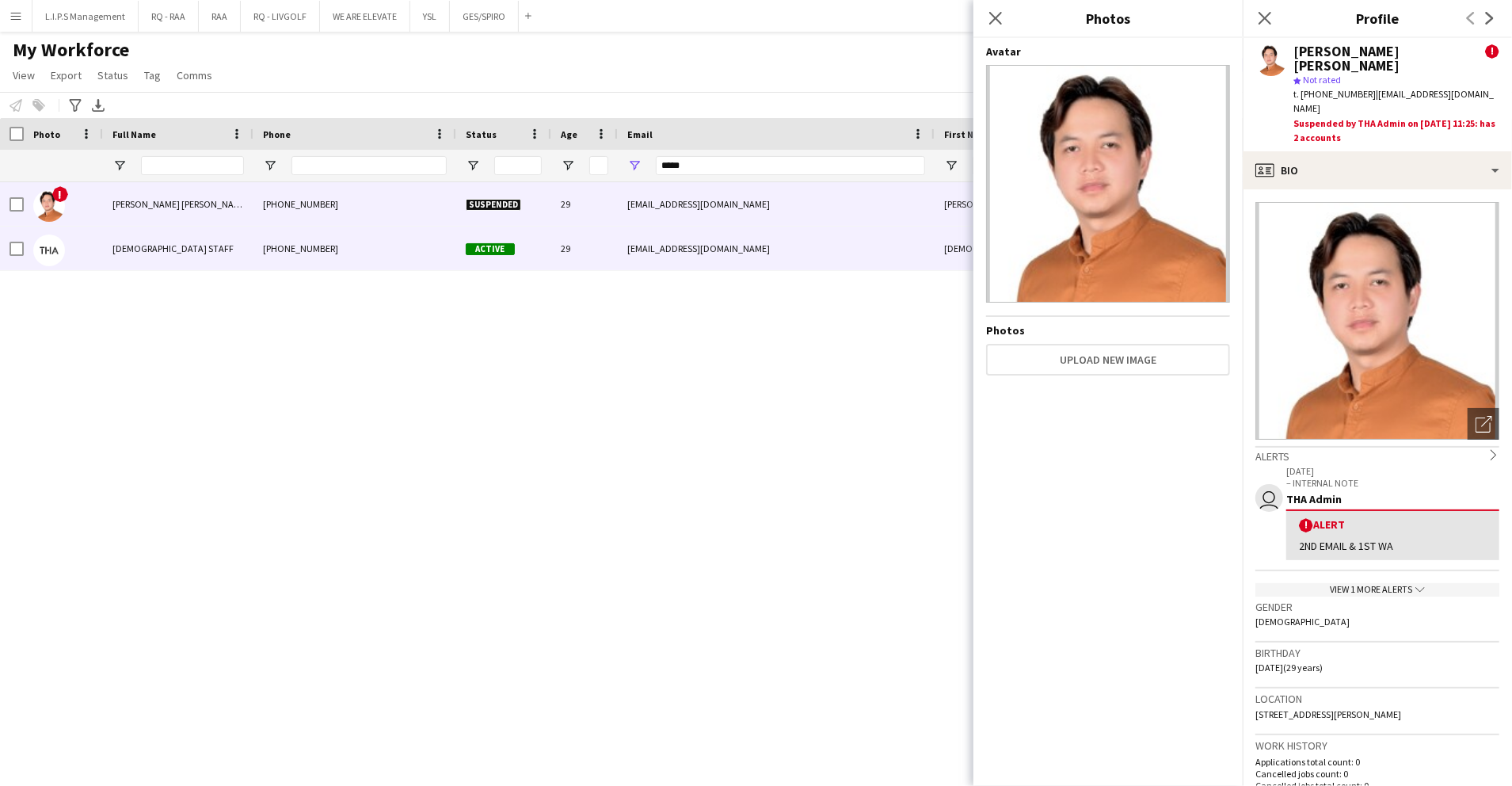
click at [679, 236] on div "[EMAIL_ADDRESS][DOMAIN_NAME]" at bounding box center [776, 248] width 317 height 43
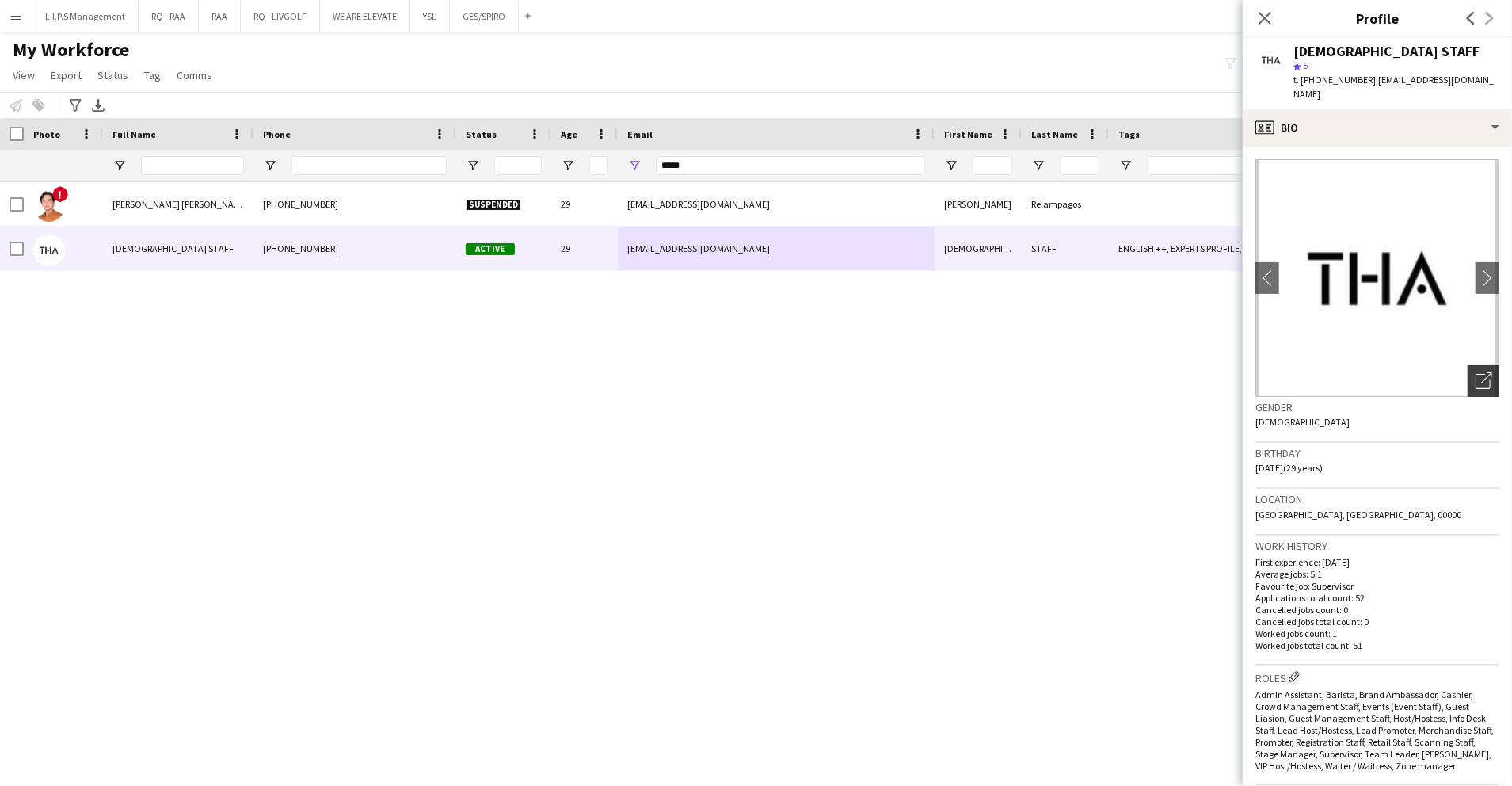
click at [1468, 379] on div "Open photos pop-in" at bounding box center [1483, 380] width 32 height 32
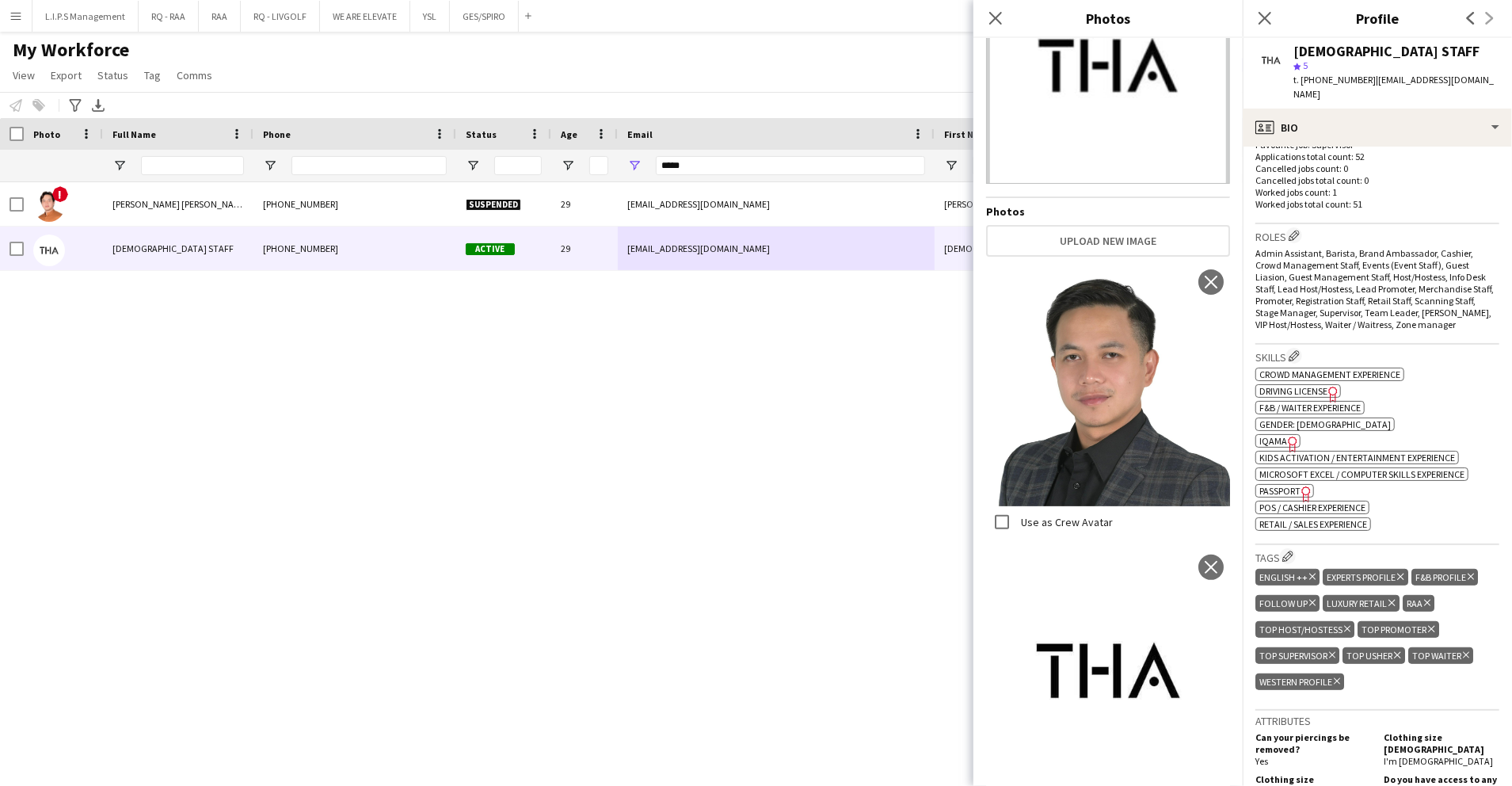
scroll to position [442, 0]
click at [1476, 512] on div "ok-circled2 background Layer 1 cross-circle-red background Layer 1 Crowd manage…" at bounding box center [1377, 447] width 244 height 167
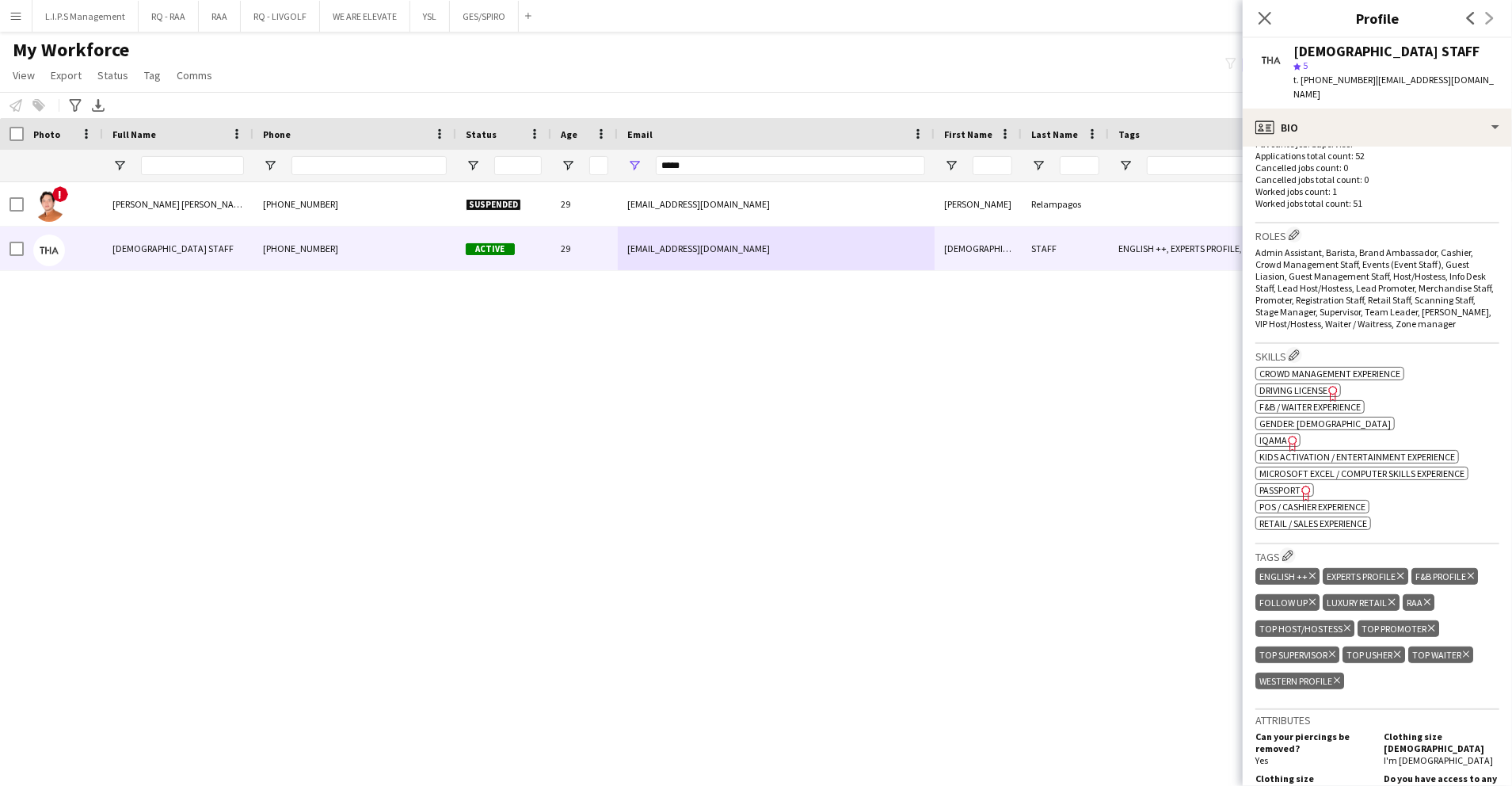
click at [1288, 483] on span "Passport" at bounding box center [1279, 489] width 41 height 11
